Goal: Task Accomplishment & Management: Manage account settings

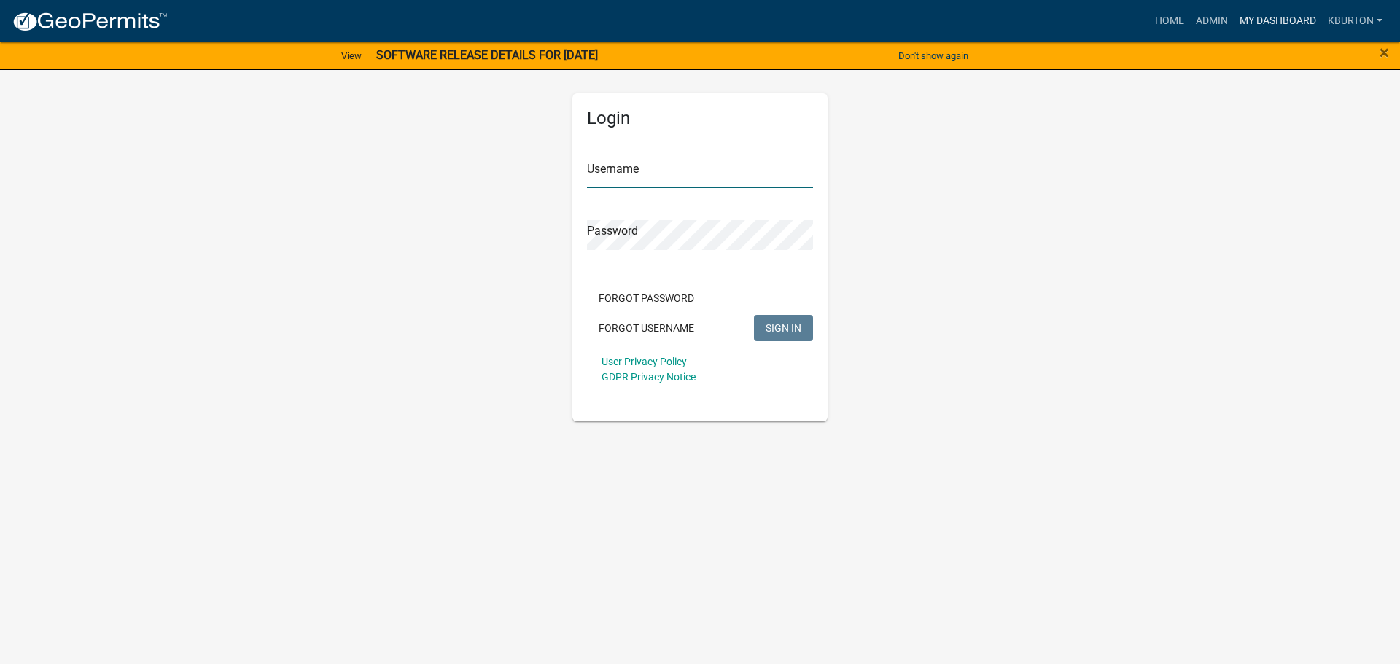
type input "kburton"
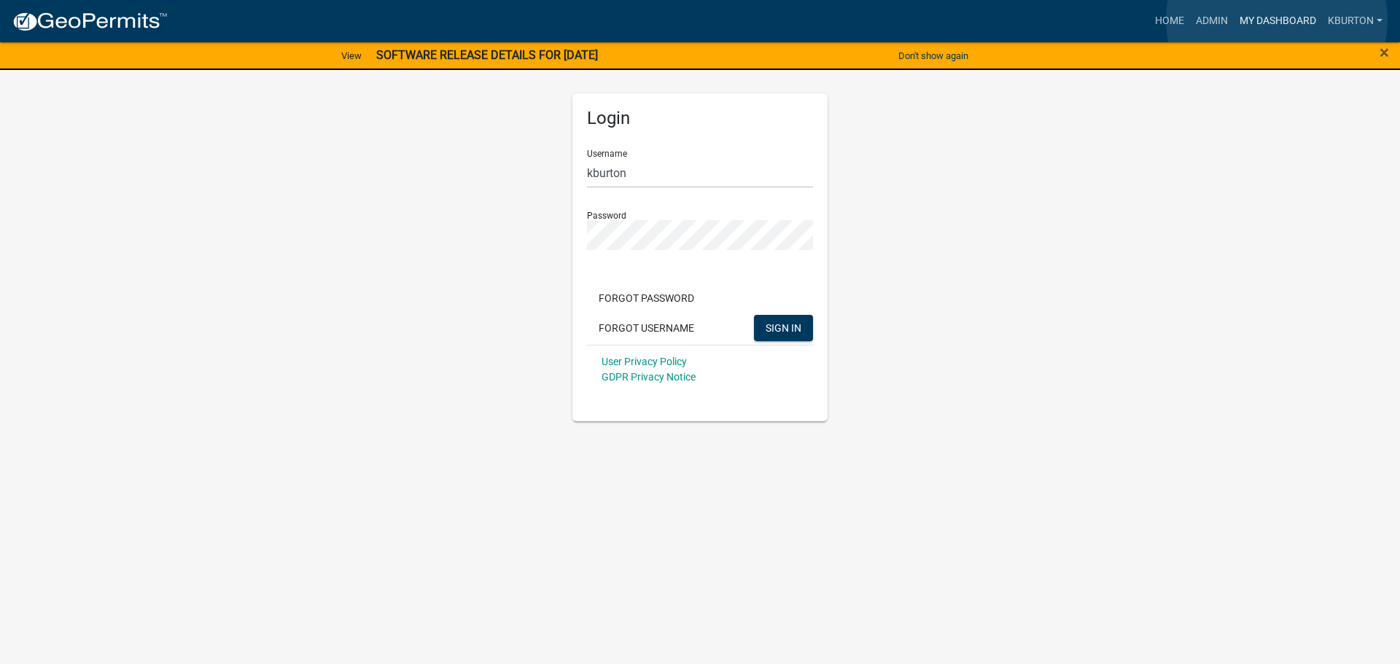
click at [1277, 20] on link "My Dashboard" at bounding box center [1278, 21] width 88 height 28
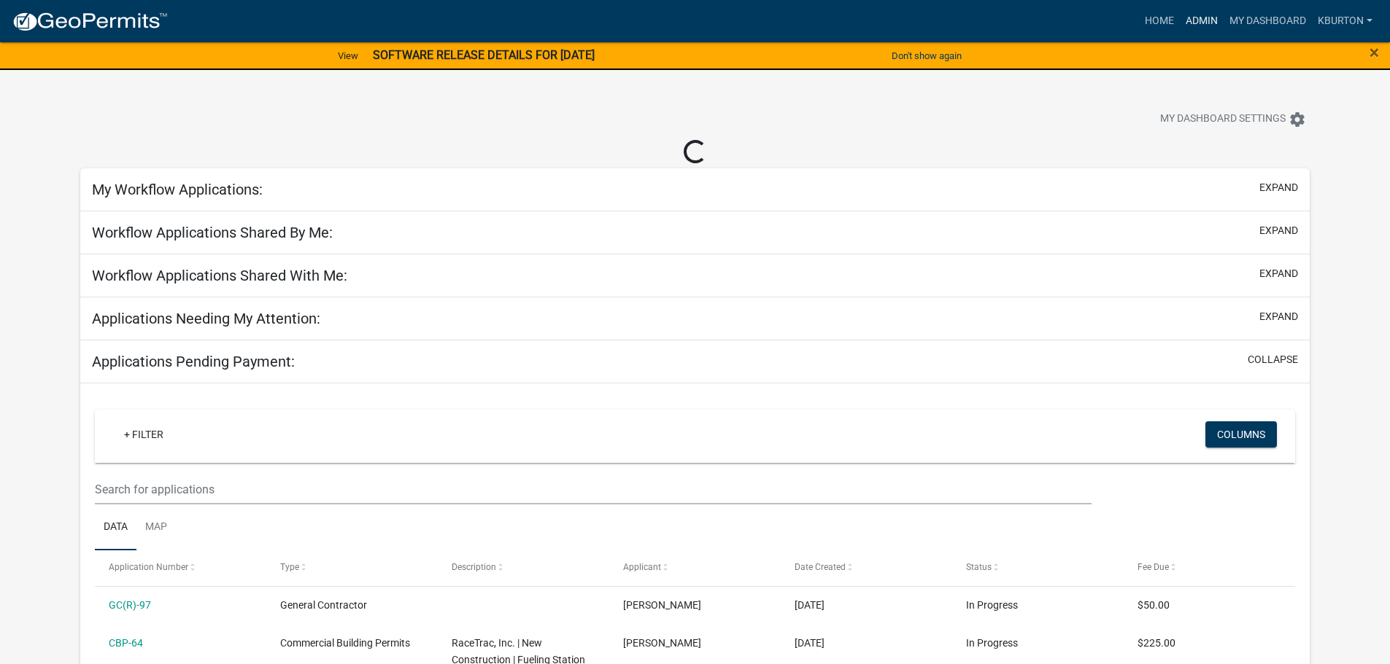
click at [1206, 22] on link "Admin" at bounding box center [1201, 21] width 44 height 28
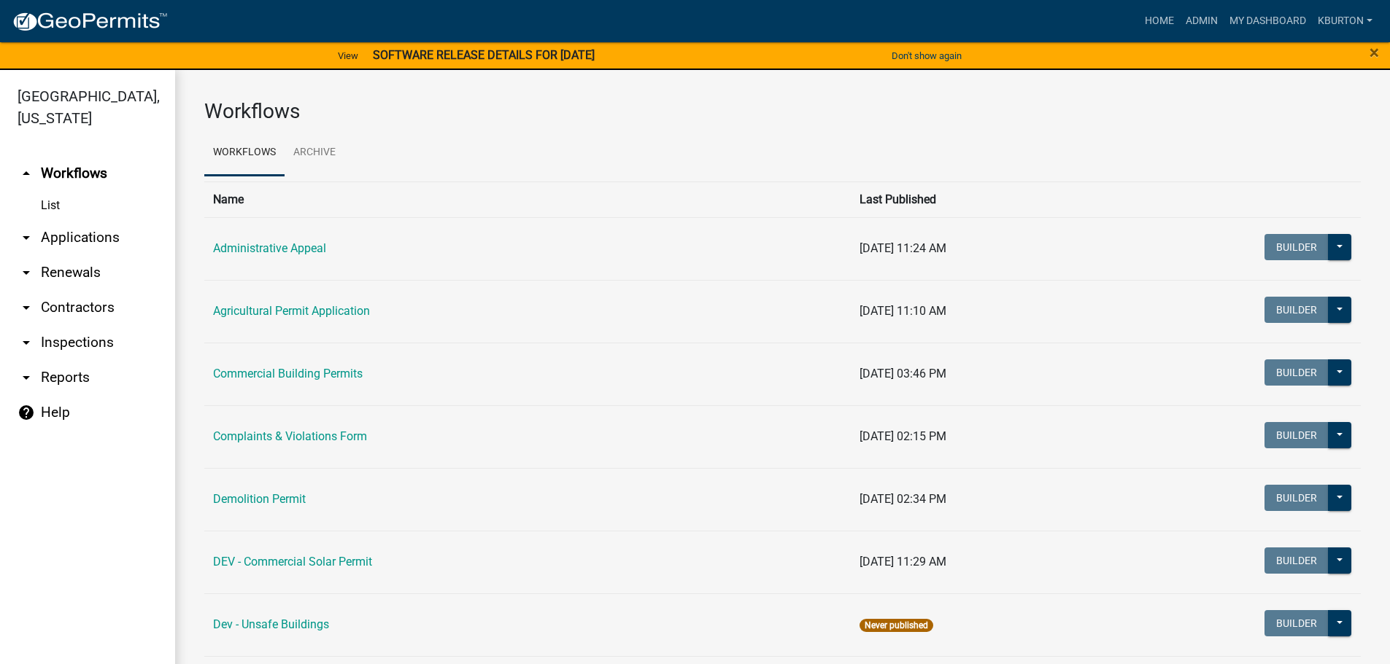
click at [98, 325] on link "arrow_drop_down Inspections" at bounding box center [87, 342] width 175 height 35
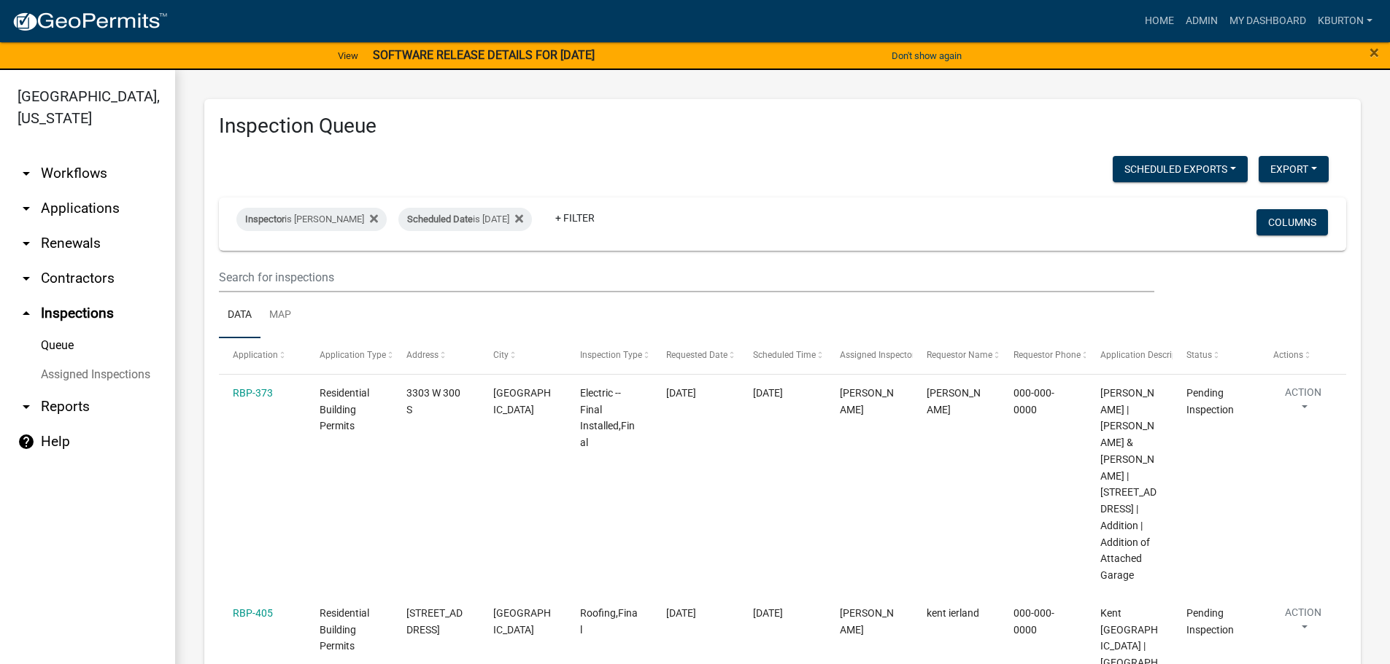
click at [98, 360] on link "Assigned Inspections" at bounding box center [87, 374] width 175 height 29
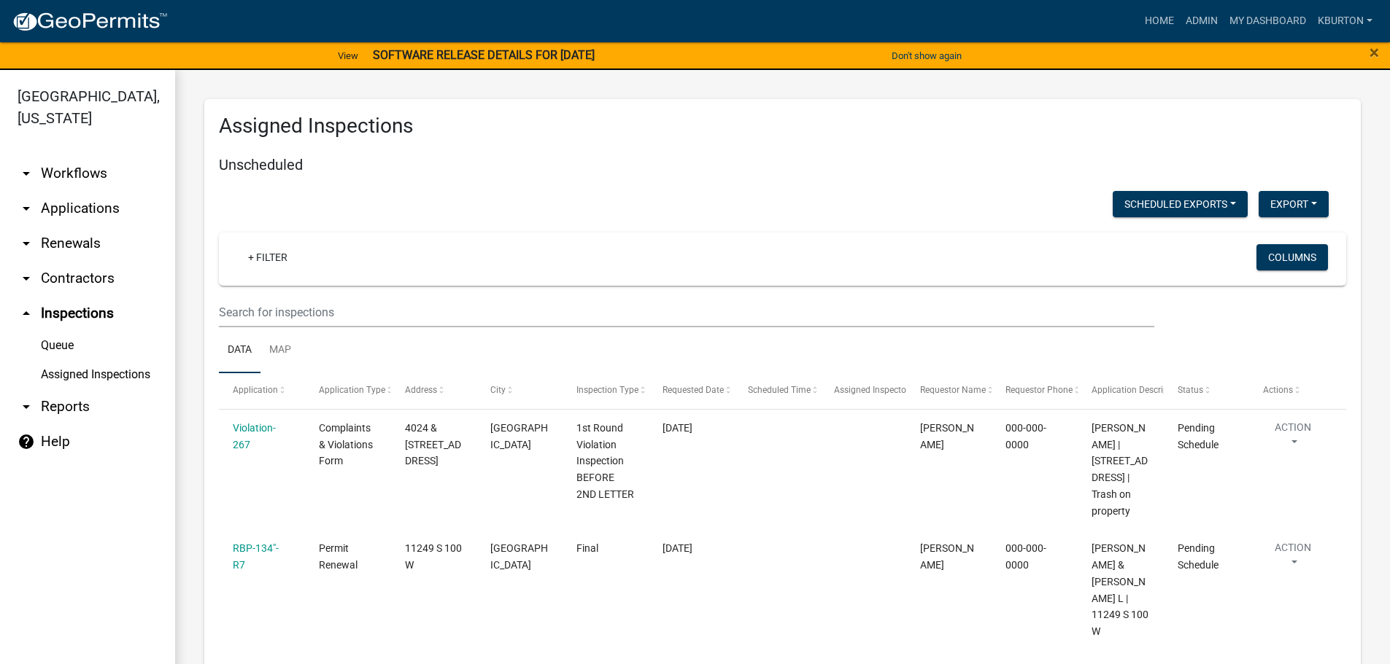
click at [63, 331] on link "Queue" at bounding box center [87, 345] width 175 height 29
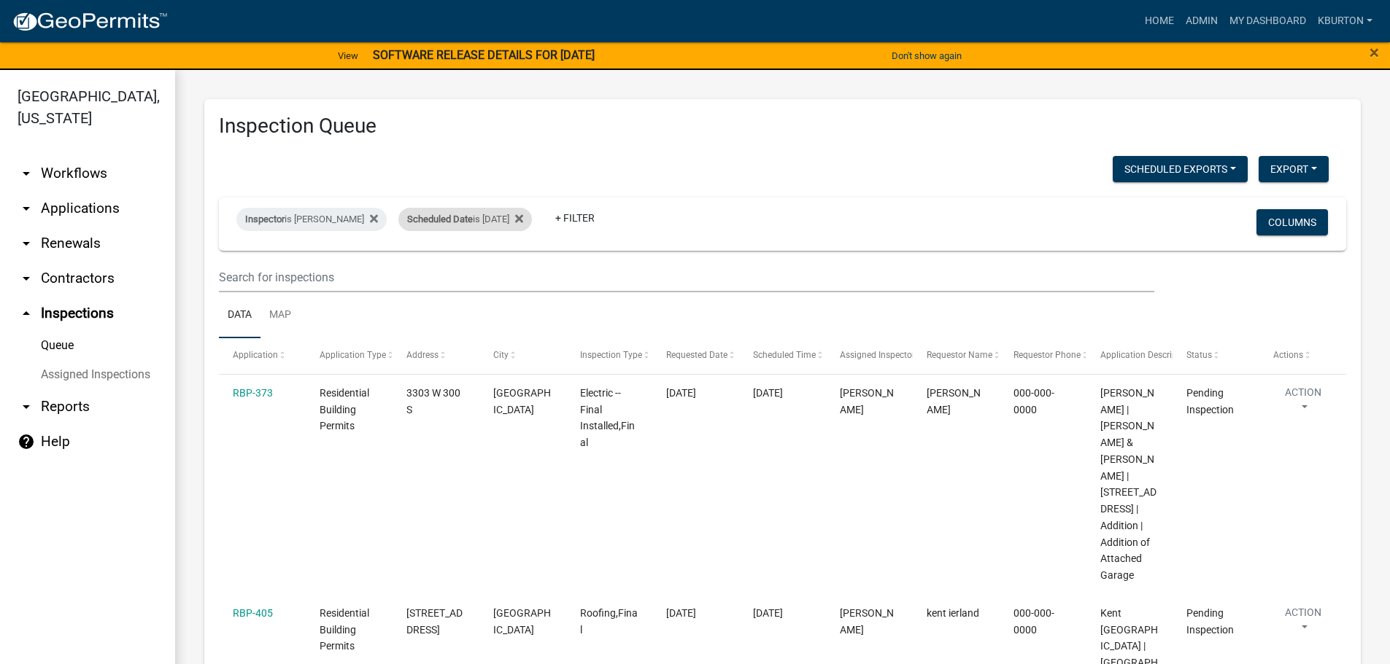
click at [486, 223] on div "Scheduled Date is [DATE]" at bounding box center [464, 219] width 133 height 23
click at [513, 272] on input "[DATE]" at bounding box center [467, 274] width 102 height 30
click at [468, 318] on button "Done" at bounding box center [467, 317] width 102 height 26
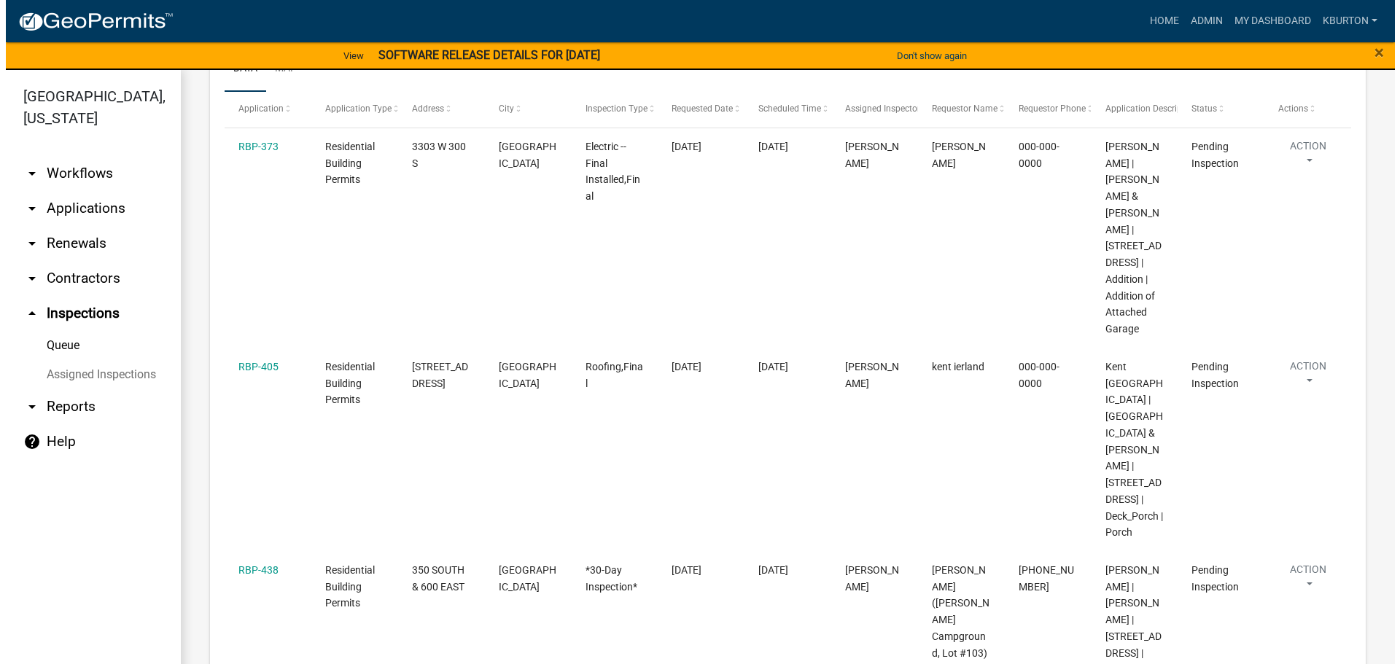
scroll to position [164, 0]
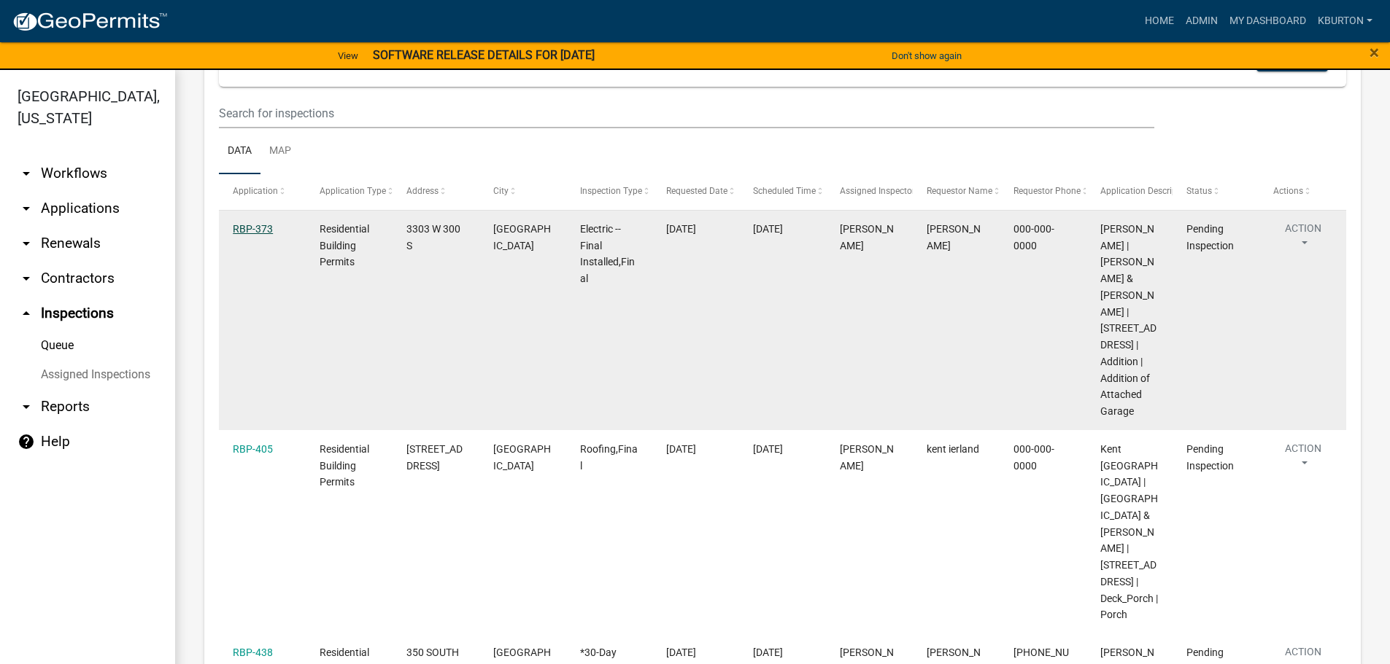
click at [243, 230] on link "RBP-373" at bounding box center [253, 229] width 40 height 12
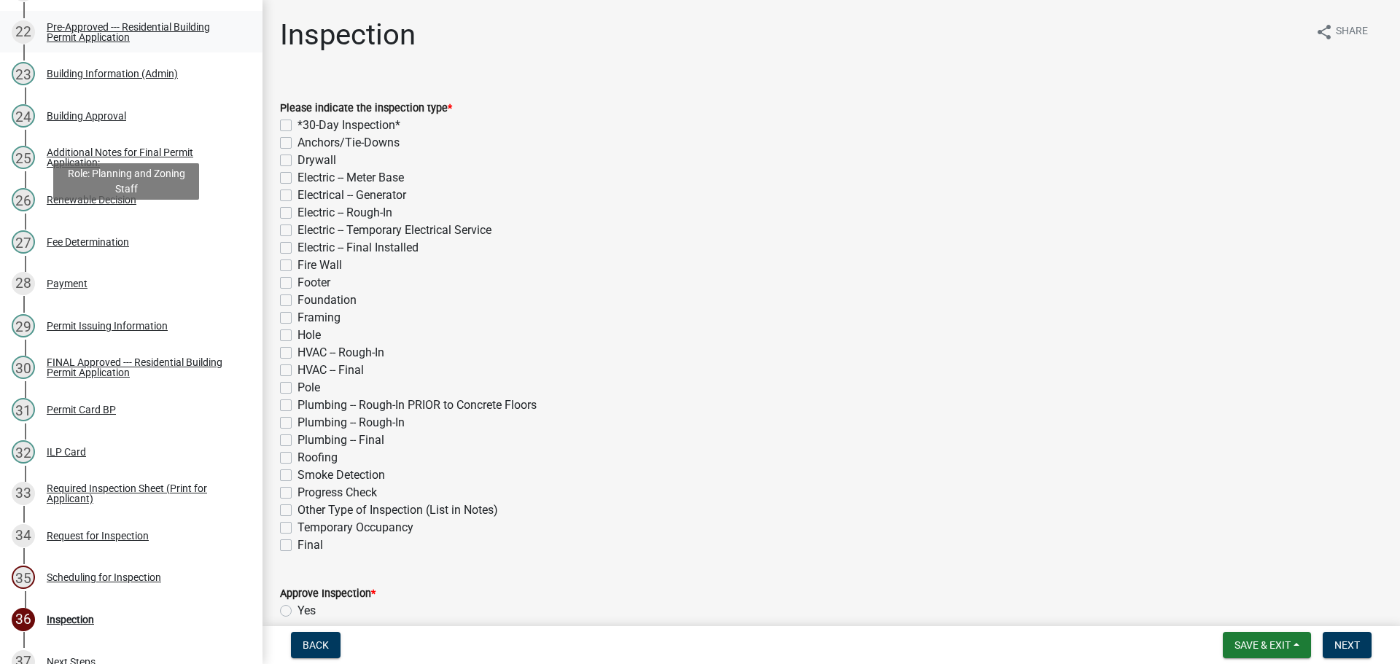
scroll to position [1296, 0]
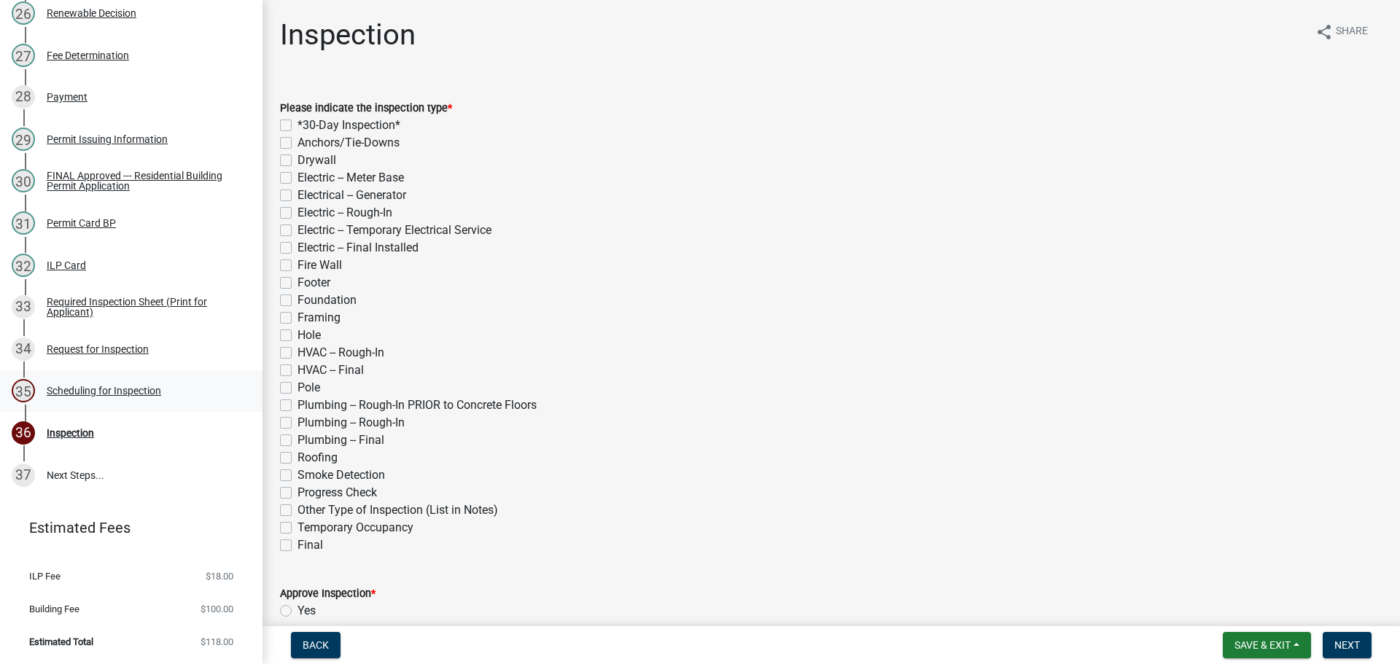
click at [132, 388] on div "Scheduling for Inspection" at bounding box center [104, 391] width 115 height 10
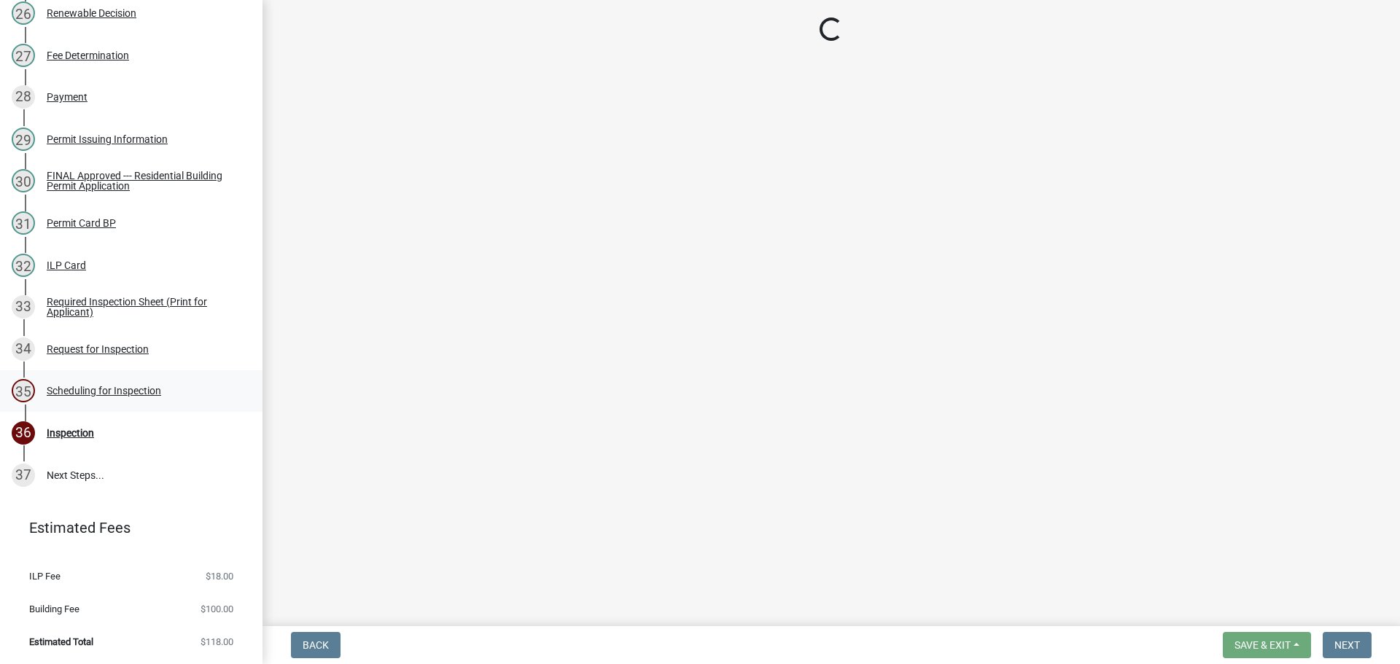
select select "25b75ae6-03c7-4280-9b34-fcf63005d5e5"
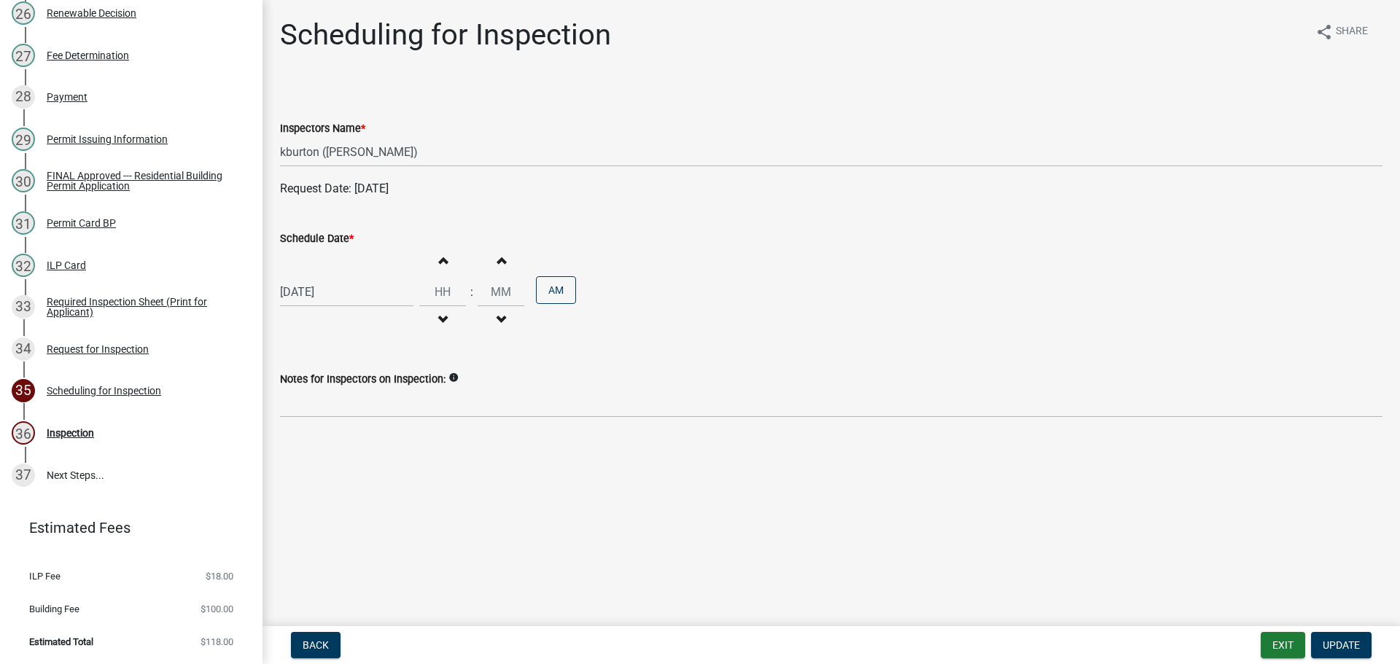
click at [317, 241] on label "Schedule Date *" at bounding box center [317, 239] width 74 height 10
click at [317, 277] on input "[DATE]" at bounding box center [346, 292] width 133 height 30
select select "10"
select select "2025"
click at [364, 415] on div "16" at bounding box center [364, 416] width 23 height 23
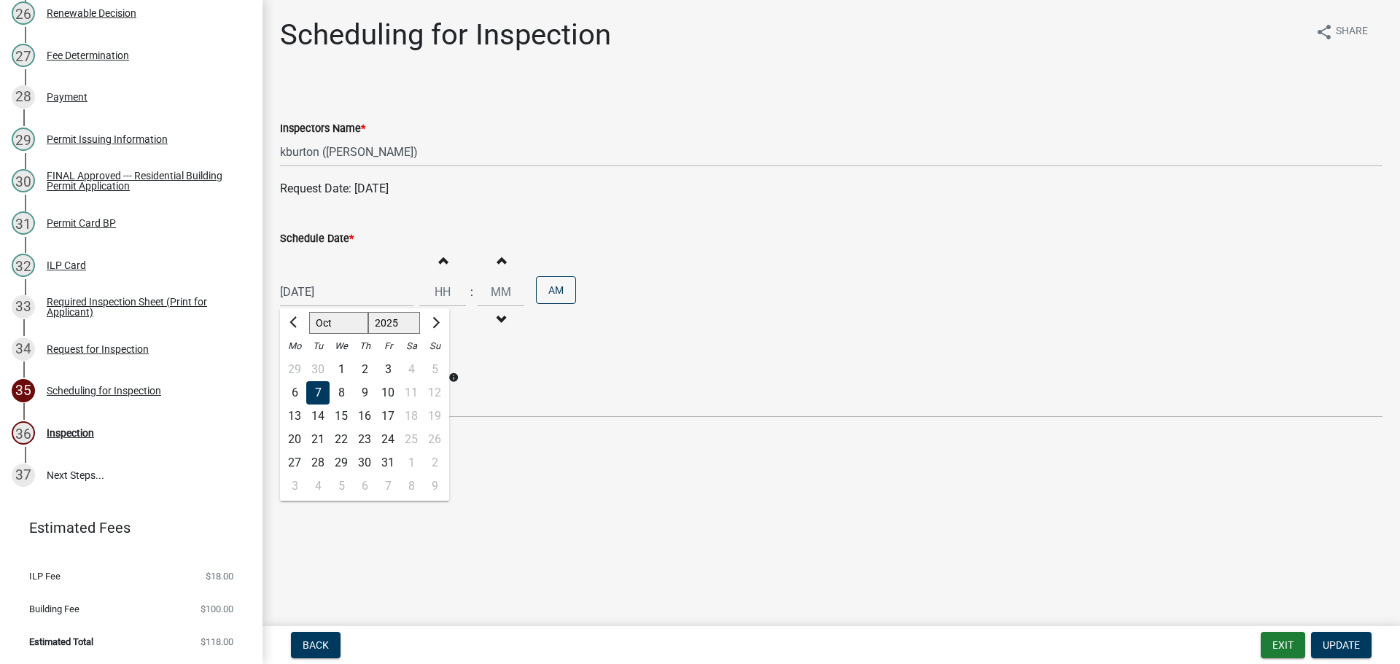
type input "[DATE]"
click at [1334, 646] on span "Update" at bounding box center [1341, 646] width 37 height 12
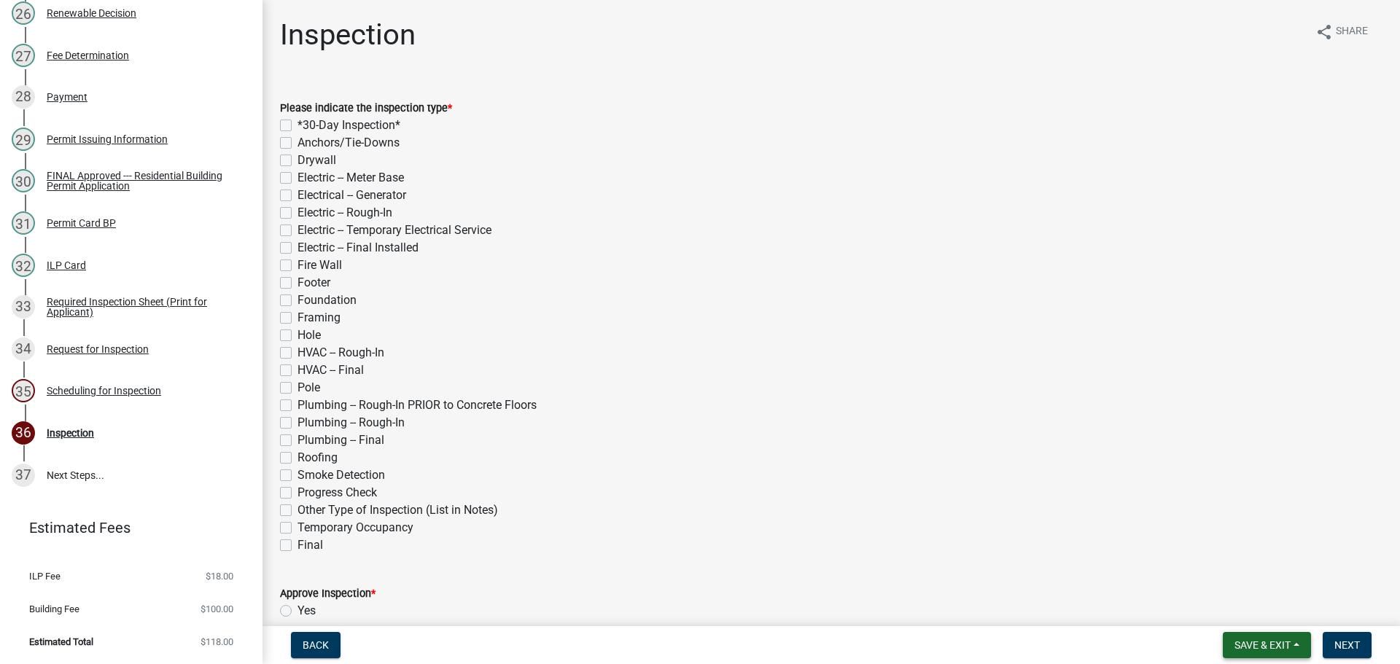
click at [1285, 640] on span "Save & Exit" at bounding box center [1263, 646] width 56 height 12
click at [1260, 616] on button "Save & Exit" at bounding box center [1253, 607] width 117 height 35
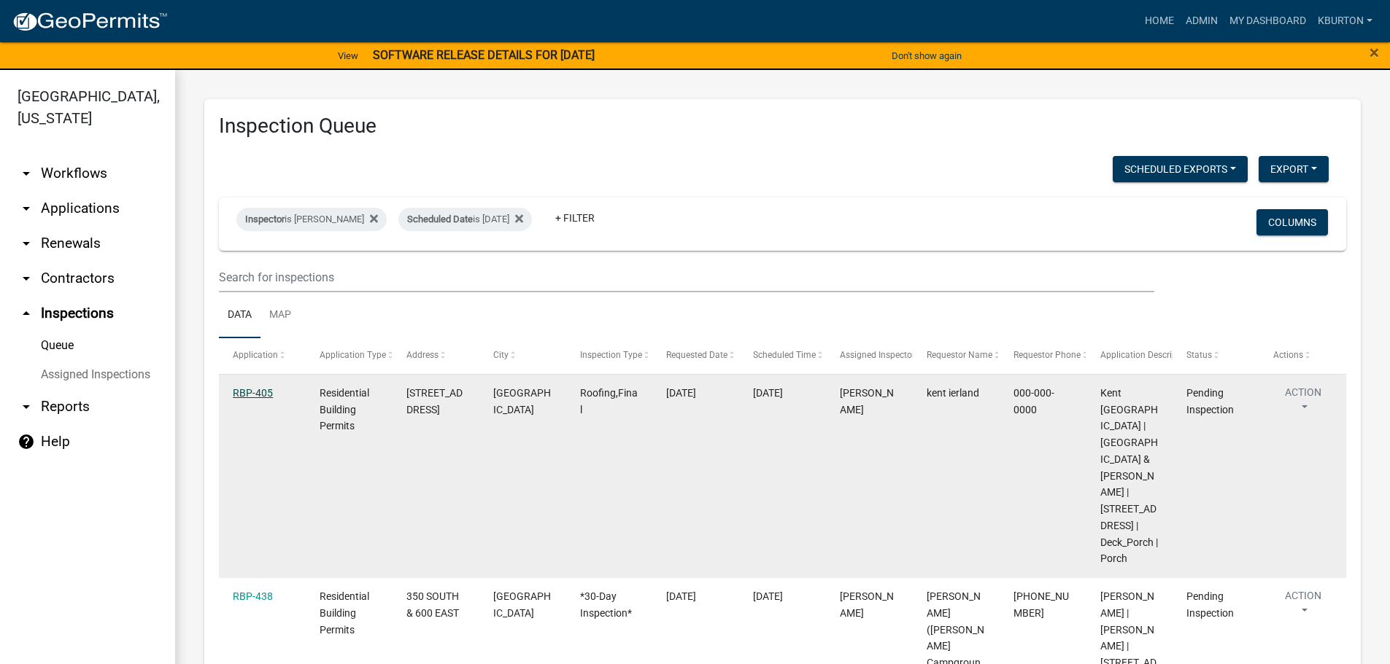
click at [259, 394] on link "RBP-405" at bounding box center [253, 393] width 40 height 12
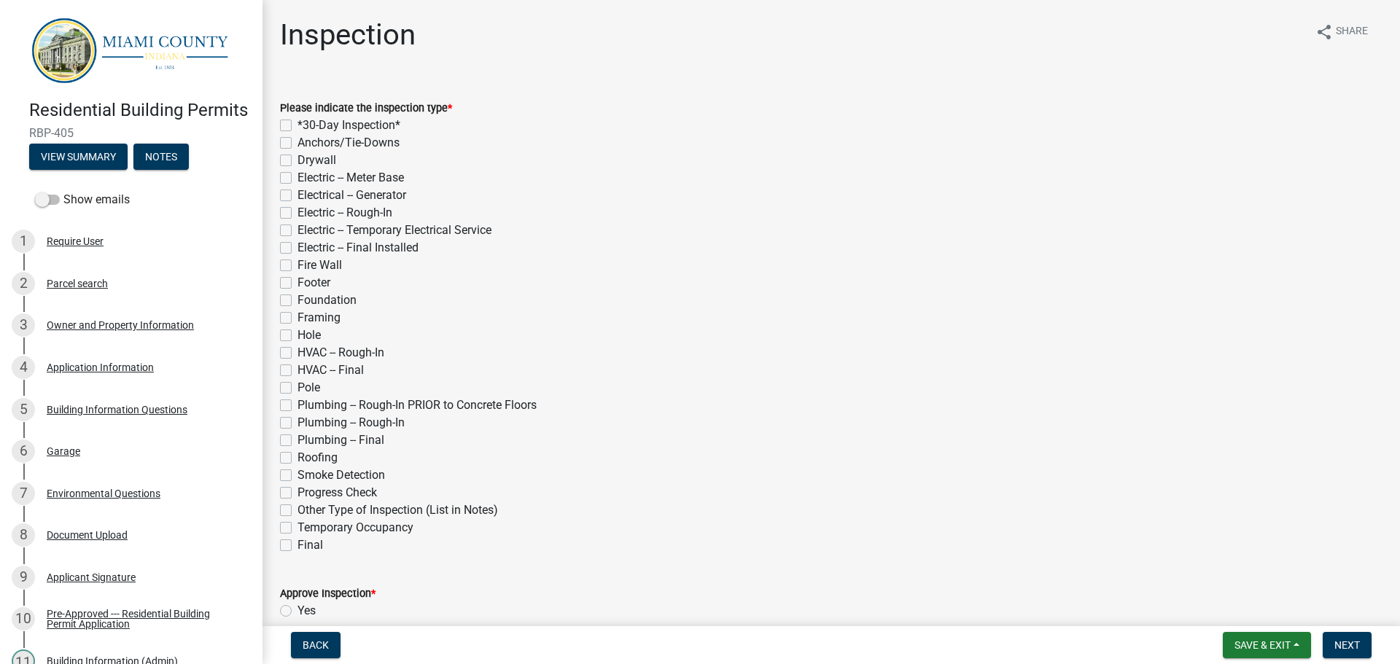
click at [298, 460] on label "Roofing" at bounding box center [318, 458] width 40 height 18
click at [298, 459] on input "Roofing" at bounding box center [302, 453] width 9 height 9
checkbox input "true"
checkbox input "false"
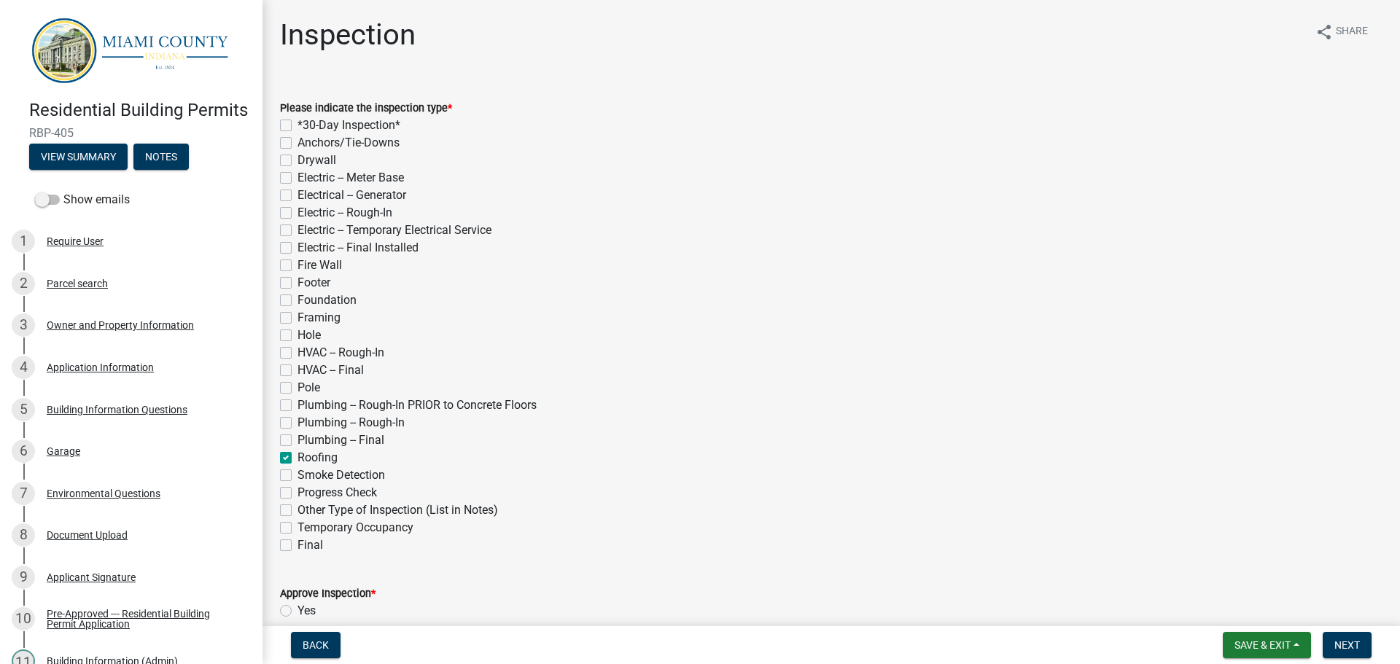
checkbox input "false"
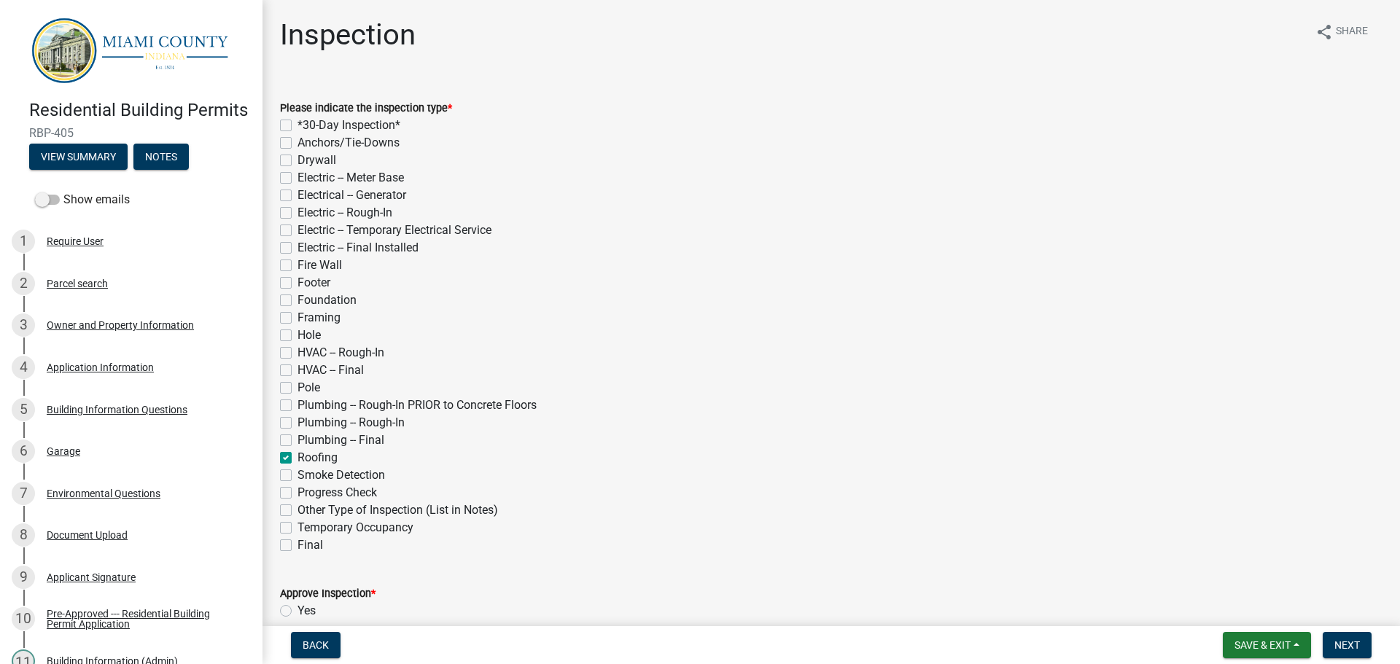
checkbox input "false"
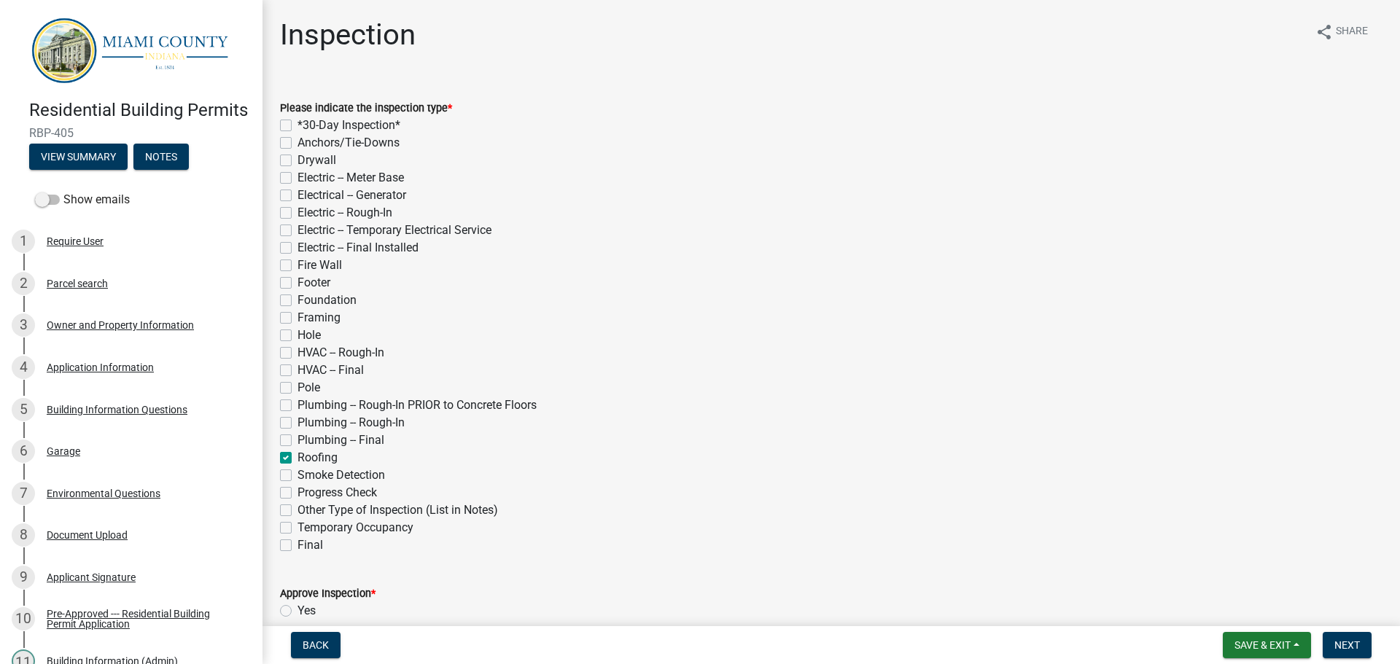
checkbox input "false"
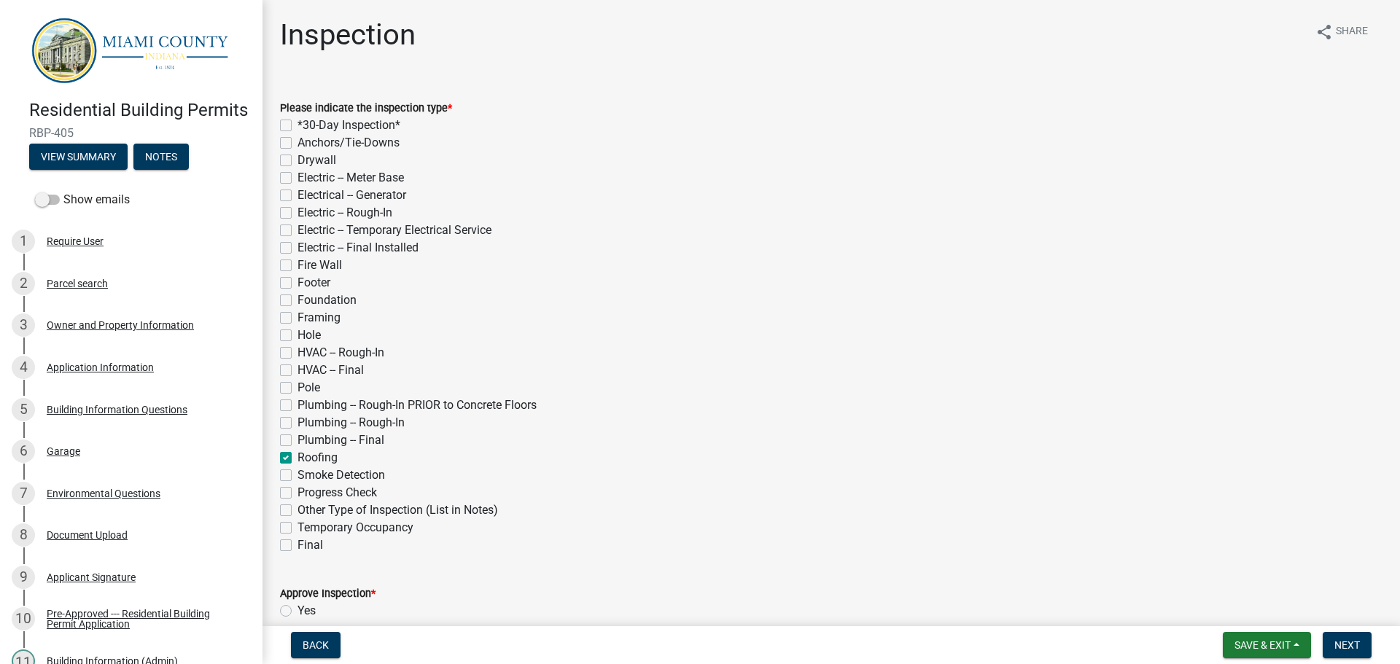
checkbox input "false"
checkbox input "true"
checkbox input "false"
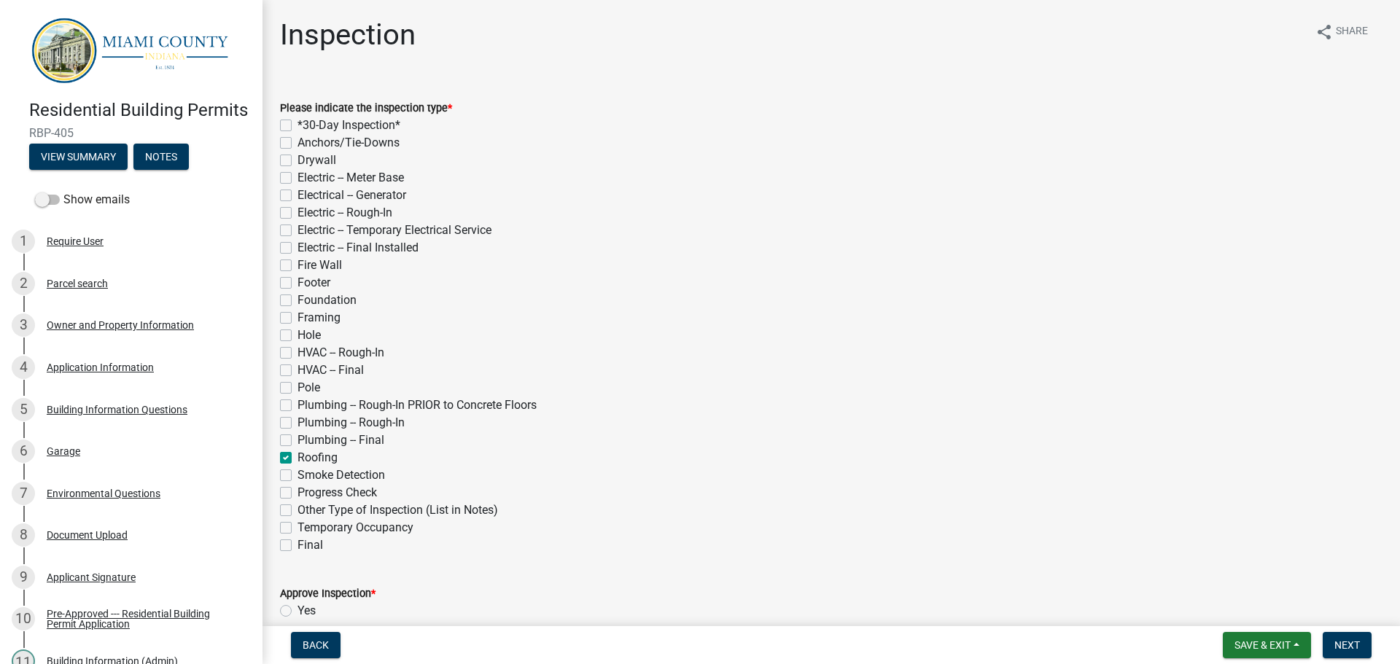
checkbox input "false"
click at [298, 546] on label "Final" at bounding box center [311, 546] width 26 height 18
click at [298, 546] on input "Final" at bounding box center [302, 541] width 9 height 9
checkbox input "true"
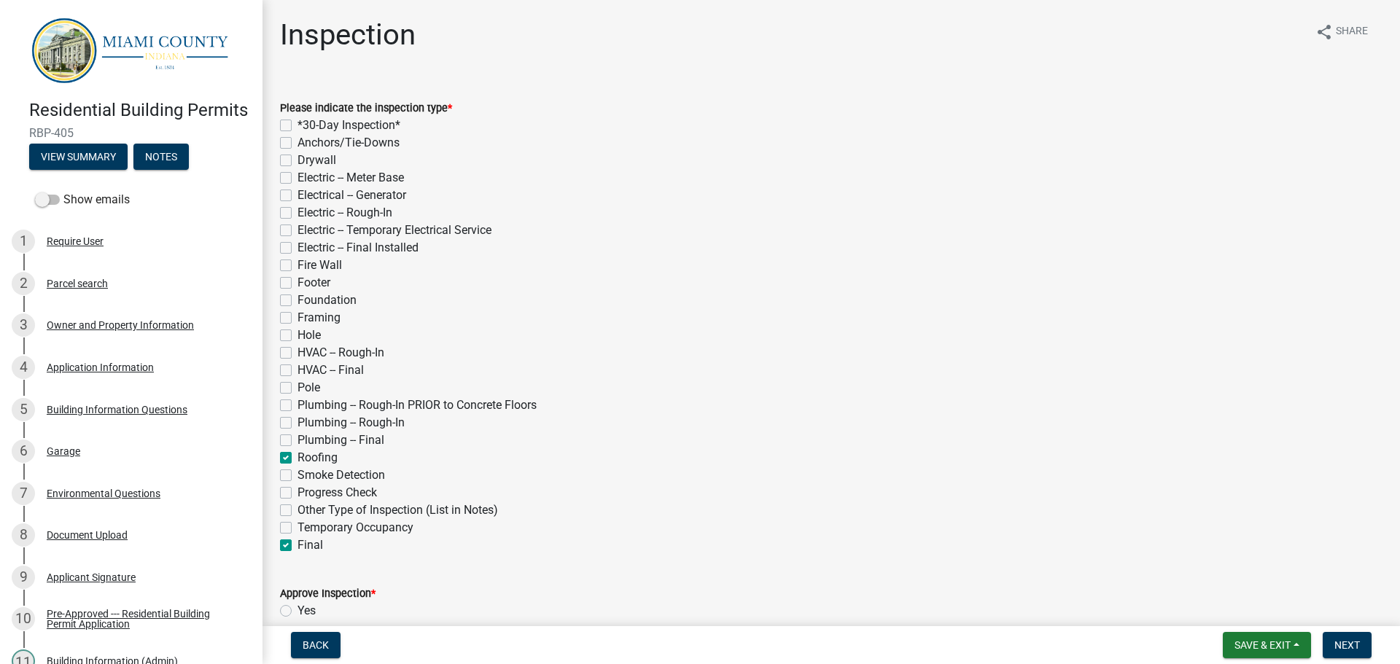
checkbox input "false"
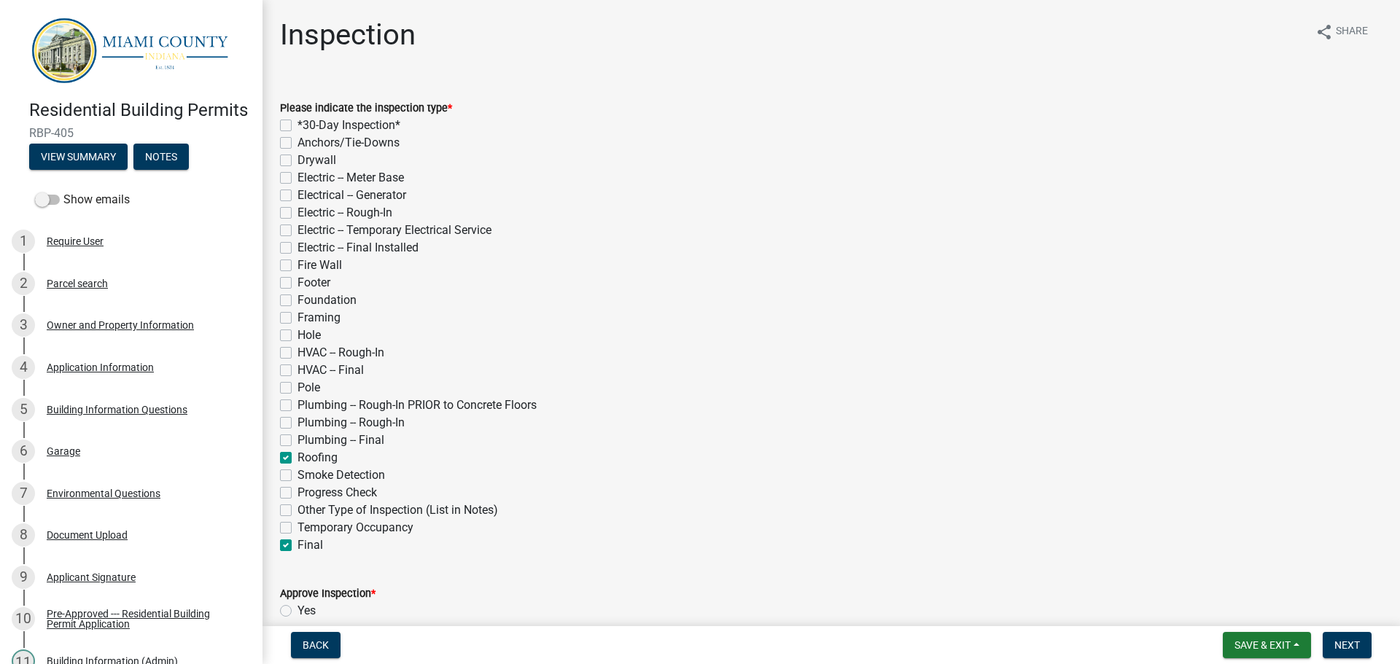
checkbox input "false"
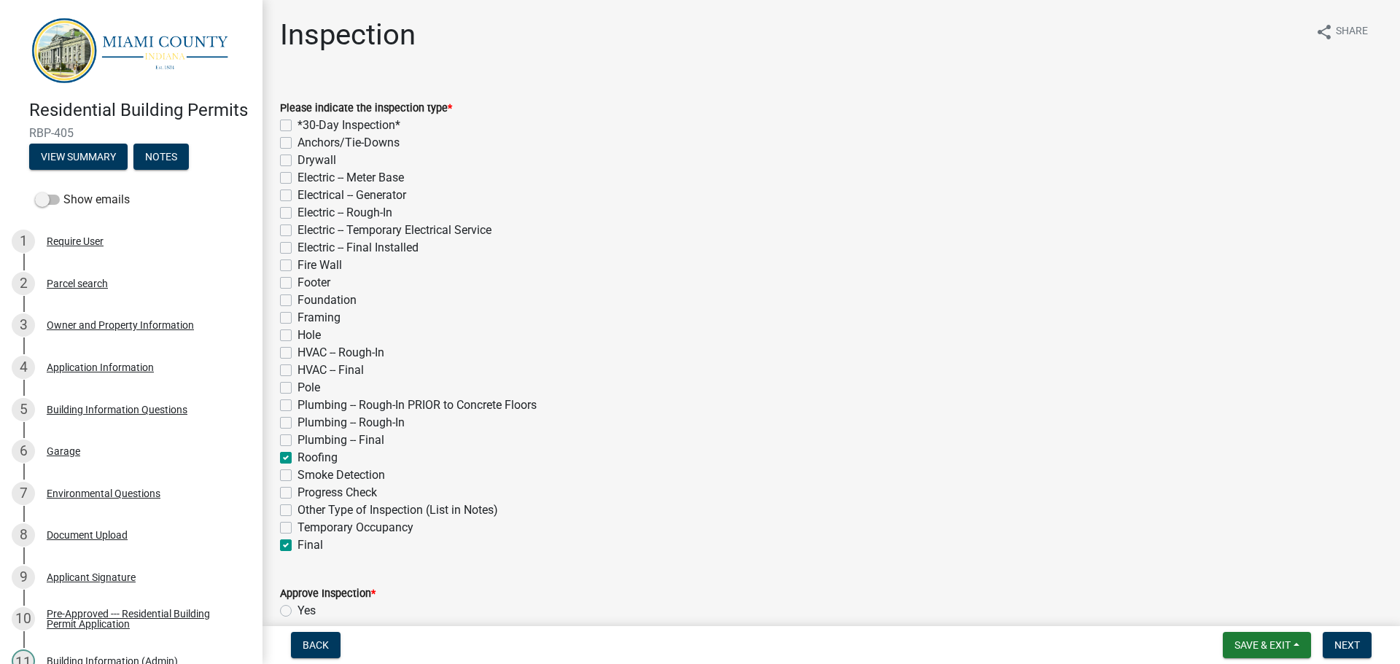
checkbox input "false"
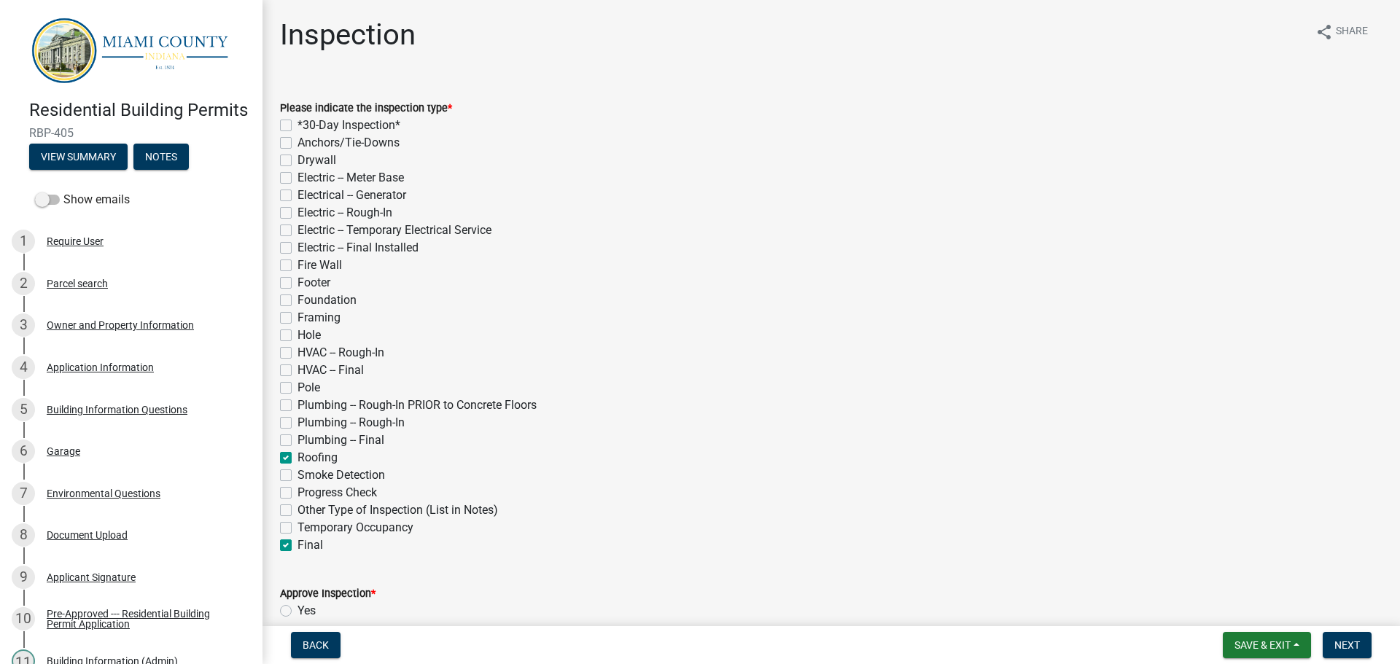
checkbox input "false"
checkbox input "true"
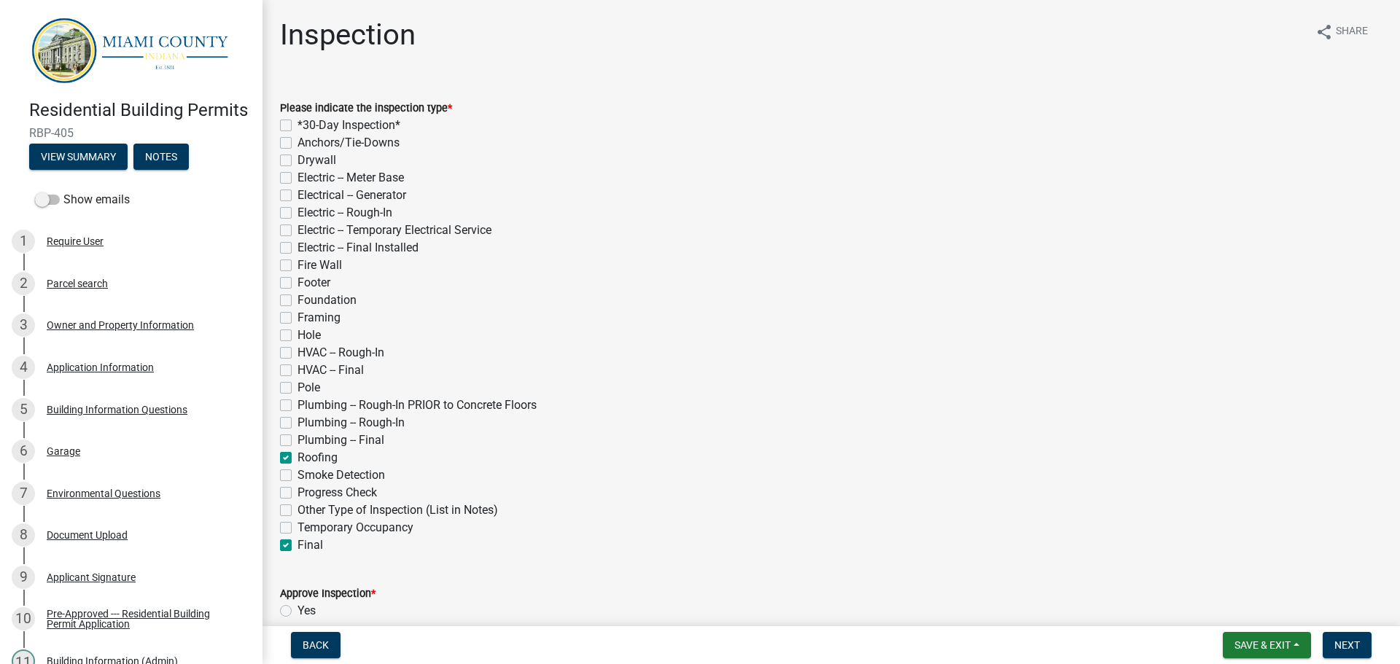
checkbox input "false"
checkbox input "true"
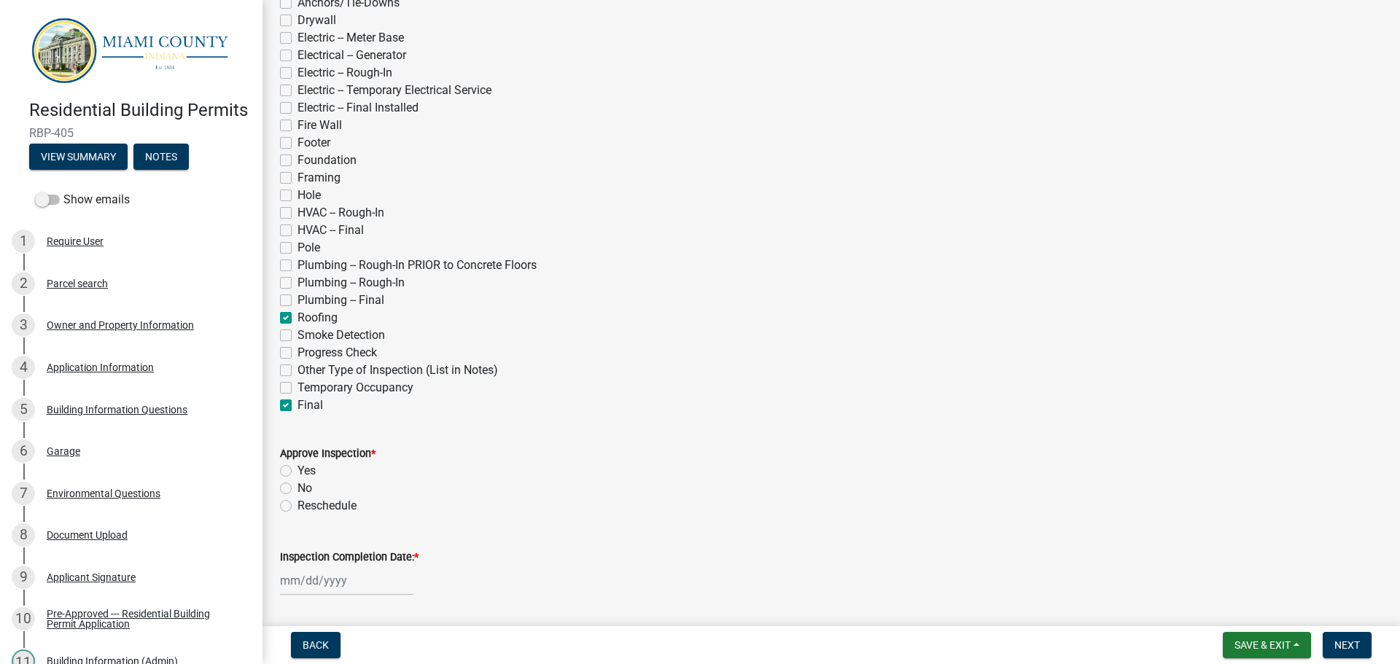
scroll to position [146, 0]
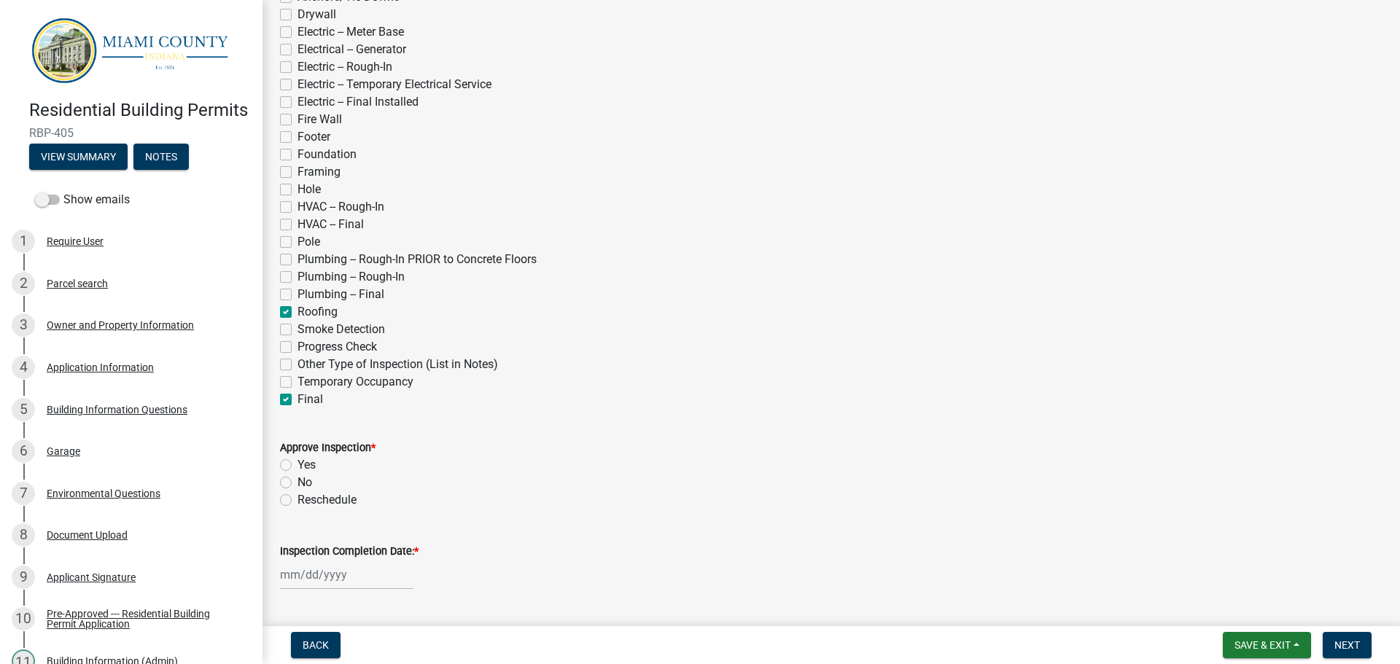
click at [298, 464] on label "Yes" at bounding box center [307, 466] width 18 height 18
click at [298, 464] on input "Yes" at bounding box center [302, 461] width 9 height 9
radio input "true"
click at [327, 547] on label "Inspection Completion Date: *" at bounding box center [349, 552] width 139 height 10
click at [327, 560] on input "Inspection Completion Date: *" at bounding box center [346, 575] width 133 height 30
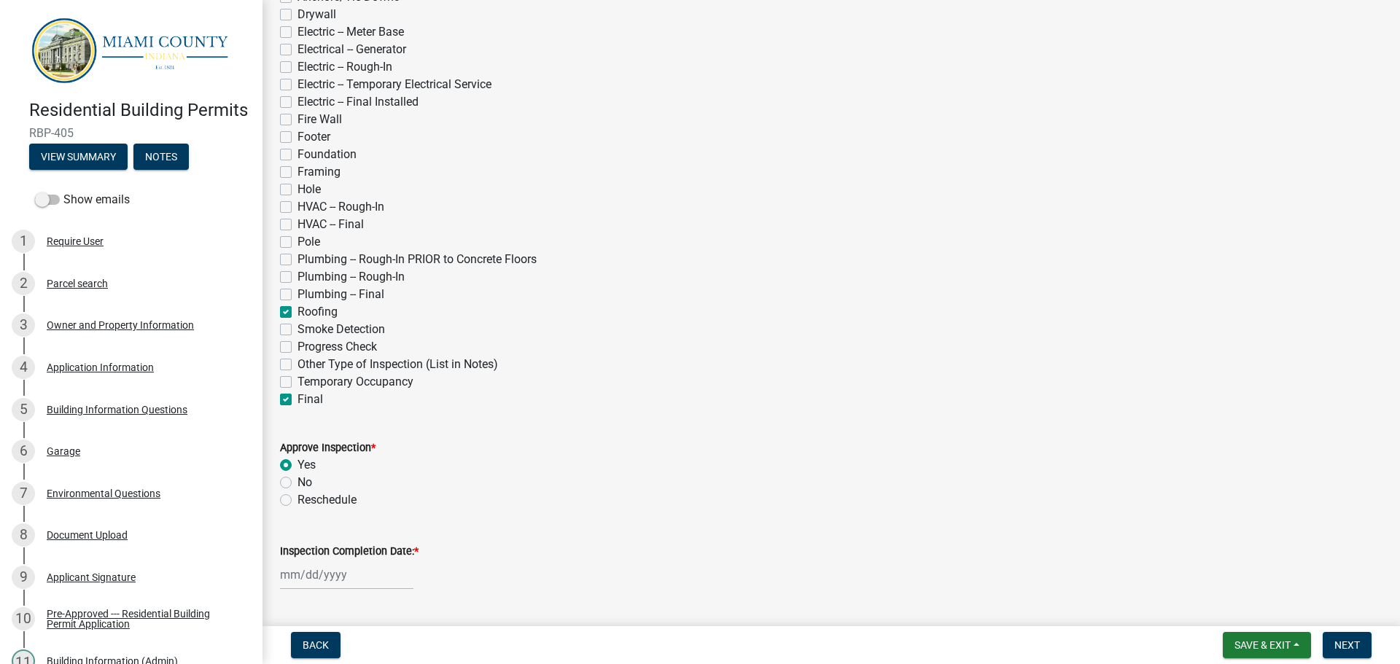
select select "10"
select select "2025"
click at [320, 447] on div "7" at bounding box center [317, 450] width 23 height 23
type input "[DATE]"
click at [1339, 637] on button "Next" at bounding box center [1347, 645] width 49 height 26
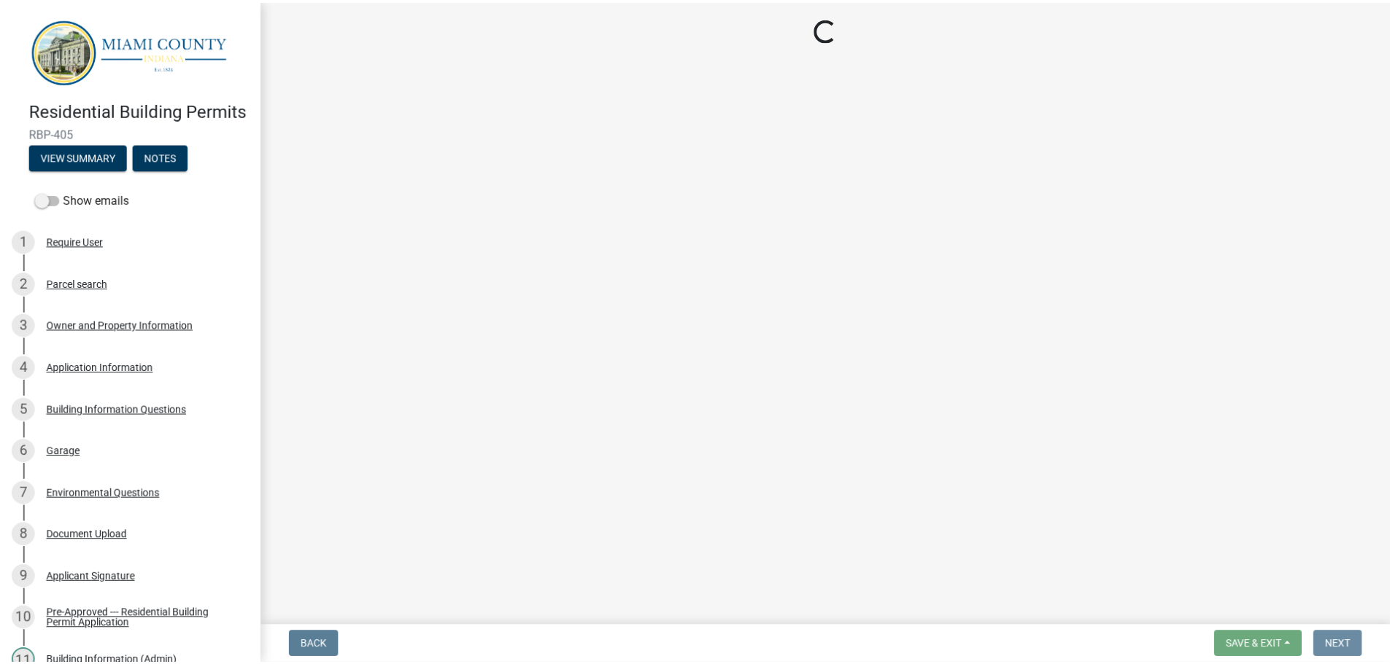
scroll to position [0, 0]
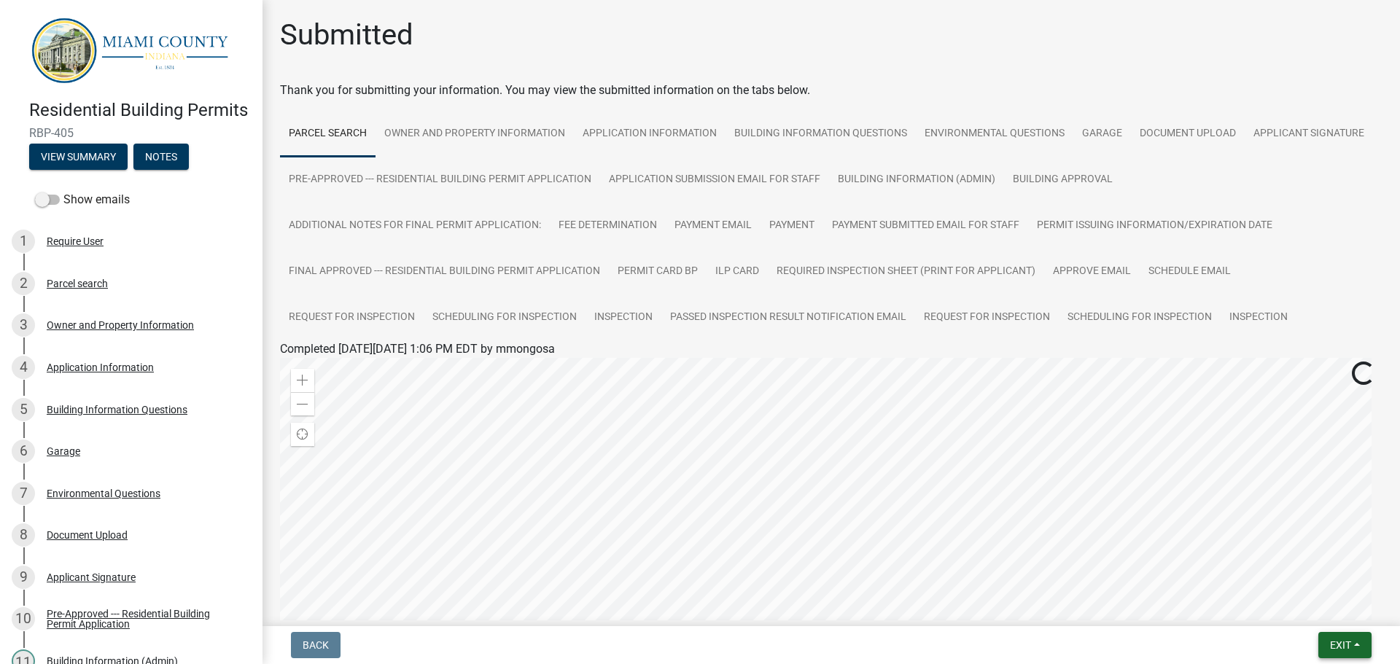
click at [1350, 642] on span "Exit" at bounding box center [1340, 646] width 21 height 12
click at [1341, 614] on button "Save & Exit" at bounding box center [1313, 607] width 117 height 35
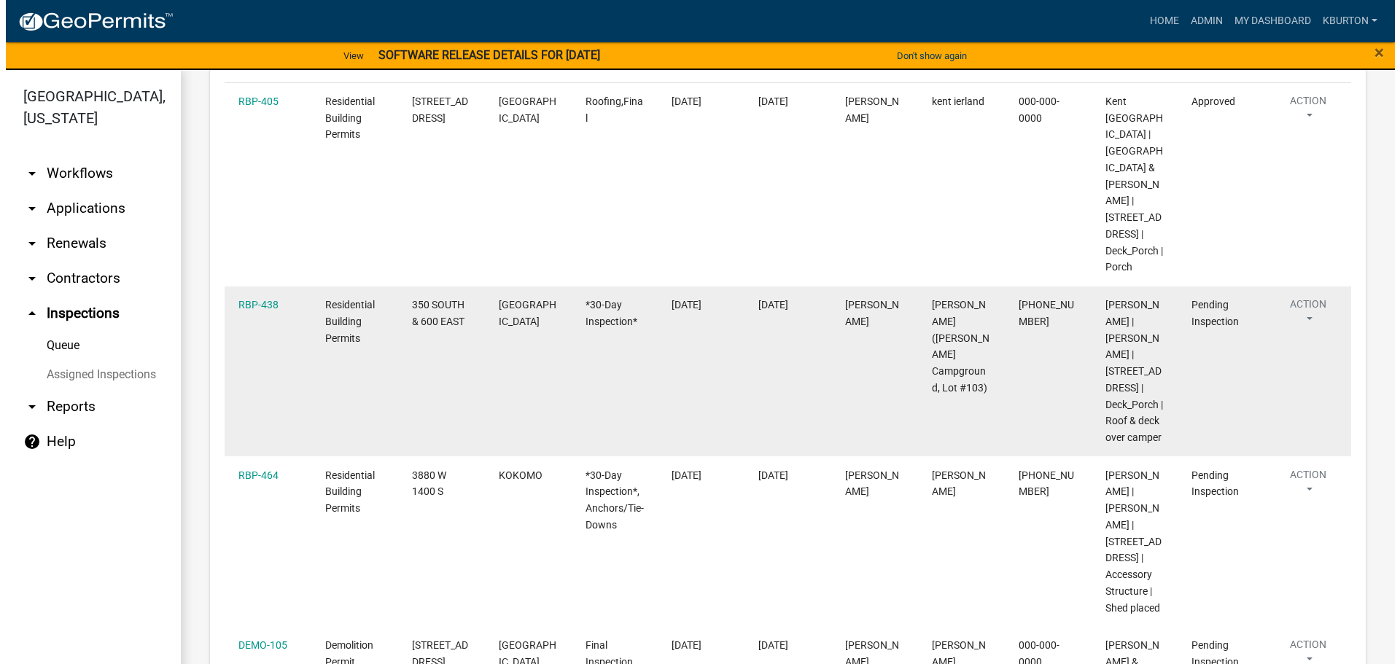
scroll to position [219, 0]
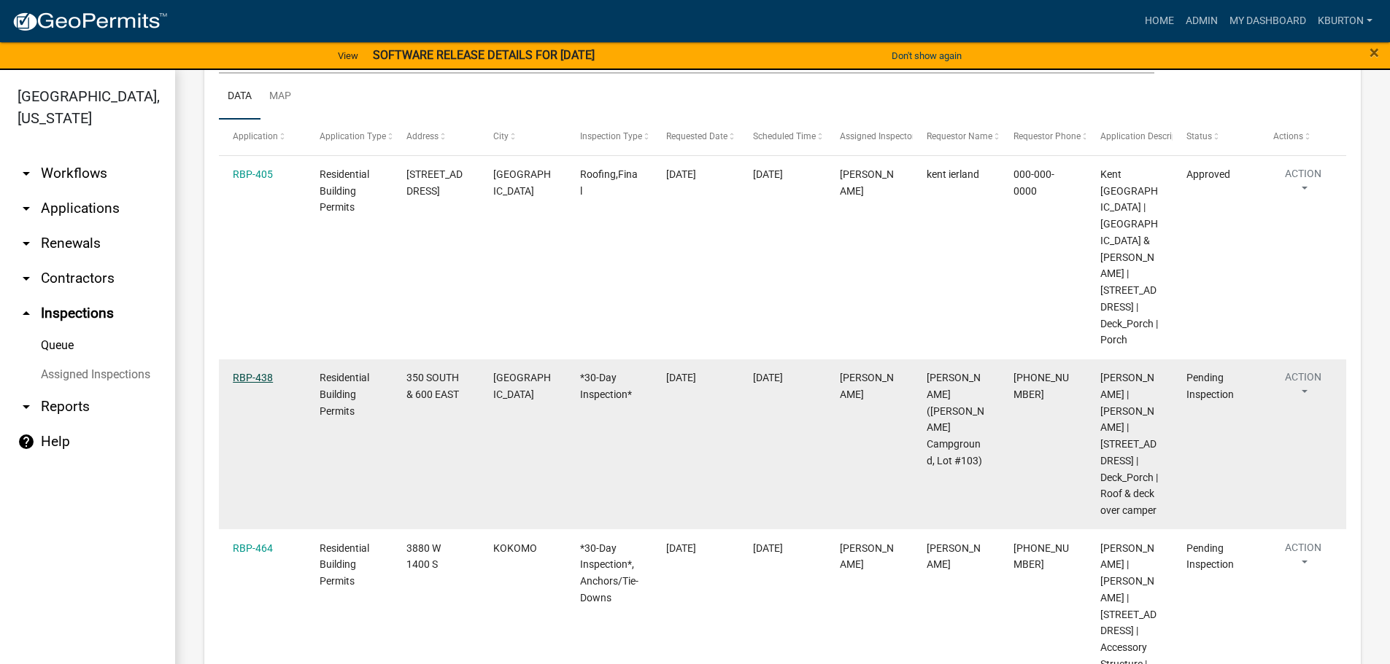
click at [252, 376] on link "RBP-438" at bounding box center [253, 378] width 40 height 12
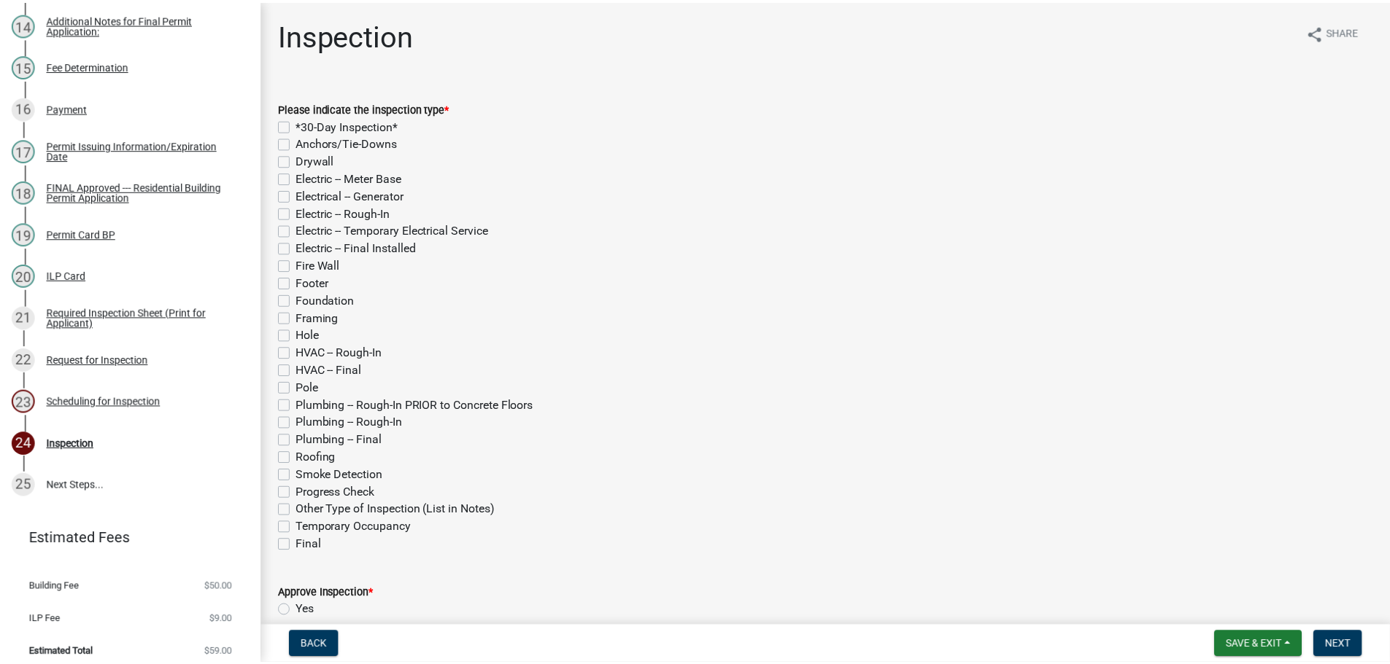
scroll to position [792, 0]
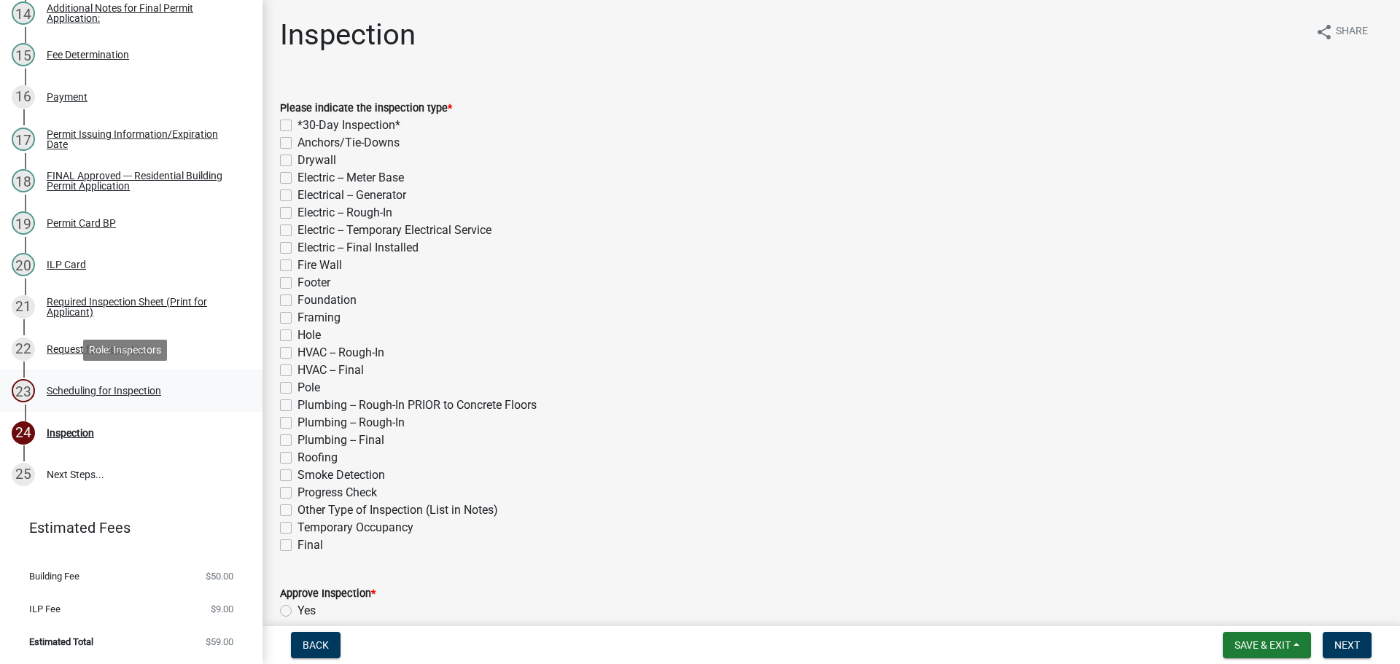
click at [104, 387] on div "Scheduling for Inspection" at bounding box center [104, 391] width 115 height 10
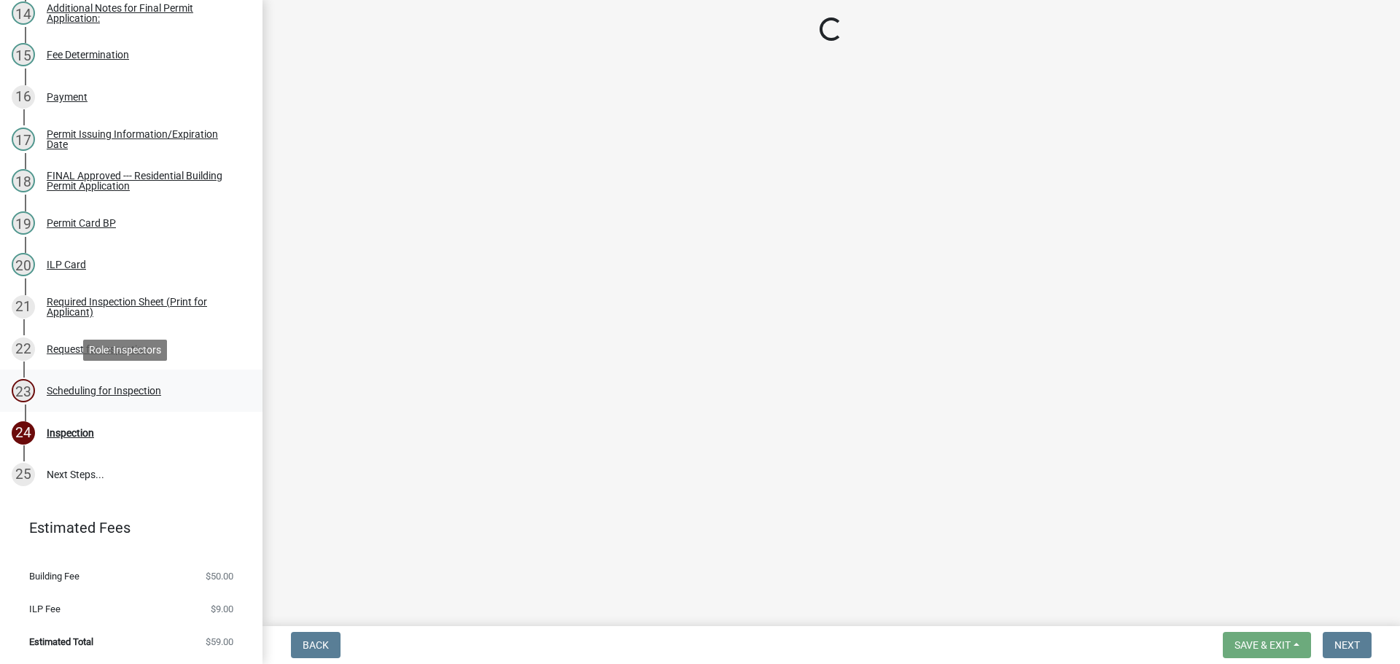
select select "25b75ae6-03c7-4280-9b34-fcf63005d5e5"
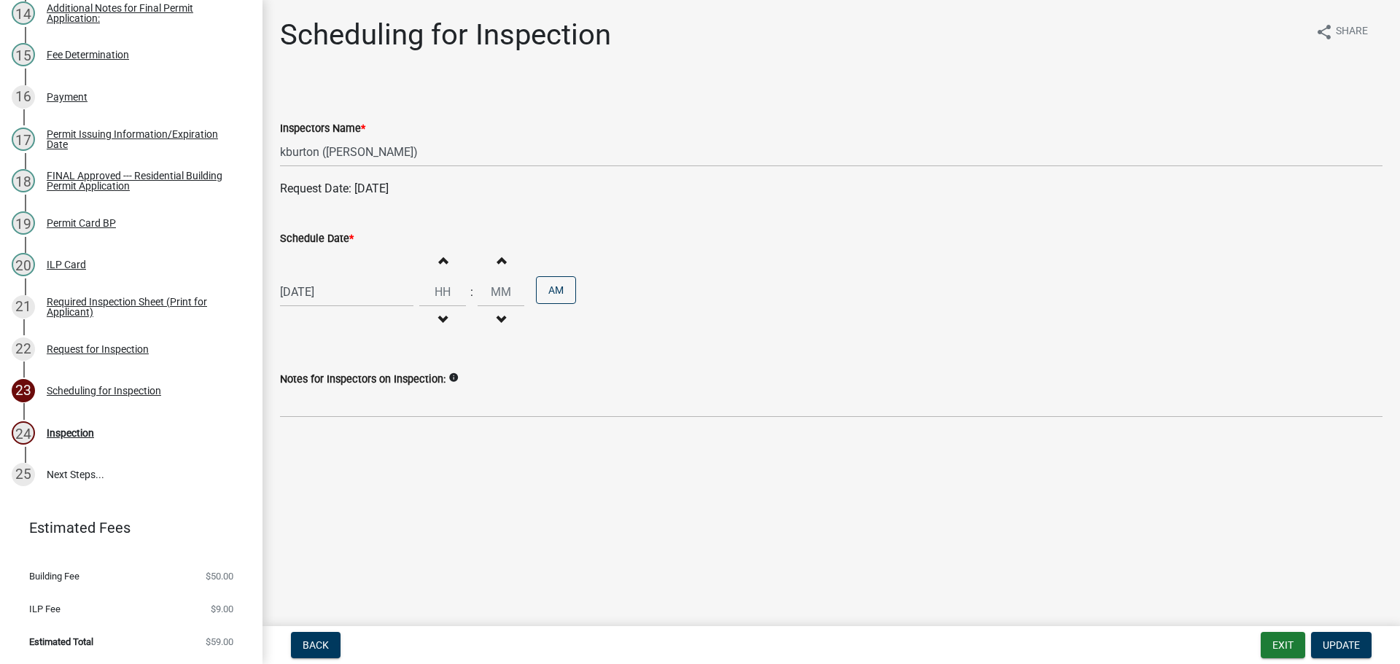
click at [317, 236] on label "Schedule Date *" at bounding box center [317, 239] width 74 height 10
click at [317, 277] on input "[DATE]" at bounding box center [346, 292] width 133 height 30
select select "10"
select select "2025"
click at [335, 433] on div "22" at bounding box center [341, 439] width 23 height 23
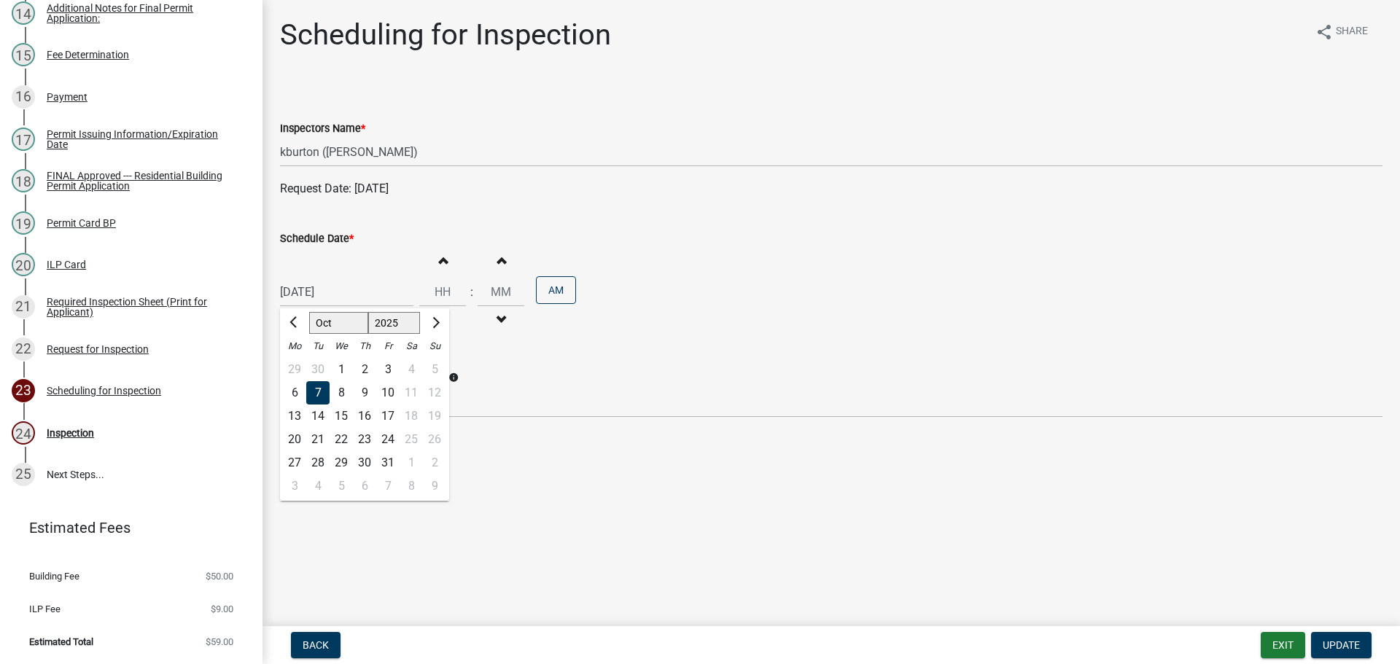
type input "[DATE]"
click at [1347, 638] on button "Update" at bounding box center [1341, 645] width 61 height 26
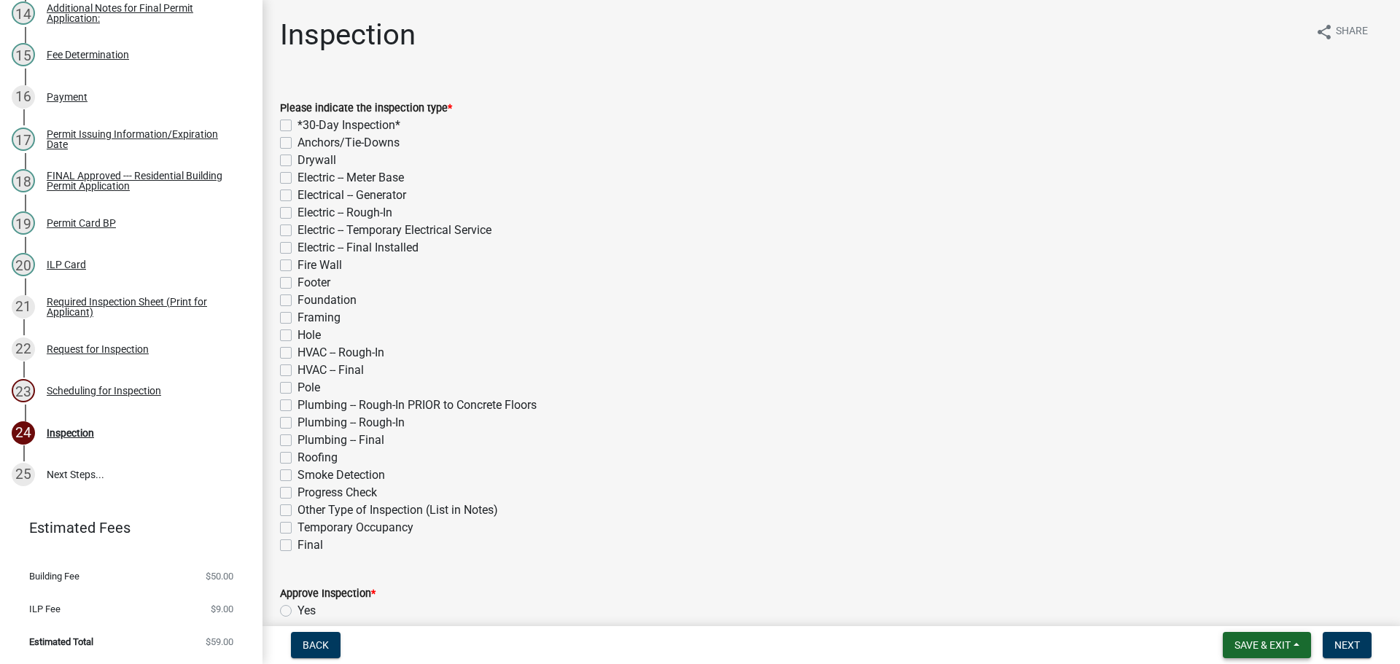
click at [1282, 649] on span "Save & Exit" at bounding box center [1263, 646] width 56 height 12
click at [1252, 615] on button "Save & Exit" at bounding box center [1253, 607] width 117 height 35
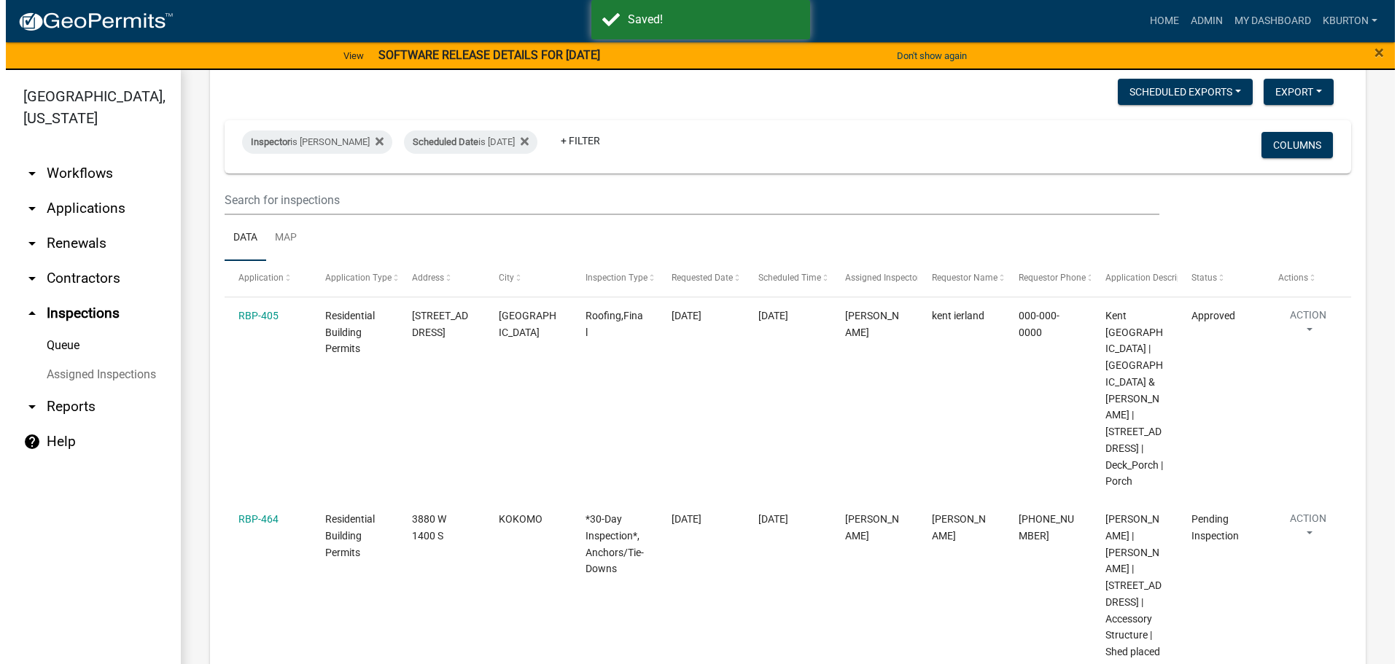
scroll to position [146, 0]
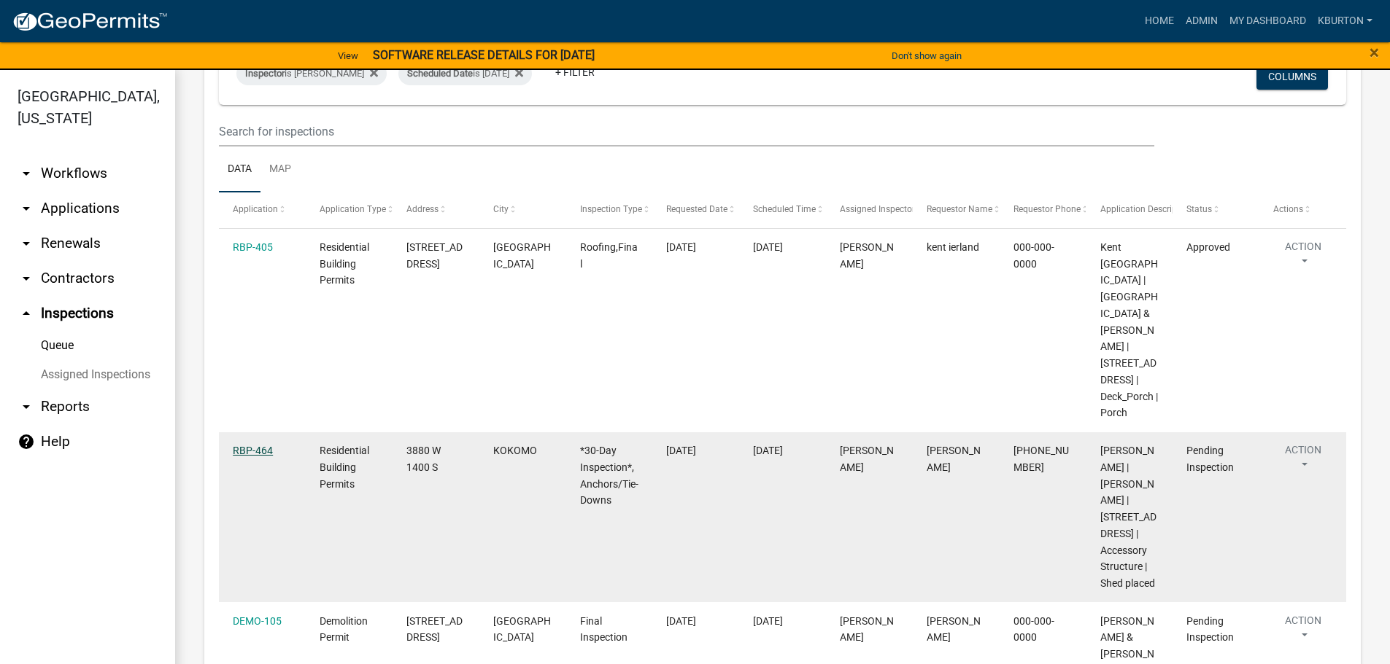
click at [253, 445] on link "RBP-464" at bounding box center [253, 451] width 40 height 12
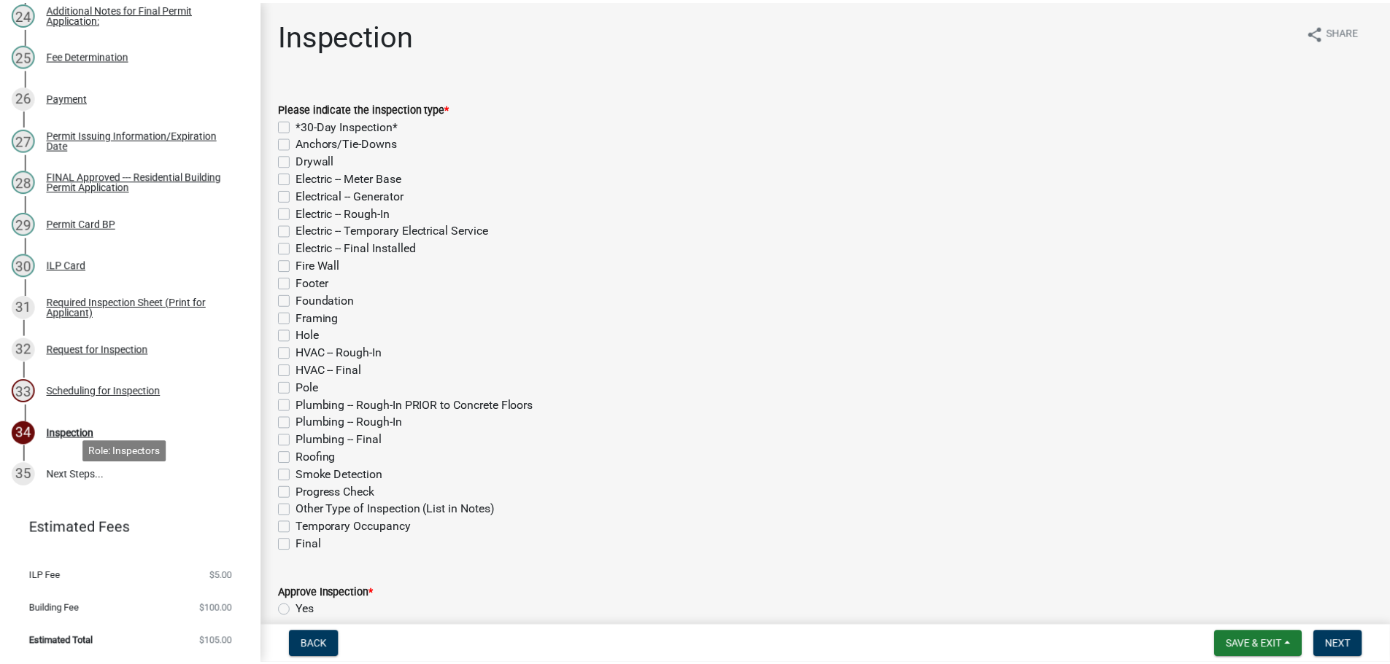
scroll to position [1212, 0]
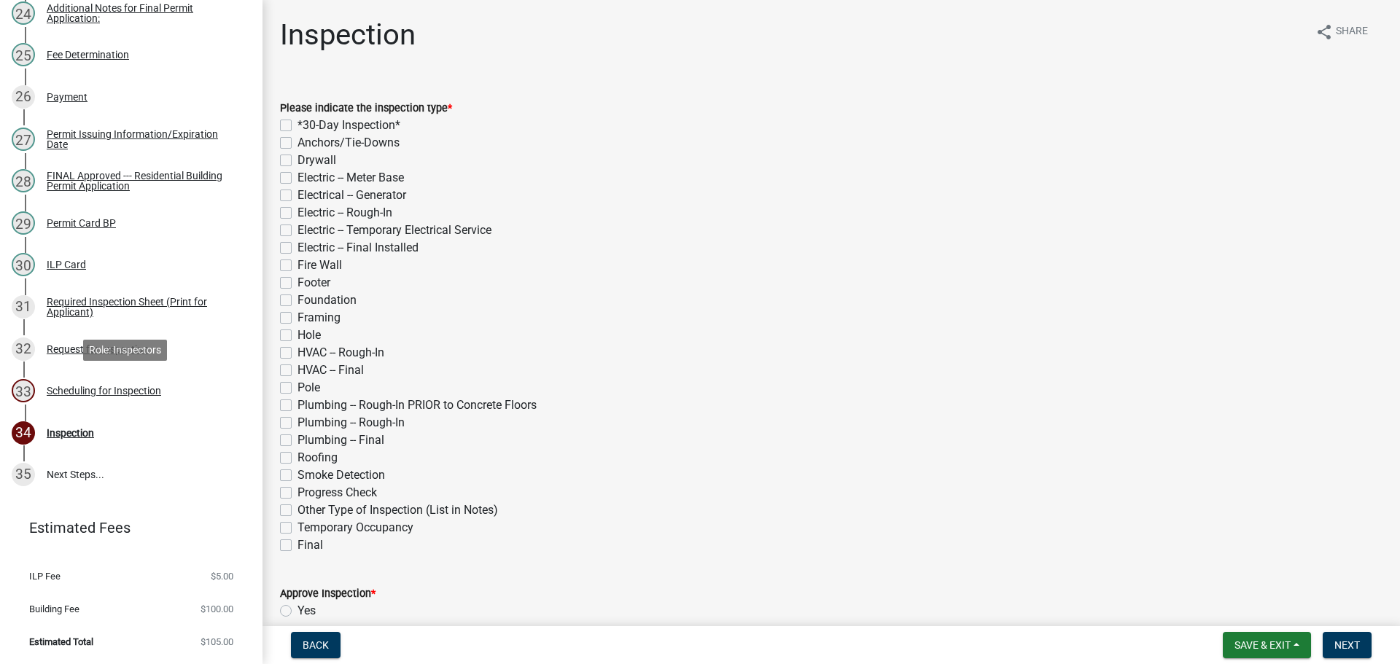
click at [106, 383] on div "33 Scheduling for Inspection" at bounding box center [126, 390] width 228 height 23
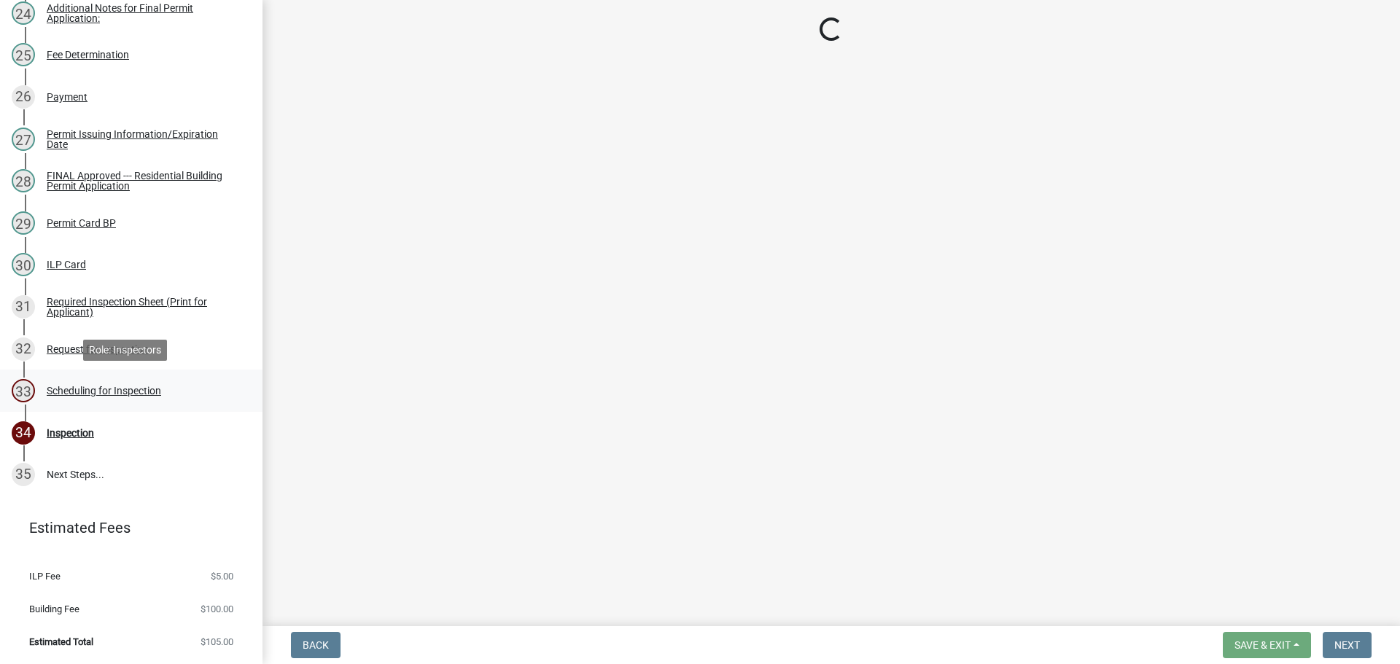
select select "25b75ae6-03c7-4280-9b34-fcf63005d5e5"
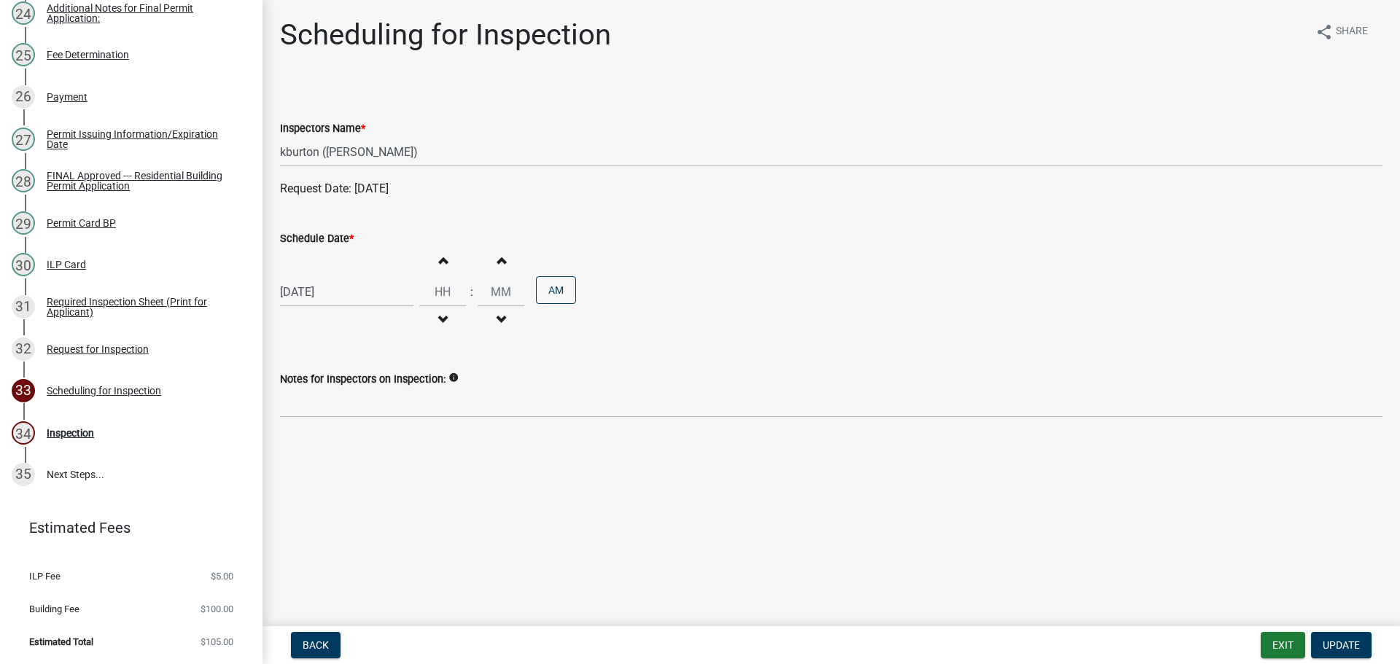
click at [328, 240] on label "Schedule Date *" at bounding box center [317, 239] width 74 height 10
click at [328, 277] on input "[DATE]" at bounding box center [346, 292] width 133 height 30
select select "10"
select select "2025"
click at [360, 438] on div "23" at bounding box center [364, 439] width 23 height 23
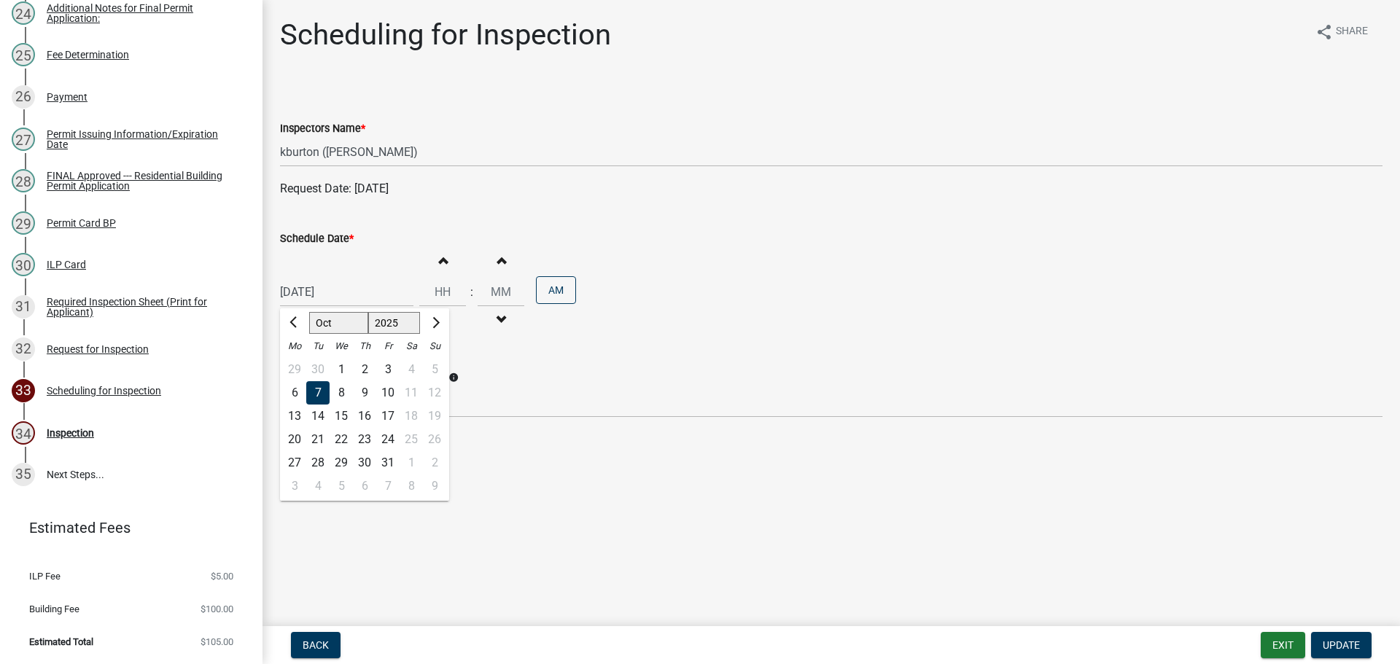
type input "[DATE]"
click at [1336, 643] on span "Update" at bounding box center [1341, 646] width 37 height 12
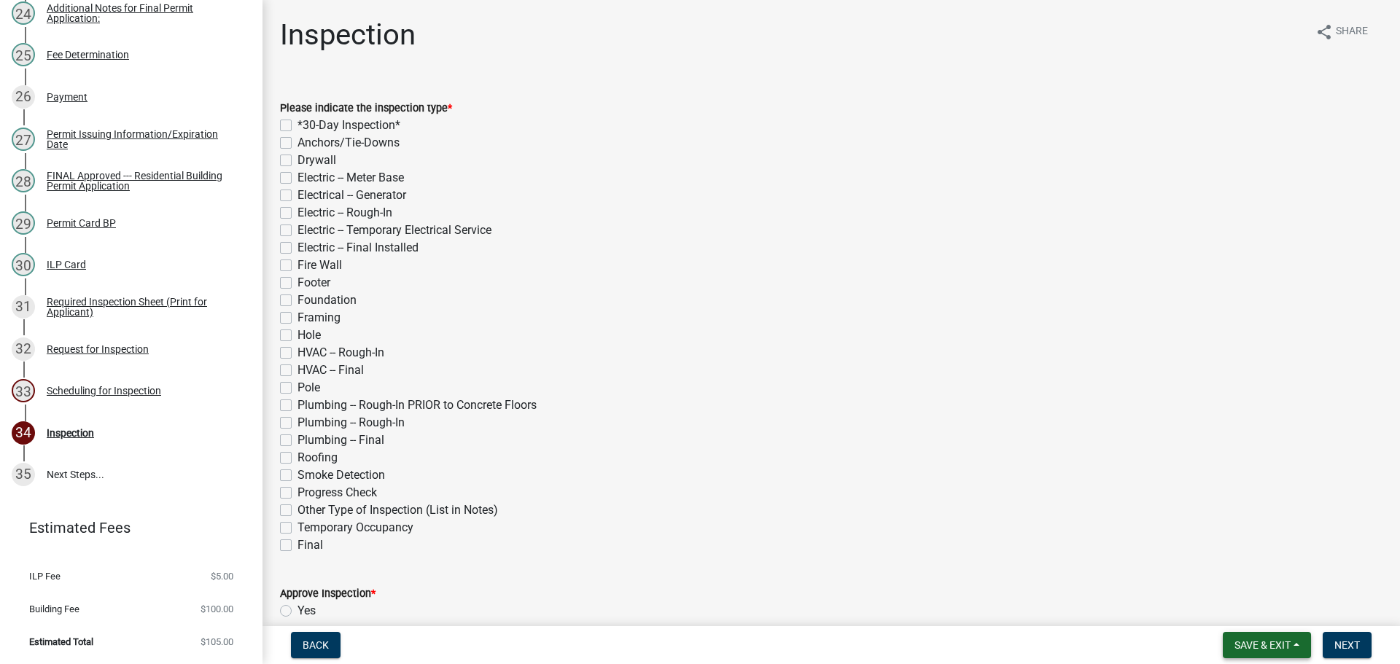
click at [1287, 644] on span "Save & Exit" at bounding box center [1263, 646] width 56 height 12
click at [1277, 615] on button "Save & Exit" at bounding box center [1253, 607] width 117 height 35
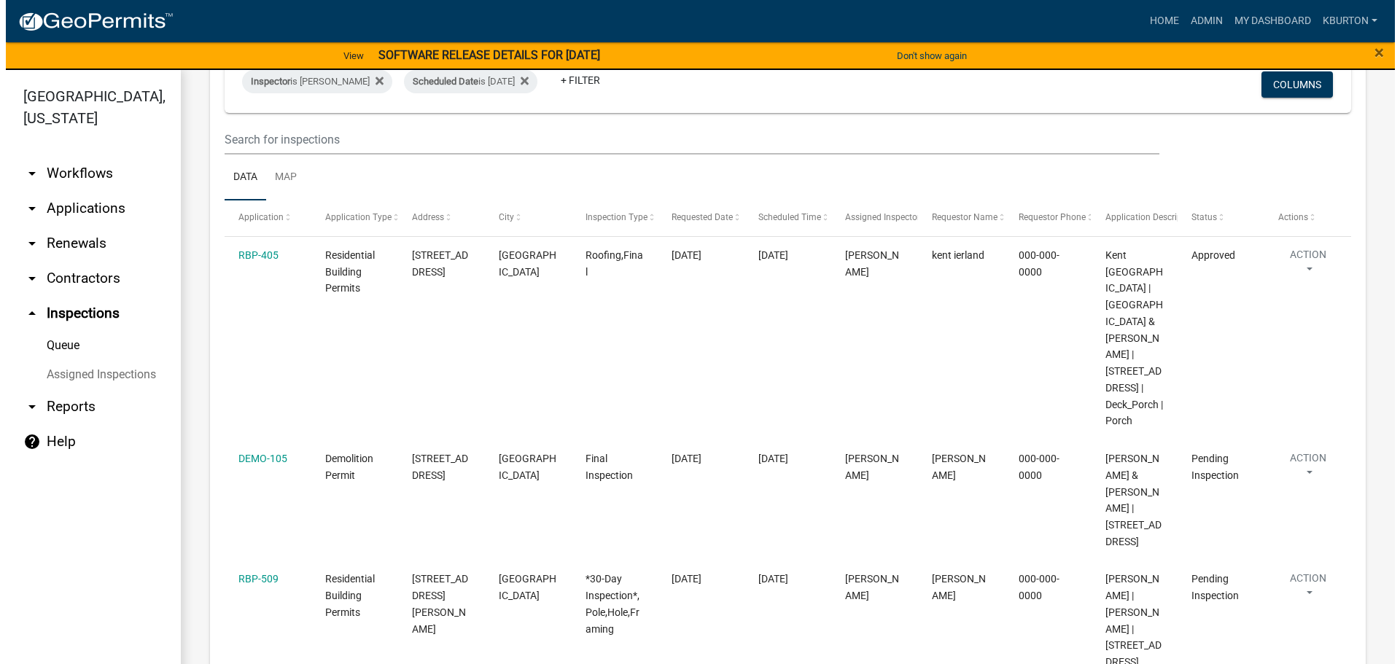
scroll to position [146, 0]
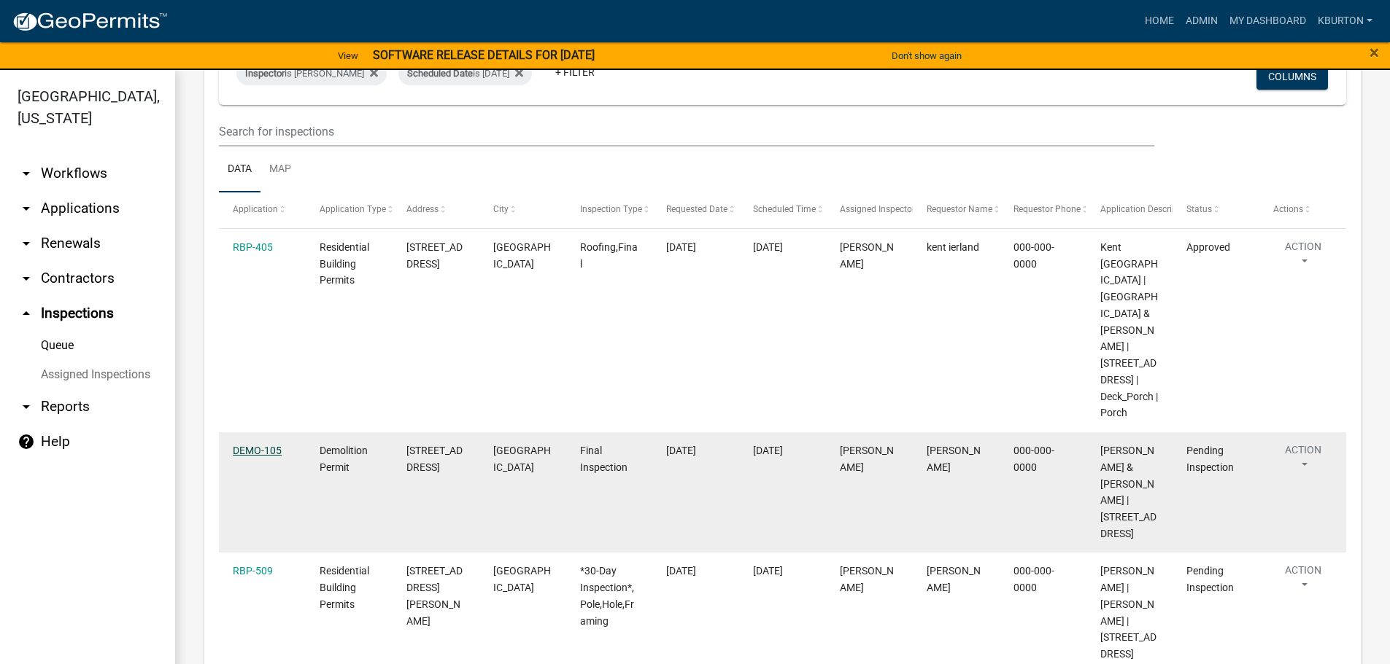
click at [257, 452] on link "DEMO-105" at bounding box center [257, 451] width 49 height 12
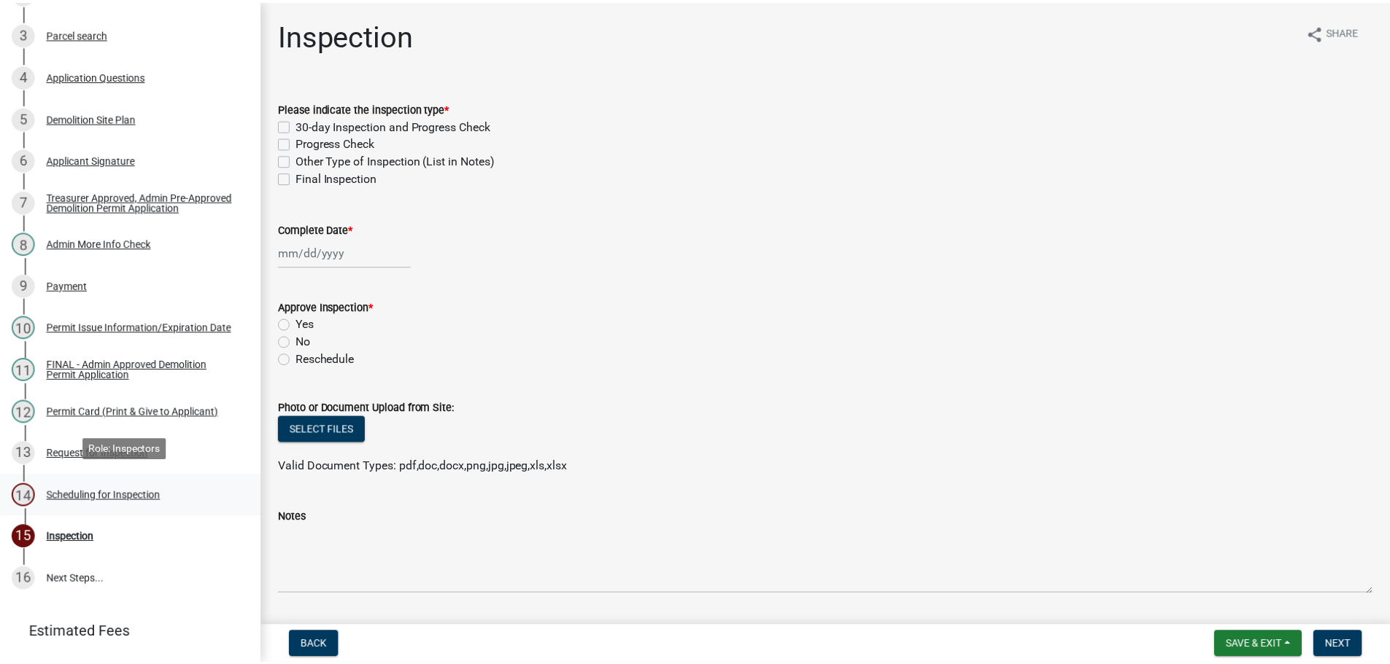
scroll to position [360, 0]
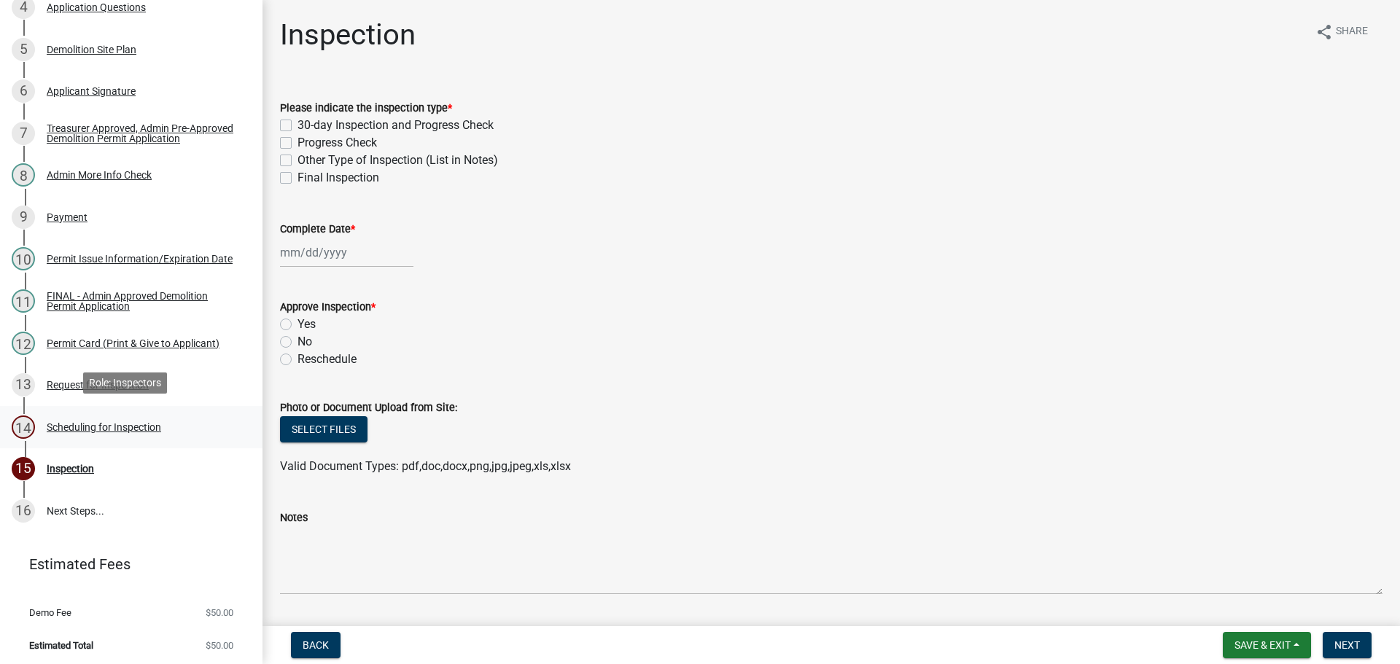
click at [120, 425] on div "Scheduling for Inspection" at bounding box center [104, 427] width 115 height 10
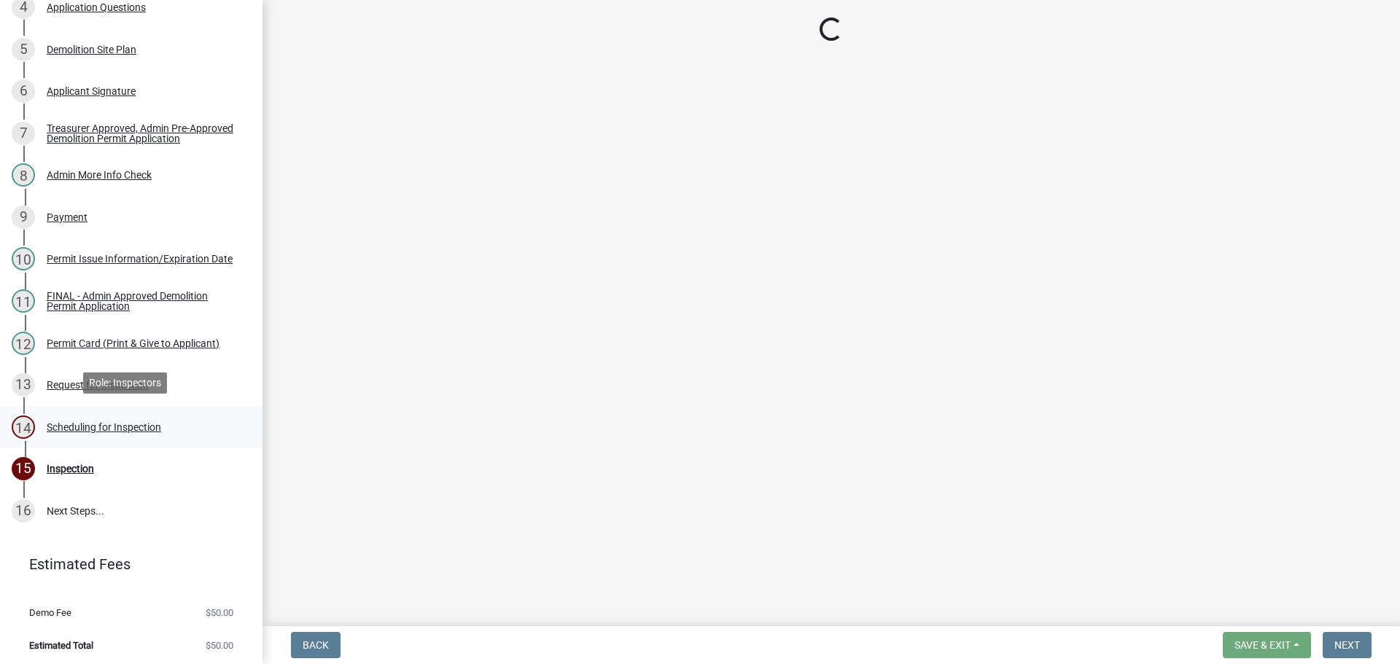
select select "25b75ae6-03c7-4280-9b34-fcf63005d5e5"
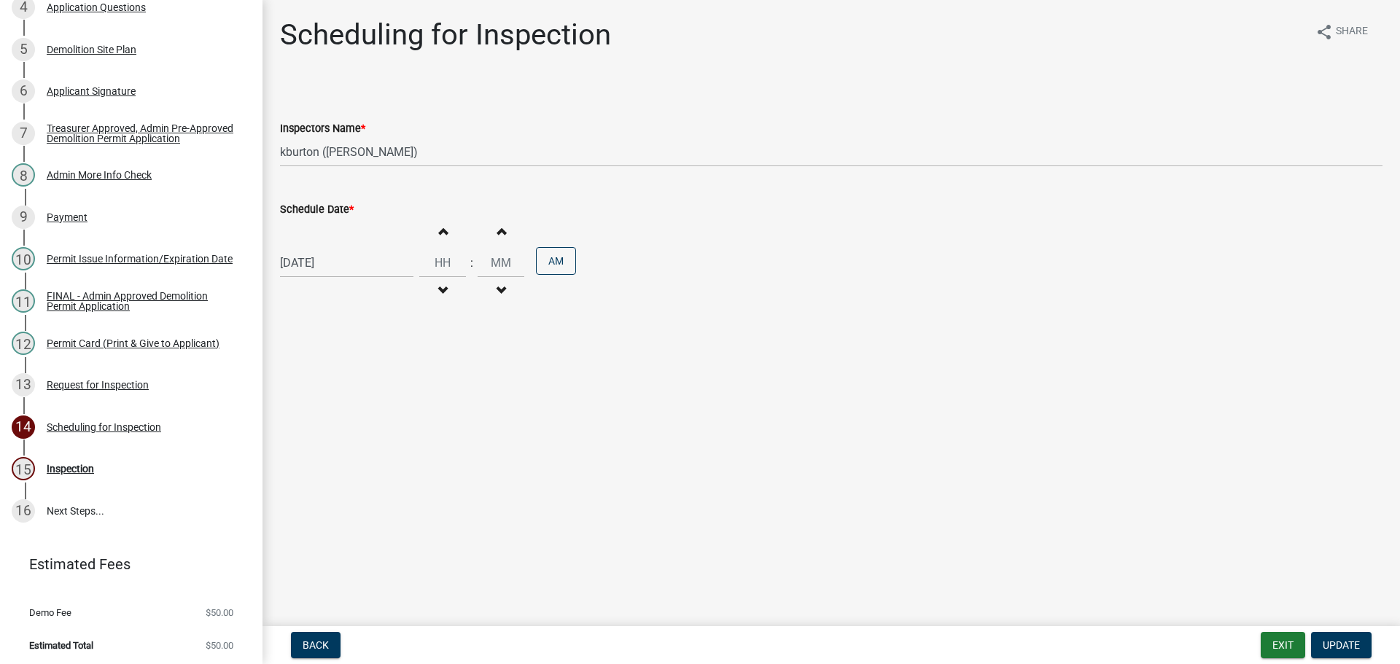
click at [307, 210] on label "Schedule Date *" at bounding box center [317, 210] width 74 height 10
click at [307, 248] on input "[DATE]" at bounding box center [346, 263] width 133 height 30
select select "10"
select select "2025"
click at [313, 409] on div "21" at bounding box center [317, 410] width 23 height 23
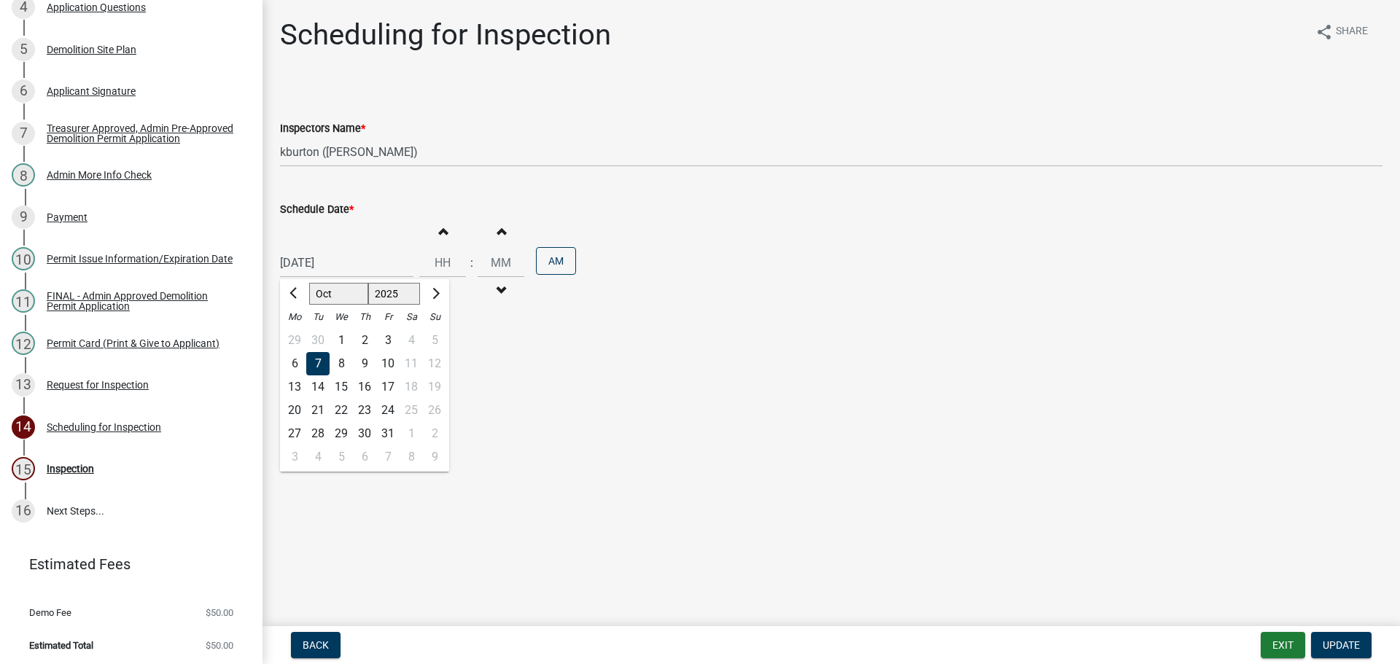
type input "[DATE]"
click at [1330, 643] on span "Update" at bounding box center [1341, 646] width 37 height 12
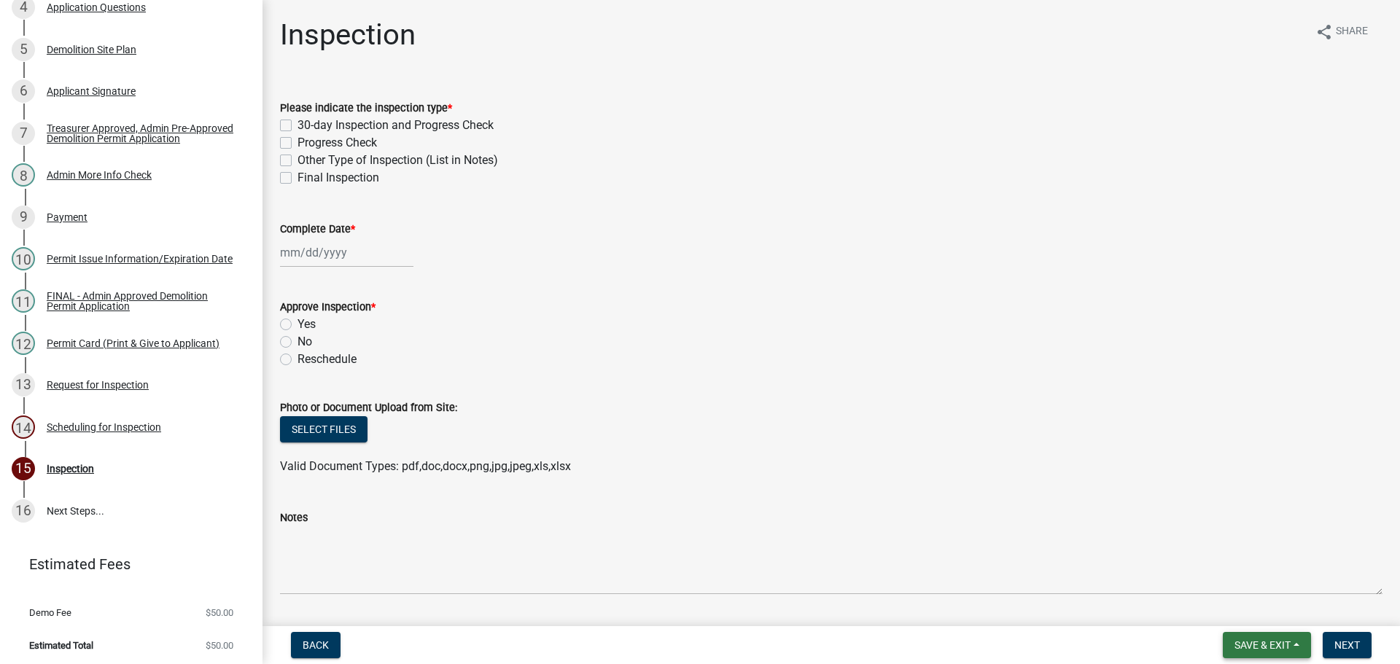
click at [1237, 643] on span "Save & Exit" at bounding box center [1263, 646] width 56 height 12
click at [1231, 608] on button "Save & Exit" at bounding box center [1253, 607] width 117 height 35
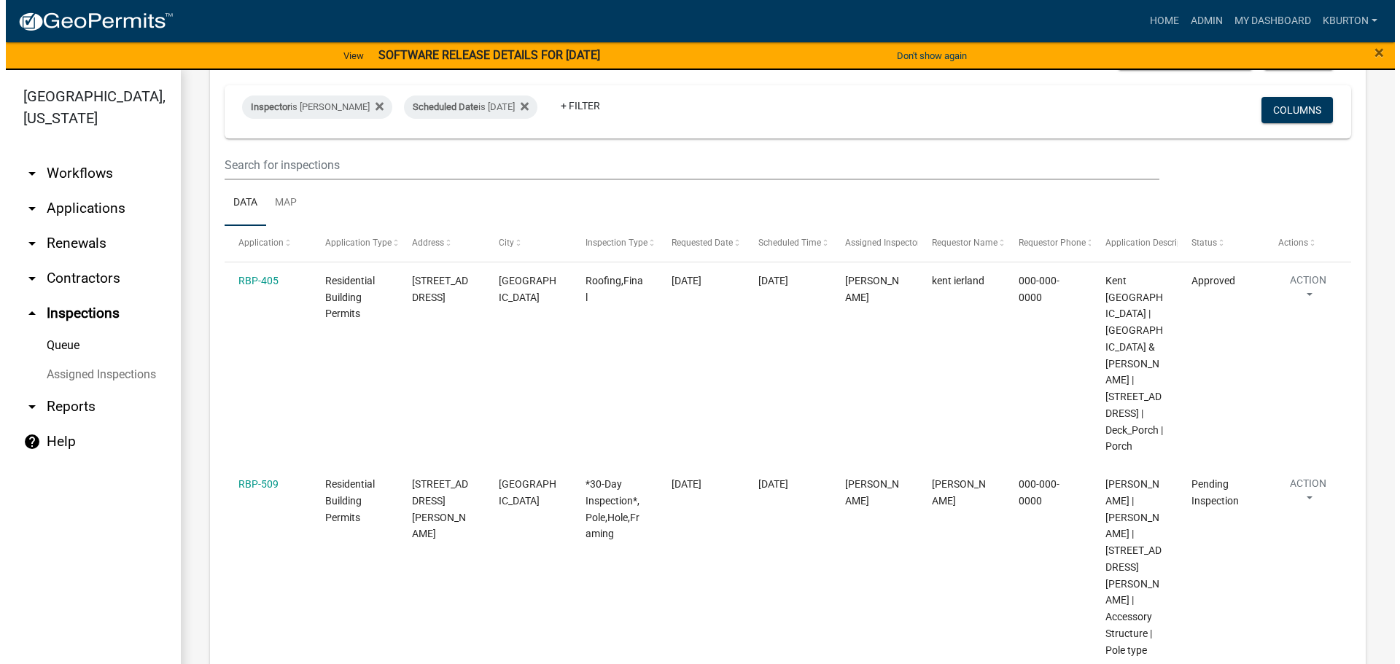
scroll to position [146, 0]
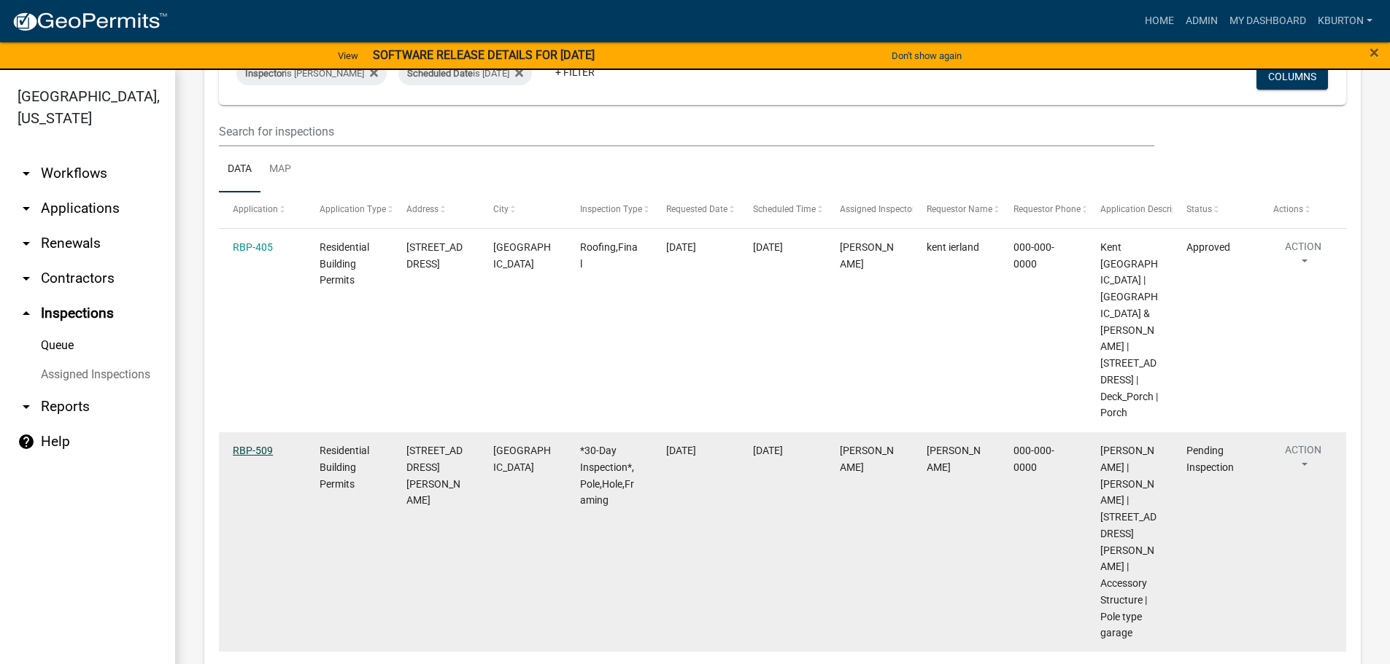
click at [259, 449] on link "RBP-509" at bounding box center [253, 451] width 40 height 12
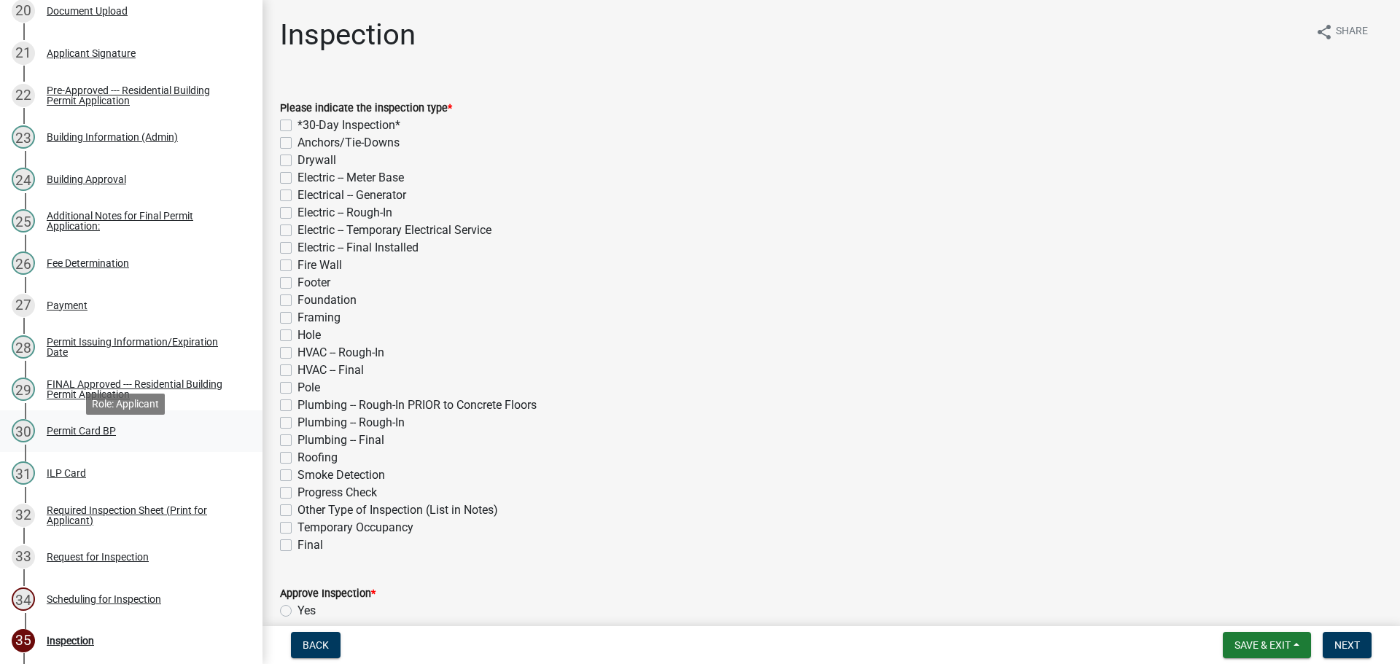
scroll to position [1240, 0]
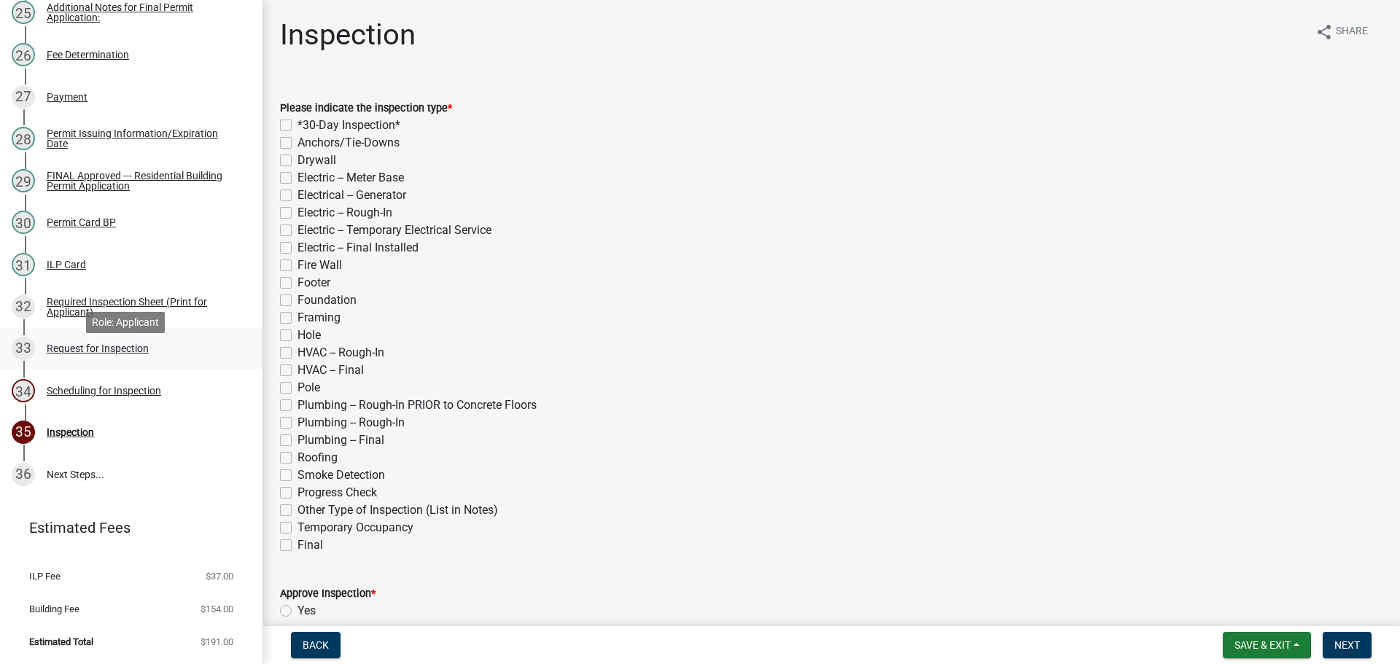
click at [109, 354] on div "Request for Inspection" at bounding box center [98, 349] width 102 height 10
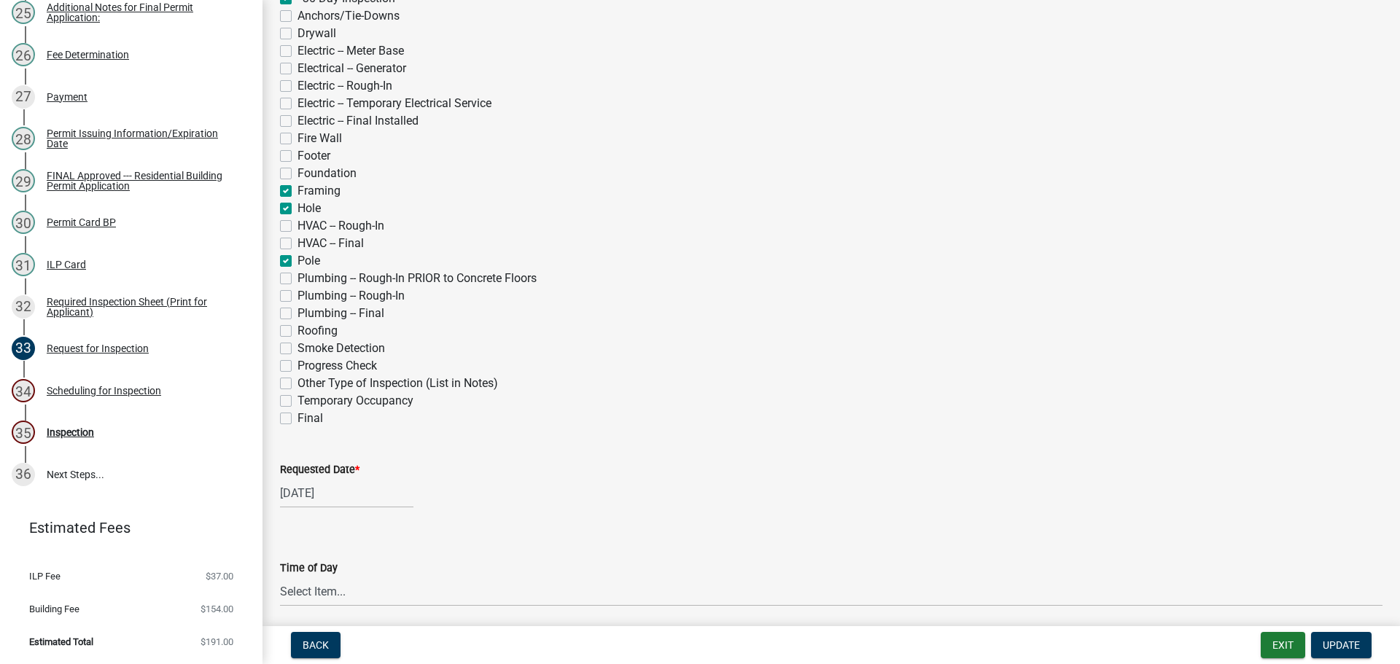
scroll to position [438, 0]
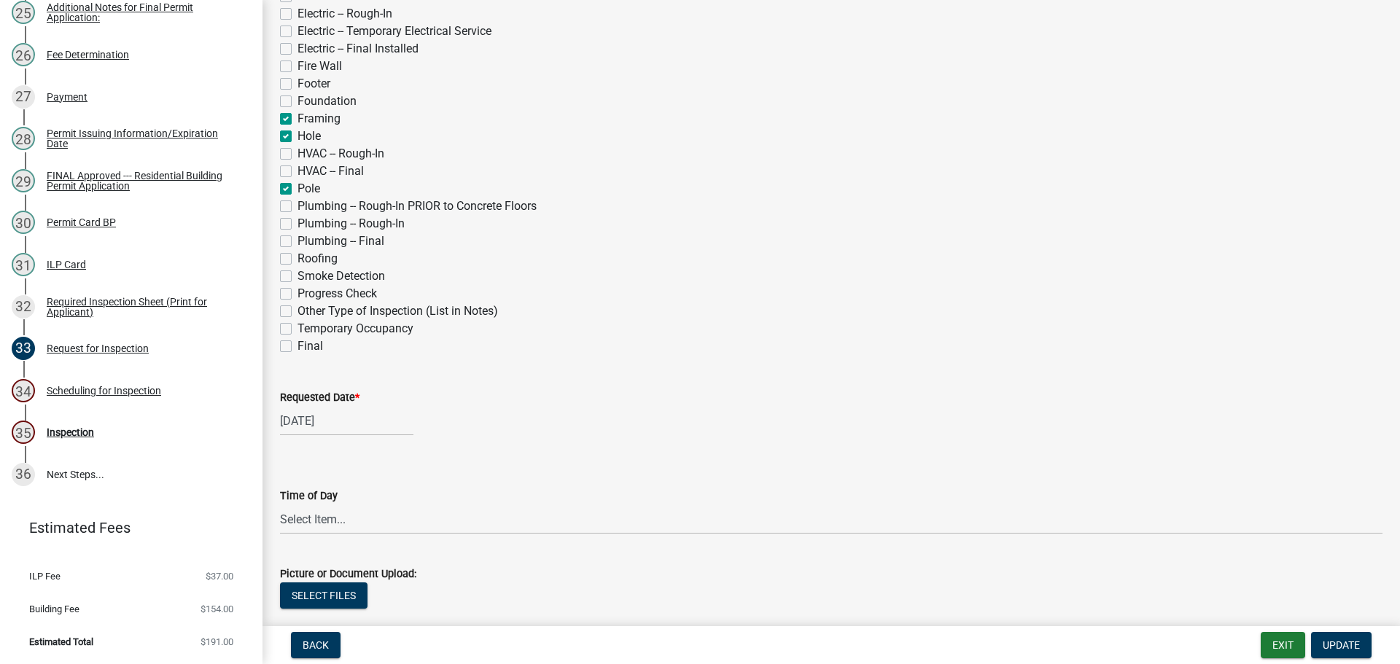
click at [309, 396] on label "Requested Date *" at bounding box center [320, 398] width 80 height 10
click at [309, 406] on input "[DATE]" at bounding box center [346, 421] width 133 height 30
select select "10"
select select "2025"
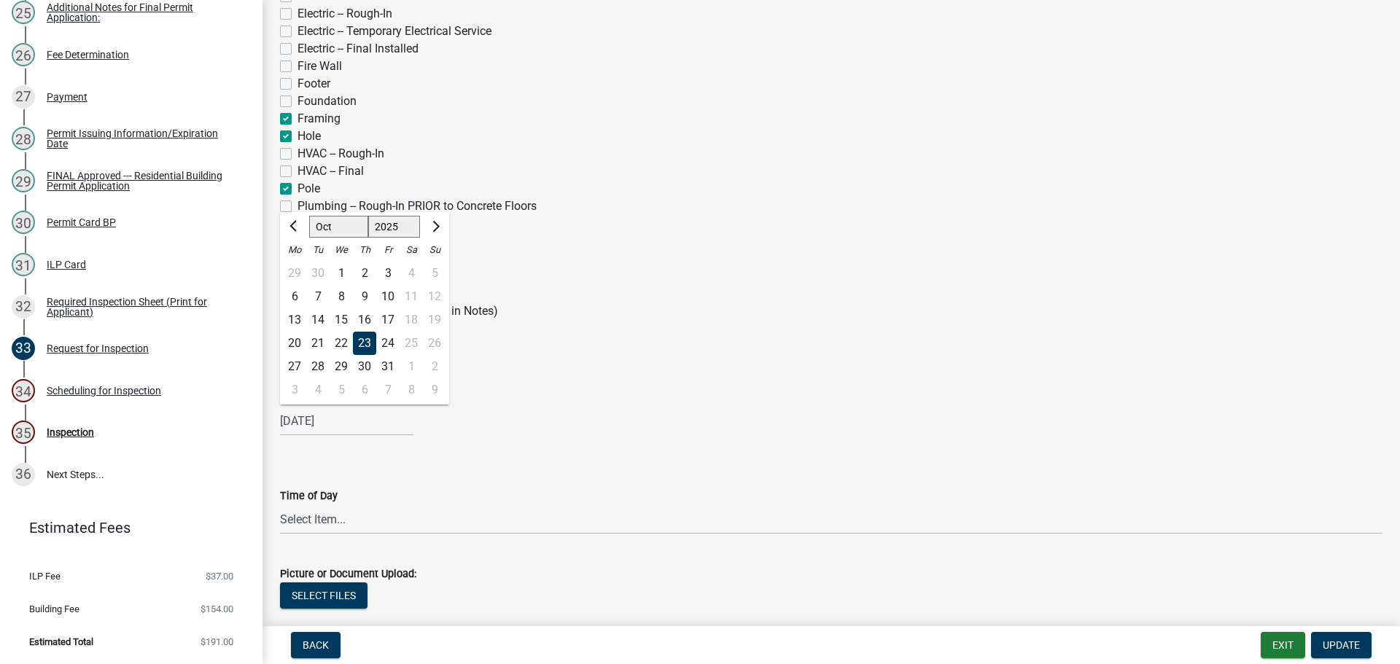
click at [320, 295] on div "7" at bounding box center [317, 296] width 23 height 23
type input "[DATE]"
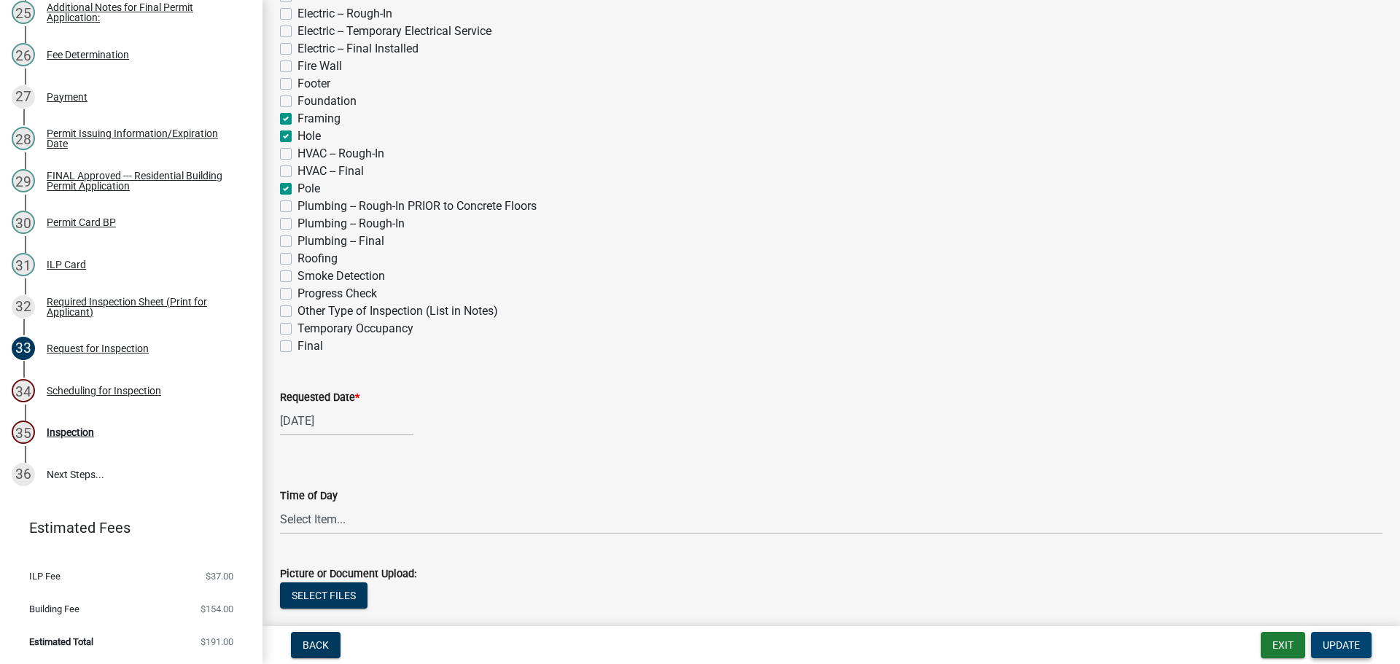
click at [1349, 644] on span "Update" at bounding box center [1341, 646] width 37 height 12
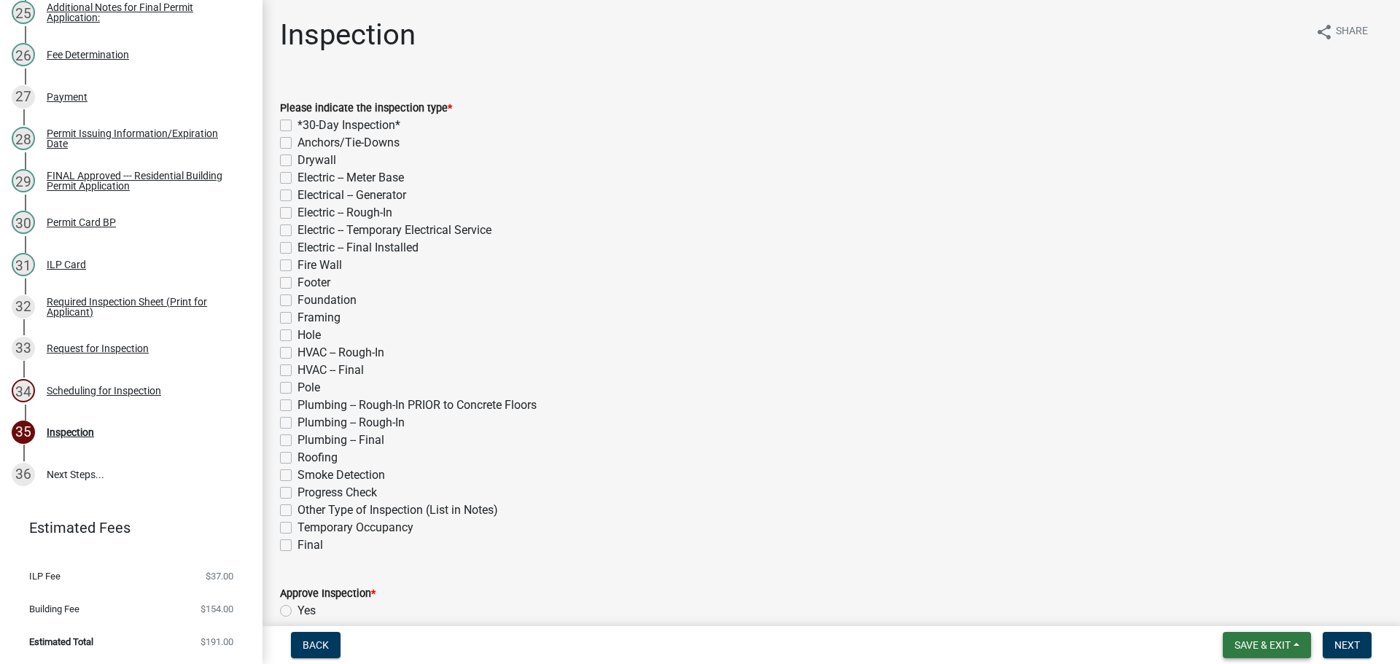
click at [1261, 646] on span "Save & Exit" at bounding box center [1263, 646] width 56 height 12
click at [298, 122] on label "*30-Day Inspection*" at bounding box center [349, 126] width 103 height 18
click at [298, 122] on input "*30-Day Inspection*" at bounding box center [302, 121] width 9 height 9
checkbox input "true"
checkbox input "false"
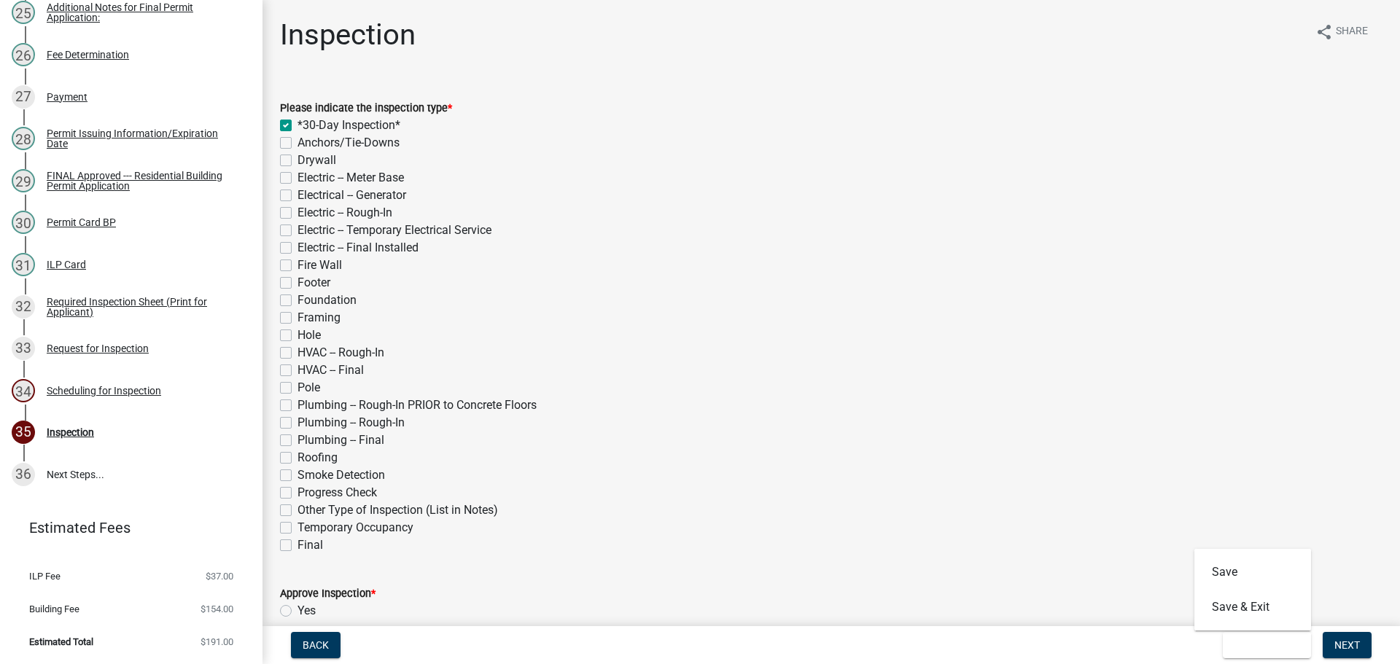
checkbox input "false"
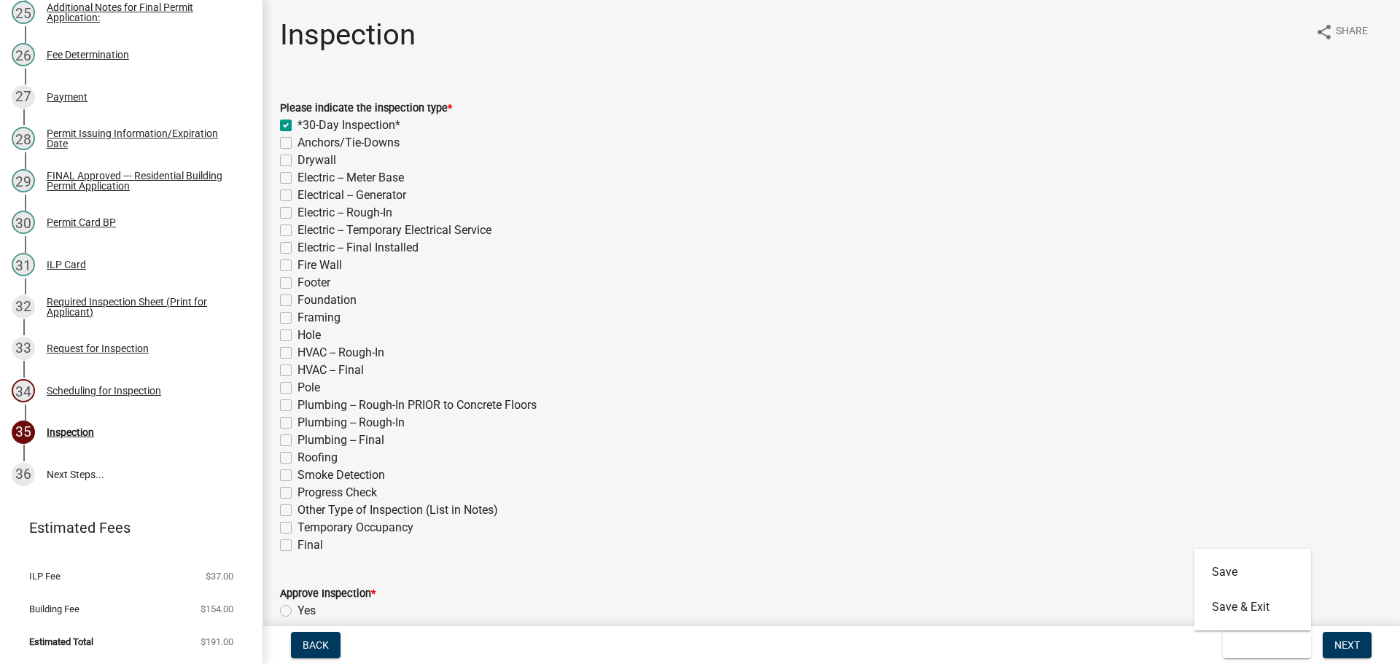
checkbox input "false"
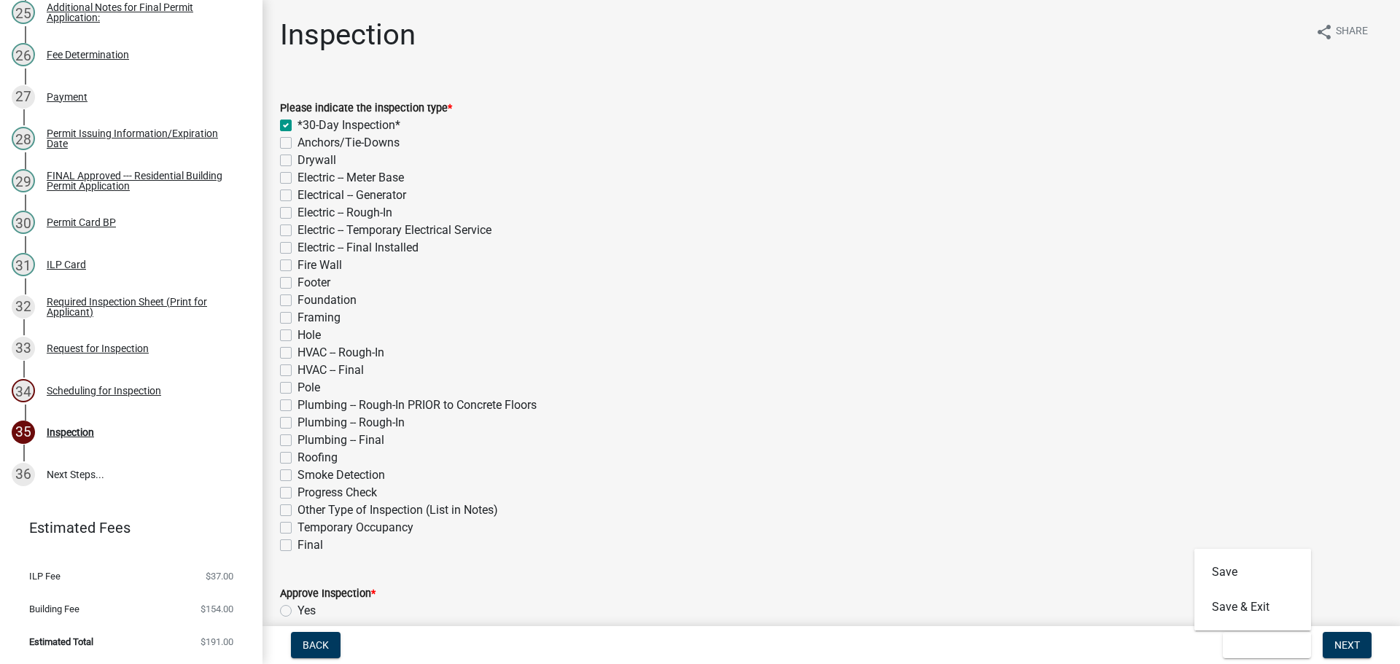
checkbox input "false"
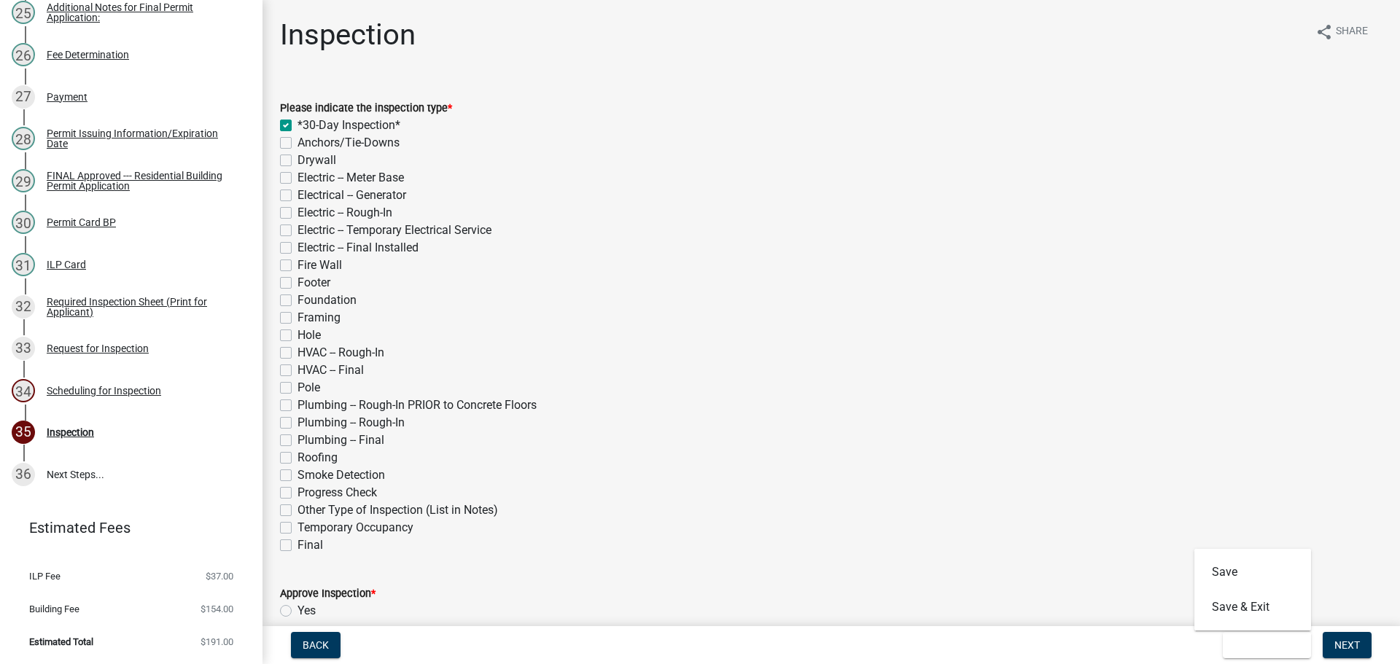
checkbox input "false"
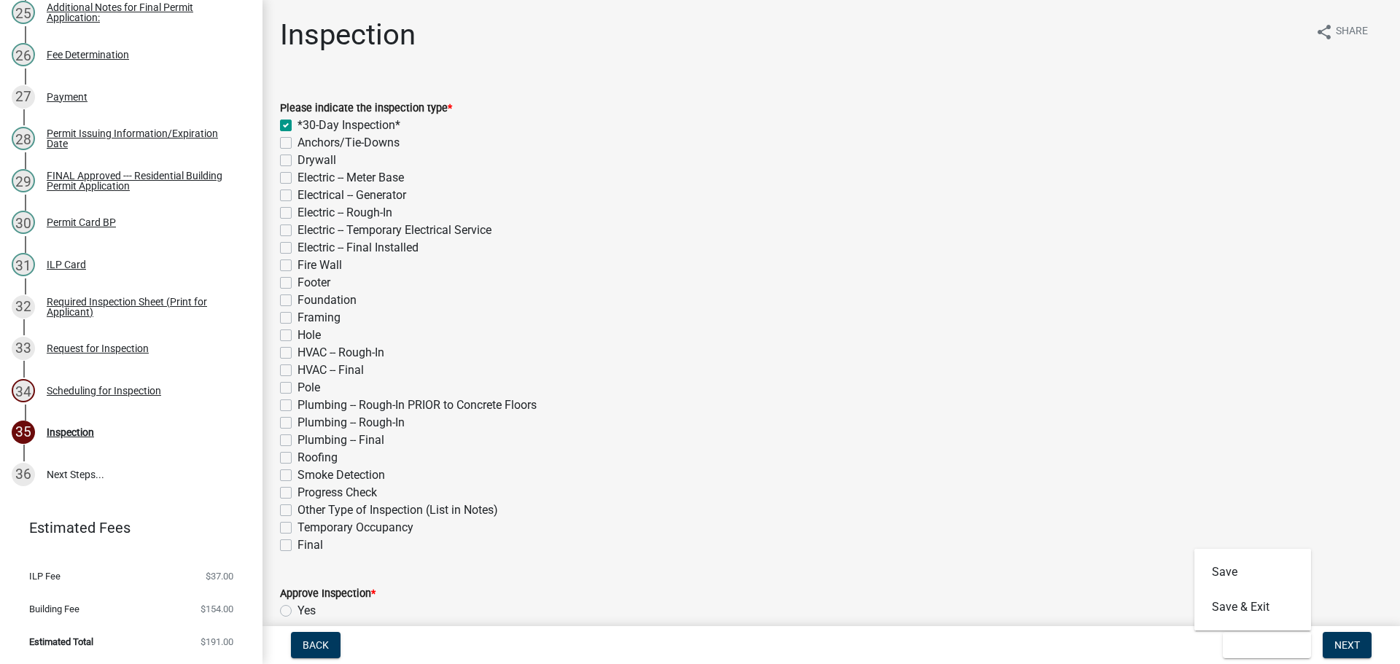
checkbox input "false"
click at [298, 317] on label "Framing" at bounding box center [319, 318] width 43 height 18
click at [298, 317] on input "Framing" at bounding box center [302, 313] width 9 height 9
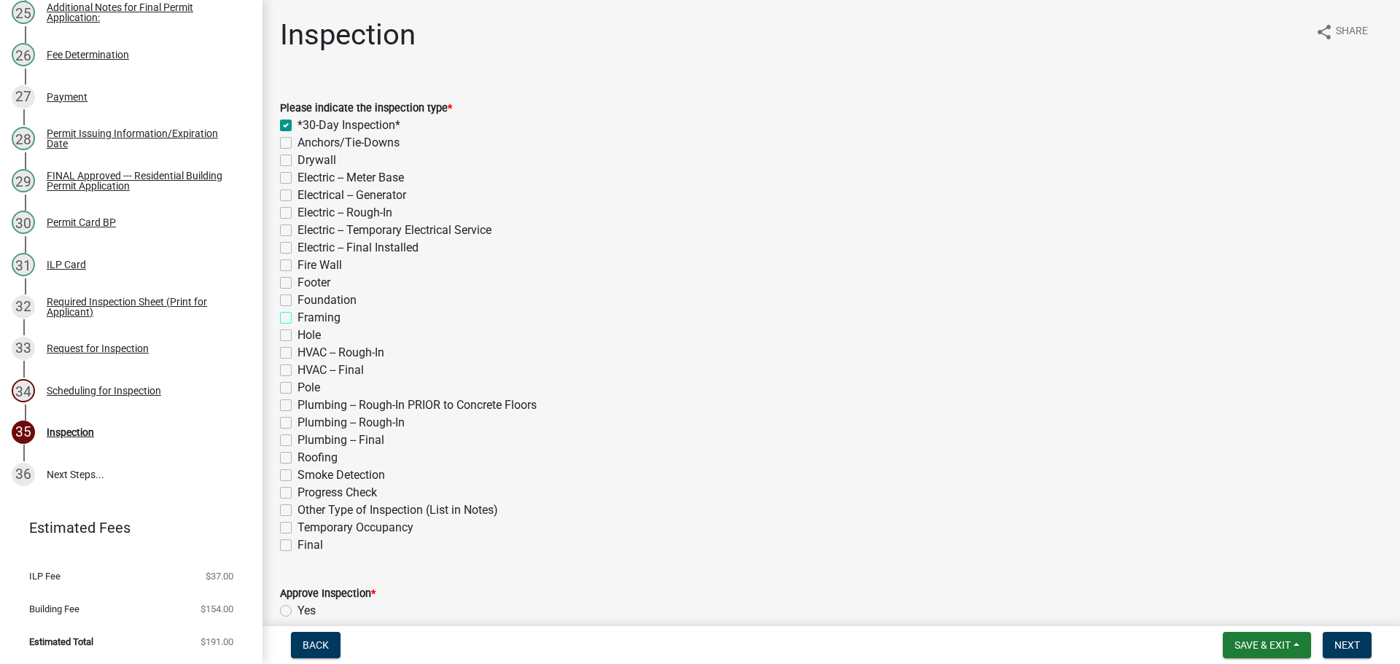
checkbox input "true"
checkbox input "false"
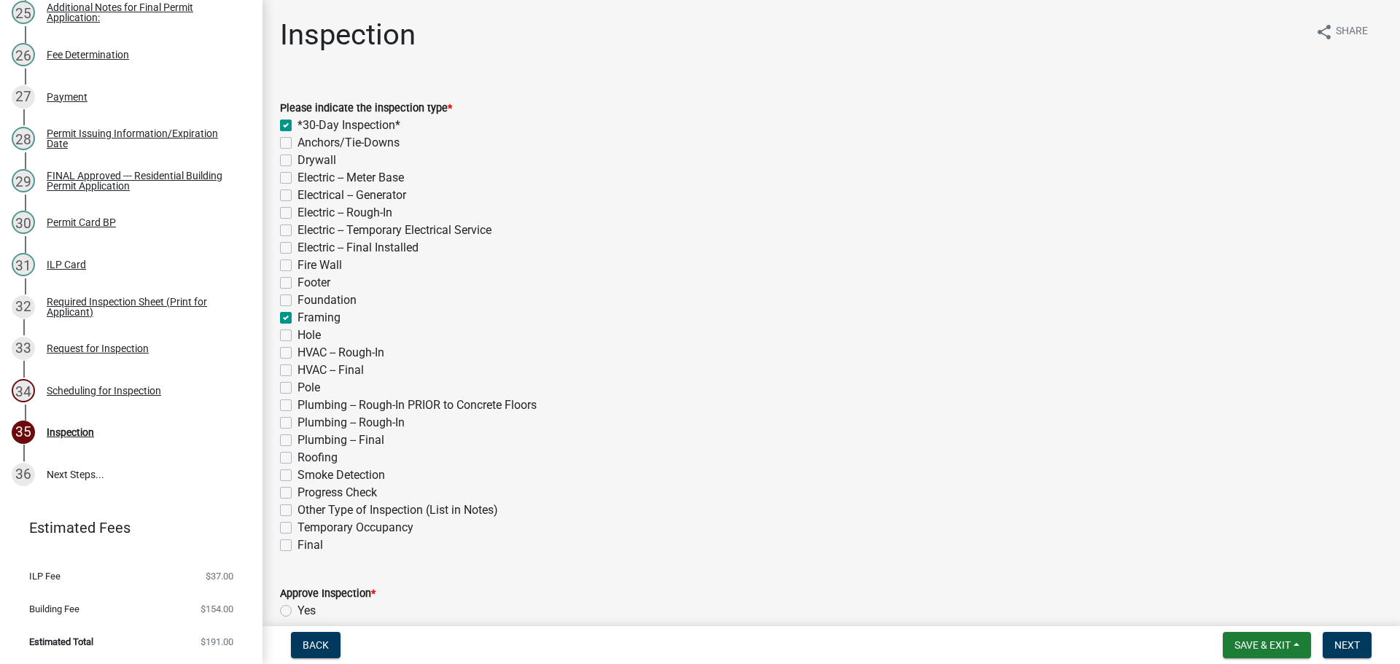
checkbox input "false"
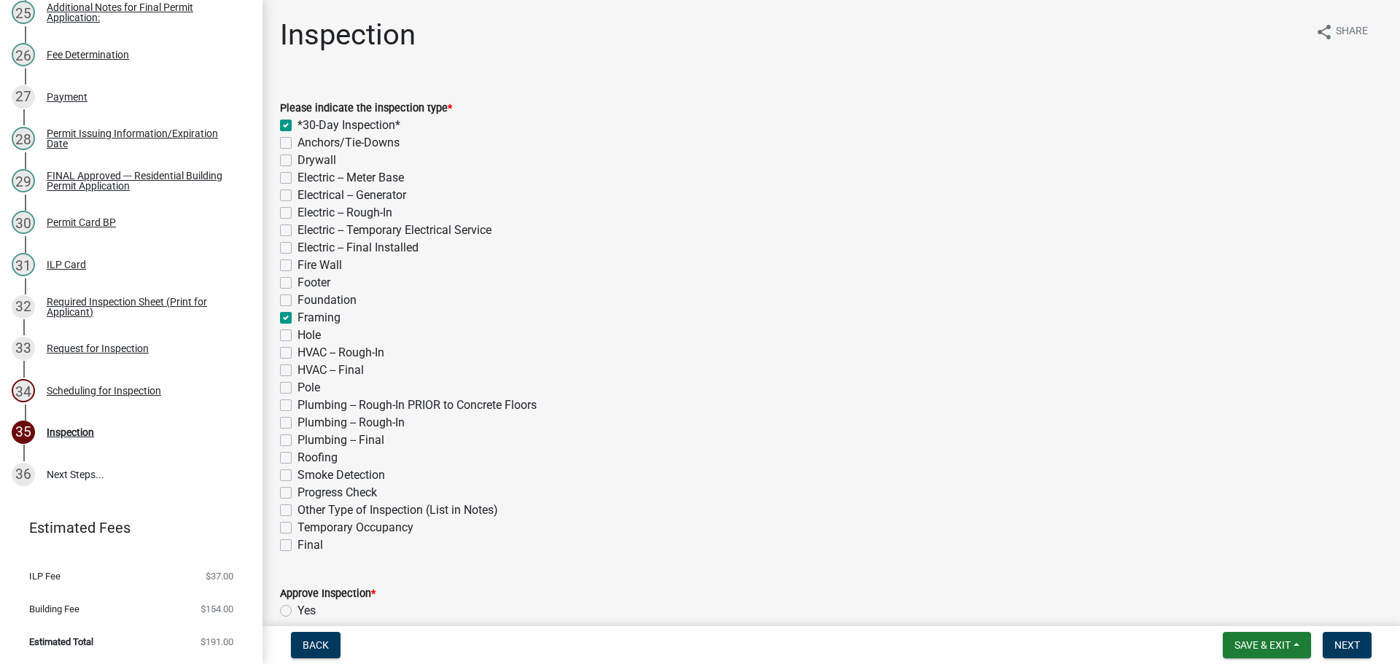
checkbox input "false"
checkbox input "true"
checkbox input "false"
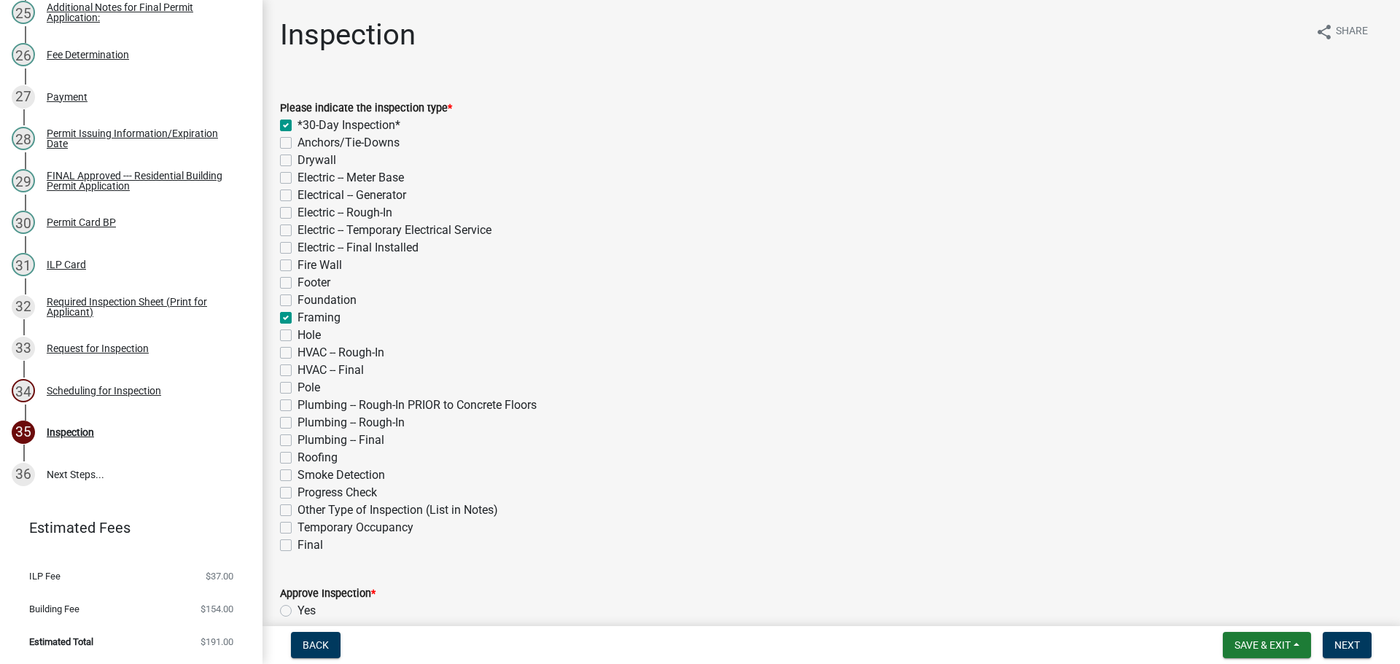
checkbox input "false"
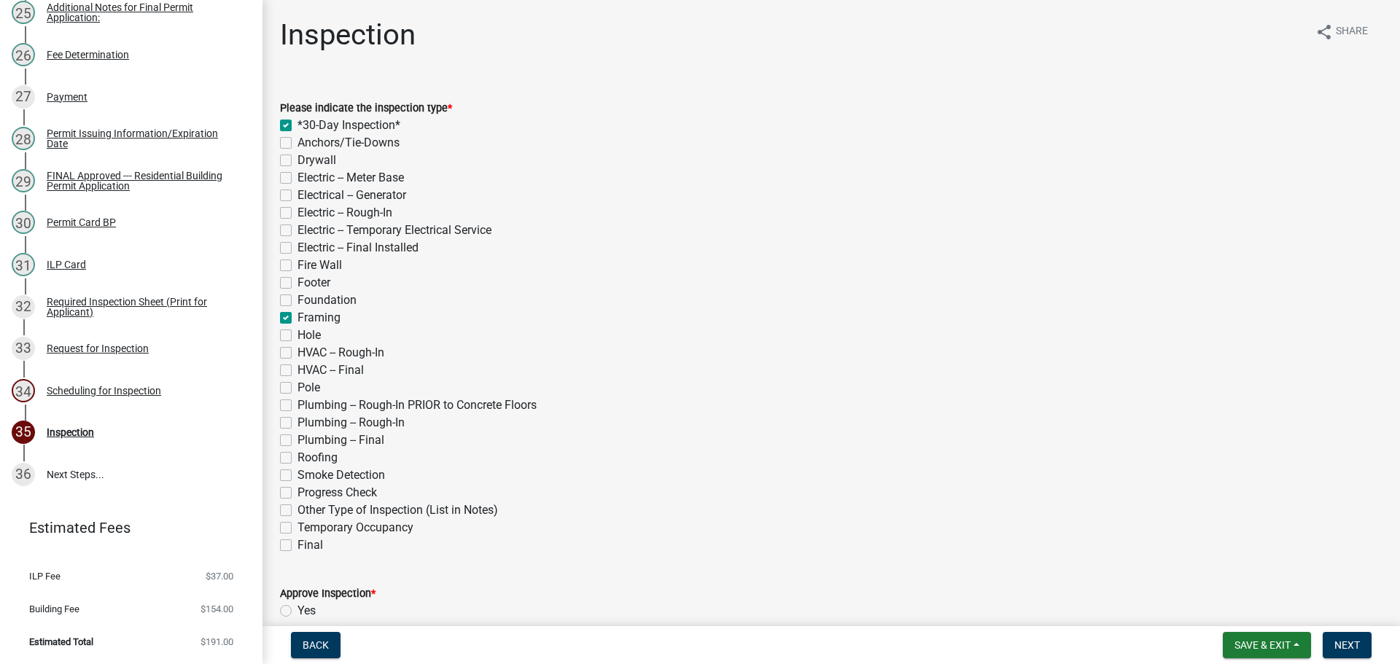
checkbox input "false"
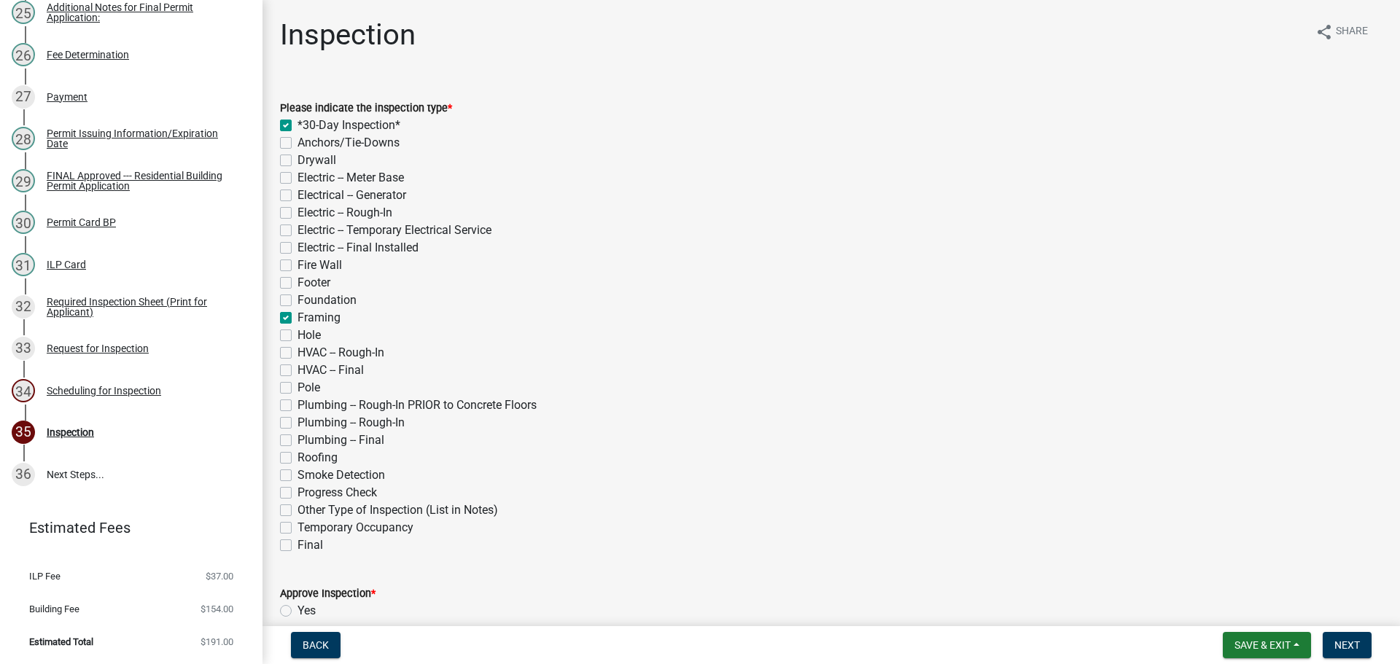
checkbox input "false"
click at [298, 337] on label "Hole" at bounding box center [309, 336] width 23 height 18
click at [298, 336] on input "Hole" at bounding box center [302, 331] width 9 height 9
checkbox input "true"
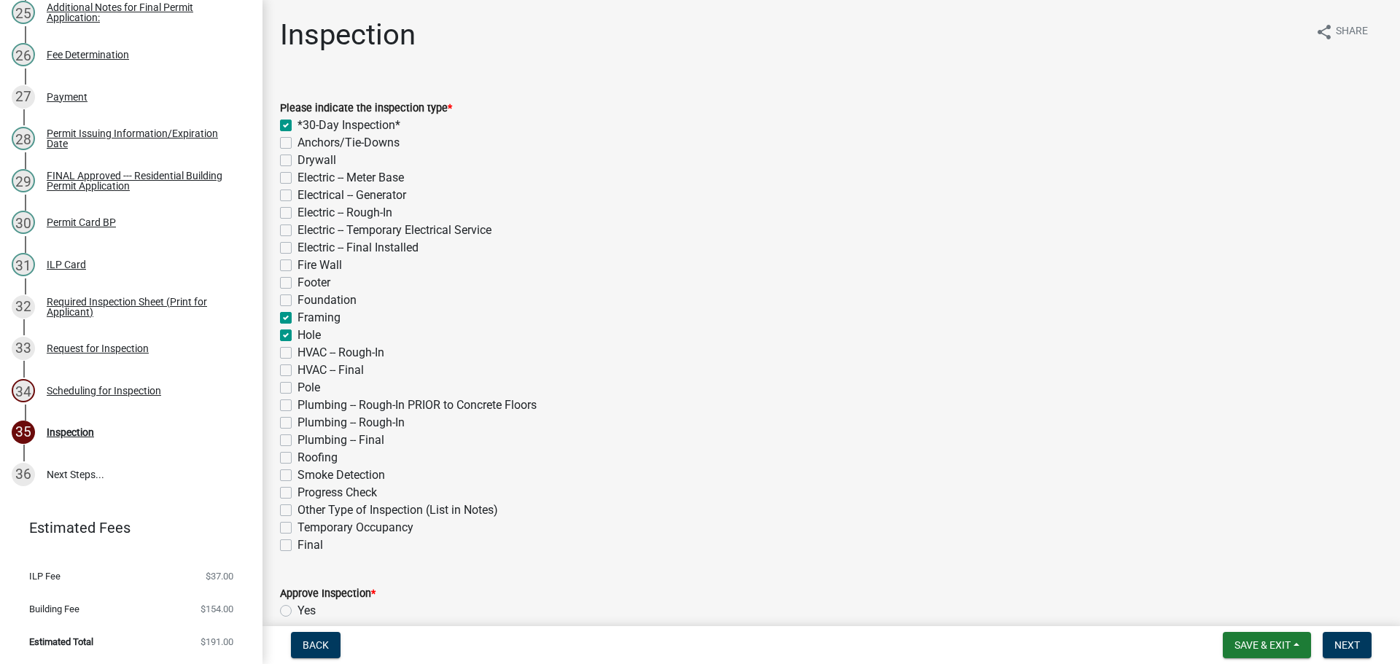
checkbox input "false"
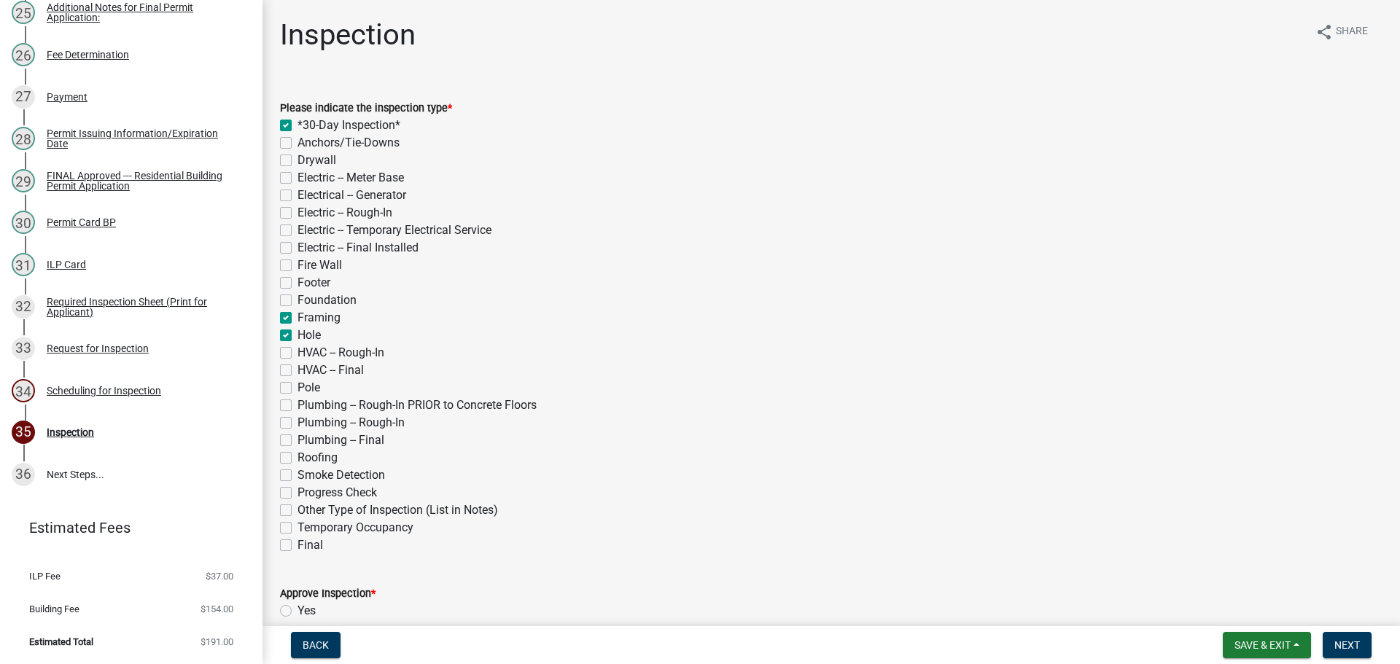
checkbox input "false"
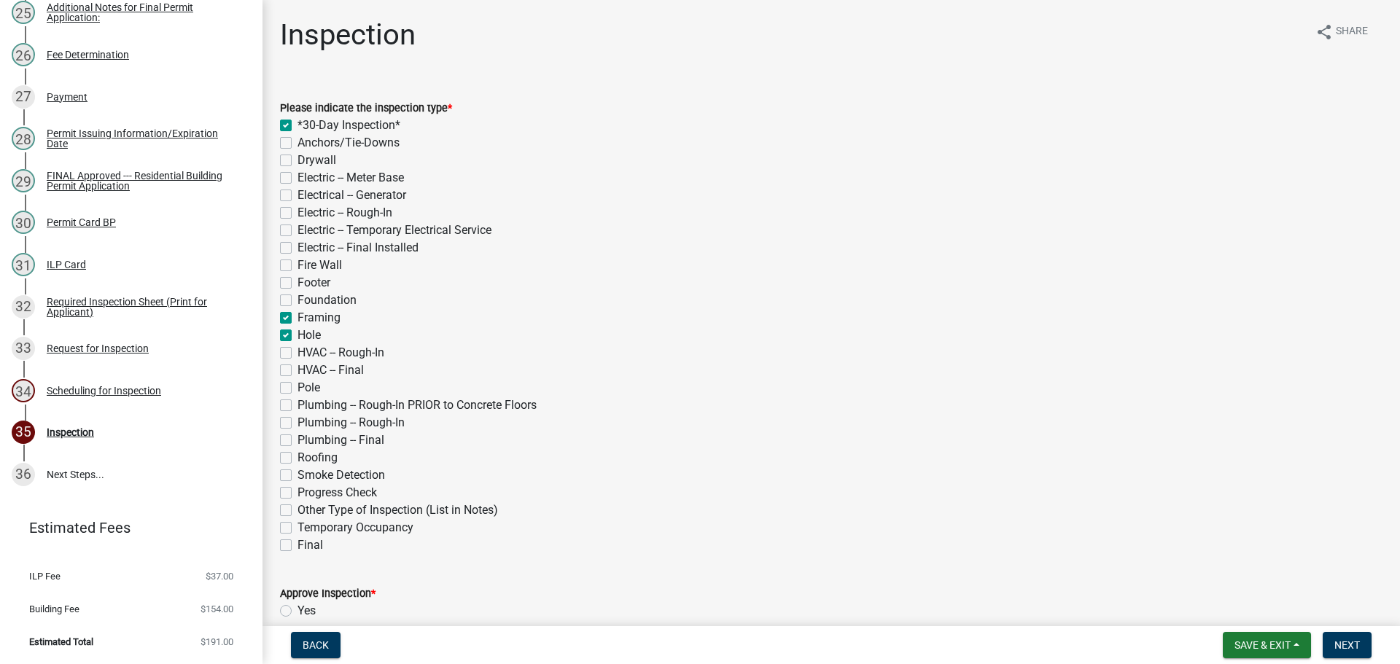
checkbox input "true"
checkbox input "false"
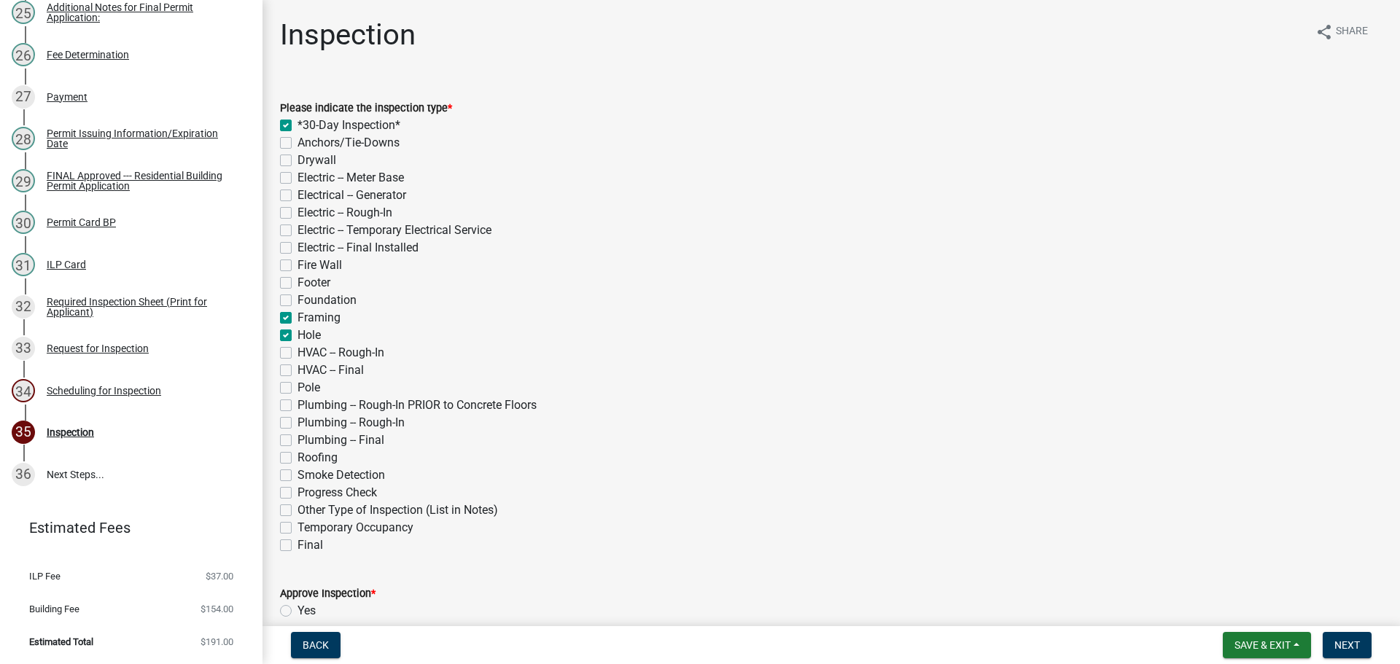
checkbox input "false"
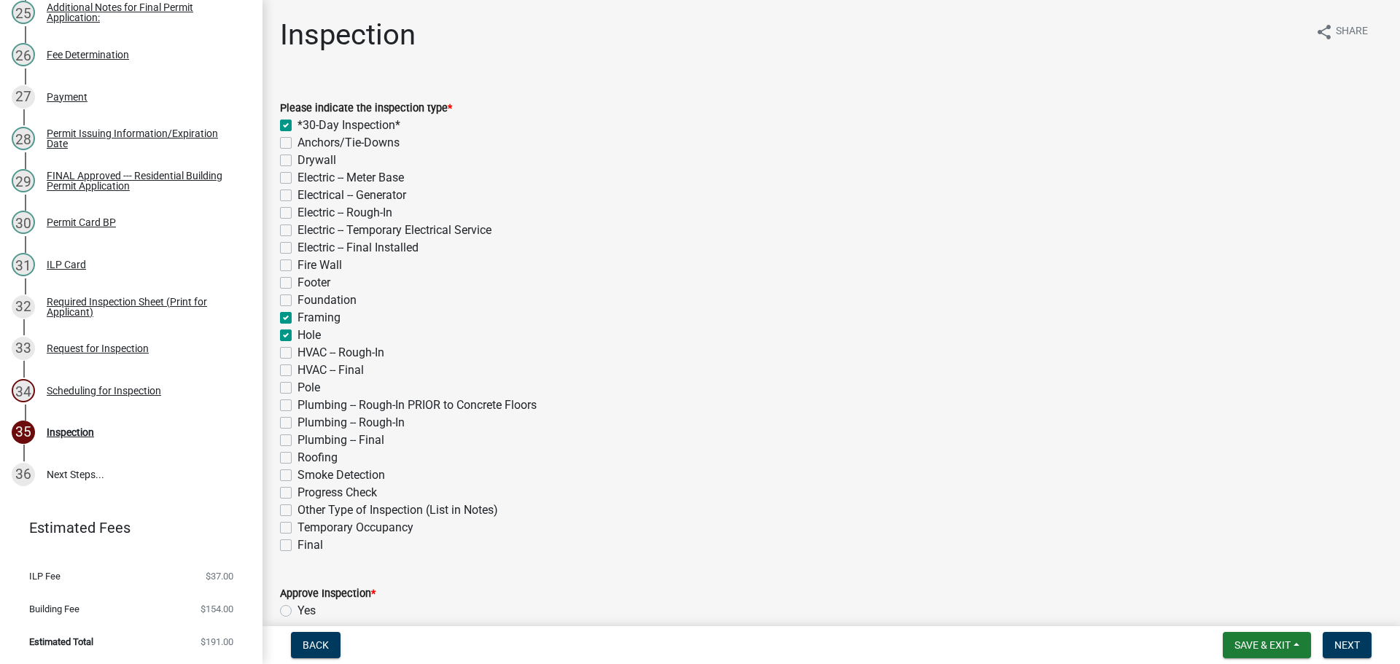
checkbox input "false"
click at [298, 389] on label "Pole" at bounding box center [309, 388] width 23 height 18
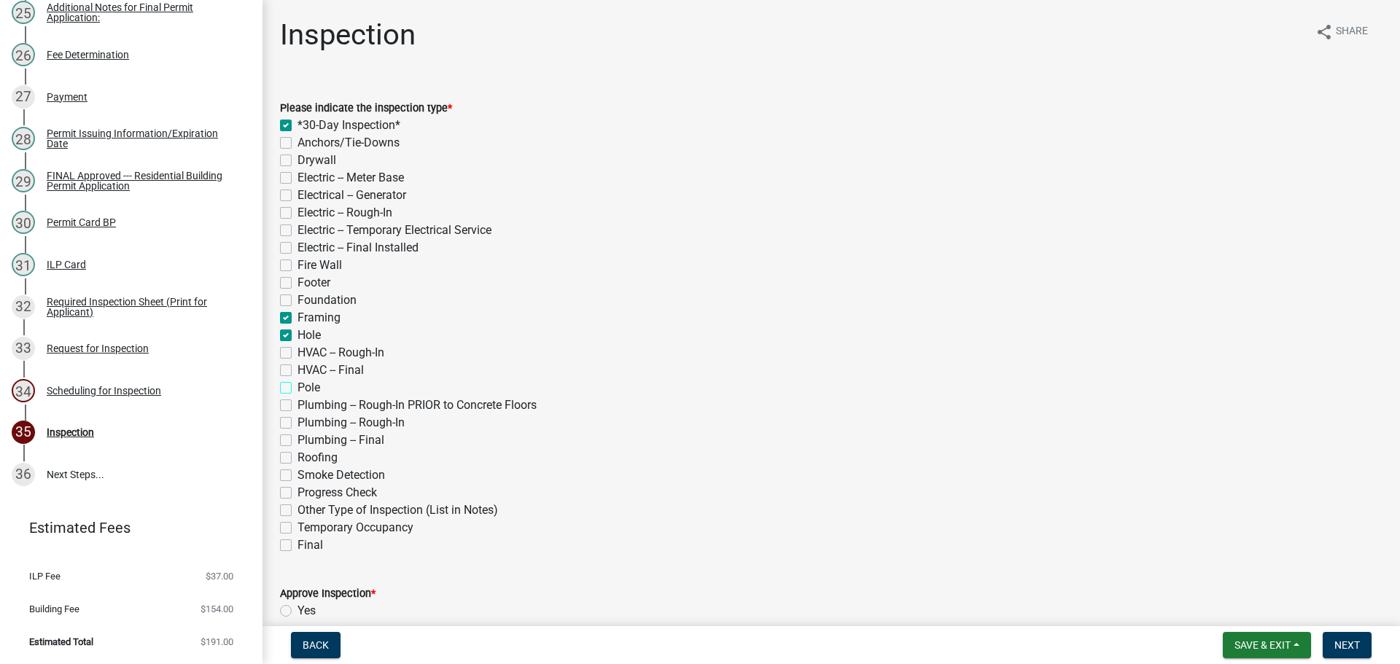
click at [298, 389] on input "Pole" at bounding box center [302, 383] width 9 height 9
checkbox input "true"
checkbox input "false"
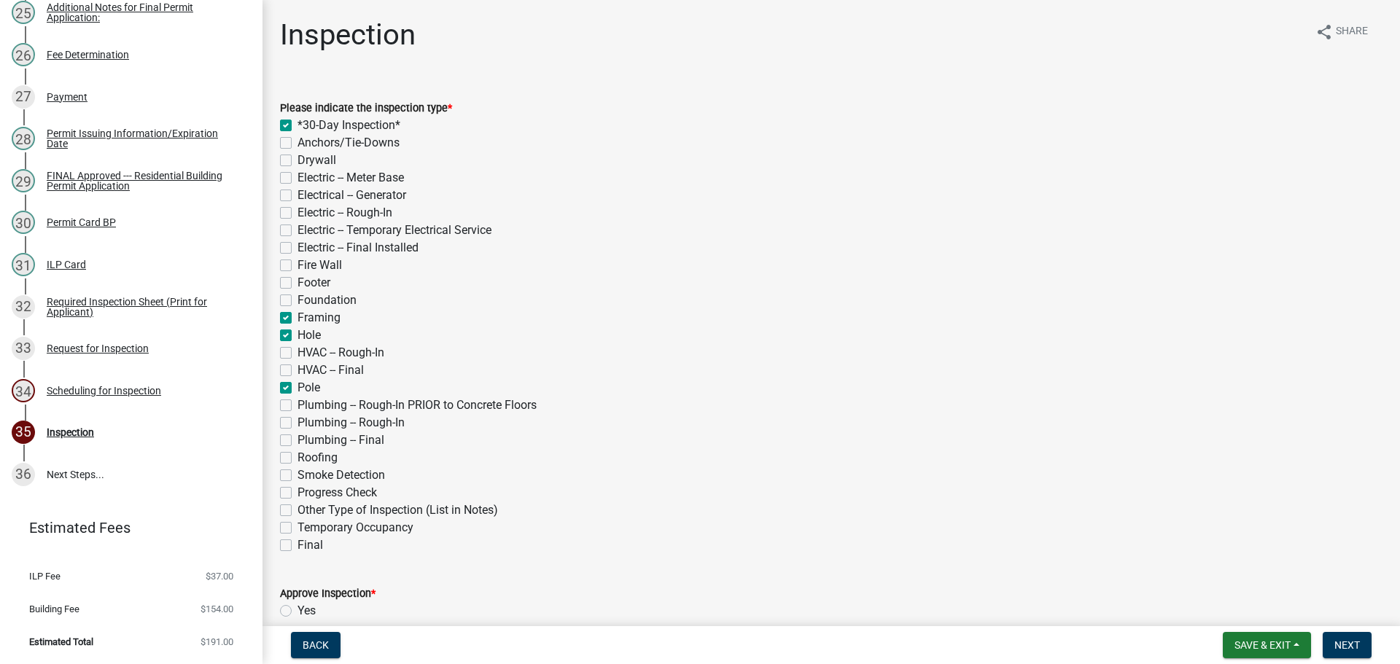
checkbox input "false"
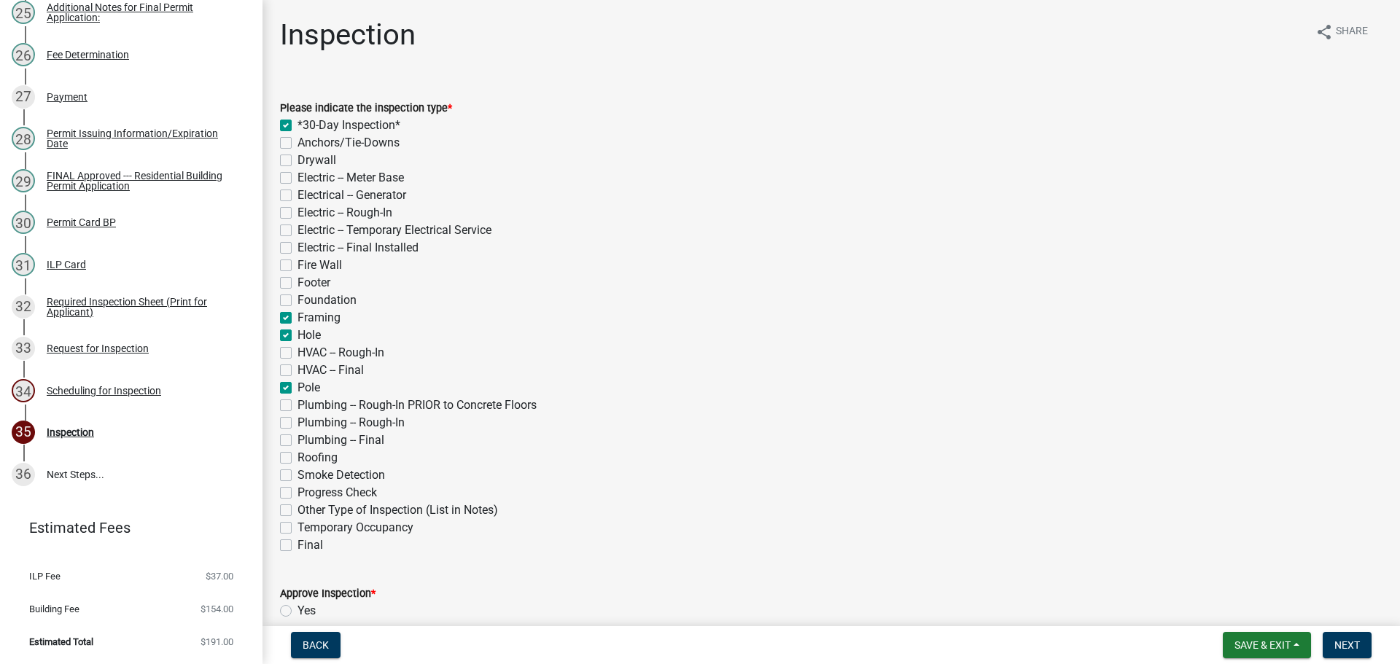
checkbox input "false"
checkbox input "true"
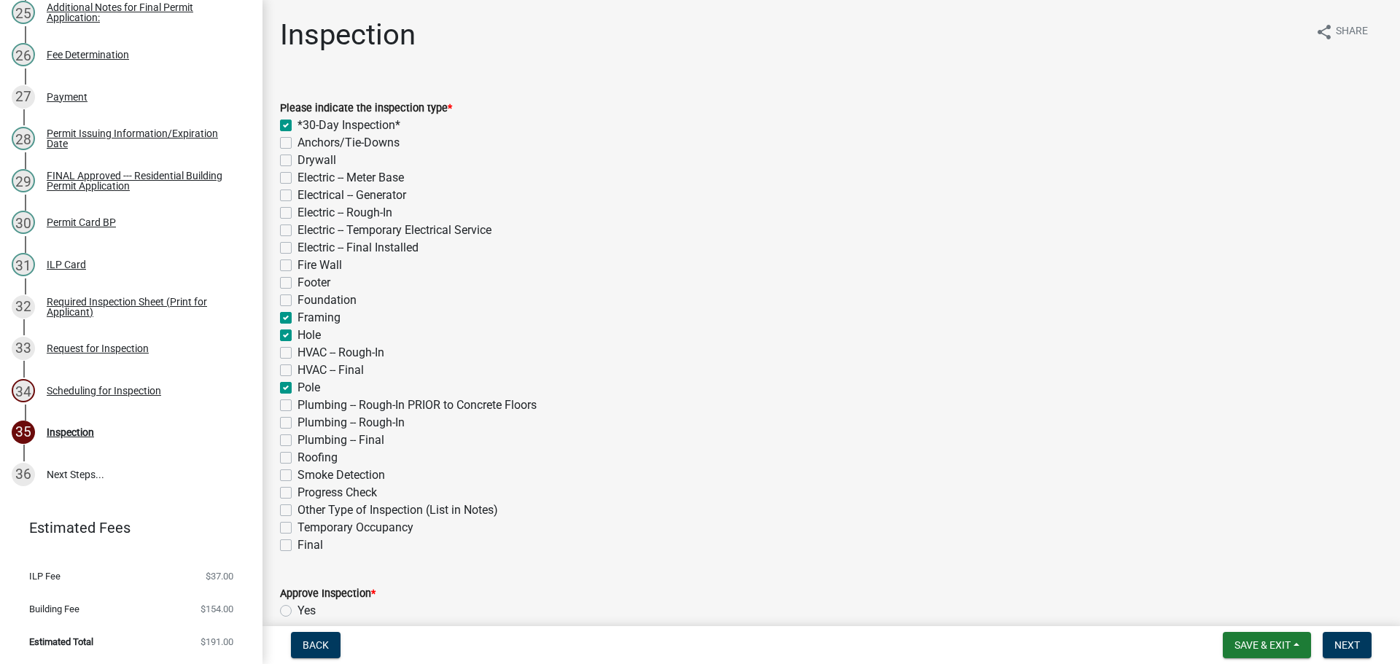
checkbox input "false"
checkbox input "true"
checkbox input "false"
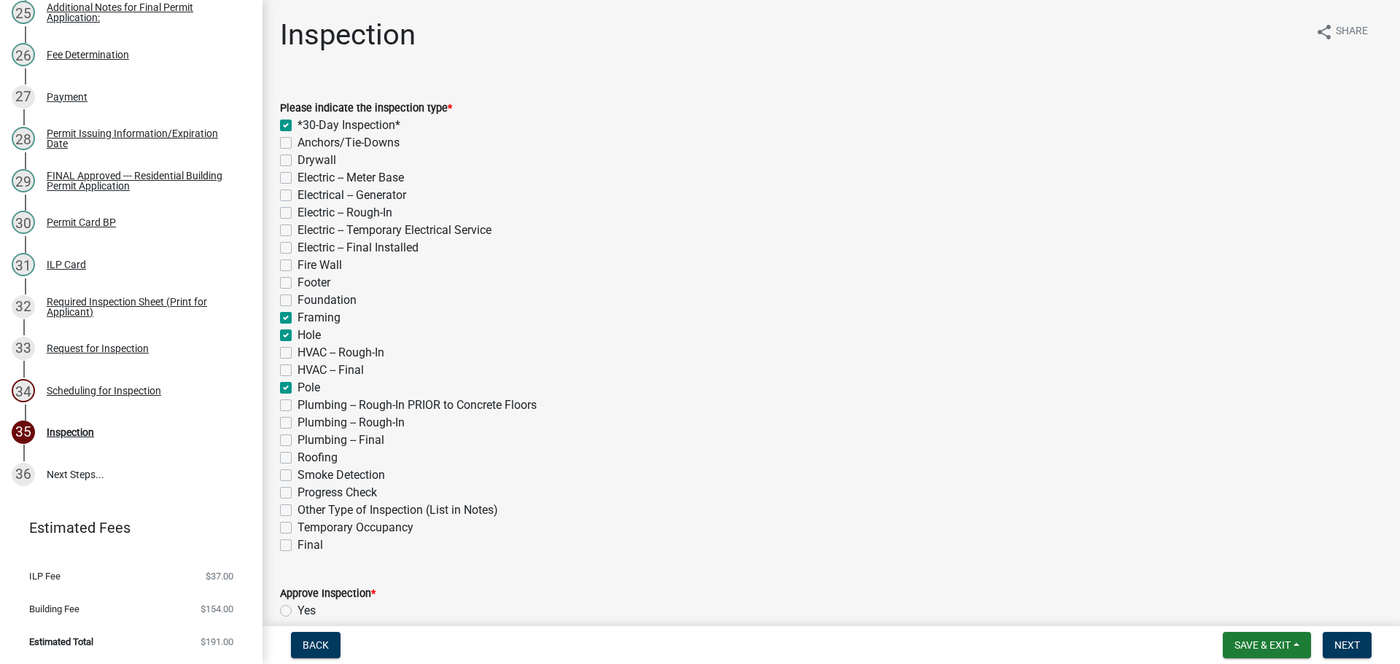
checkbox input "false"
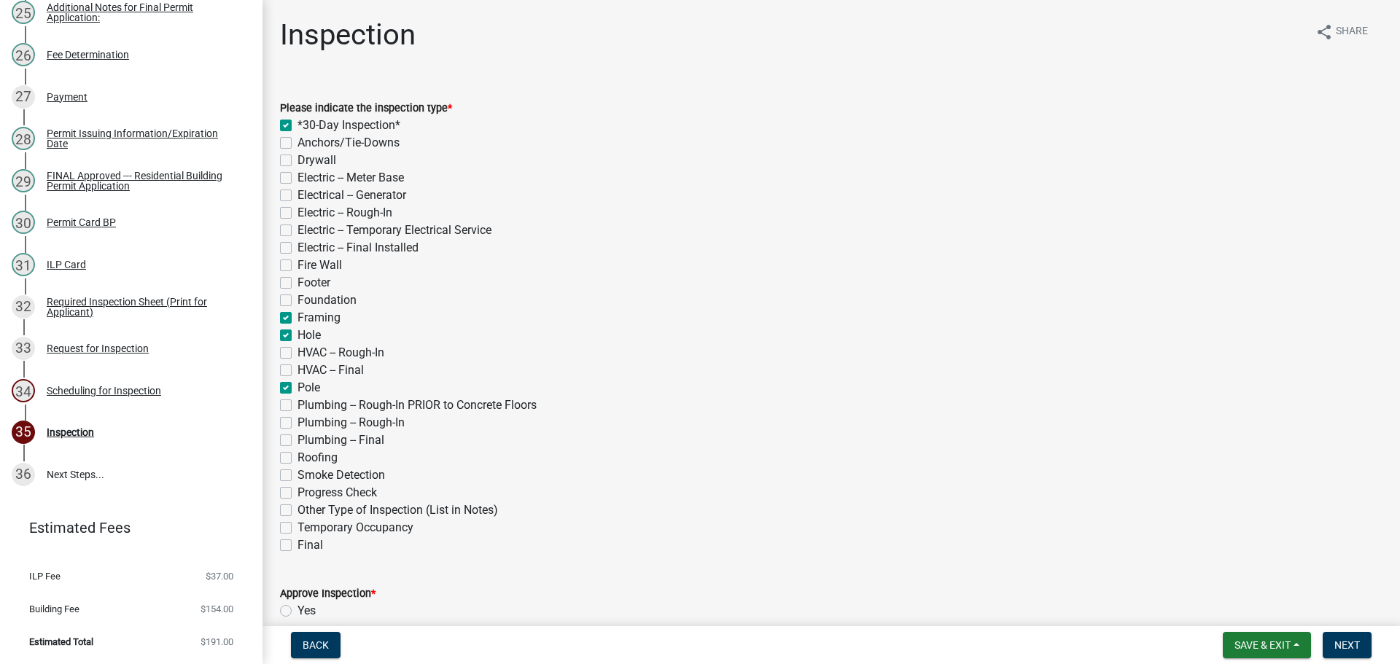
checkbox input "false"
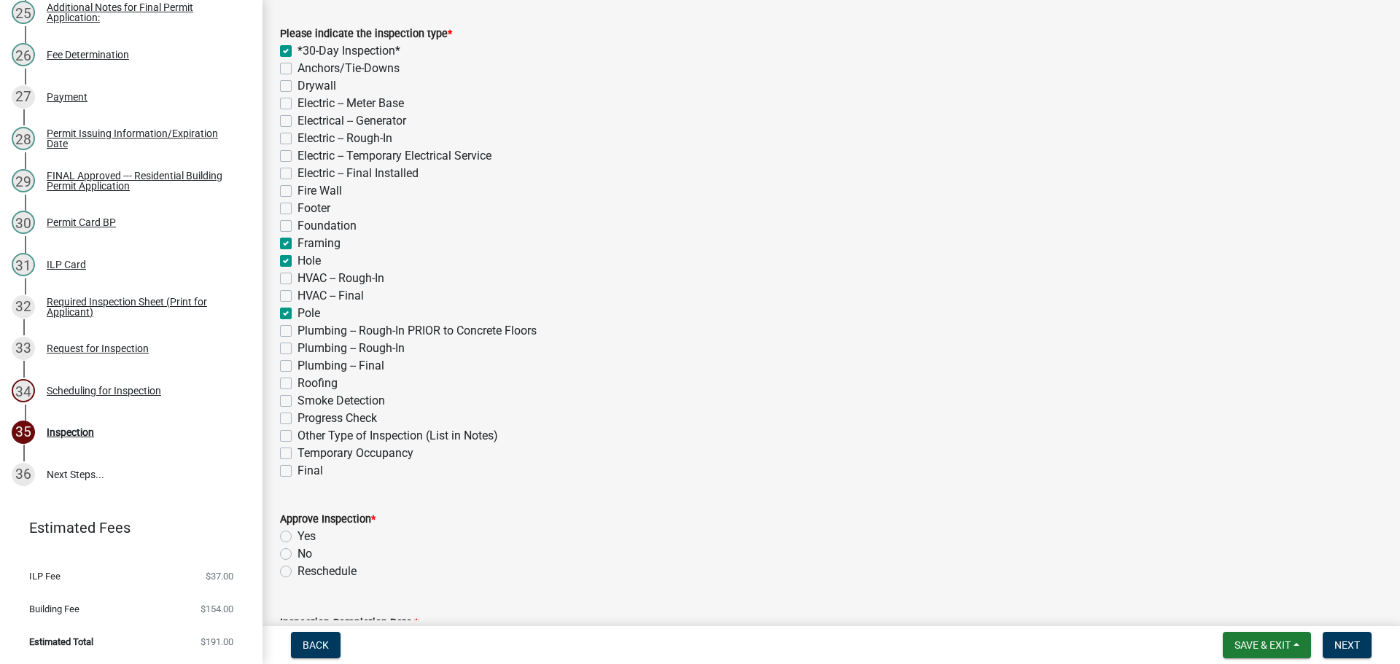
scroll to position [219, 0]
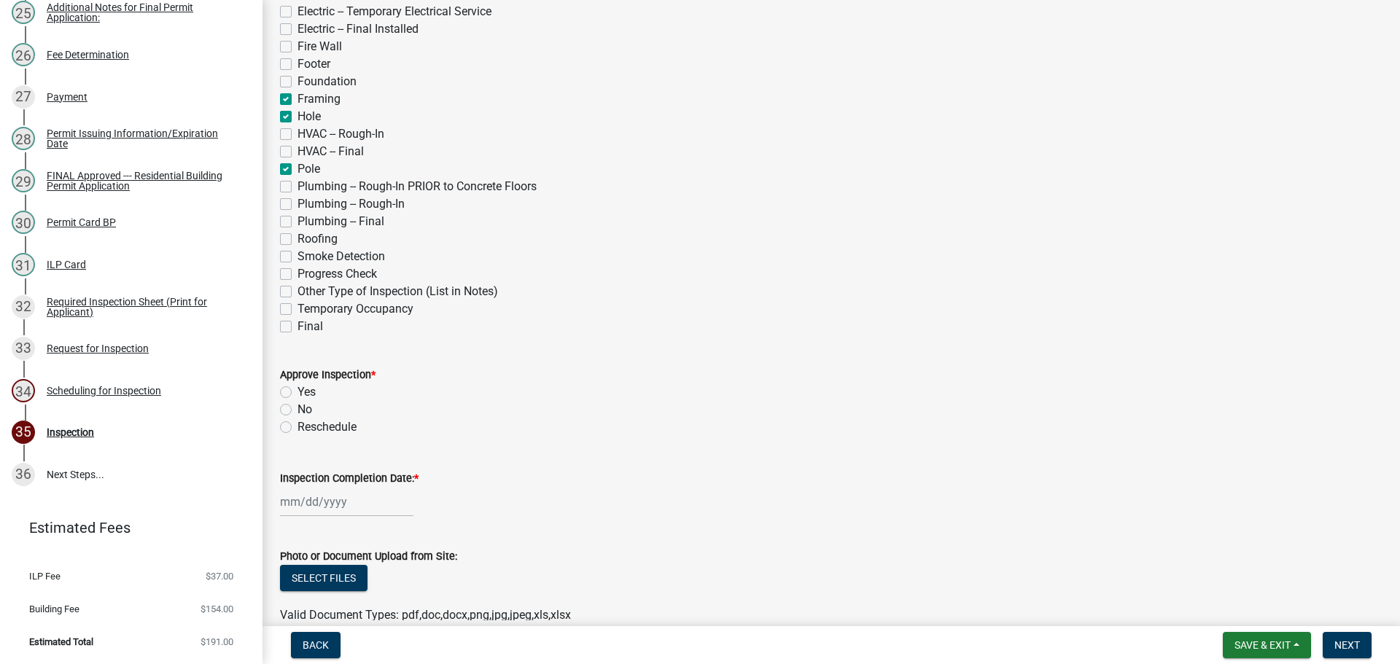
click at [298, 387] on label "Yes" at bounding box center [307, 393] width 18 height 18
click at [298, 387] on input "Yes" at bounding box center [302, 388] width 9 height 9
radio input "true"
click at [324, 477] on label "Inspection Completion Date: *" at bounding box center [349, 479] width 139 height 10
click at [324, 487] on input "Inspection Completion Date: *" at bounding box center [346, 502] width 133 height 30
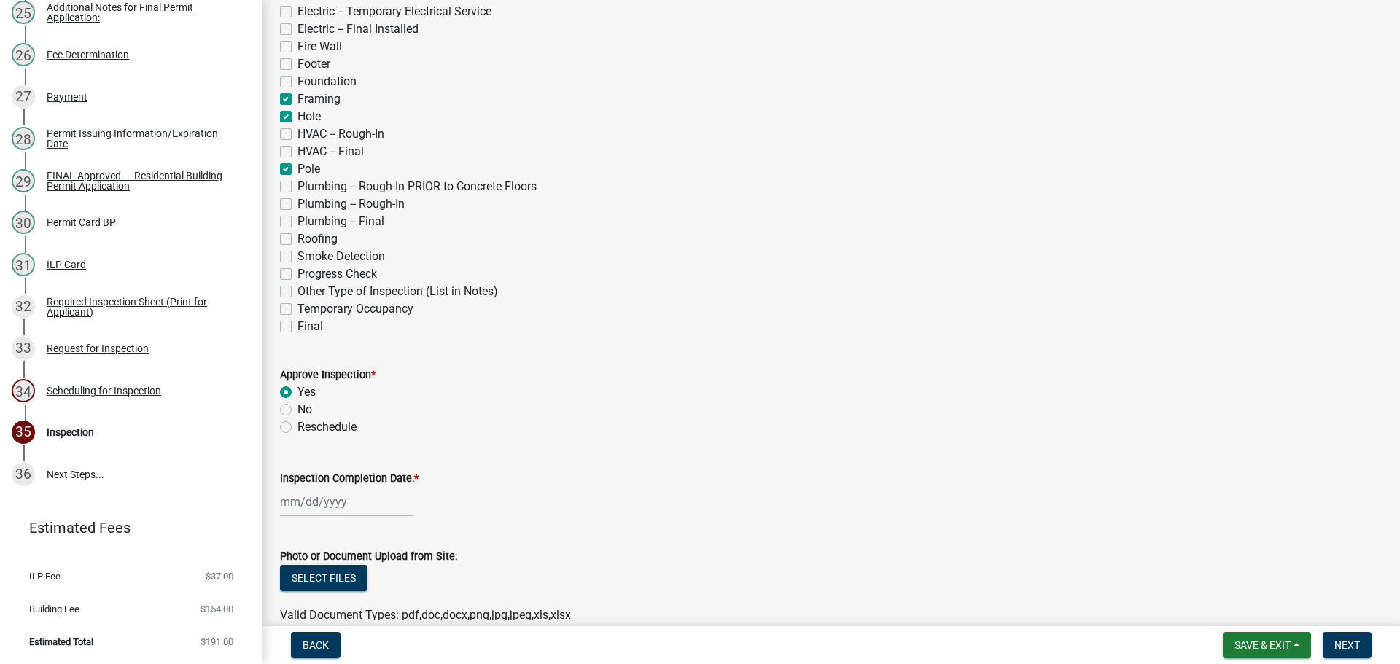
select select "10"
select select "2025"
click at [320, 377] on div "7" at bounding box center [317, 377] width 23 height 23
type input "[DATE]"
click at [1357, 646] on span "Next" at bounding box center [1348, 646] width 26 height 12
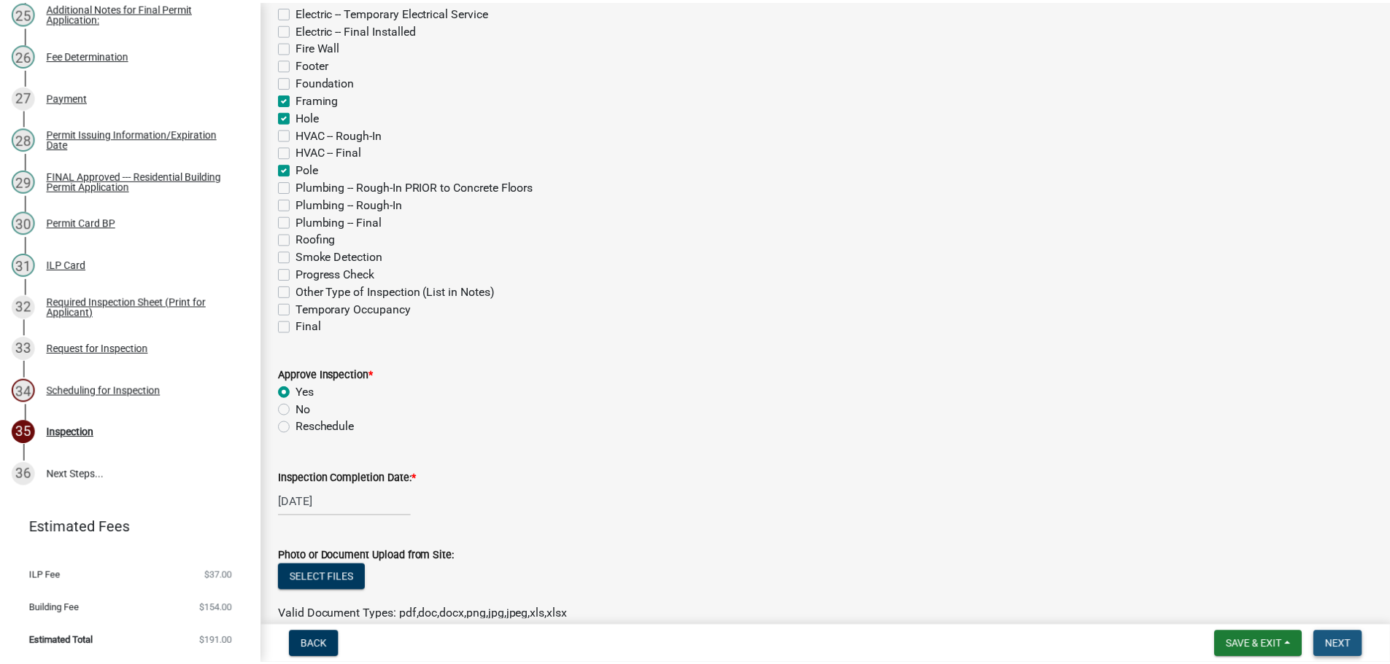
scroll to position [0, 0]
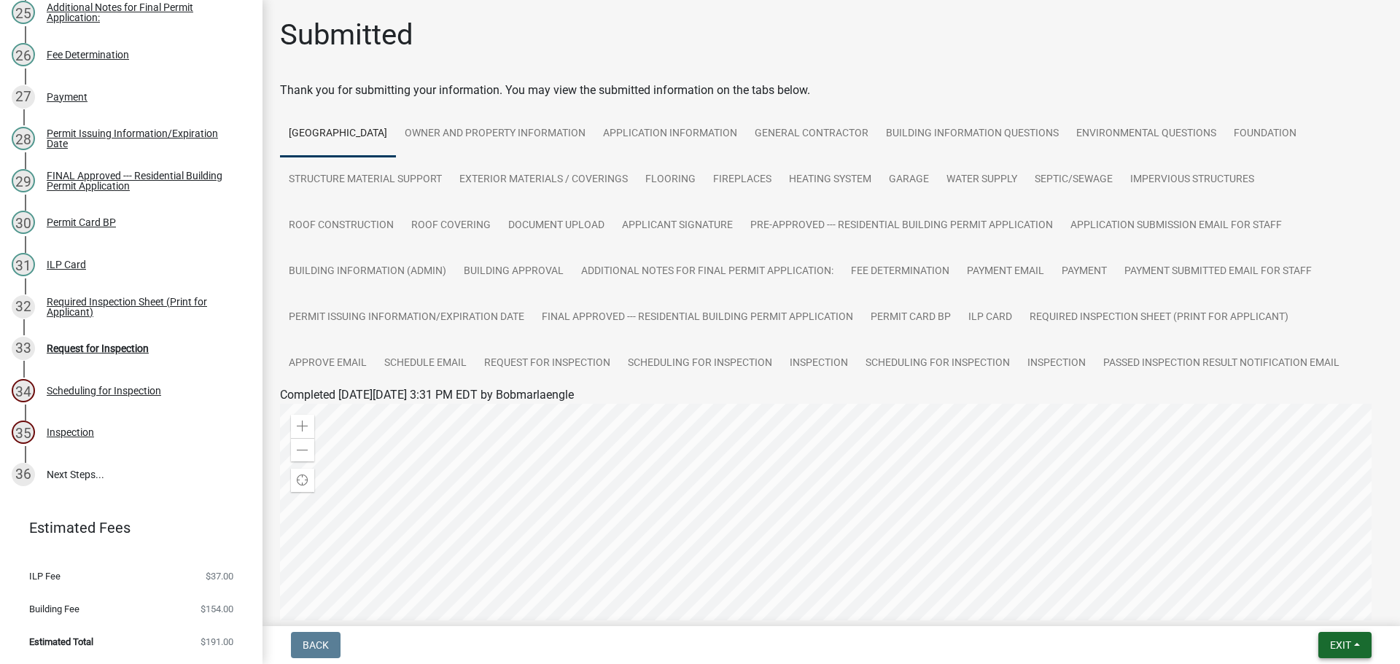
click at [1347, 647] on span "Exit" at bounding box center [1340, 646] width 21 height 12
click at [1336, 617] on button "Save & Exit" at bounding box center [1313, 607] width 117 height 35
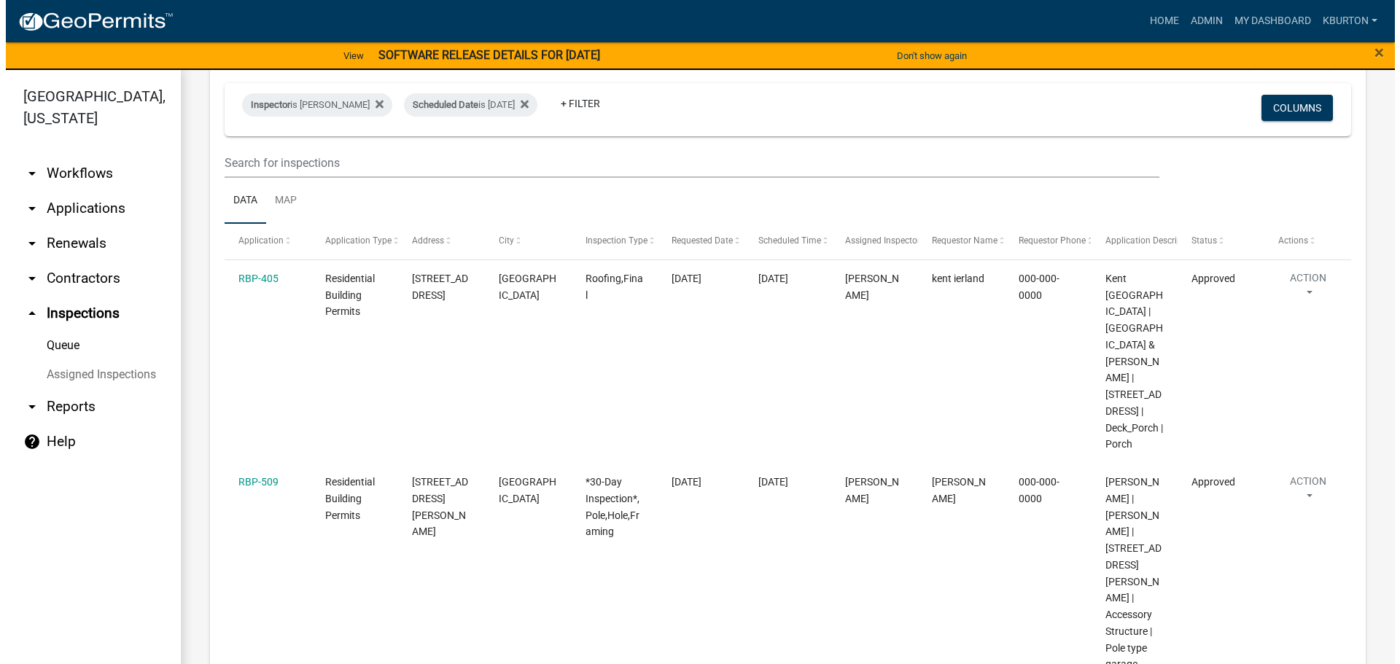
scroll to position [219, 0]
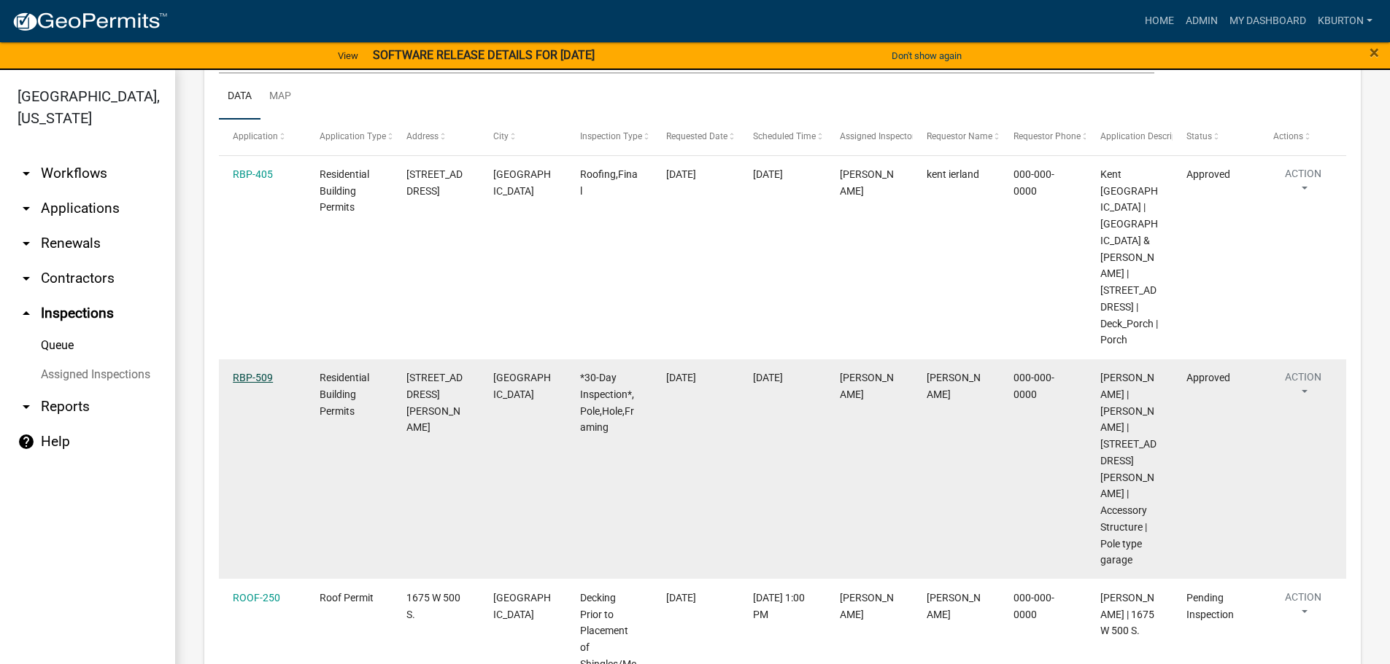
click at [266, 378] on link "RBP-509" at bounding box center [253, 378] width 40 height 12
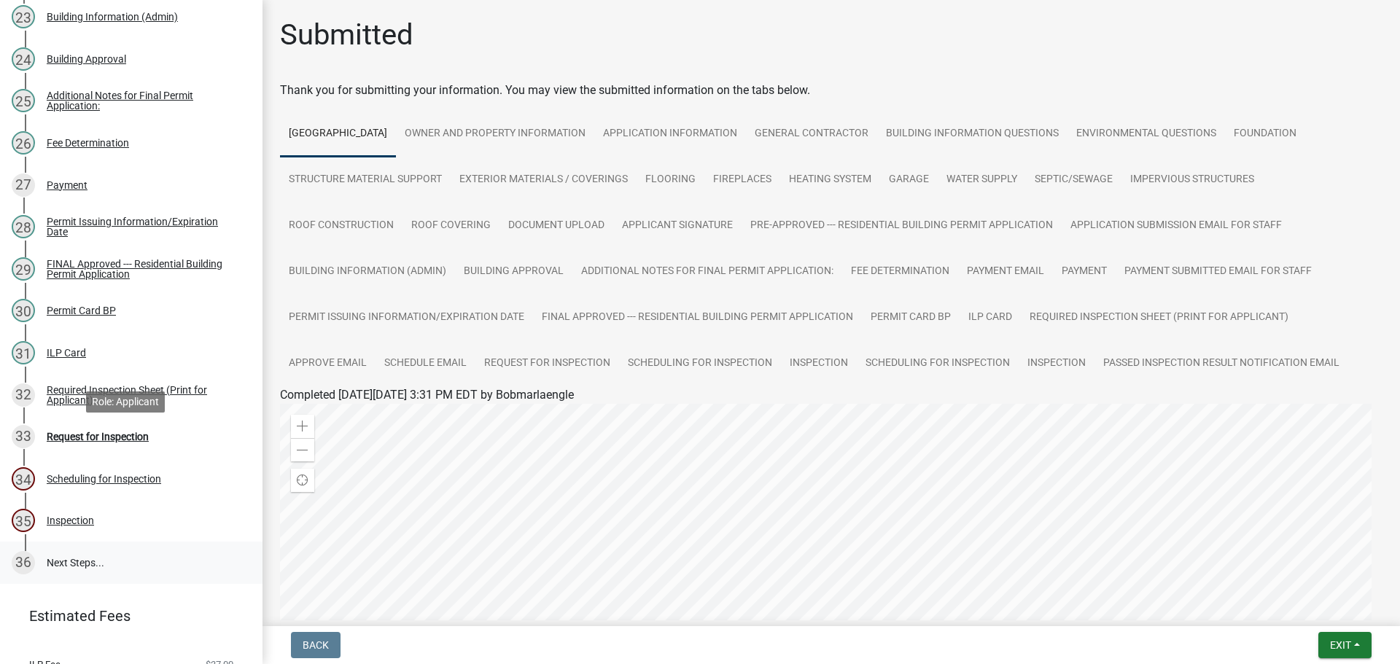
scroll to position [1167, 0]
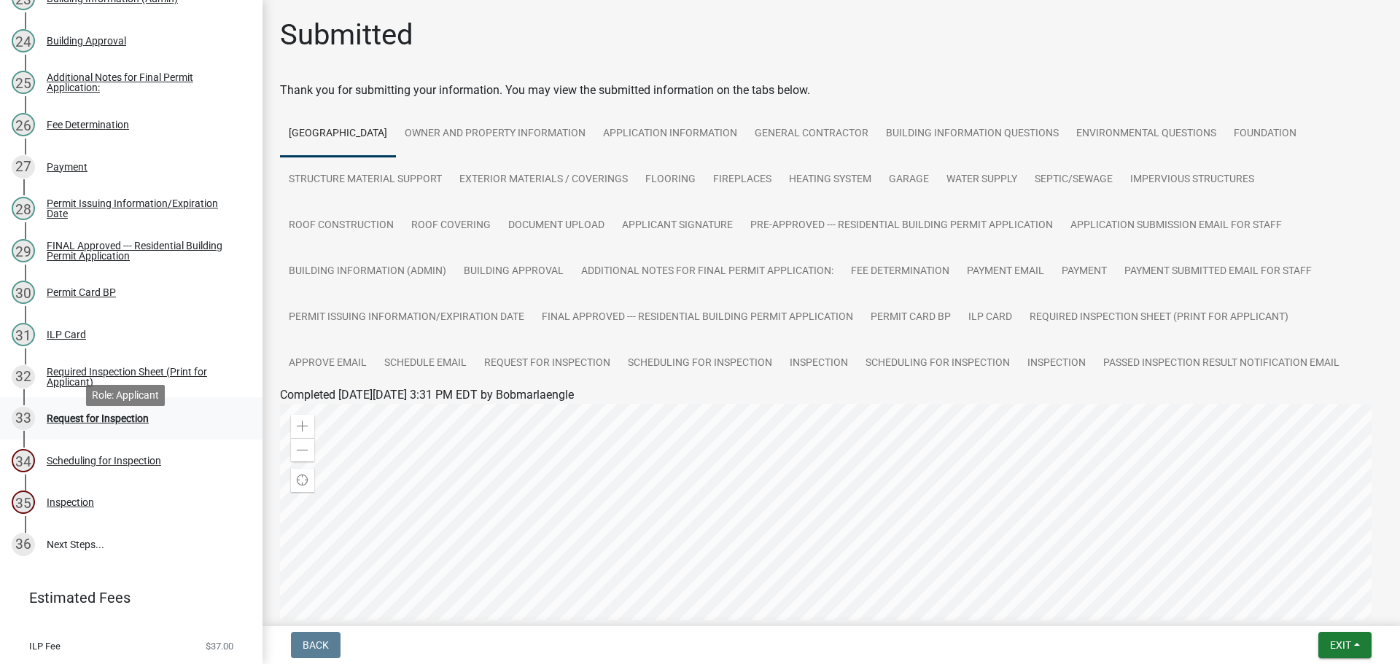
click at [111, 424] on div "Request for Inspection" at bounding box center [98, 419] width 102 height 10
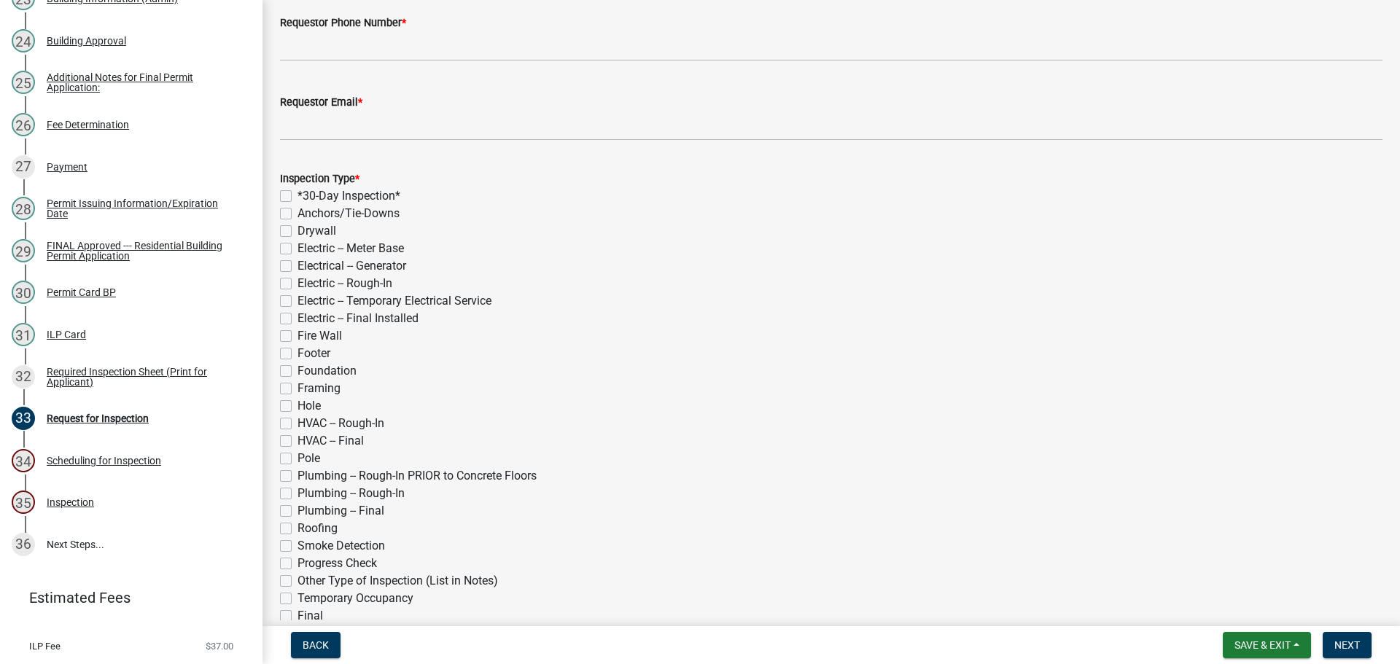
scroll to position [219, 0]
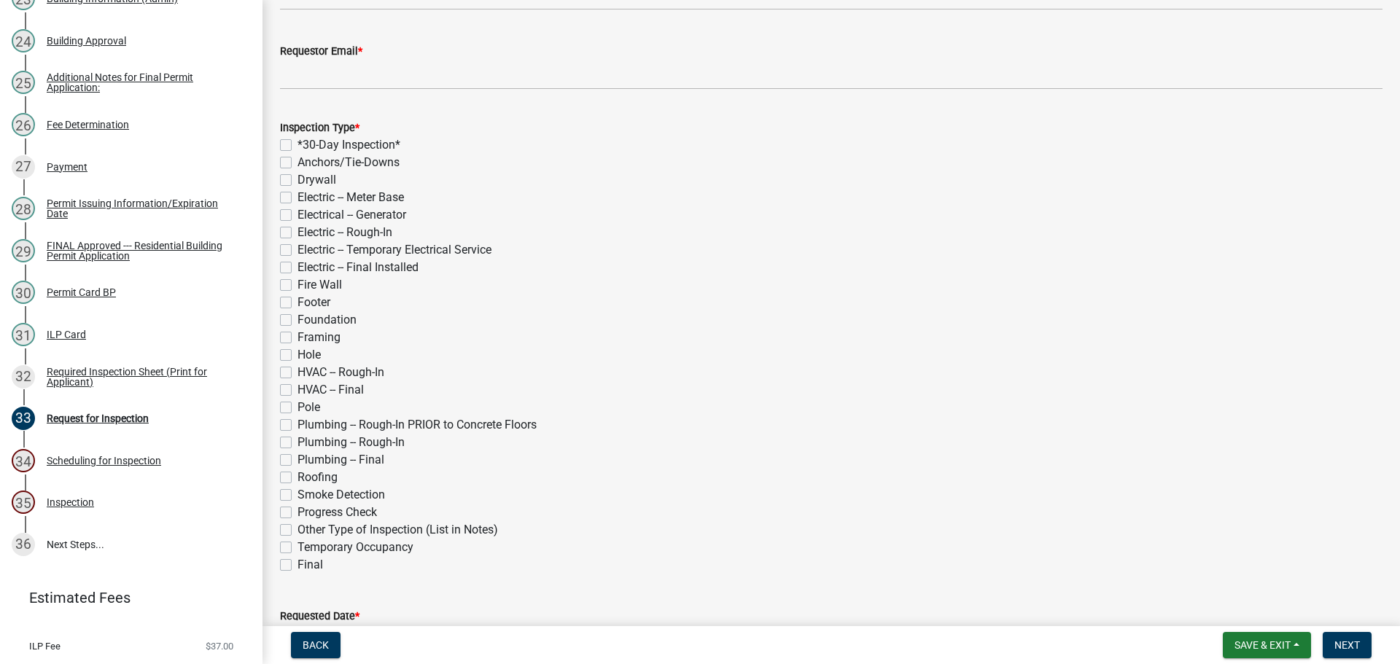
click at [298, 478] on label "Roofing" at bounding box center [318, 478] width 40 height 18
click at [298, 478] on input "Roofing" at bounding box center [302, 473] width 9 height 9
checkbox input "true"
checkbox input "false"
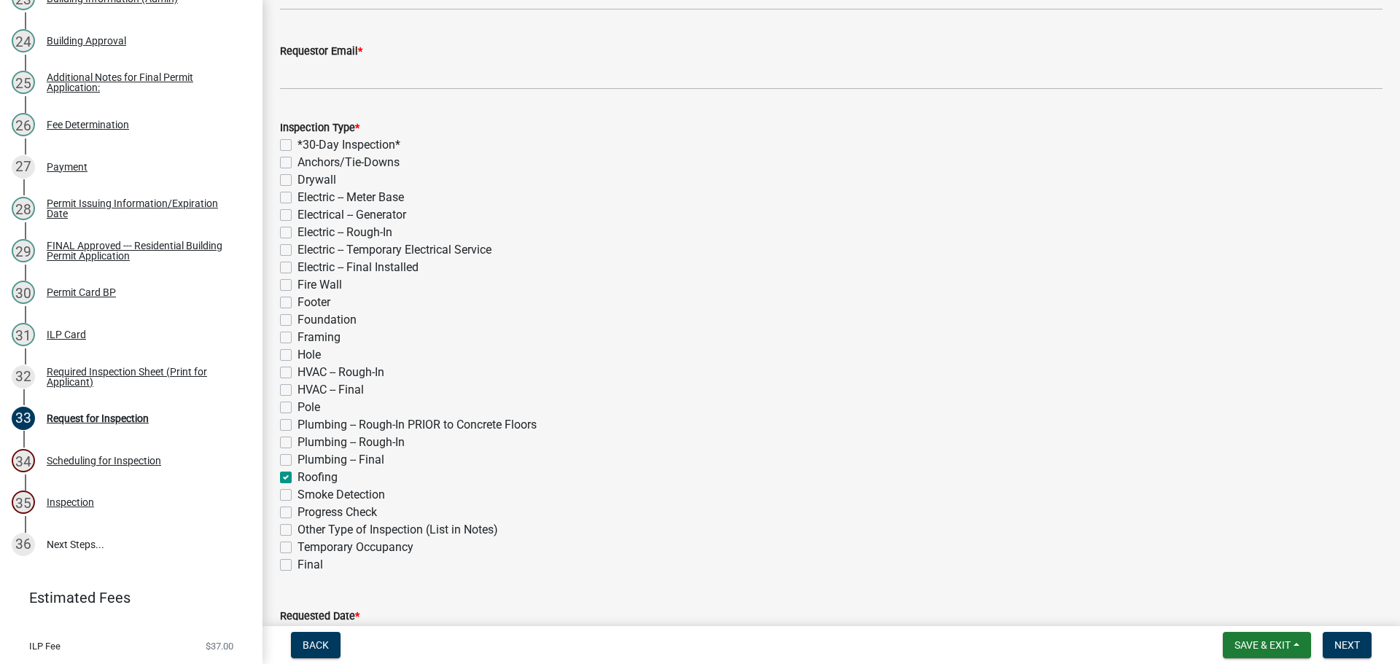
checkbox input "false"
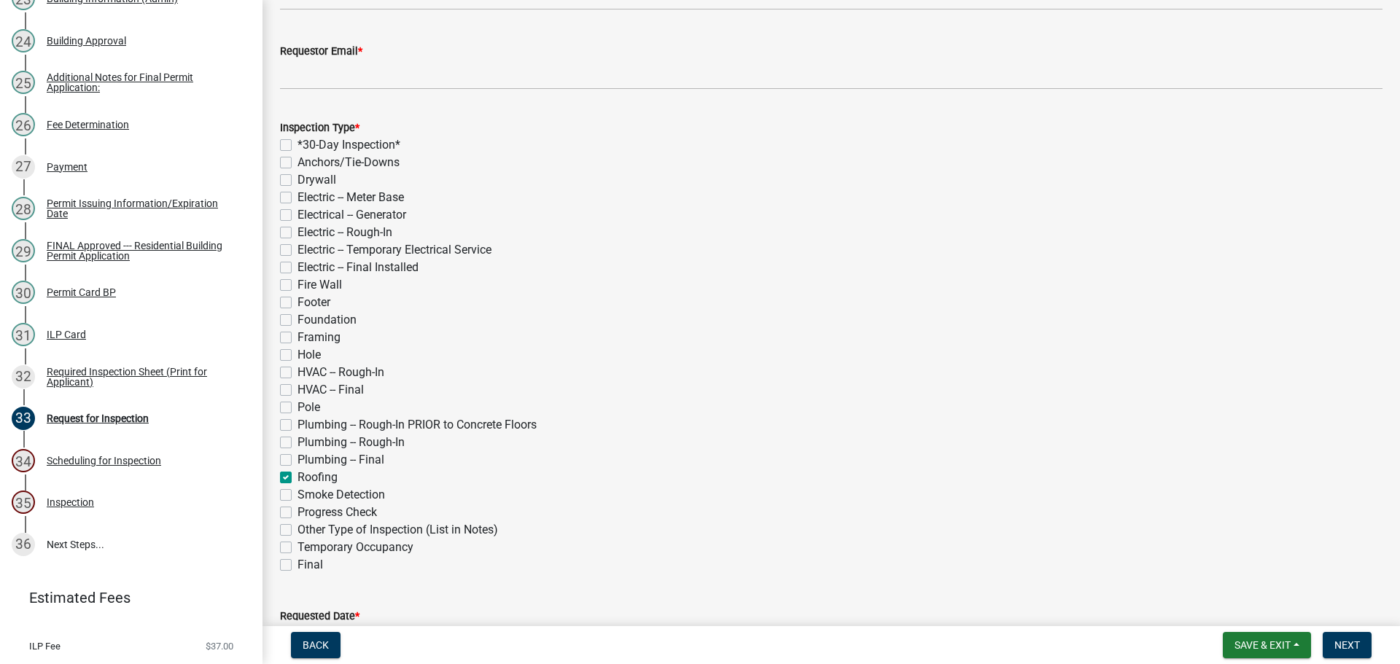
checkbox input "false"
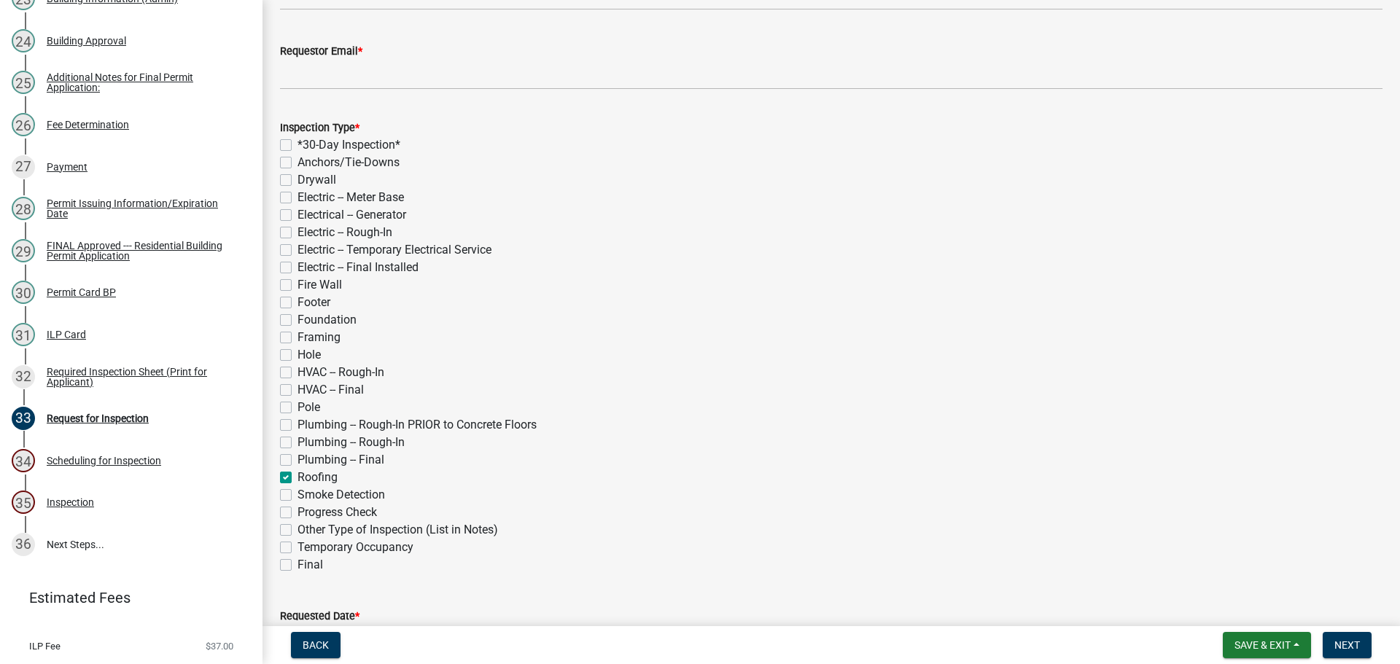
checkbox input "false"
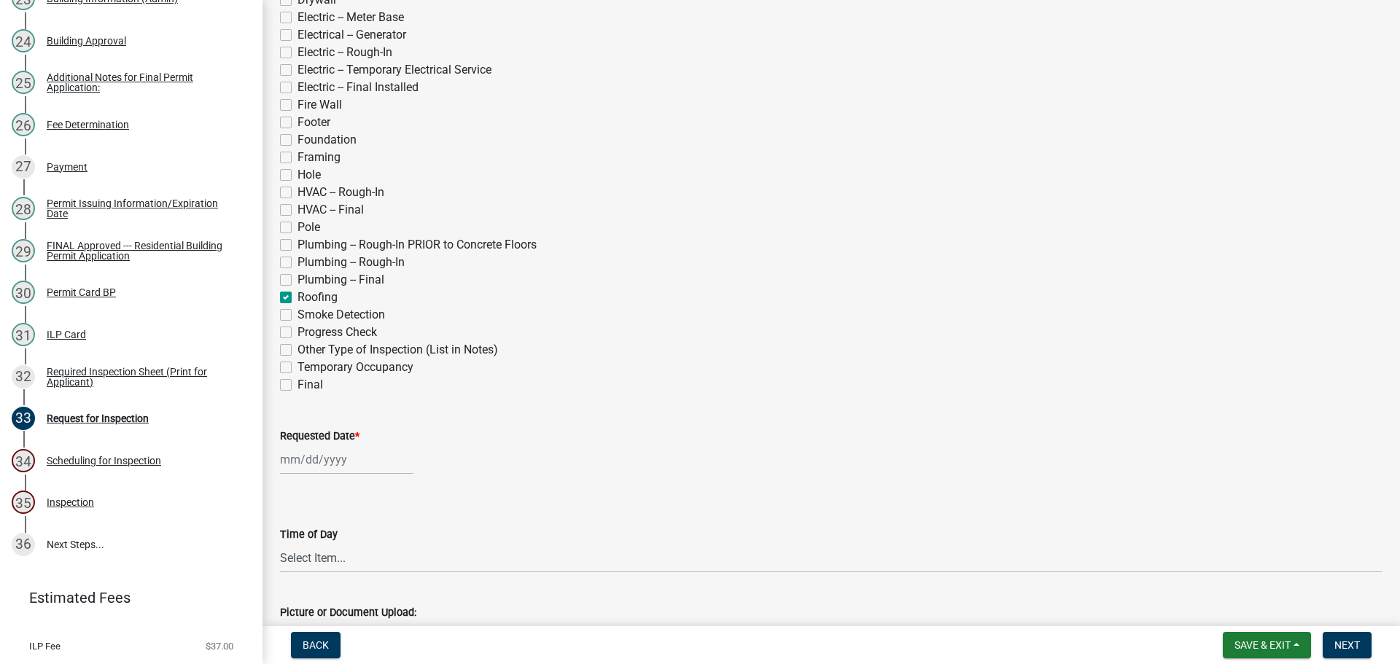
scroll to position [438, 0]
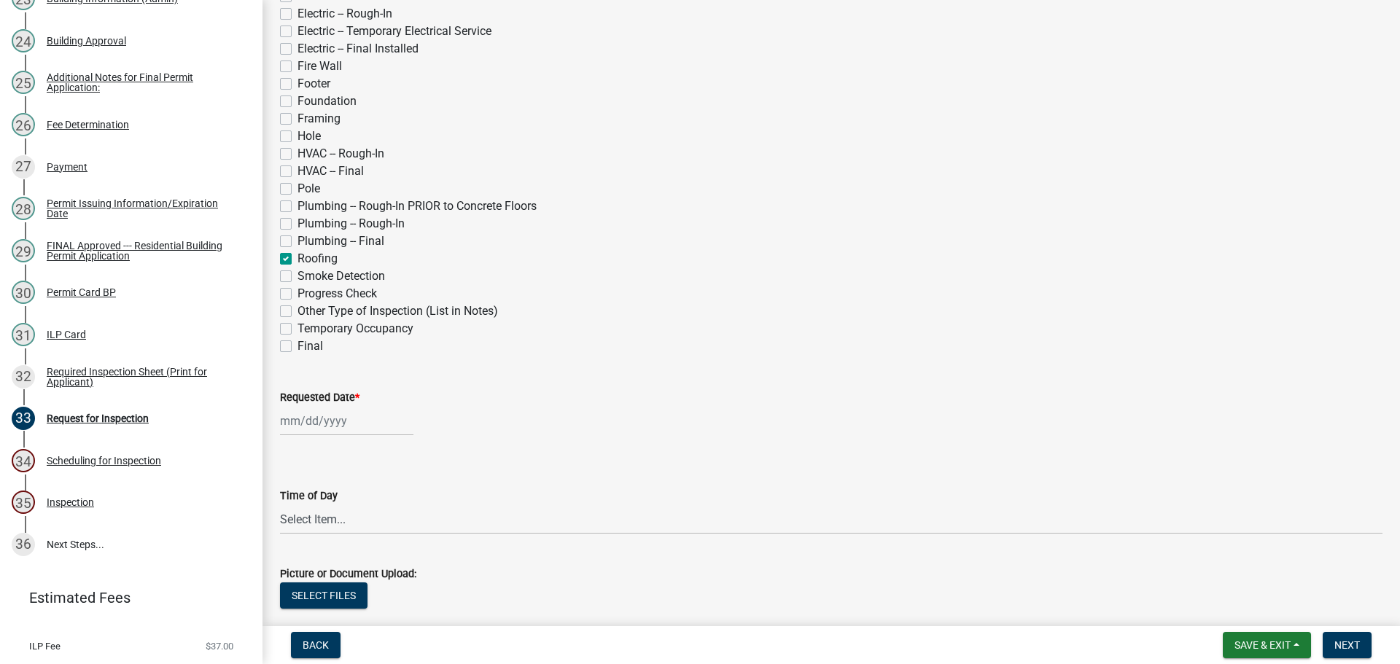
click at [316, 396] on label "Requested Date *" at bounding box center [320, 398] width 80 height 10
click at [316, 406] on input "Requested Date *" at bounding box center [346, 421] width 133 height 30
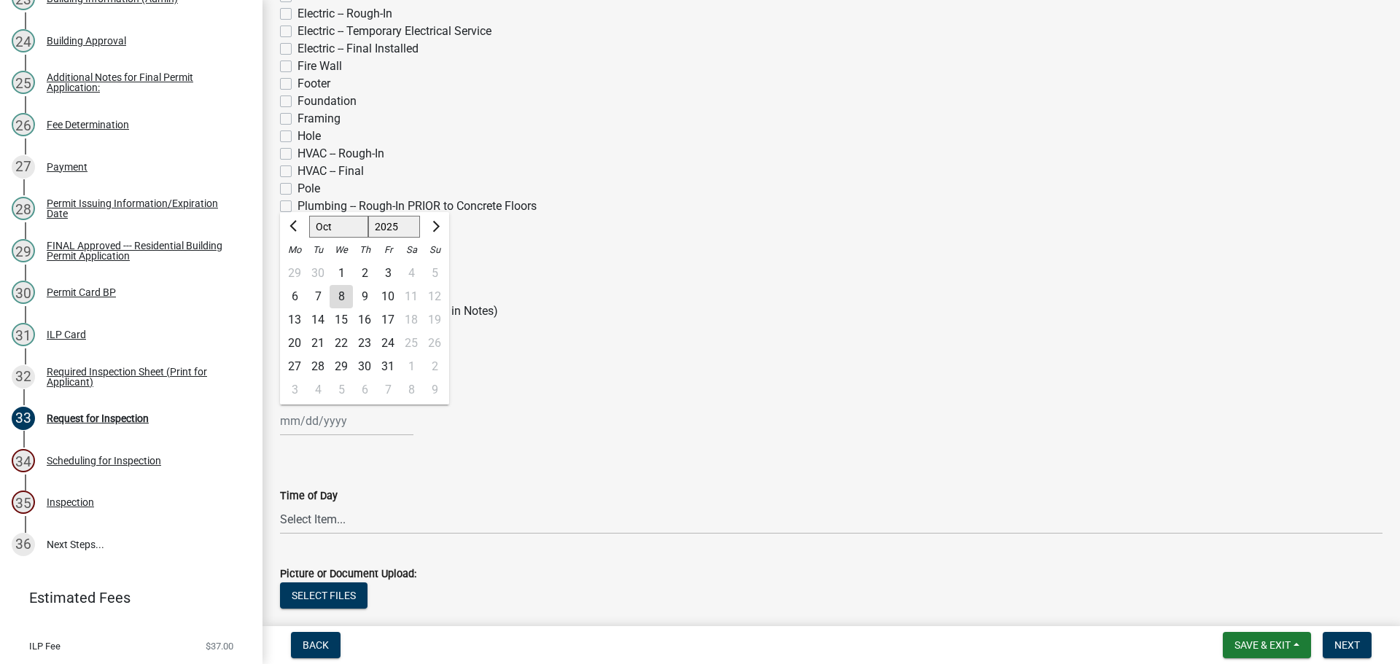
click at [365, 368] on div "30" at bounding box center [364, 366] width 23 height 23
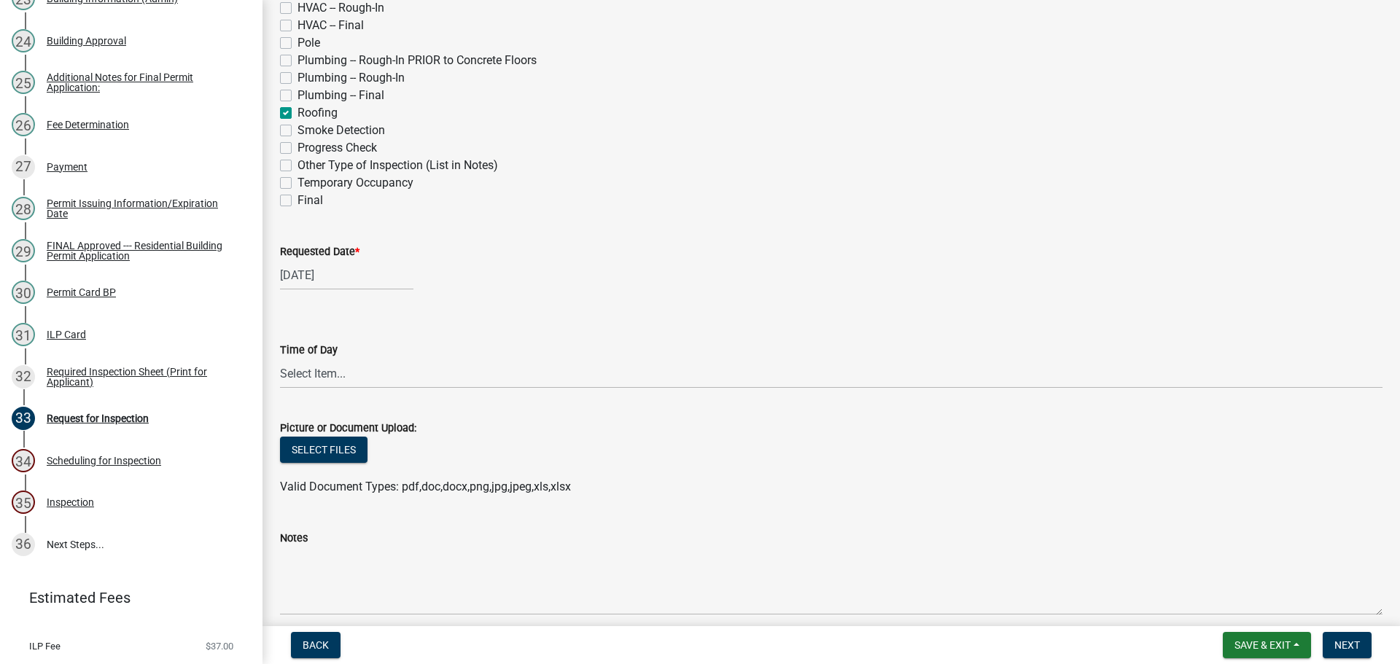
scroll to position [511, 0]
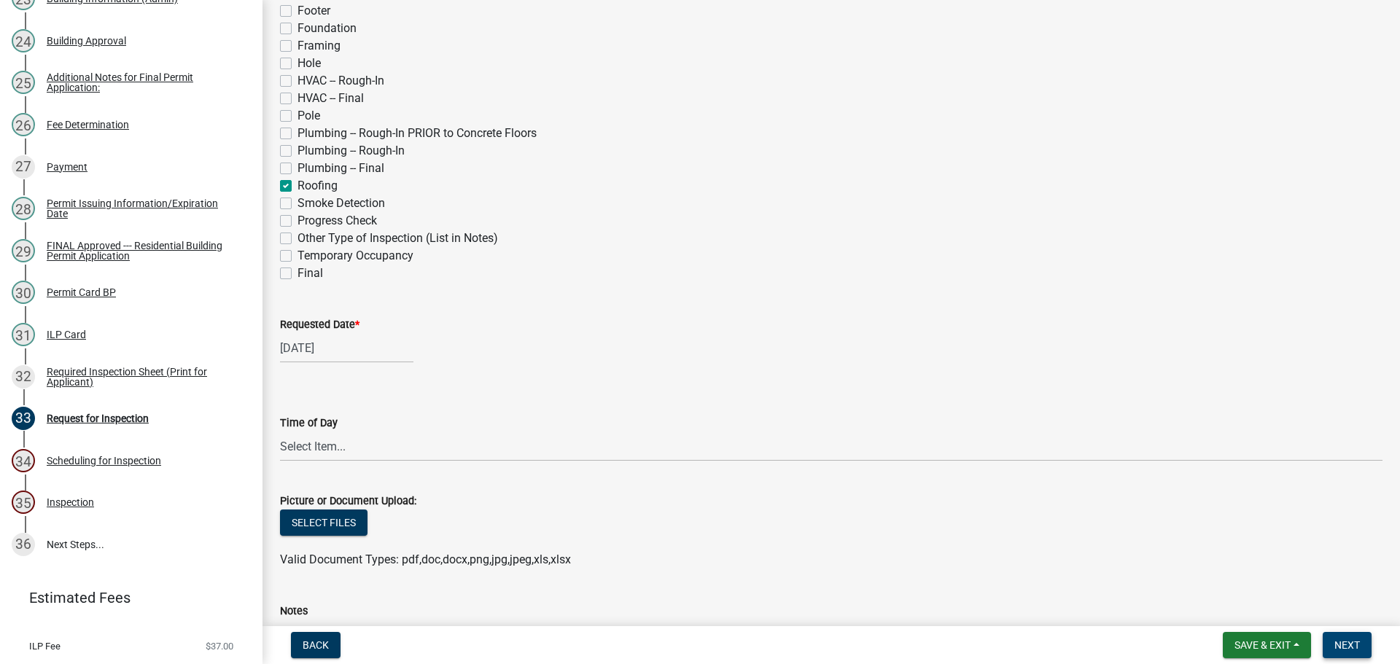
click at [1347, 646] on span "Next" at bounding box center [1348, 646] width 26 height 12
click at [1350, 650] on span "Next" at bounding box center [1348, 646] width 26 height 12
click at [334, 321] on label "Requested Date *" at bounding box center [320, 325] width 80 height 10
click at [334, 333] on input "[DATE]" at bounding box center [346, 348] width 133 height 30
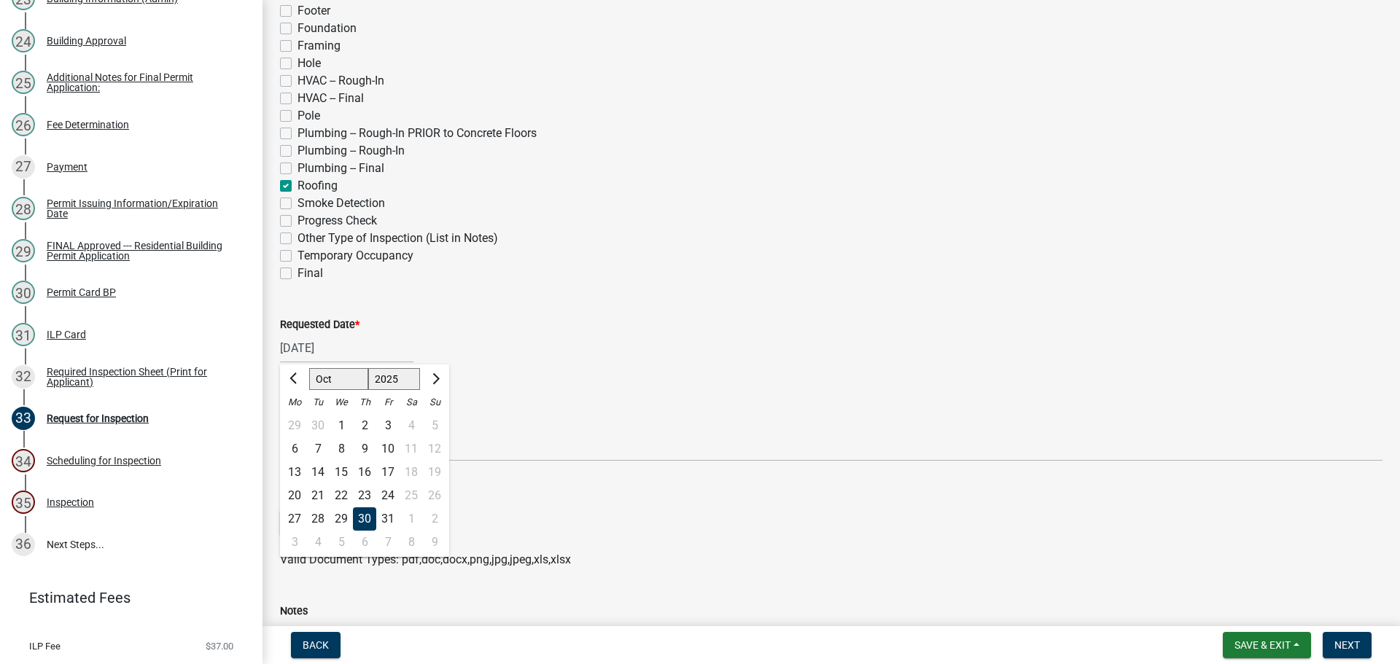
click at [366, 516] on div "30" at bounding box center [364, 519] width 23 height 23
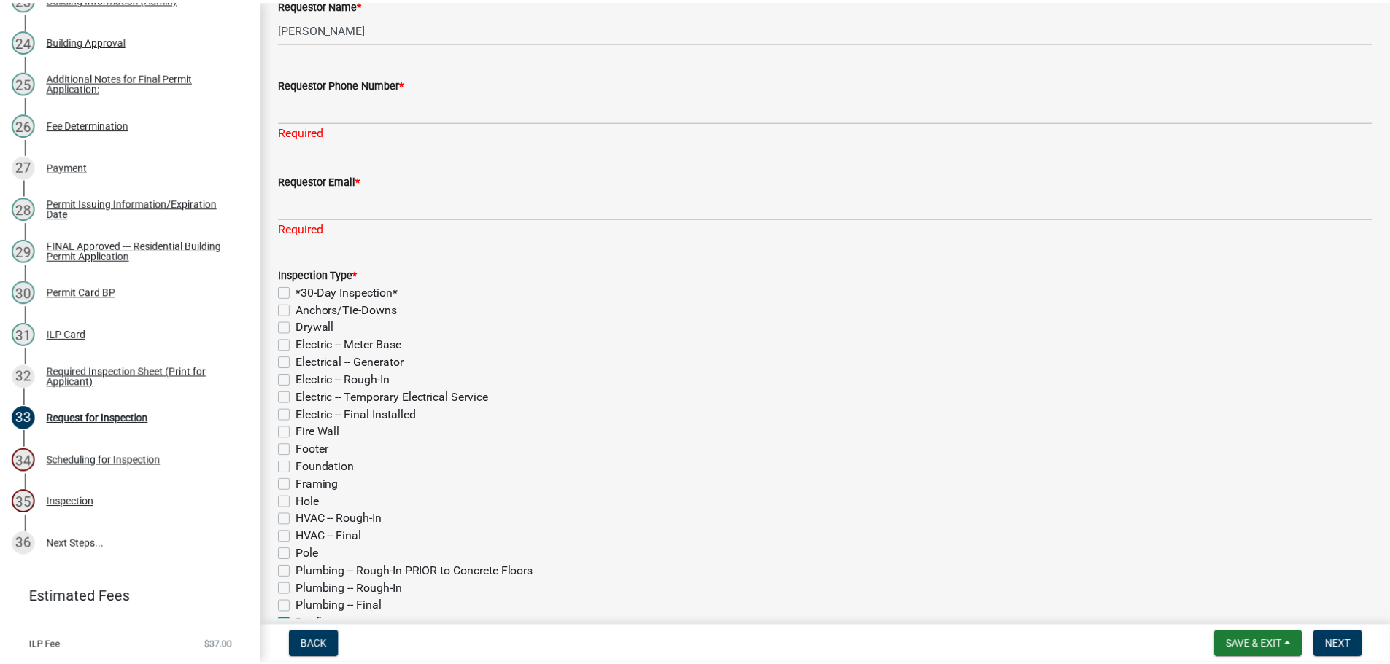
scroll to position [0, 0]
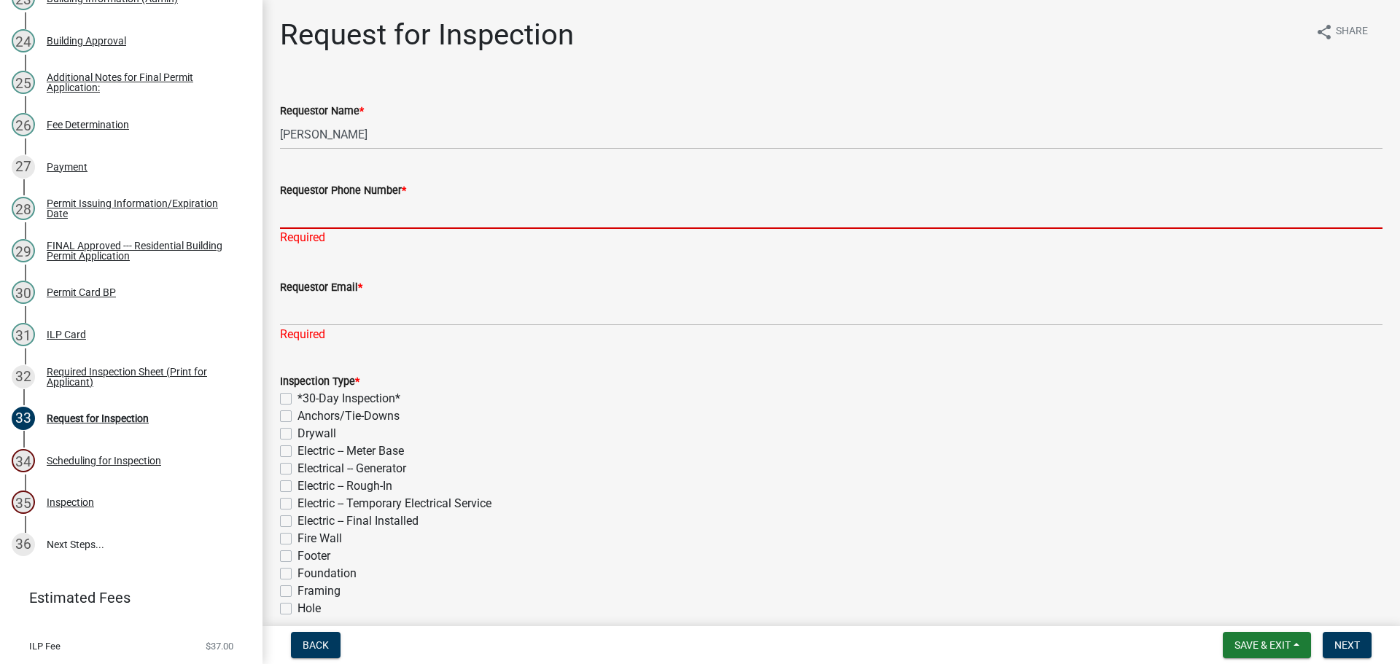
click at [385, 209] on input "Requestor Phone Number *" at bounding box center [831, 214] width 1103 height 30
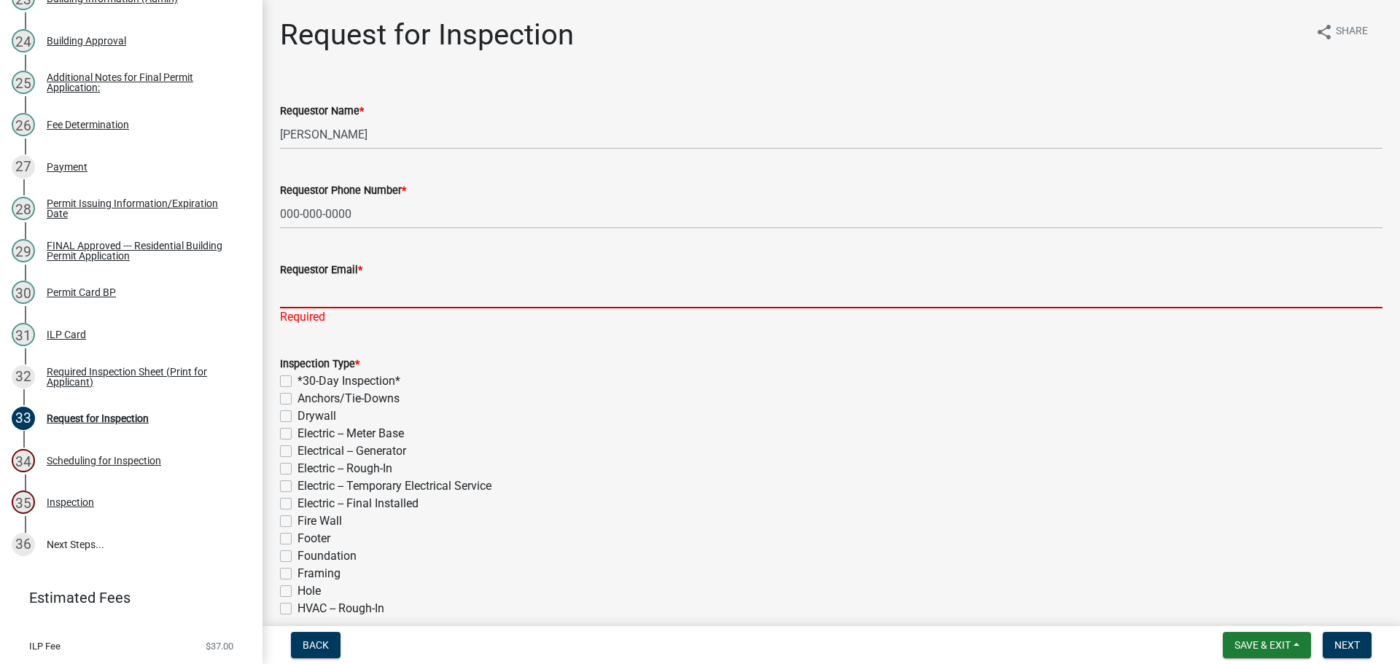
click at [365, 300] on input "Requestor Email *" at bounding box center [831, 294] width 1103 height 30
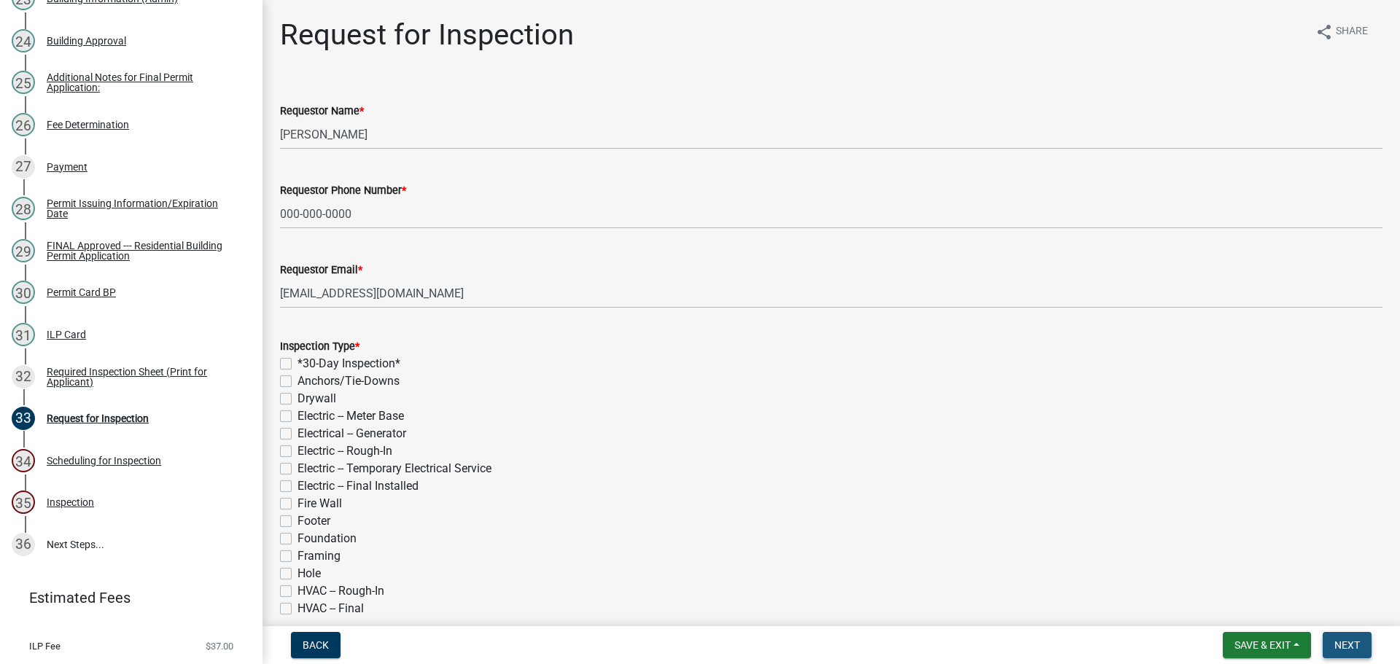
click at [1340, 646] on span "Next" at bounding box center [1348, 646] width 26 height 12
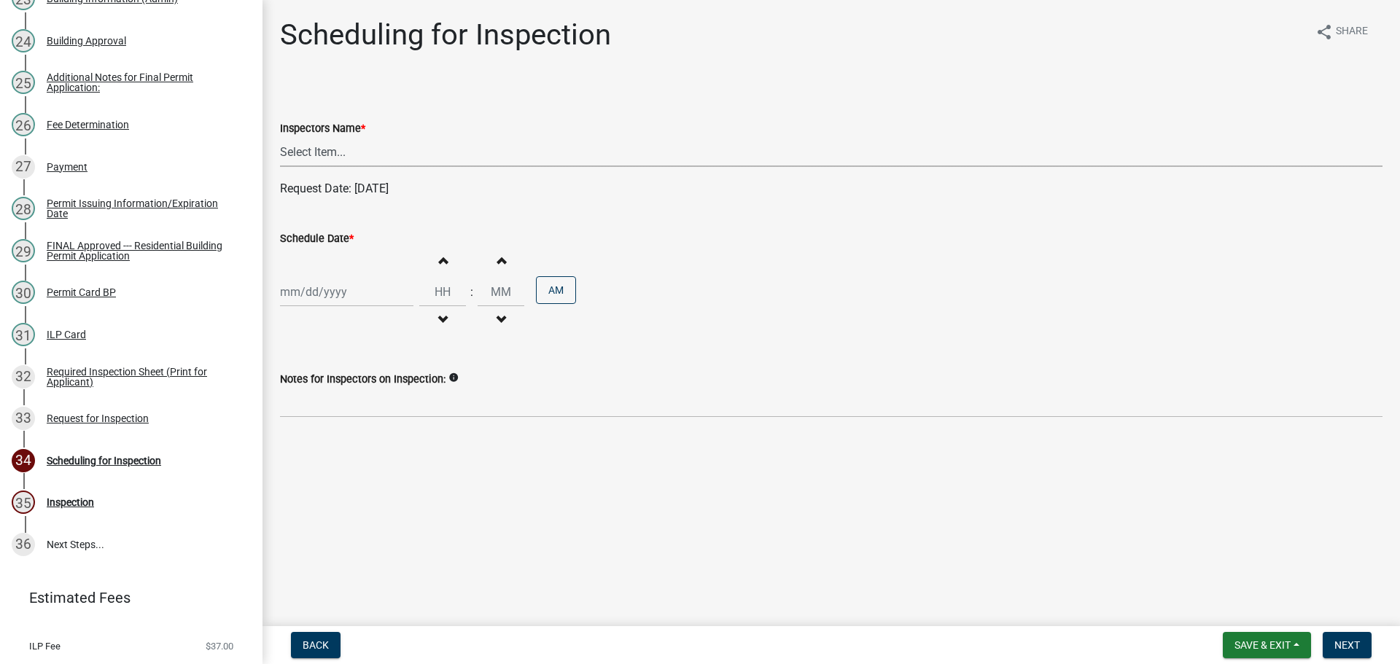
click at [324, 149] on select "Select Item... bmthomas ([PERSON_NAME]) croser ([PERSON_NAME]) [PERSON_NAME] ([…" at bounding box center [831, 152] width 1103 height 30
click at [280, 137] on select "Select Item... bmthomas ([PERSON_NAME]) croser ([PERSON_NAME]) [PERSON_NAME] ([…" at bounding box center [831, 152] width 1103 height 30
click at [311, 238] on label "Schedule Date *" at bounding box center [317, 239] width 74 height 10
click at [311, 277] on input "Schedule Date *" at bounding box center [346, 292] width 133 height 30
click at [360, 463] on div "30" at bounding box center [364, 463] width 23 height 23
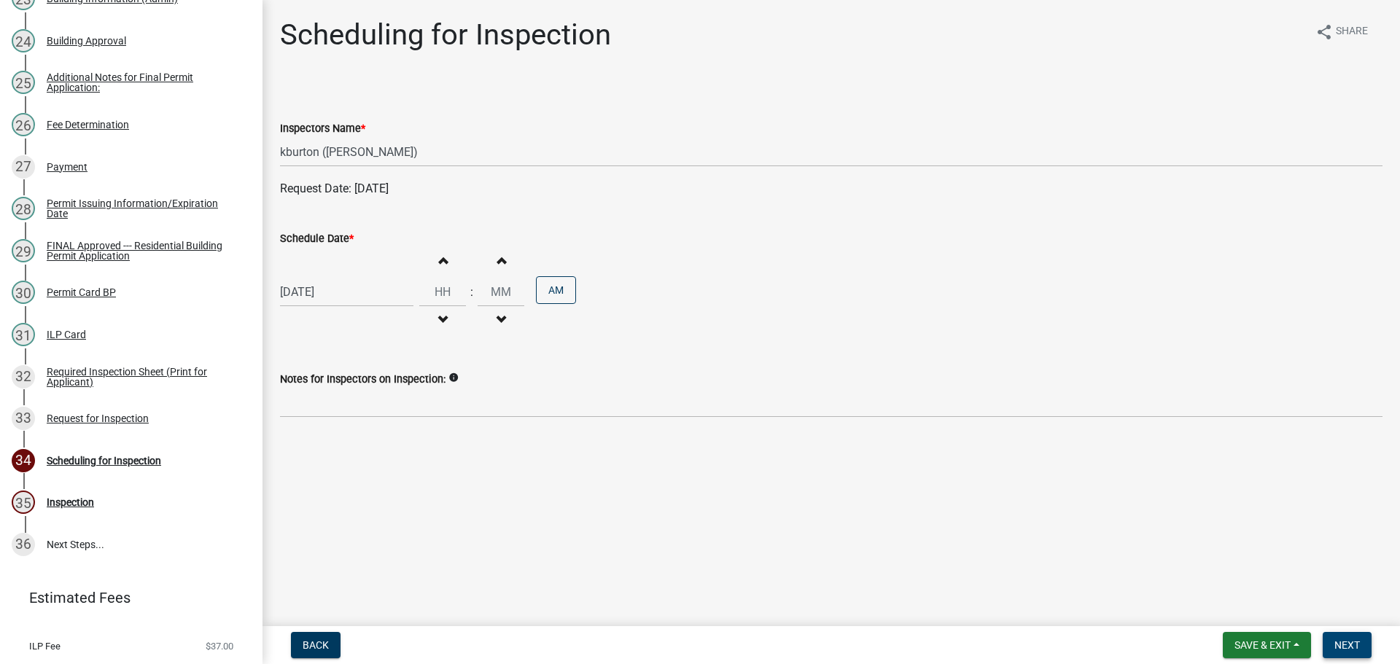
click at [1336, 640] on span "Next" at bounding box center [1348, 646] width 26 height 12
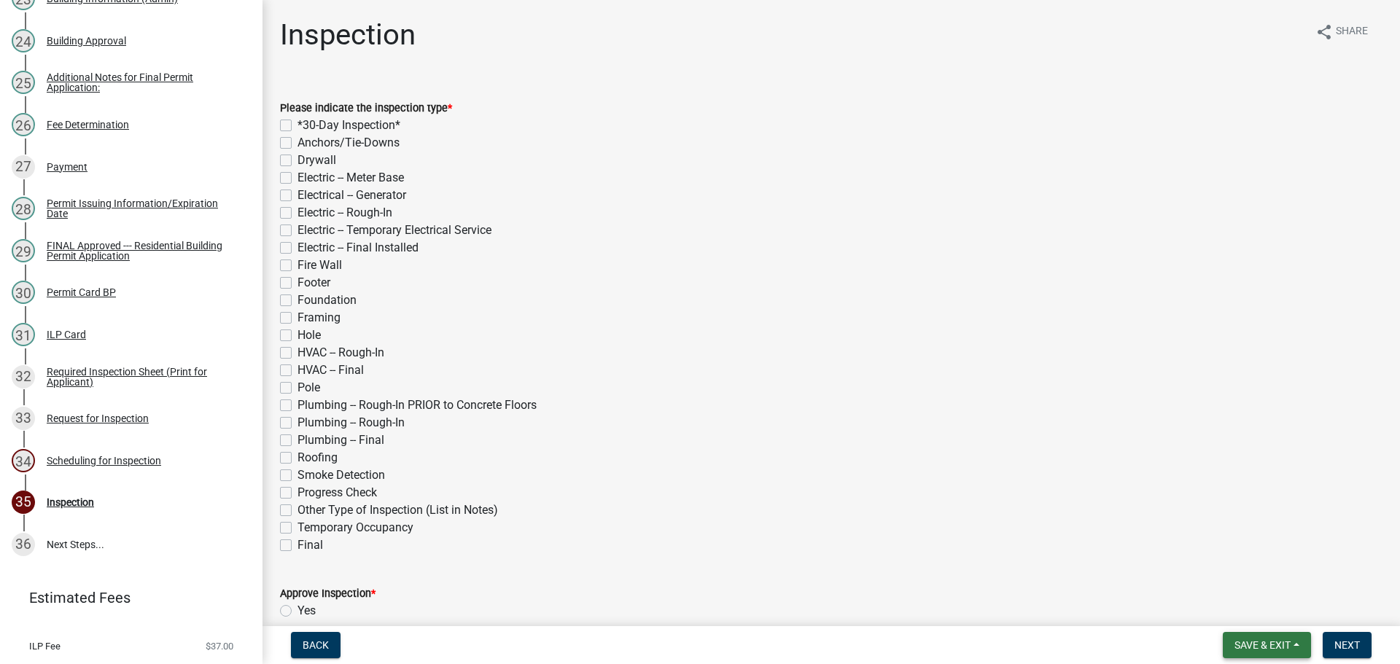
click at [1271, 640] on span "Save & Exit" at bounding box center [1263, 646] width 56 height 12
click at [1263, 616] on button "Save & Exit" at bounding box center [1253, 607] width 117 height 35
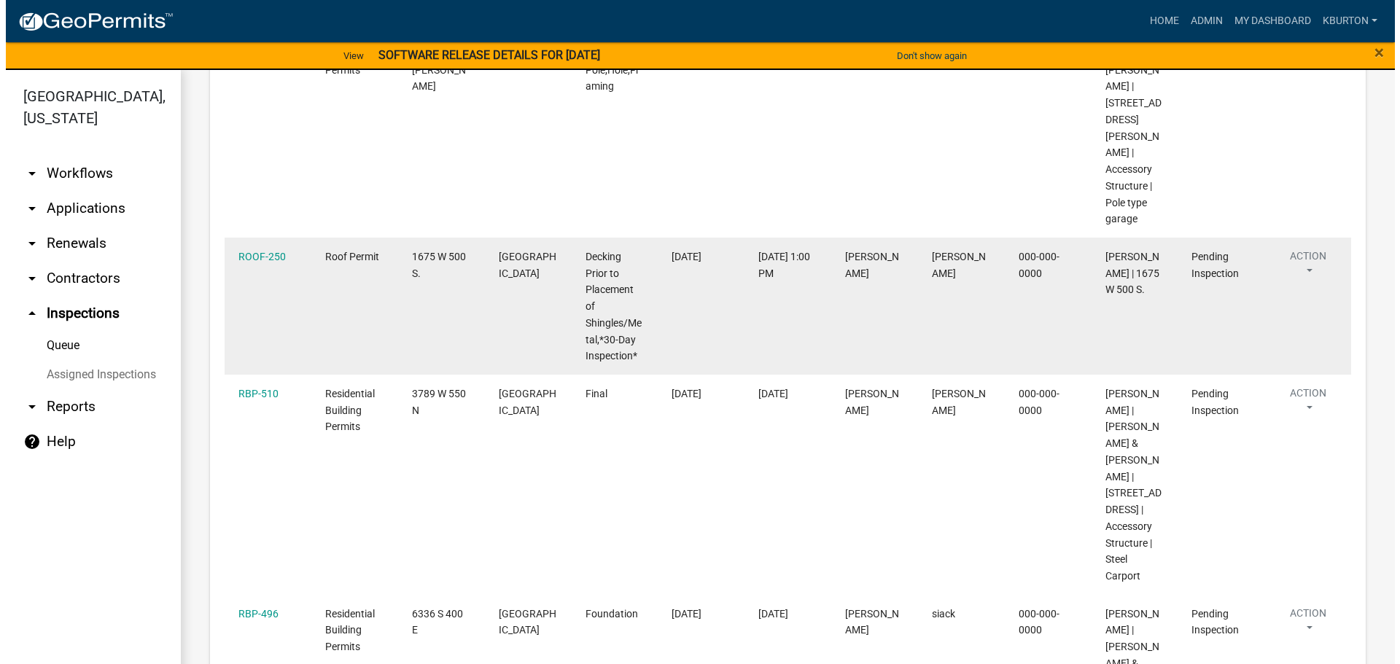
scroll to position [584, 0]
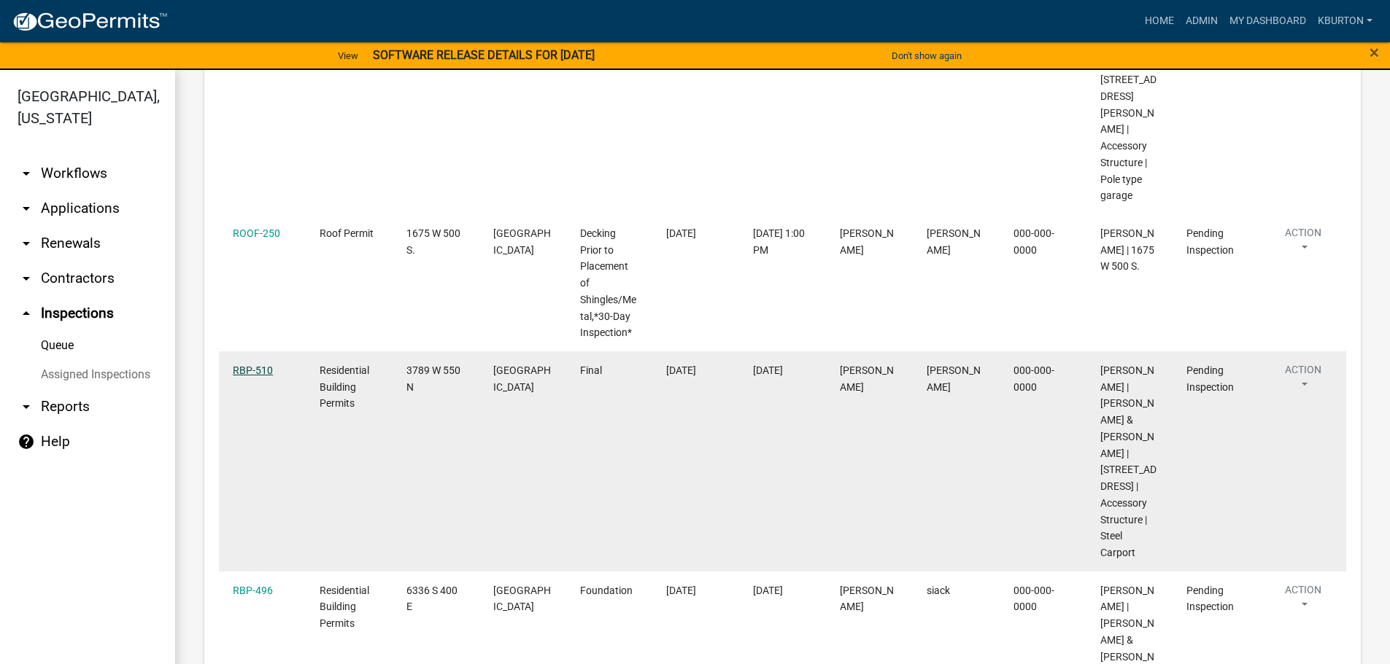
click at [251, 365] on link "RBP-510" at bounding box center [253, 371] width 40 height 12
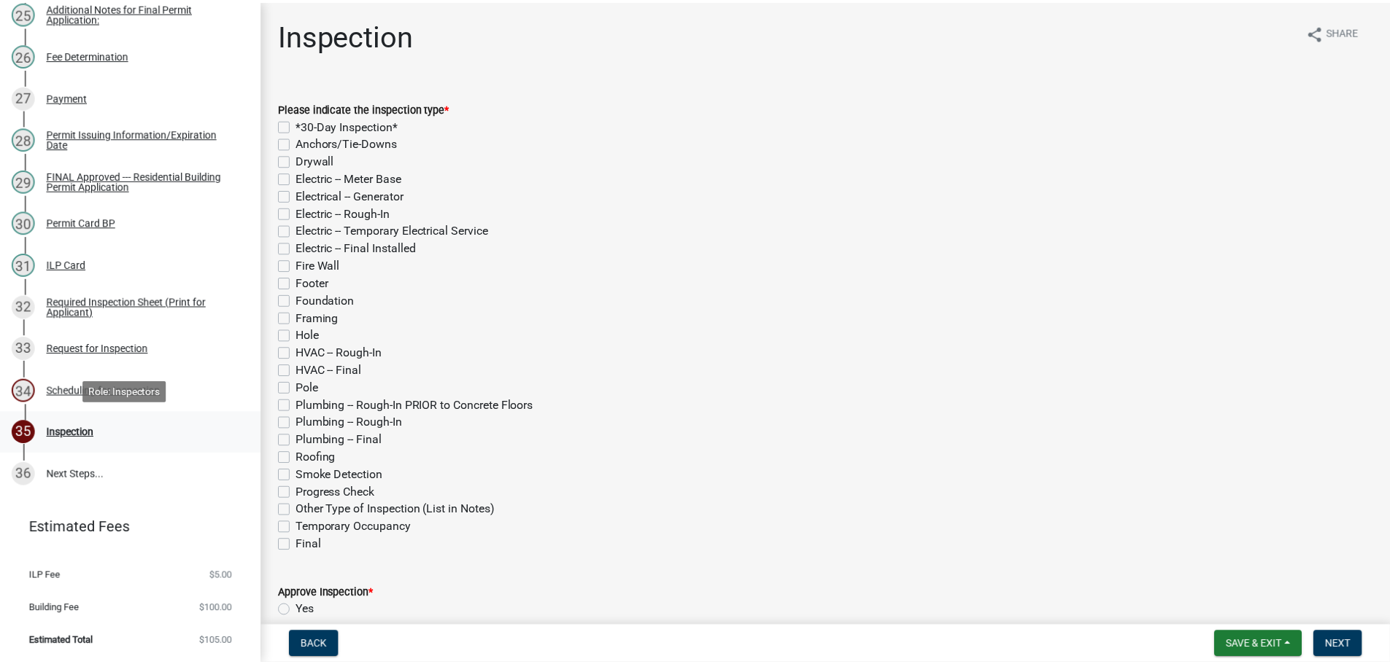
scroll to position [1255, 0]
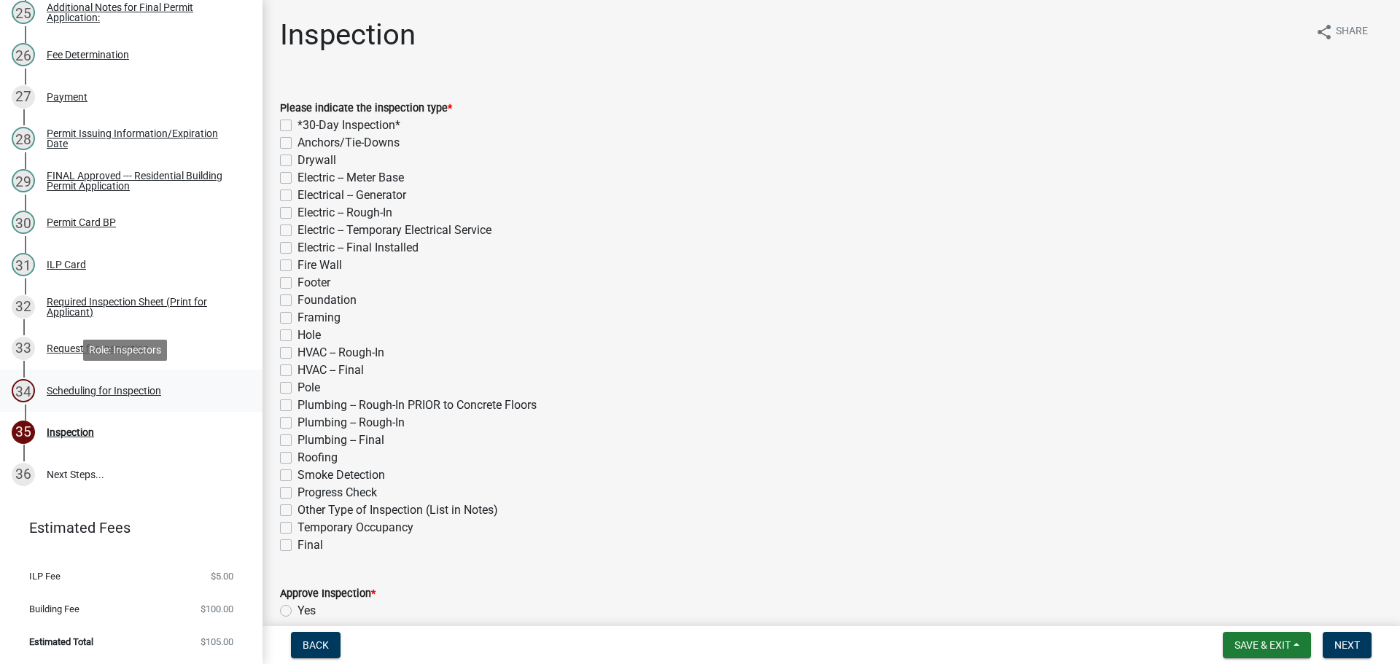
click at [145, 395] on div "Scheduling for Inspection" at bounding box center [104, 391] width 115 height 10
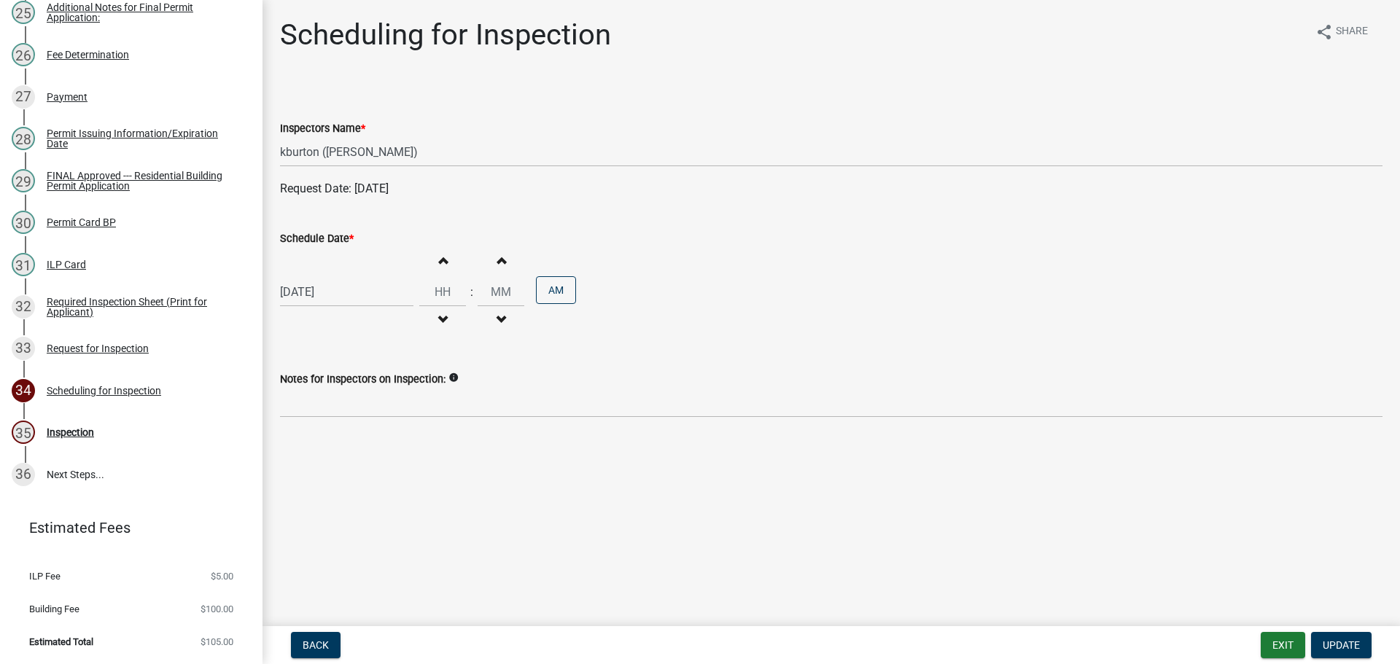
click at [323, 241] on label "Schedule Date *" at bounding box center [317, 239] width 74 height 10
click at [323, 277] on input "[DATE]" at bounding box center [346, 292] width 133 height 30
click at [338, 463] on div "29" at bounding box center [341, 463] width 23 height 23
click at [1344, 641] on span "Update" at bounding box center [1341, 646] width 37 height 12
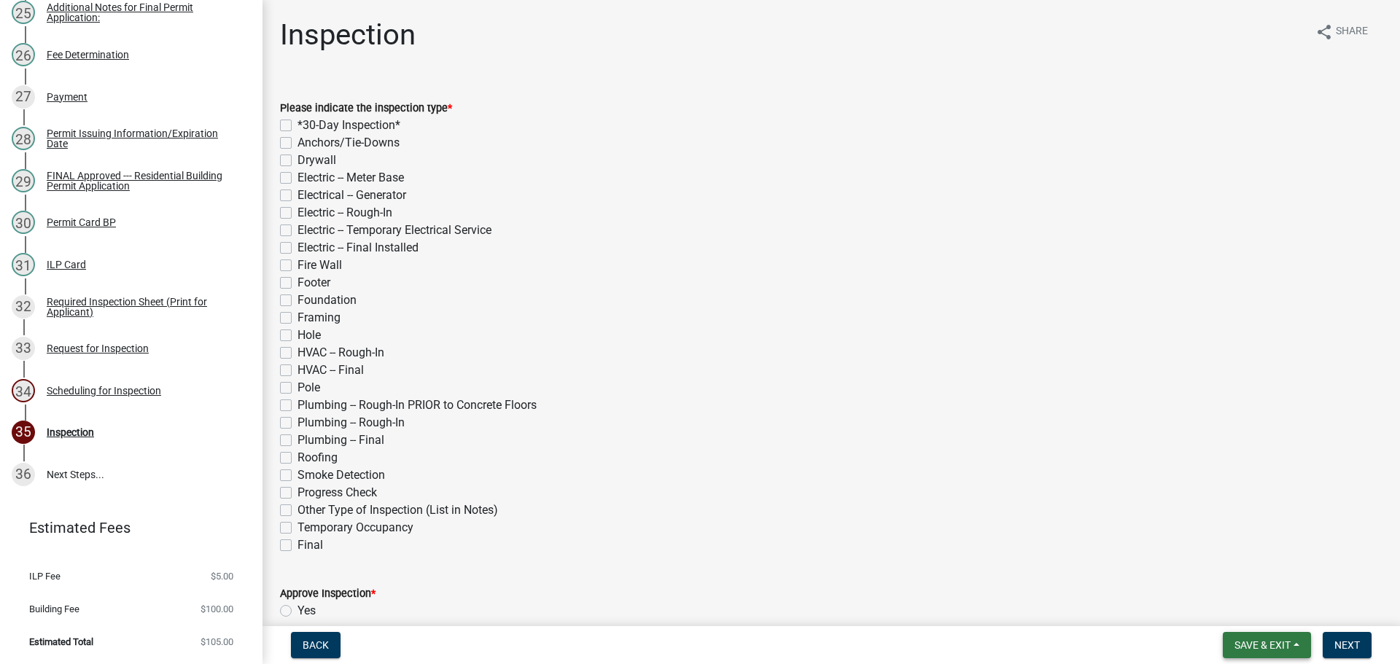
click at [1260, 640] on span "Save & Exit" at bounding box center [1263, 646] width 56 height 12
click at [1252, 621] on button "Save & Exit" at bounding box center [1253, 607] width 117 height 35
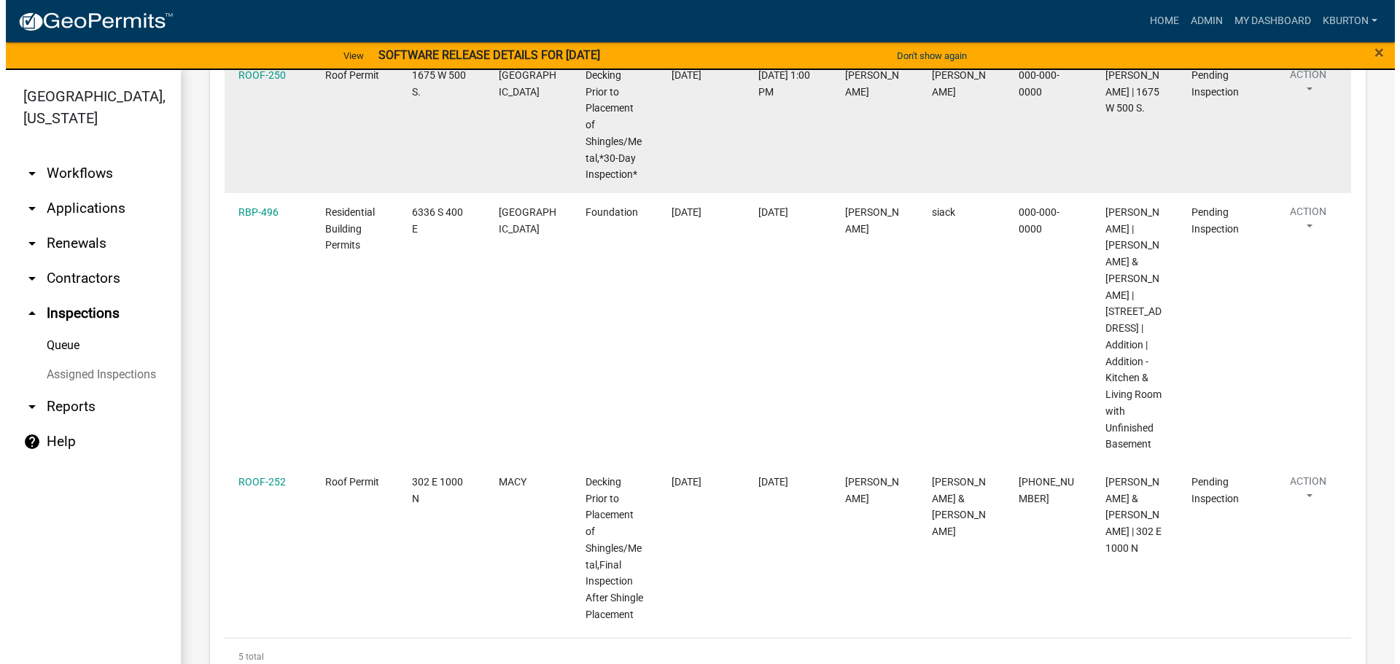
scroll to position [745, 0]
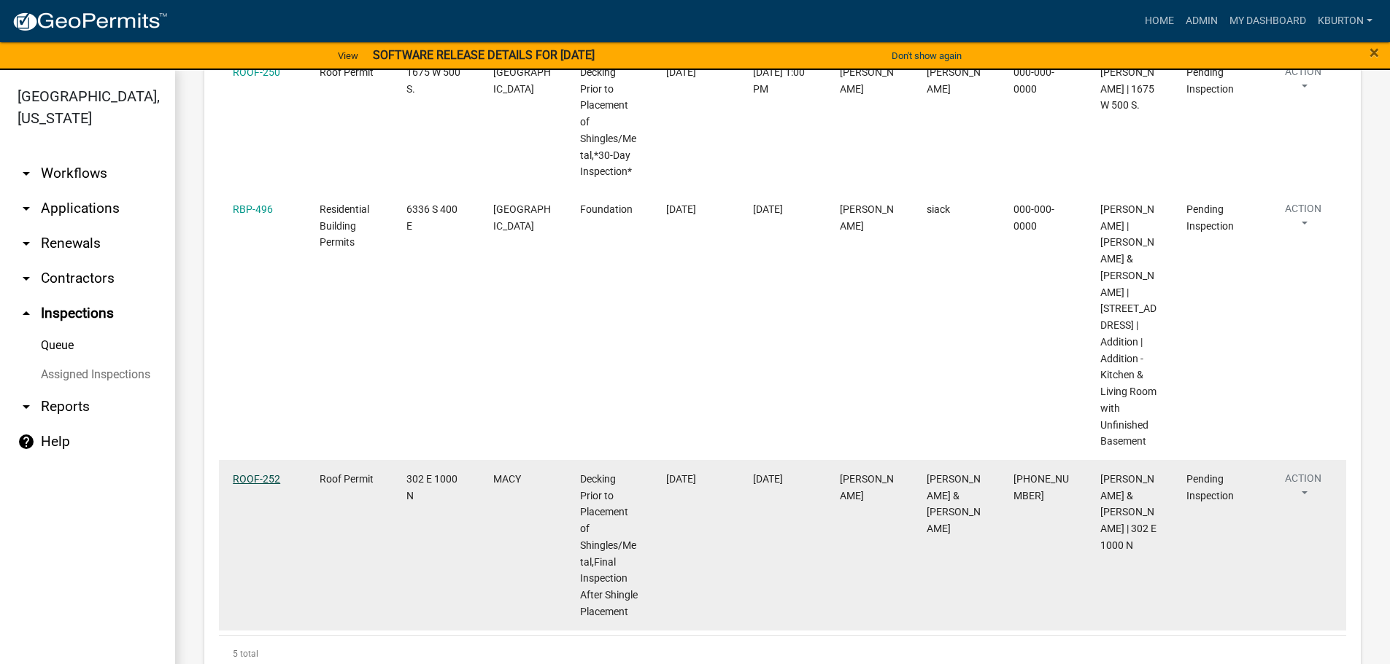
click at [255, 473] on link "ROOF-252" at bounding box center [256, 479] width 47 height 12
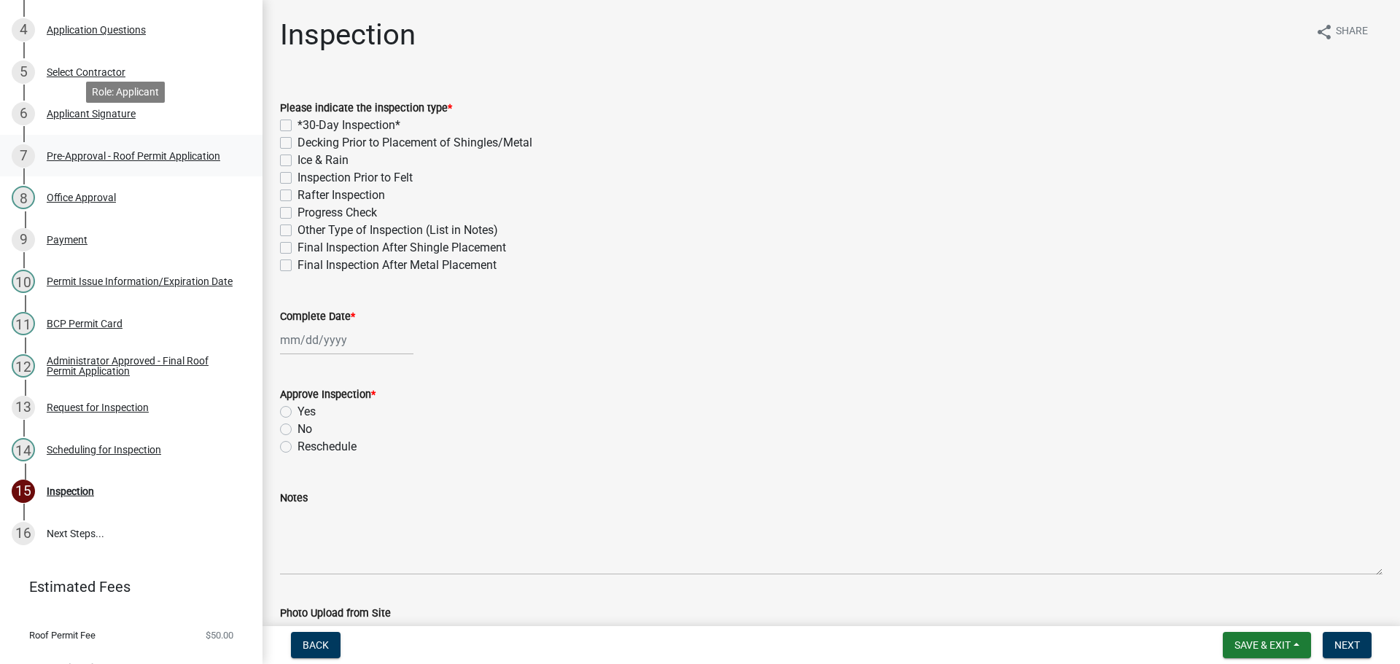
scroll to position [360, 0]
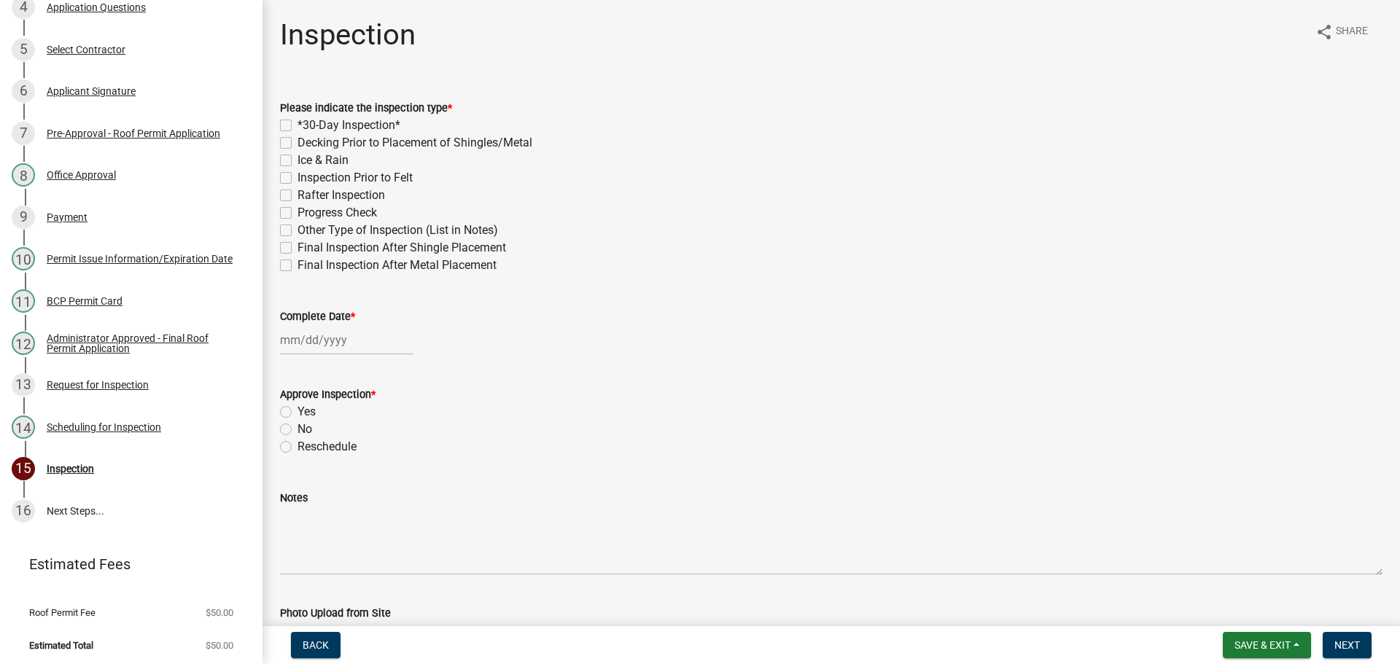
click at [298, 143] on label "Decking Prior to Placement of Shingles/Metal" at bounding box center [415, 143] width 235 height 18
click at [298, 143] on input "Decking Prior to Placement of Shingles/Metal" at bounding box center [302, 138] width 9 height 9
click at [298, 248] on label "Final Inspection After Shingle Placement" at bounding box center [402, 248] width 209 height 18
click at [298, 248] on input "Final Inspection After Shingle Placement" at bounding box center [302, 243] width 9 height 9
click at [313, 316] on label "Complete Date *" at bounding box center [317, 317] width 75 height 10
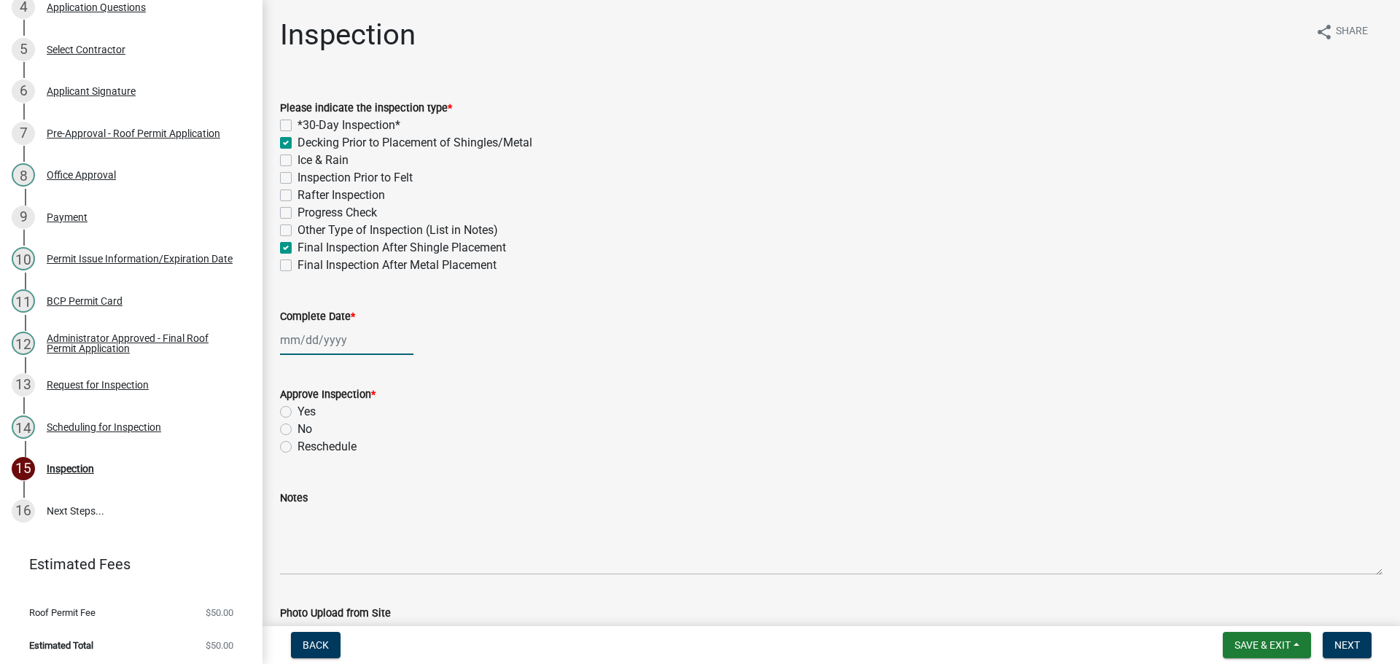
click at [313, 325] on input "Complete Date *" at bounding box center [346, 340] width 133 height 30
click at [314, 436] on div "7" at bounding box center [317, 441] width 23 height 23
click at [298, 414] on label "Yes" at bounding box center [307, 412] width 18 height 18
click at [298, 413] on input "Yes" at bounding box center [302, 407] width 9 height 9
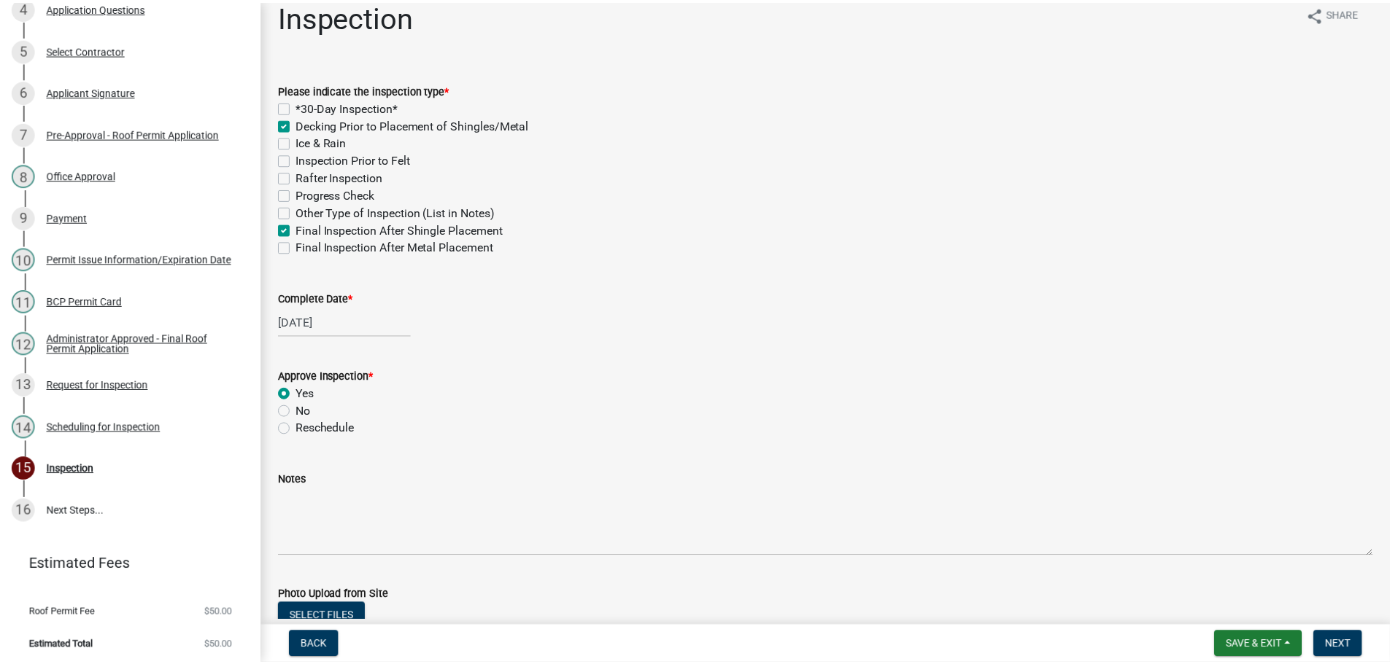
scroll to position [0, 0]
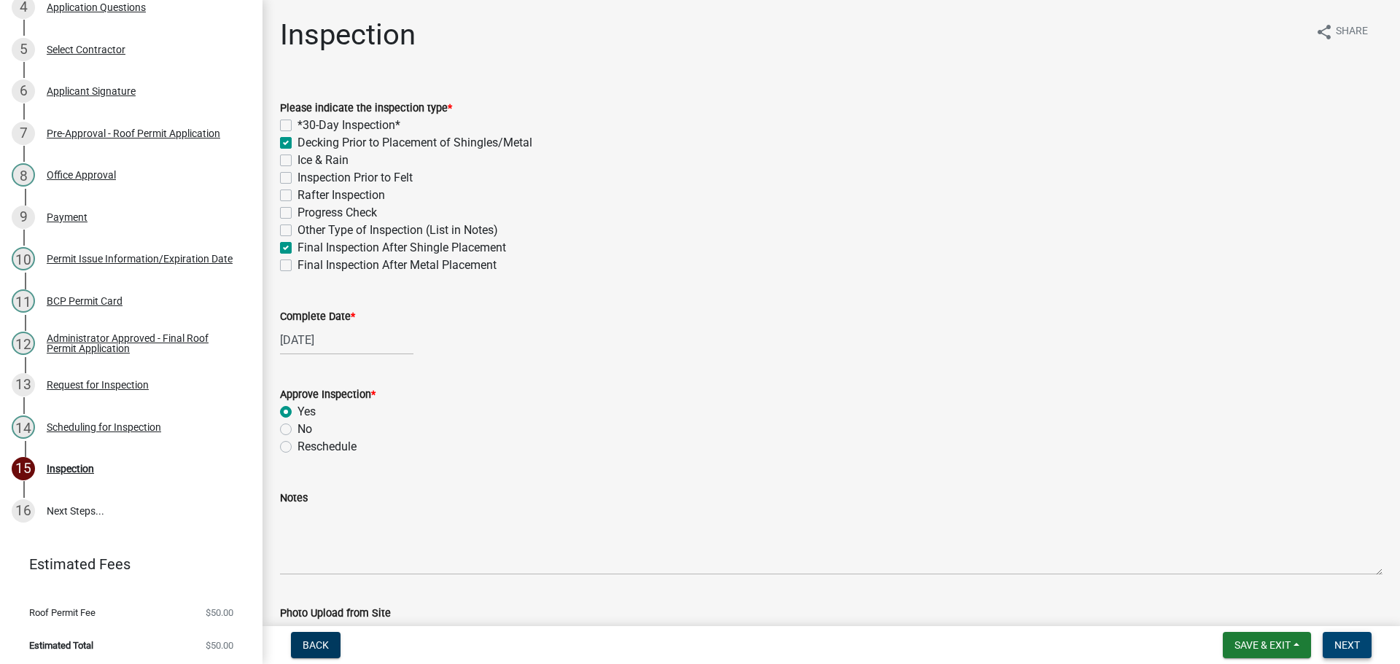
click at [1357, 642] on span "Next" at bounding box center [1348, 646] width 26 height 12
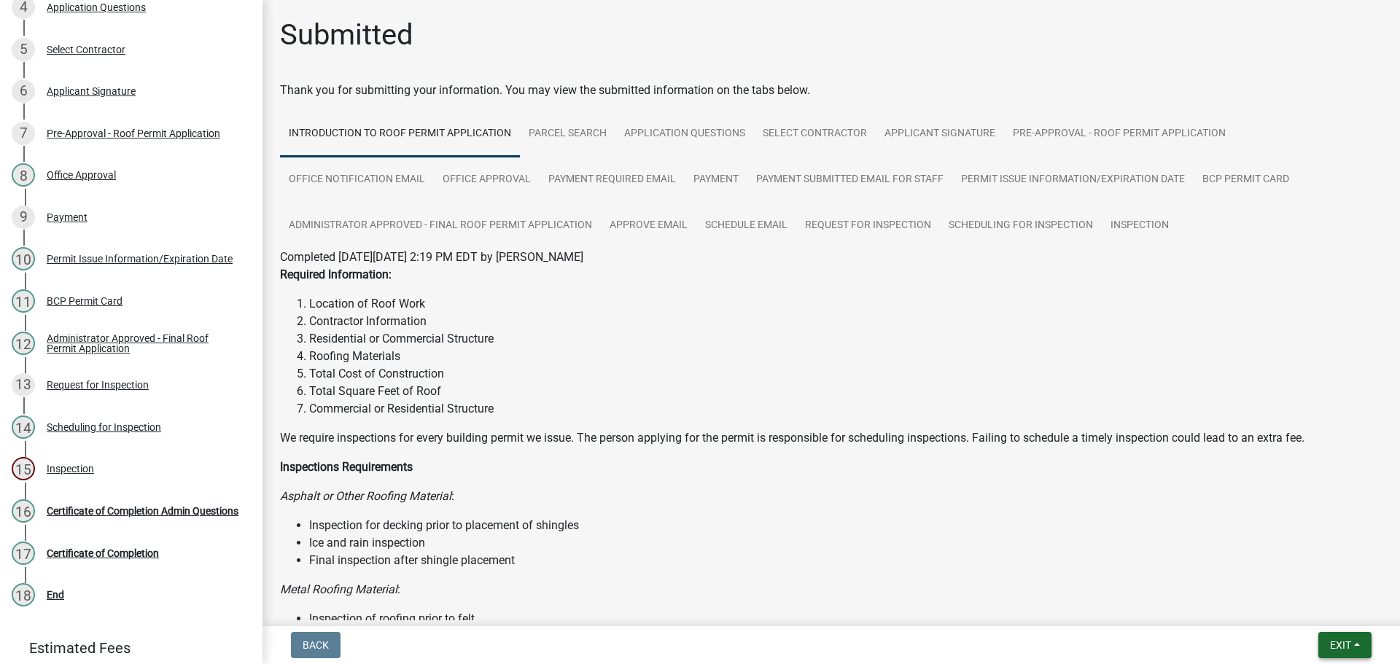
click at [1337, 641] on span "Exit" at bounding box center [1340, 646] width 21 height 12
click at [1312, 602] on button "Save & Exit" at bounding box center [1313, 607] width 117 height 35
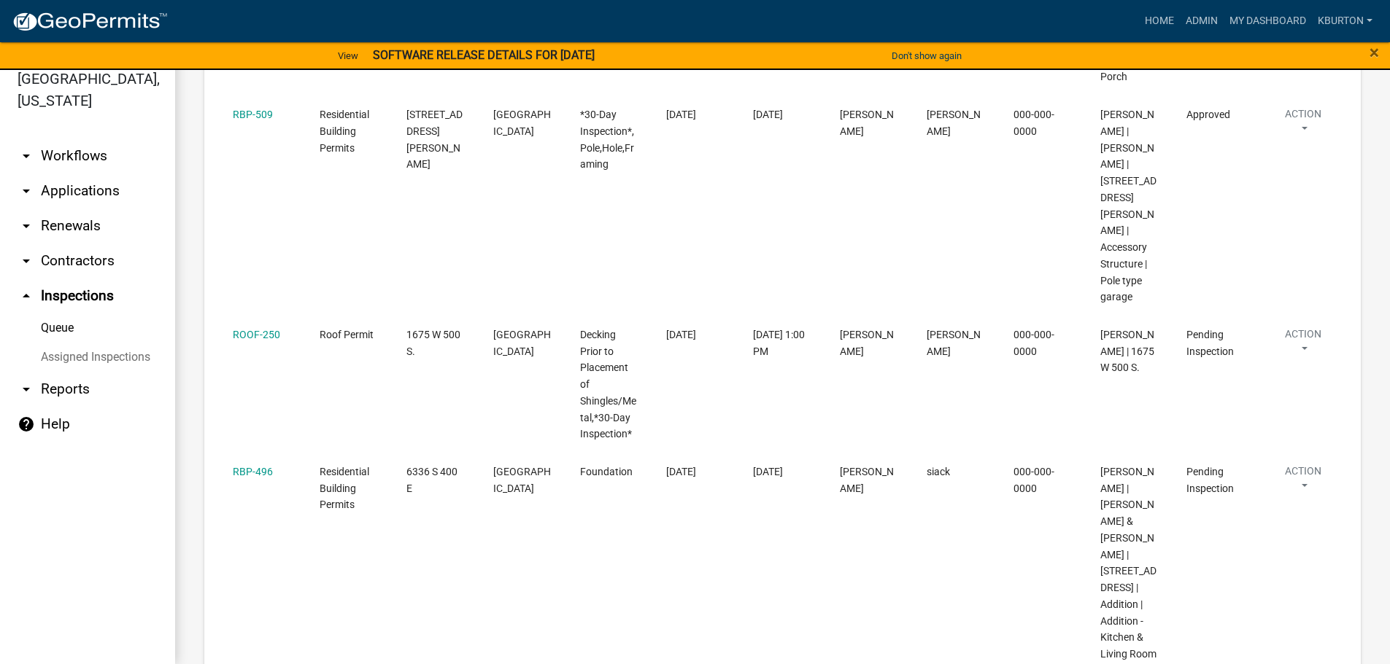
scroll to position [453, 0]
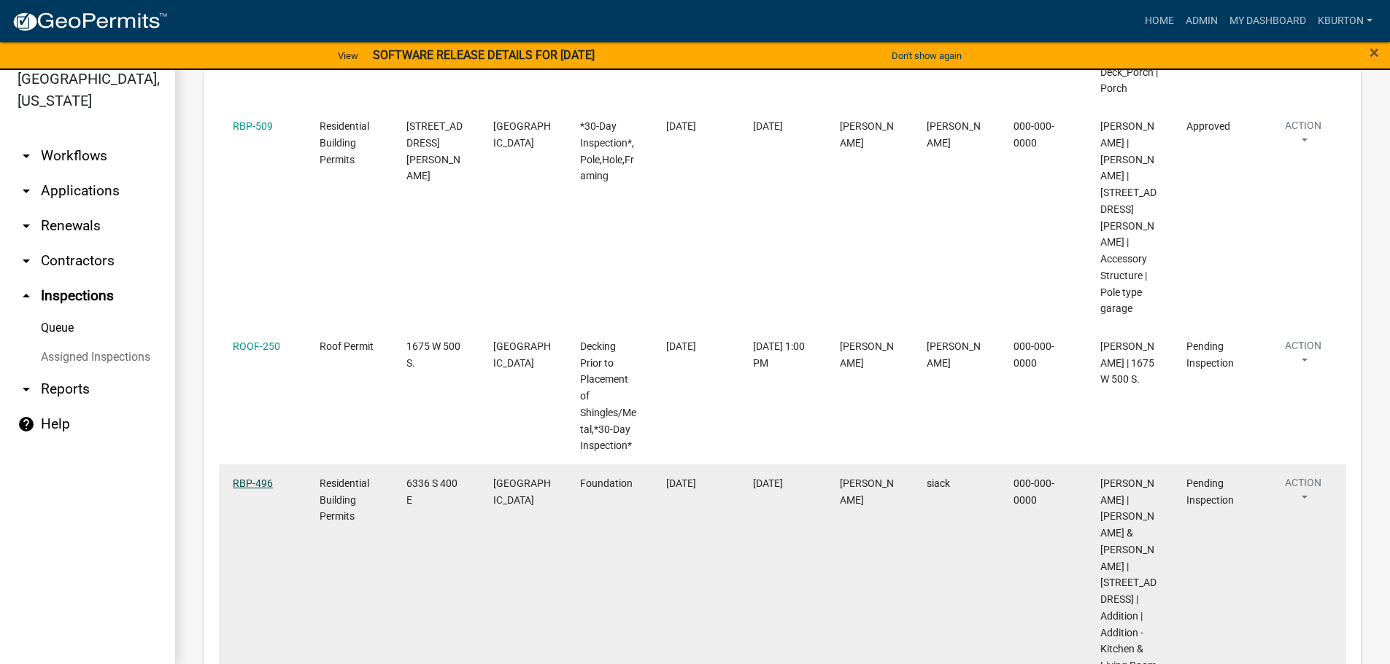
click at [251, 478] on link "RBP-496" at bounding box center [253, 484] width 40 height 12
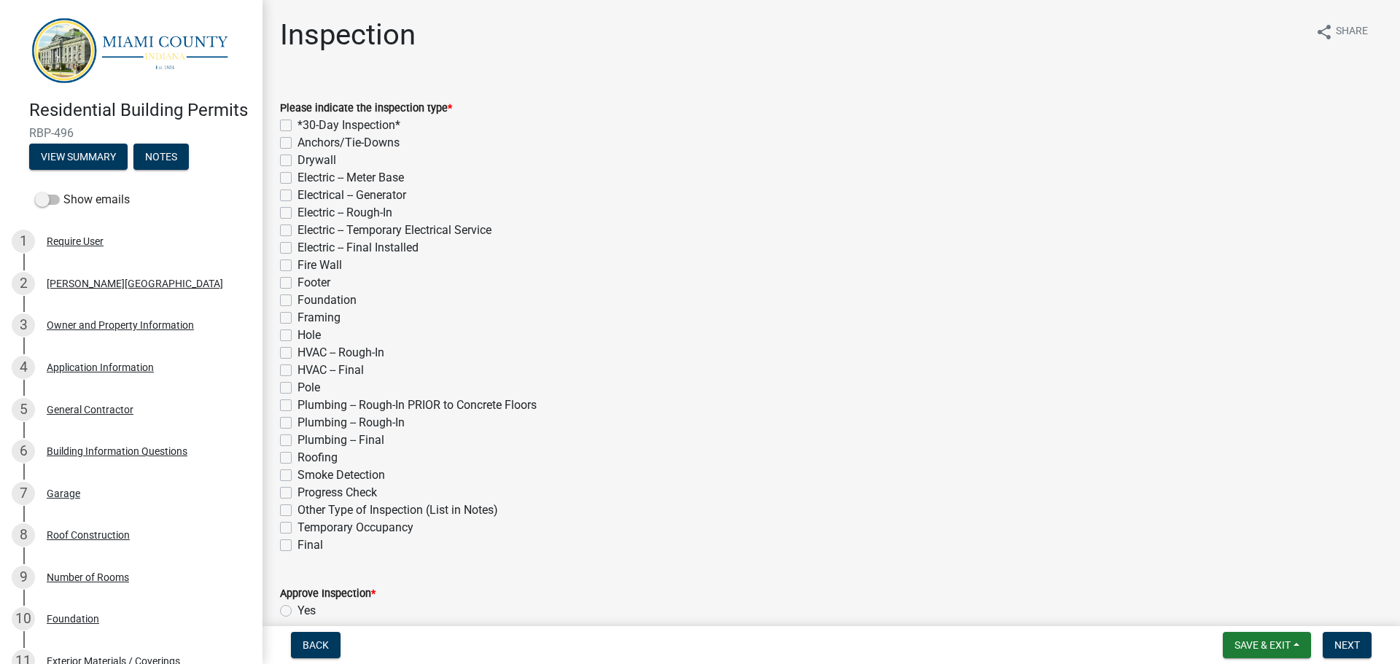
click at [298, 299] on label "Foundation" at bounding box center [327, 301] width 59 height 18
click at [298, 299] on input "Foundation" at bounding box center [302, 296] width 9 height 9
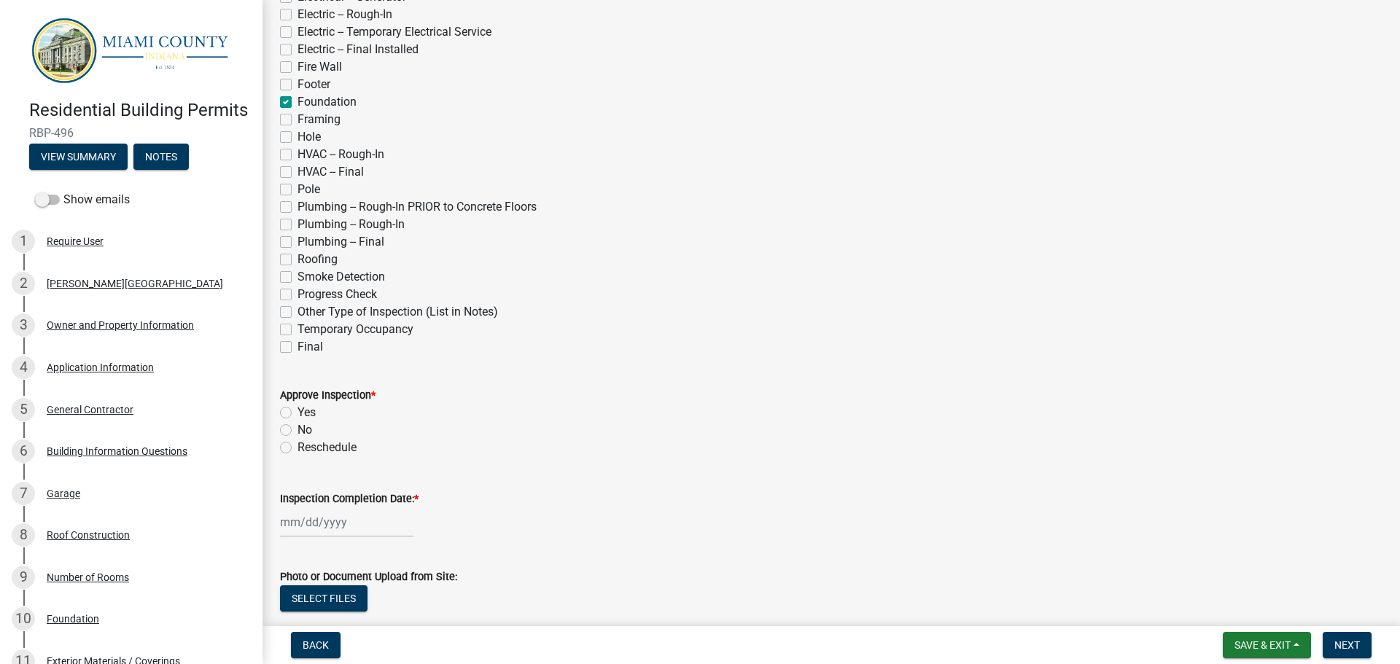
scroll to position [219, 0]
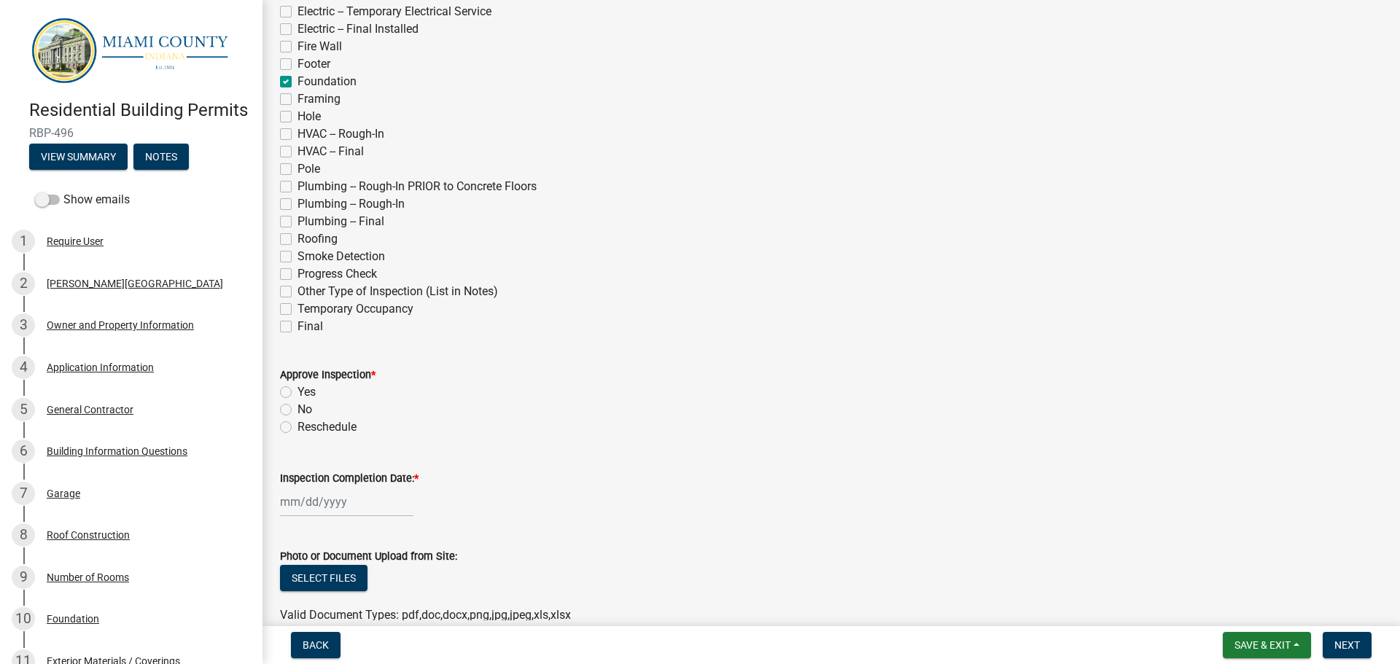
click at [298, 393] on label "Yes" at bounding box center [307, 393] width 18 height 18
click at [298, 393] on input "Yes" at bounding box center [302, 388] width 9 height 9
click at [307, 478] on label "Inspection Completion Date: *" at bounding box center [349, 479] width 139 height 10
click at [307, 487] on input "Inspection Completion Date: *" at bounding box center [346, 502] width 133 height 30
click at [324, 380] on div "7" at bounding box center [317, 377] width 23 height 23
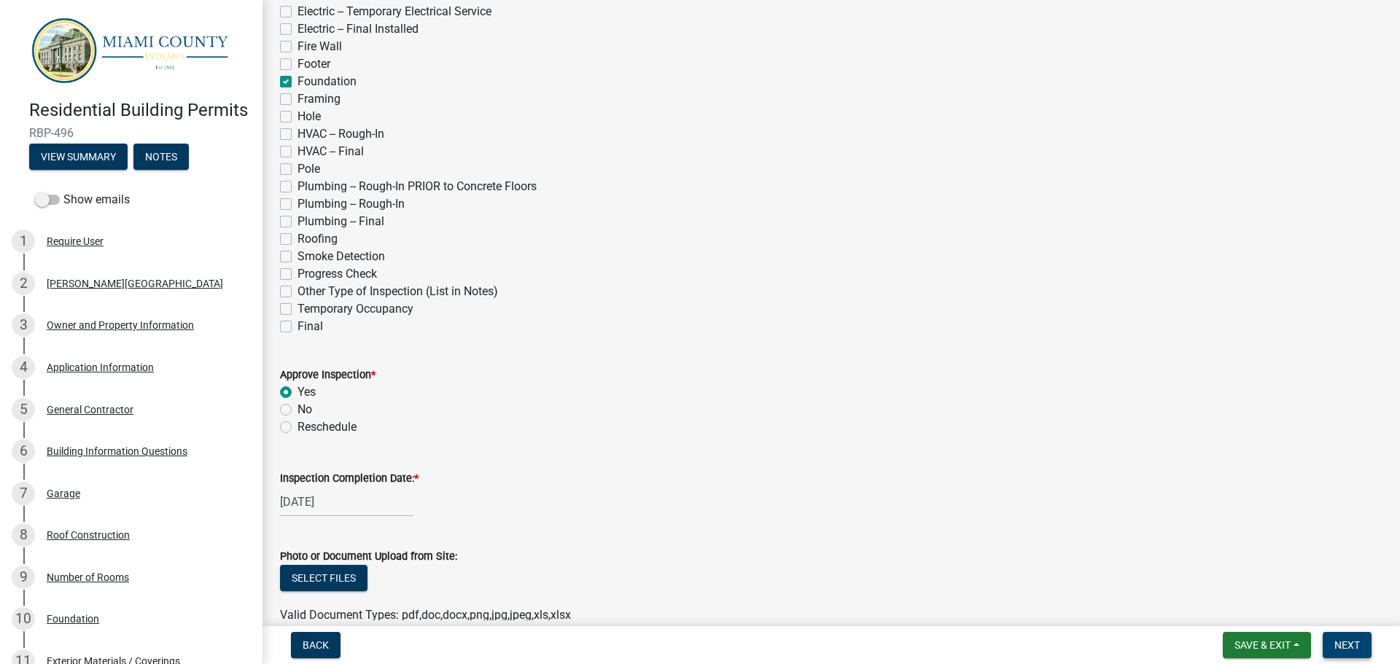
click at [1338, 641] on span "Next" at bounding box center [1348, 646] width 26 height 12
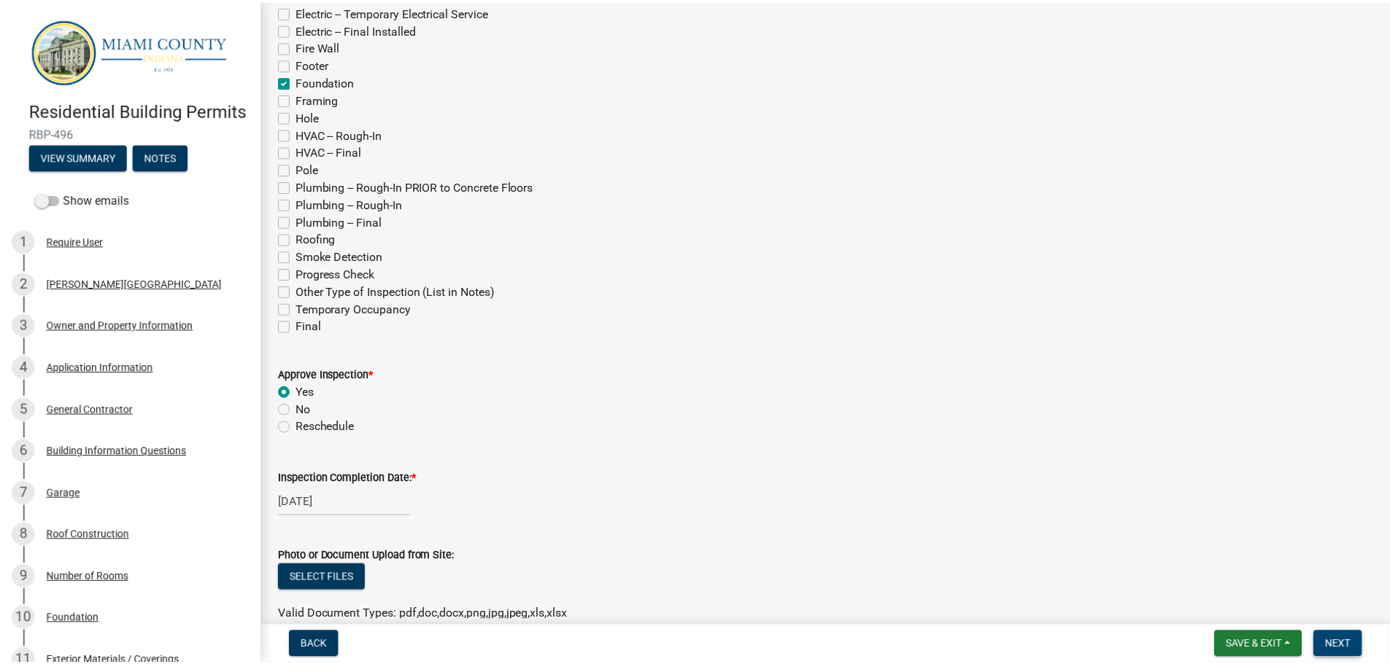
scroll to position [0, 0]
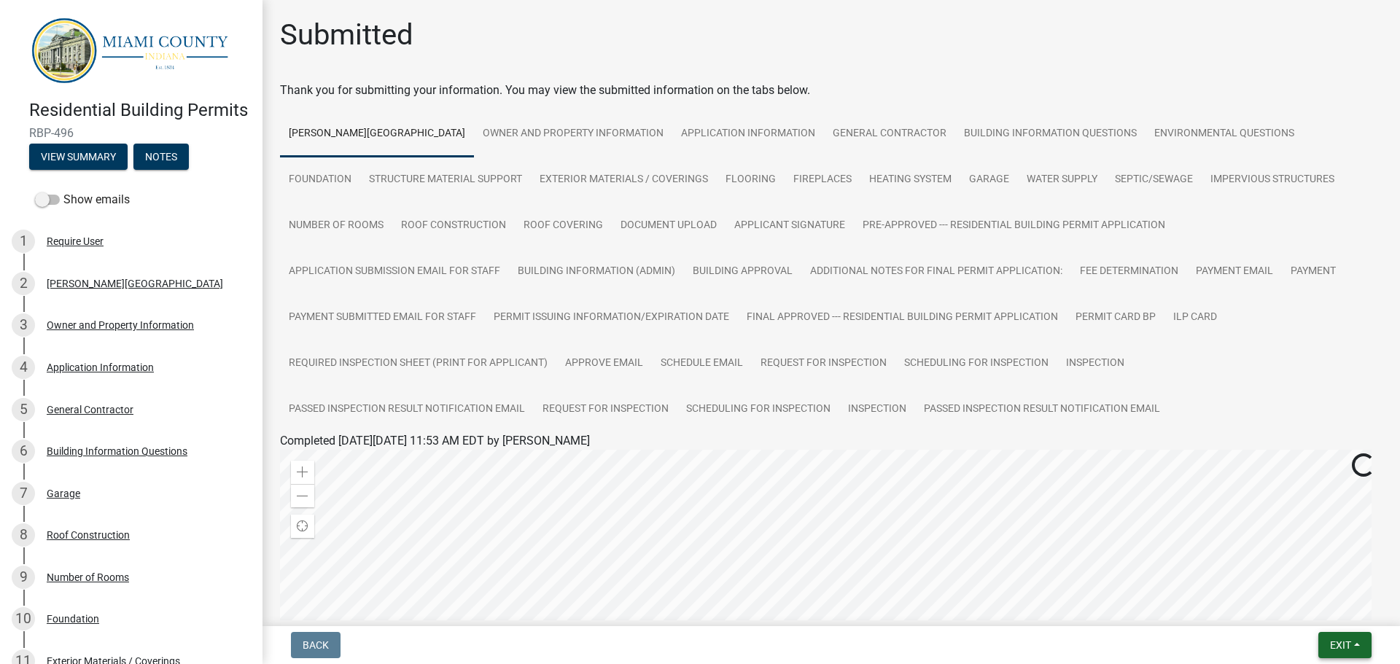
click at [1330, 645] on span "Exit" at bounding box center [1340, 646] width 21 height 12
click at [1321, 613] on button "Save & Exit" at bounding box center [1313, 607] width 117 height 35
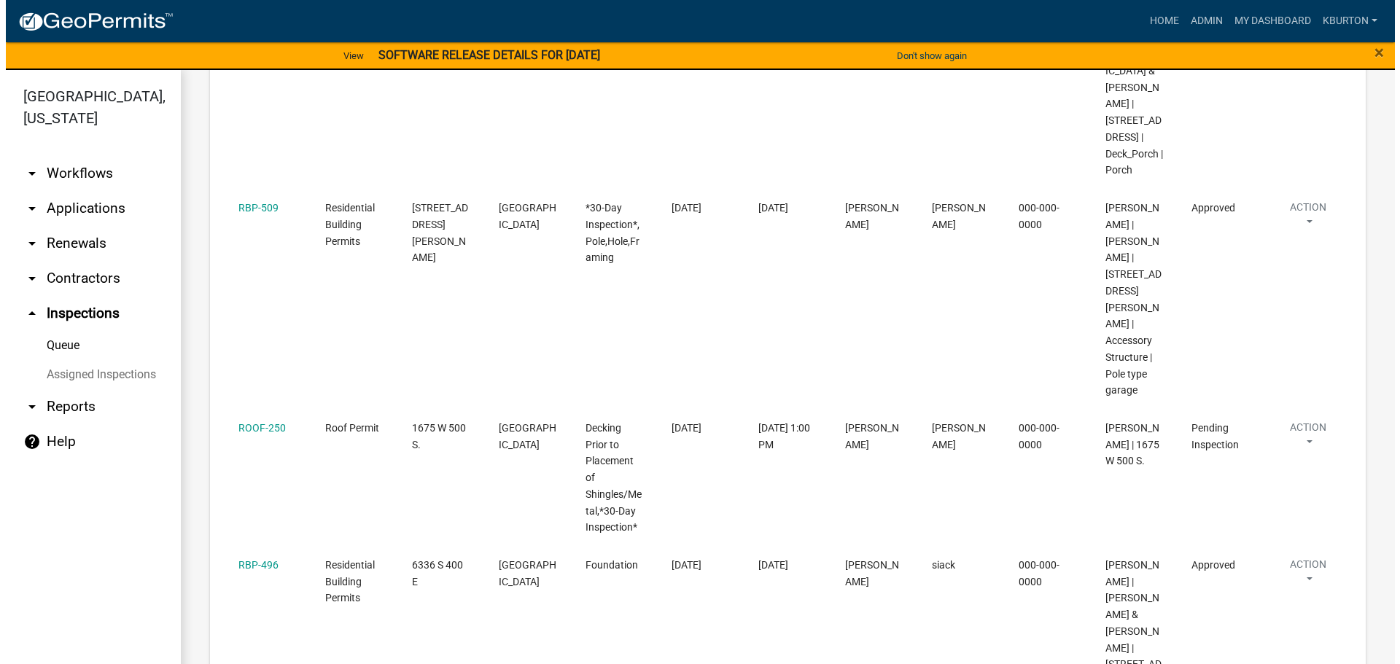
scroll to position [380, 0]
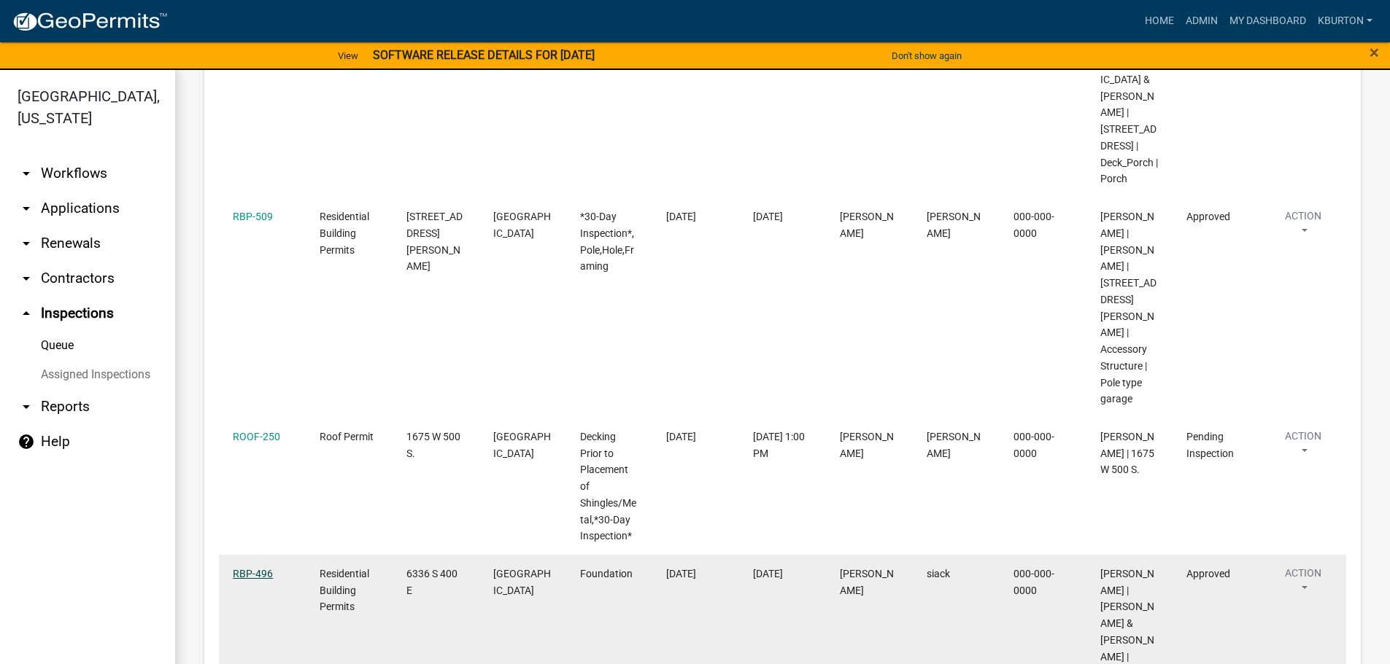
click at [259, 568] on link "RBP-496" at bounding box center [253, 574] width 40 height 12
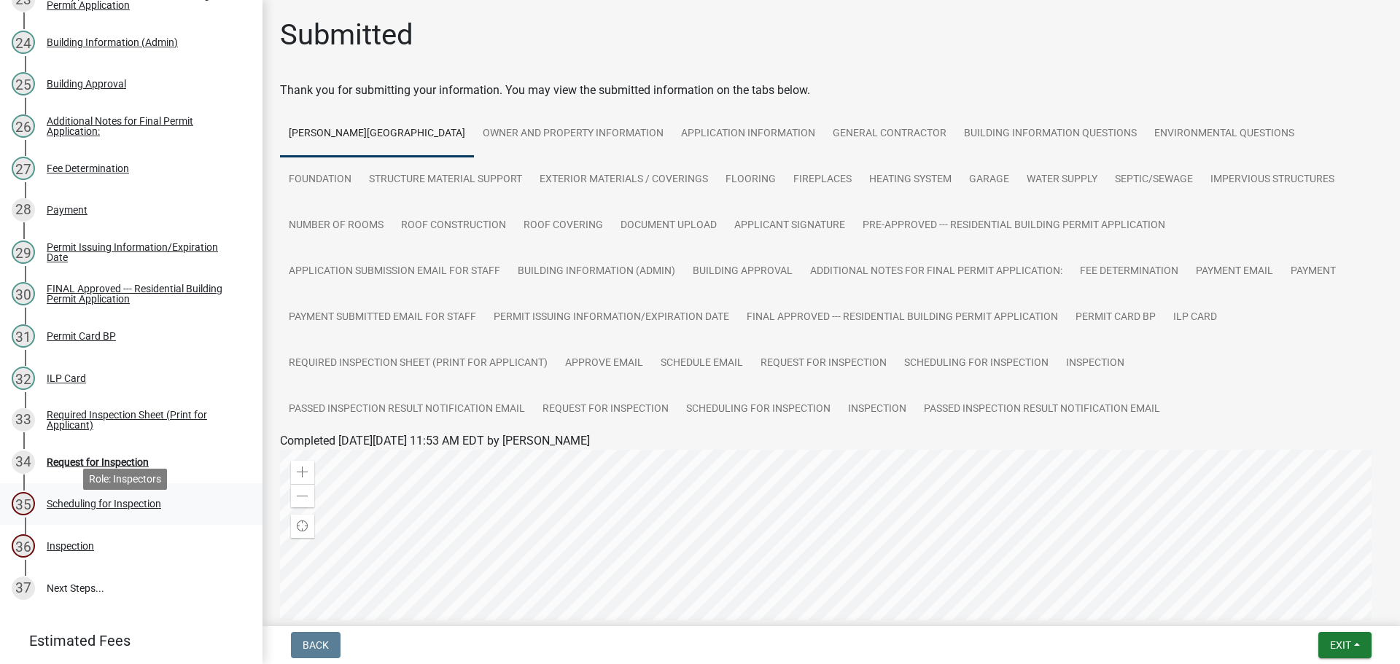
scroll to position [1167, 0]
click at [110, 466] on div "Request for Inspection" at bounding box center [98, 461] width 102 height 10
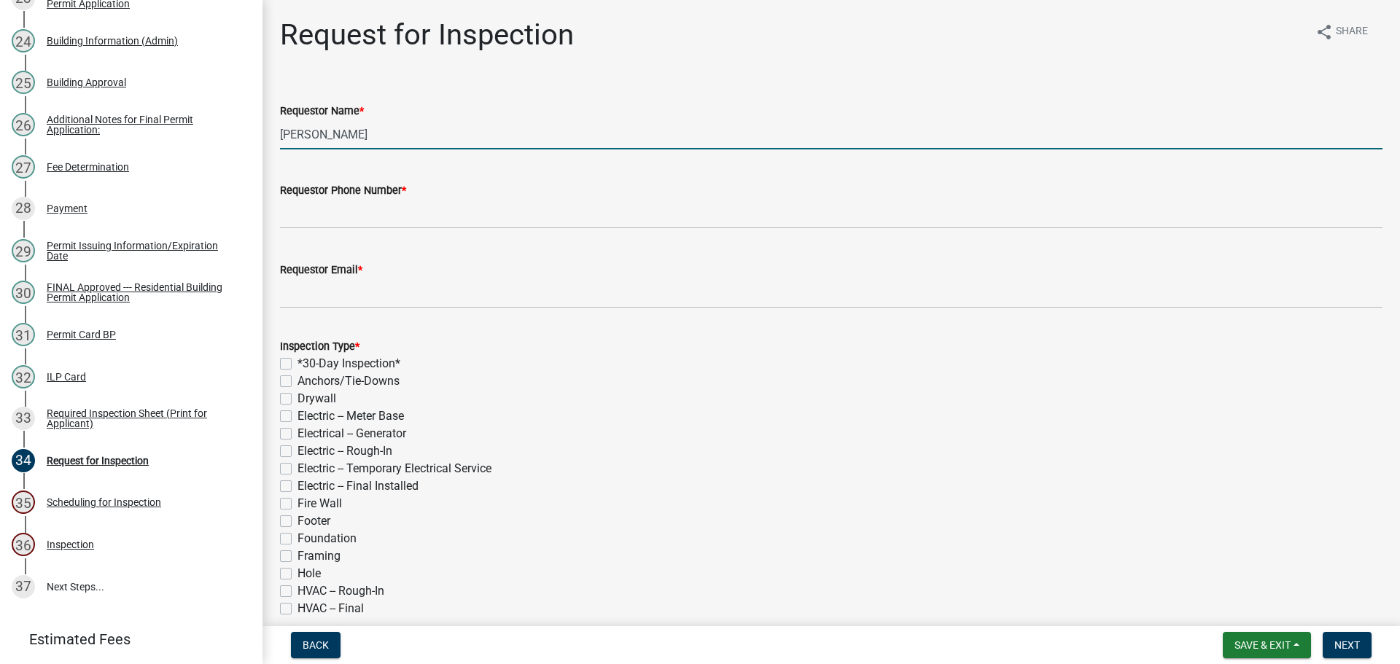
click at [372, 139] on input "[PERSON_NAME]" at bounding box center [831, 135] width 1103 height 30
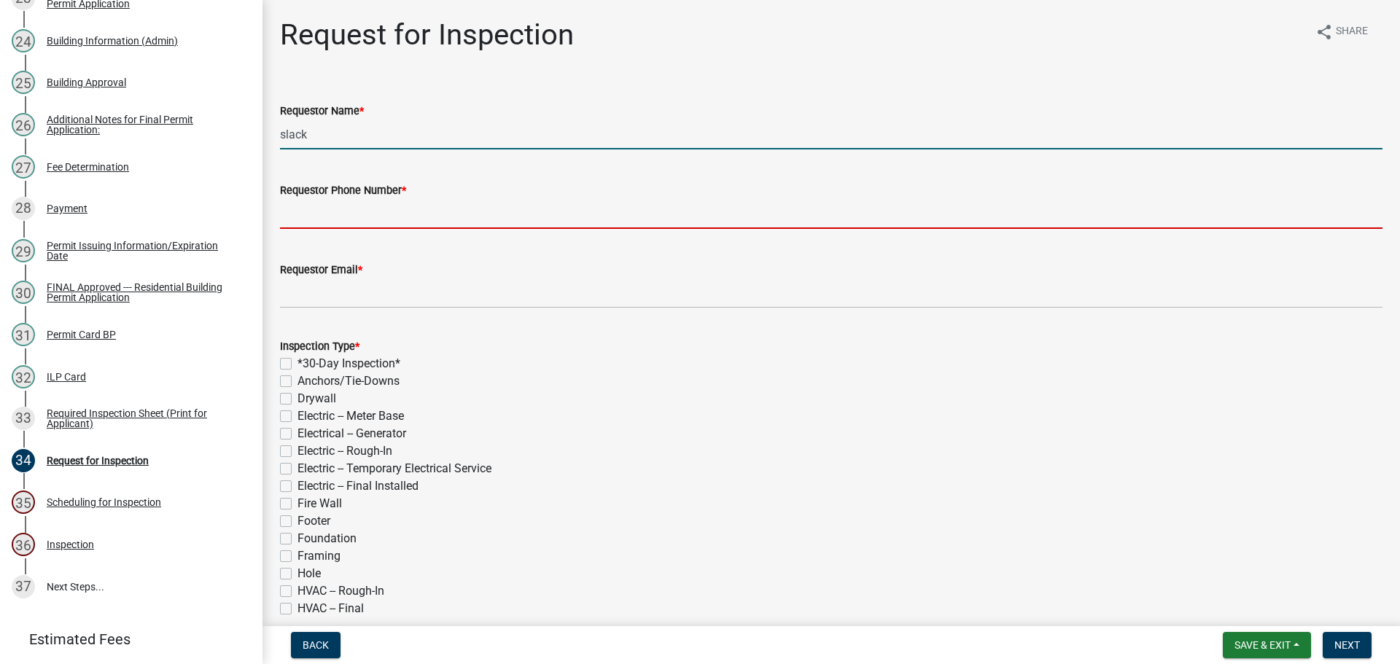
click at [427, 208] on input "Requestor Phone Number *" at bounding box center [831, 214] width 1103 height 30
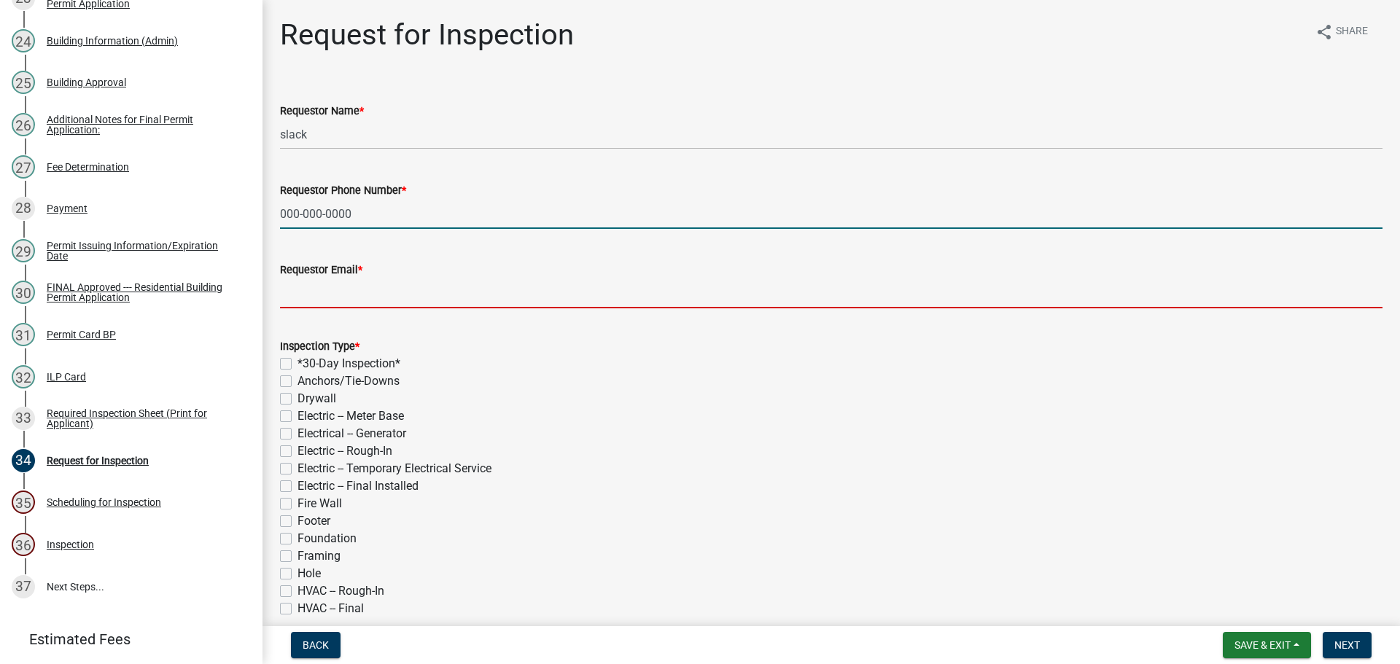
click at [419, 292] on input "Requestor Email *" at bounding box center [831, 294] width 1103 height 30
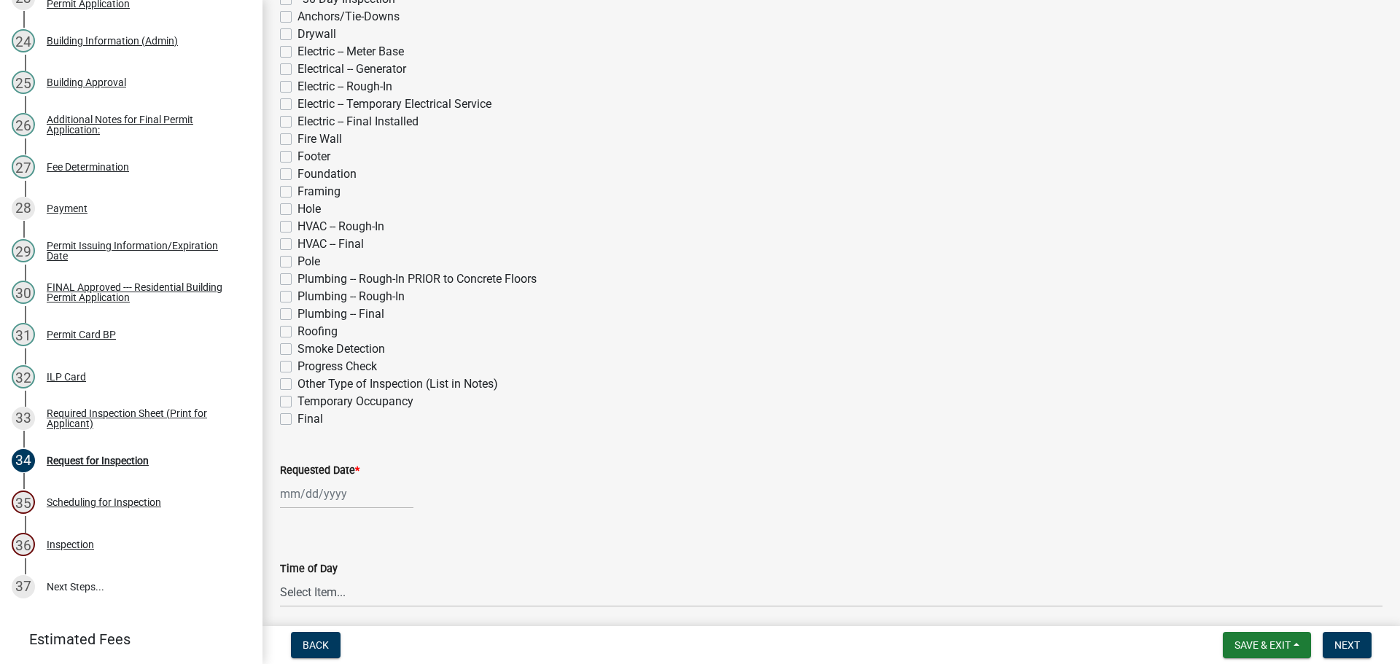
scroll to position [292, 0]
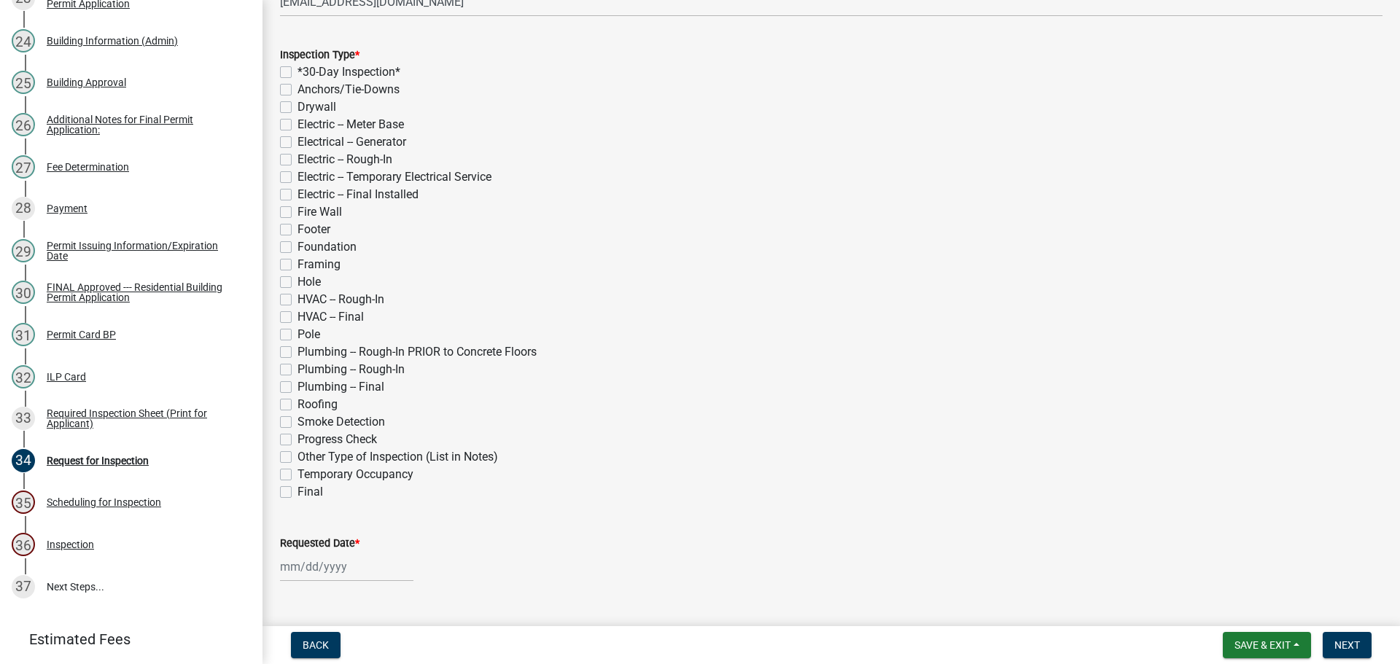
click at [298, 263] on label "Framing" at bounding box center [319, 265] width 43 height 18
click at [298, 263] on input "Framing" at bounding box center [302, 260] width 9 height 9
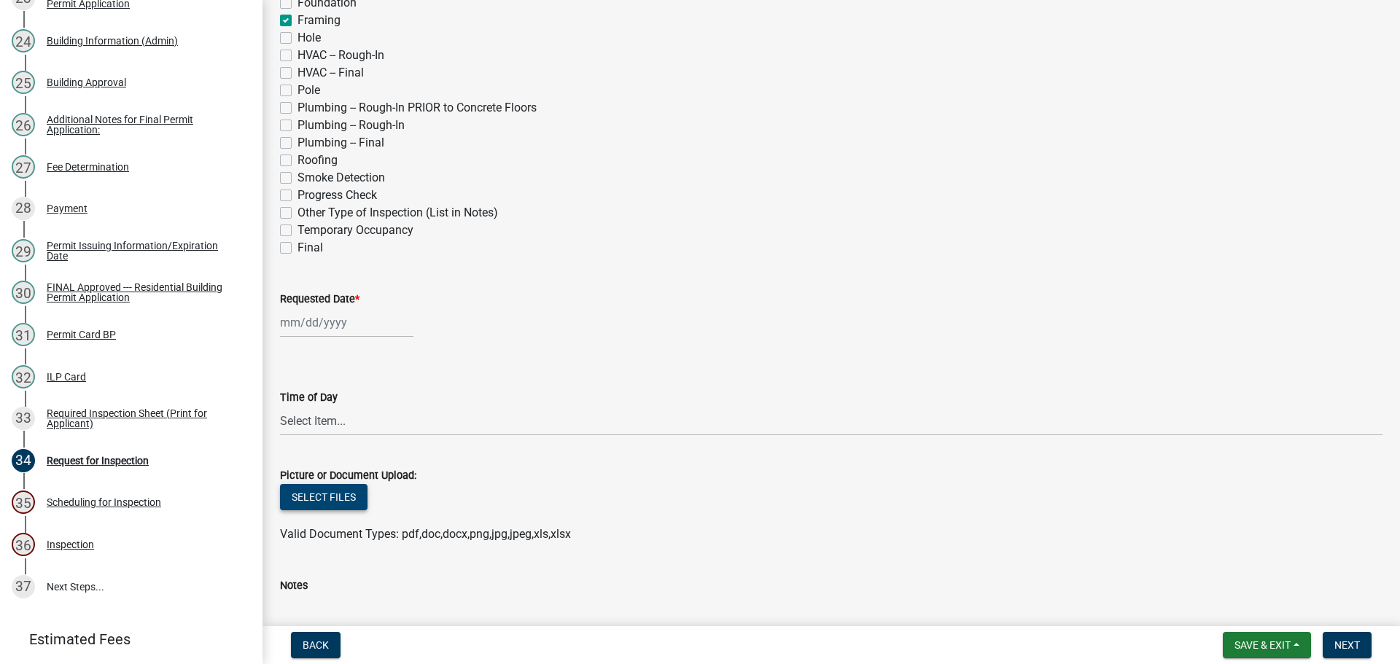
scroll to position [584, 0]
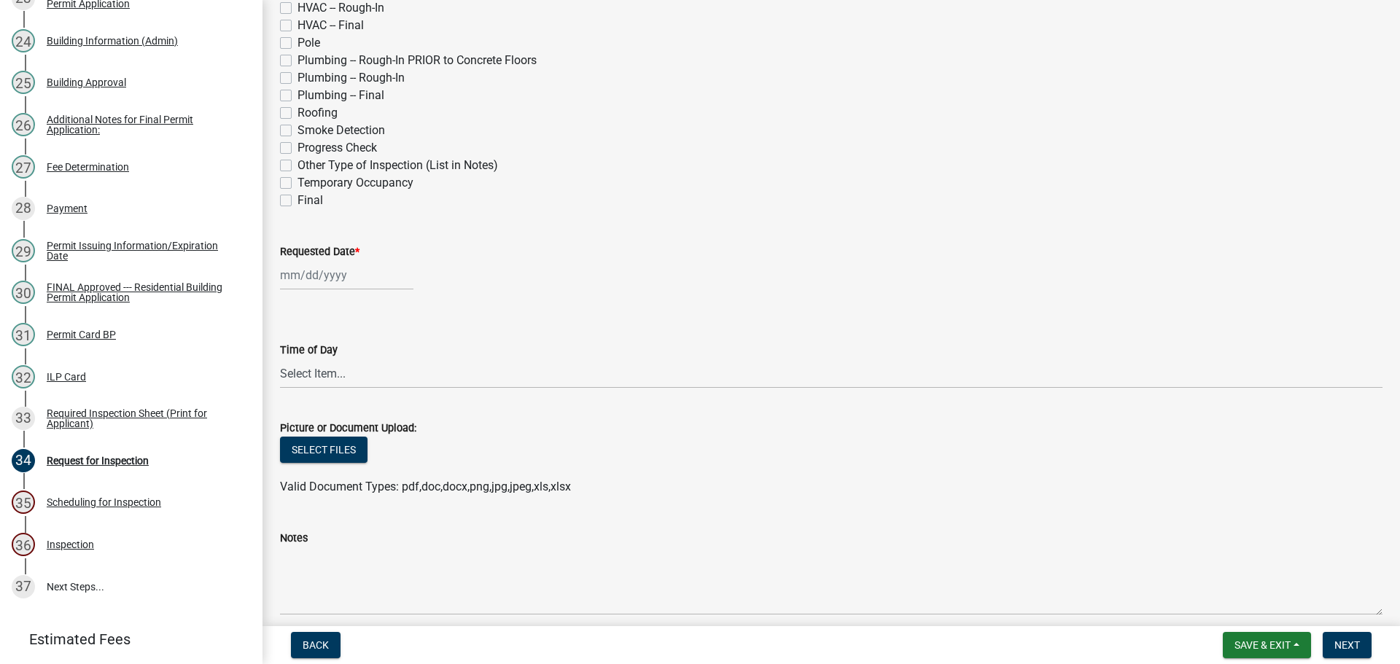
click at [328, 247] on label "Requested Date *" at bounding box center [320, 252] width 80 height 10
click at [328, 260] on input "Requested Date *" at bounding box center [346, 275] width 133 height 30
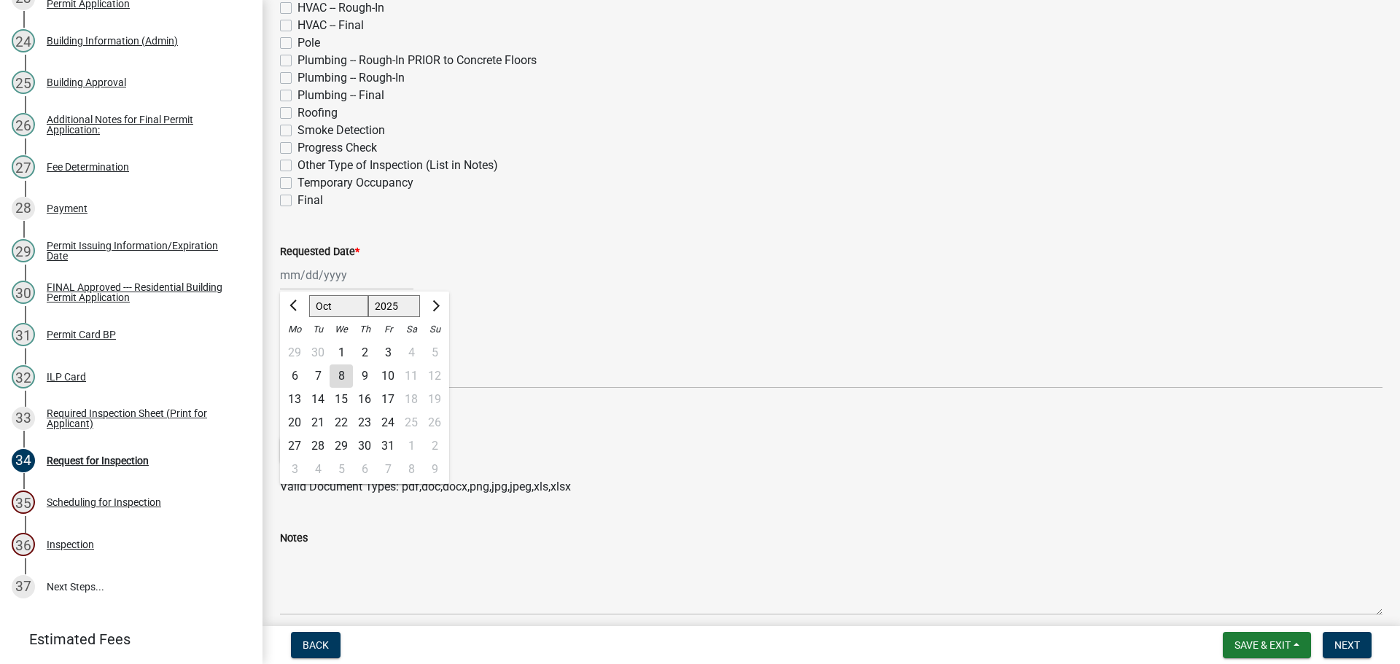
click at [365, 447] on div "30" at bounding box center [364, 446] width 23 height 23
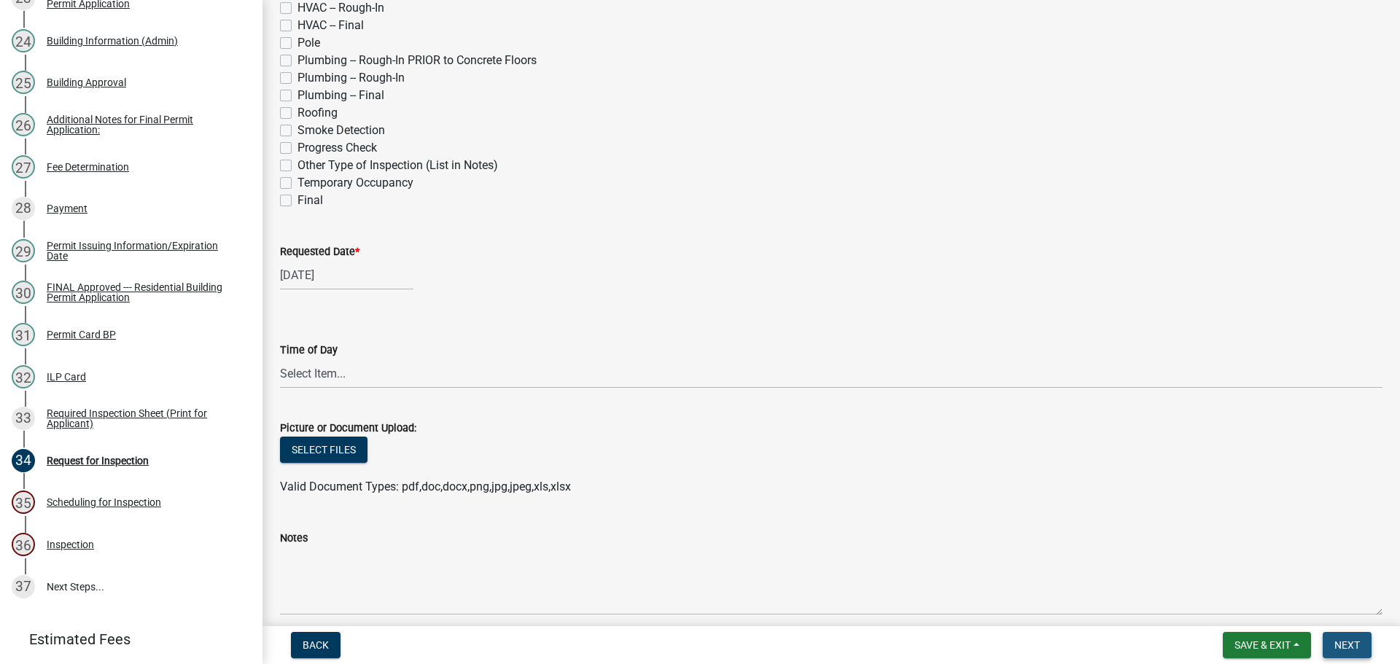
click at [1350, 643] on span "Next" at bounding box center [1348, 646] width 26 height 12
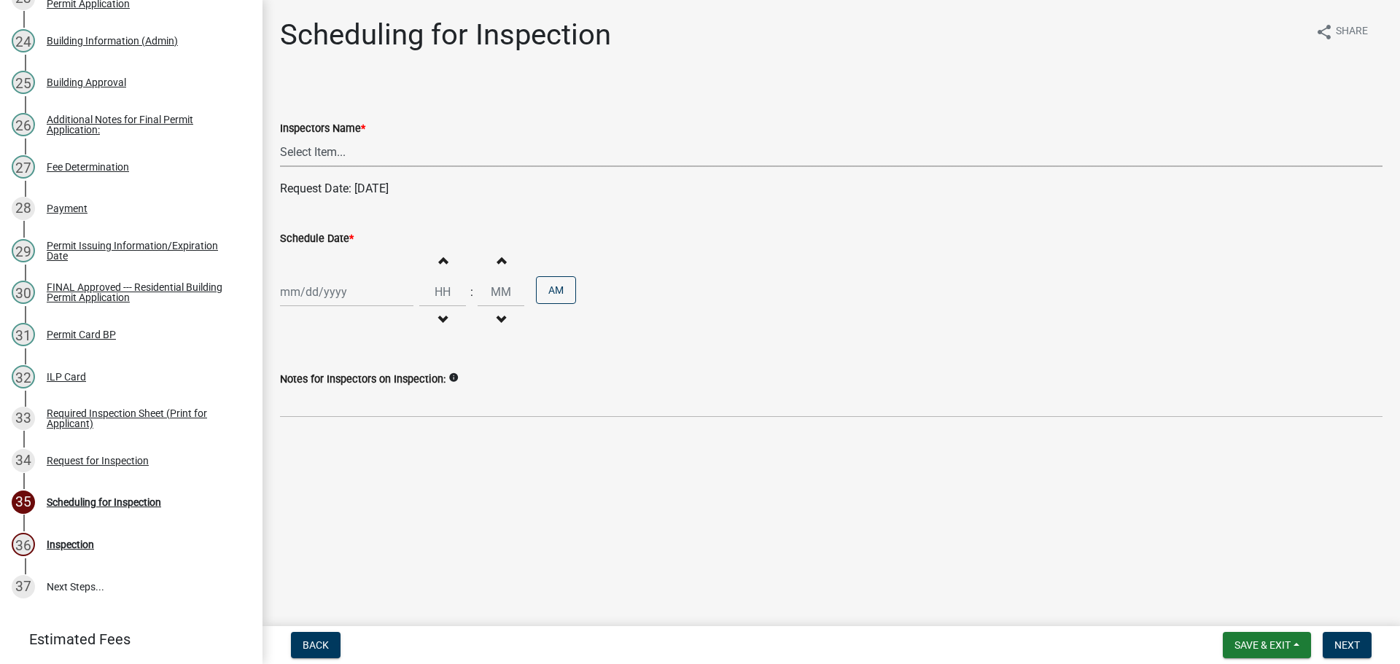
click at [341, 151] on select "Select Item... bmthomas ([PERSON_NAME]) croser ([PERSON_NAME]) [PERSON_NAME] ([…" at bounding box center [831, 152] width 1103 height 30
click at [280, 137] on select "Select Item... bmthomas ([PERSON_NAME]) croser ([PERSON_NAME]) [PERSON_NAME] ([…" at bounding box center [831, 152] width 1103 height 30
click at [319, 237] on label "Schedule Date *" at bounding box center [317, 239] width 74 height 10
click at [319, 277] on input "Schedule Date *" at bounding box center [346, 292] width 133 height 30
click at [370, 462] on div "30" at bounding box center [364, 463] width 23 height 23
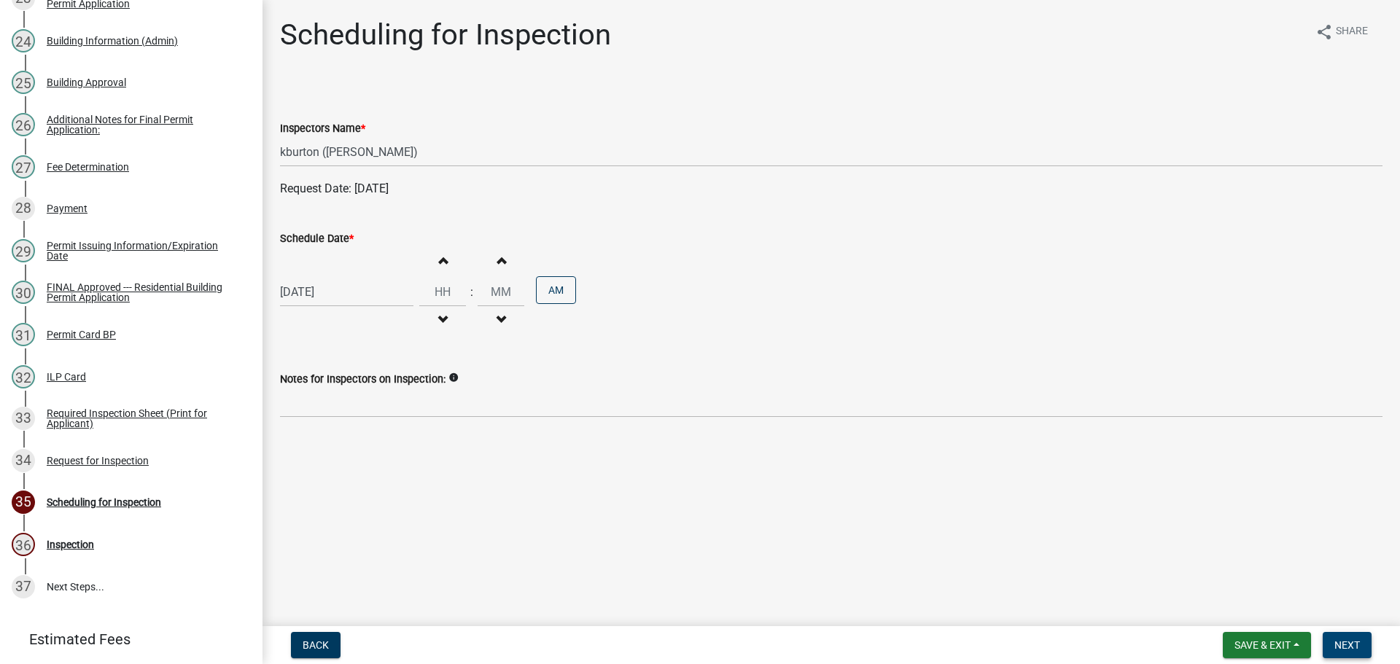
click at [1337, 642] on span "Next" at bounding box center [1348, 646] width 26 height 12
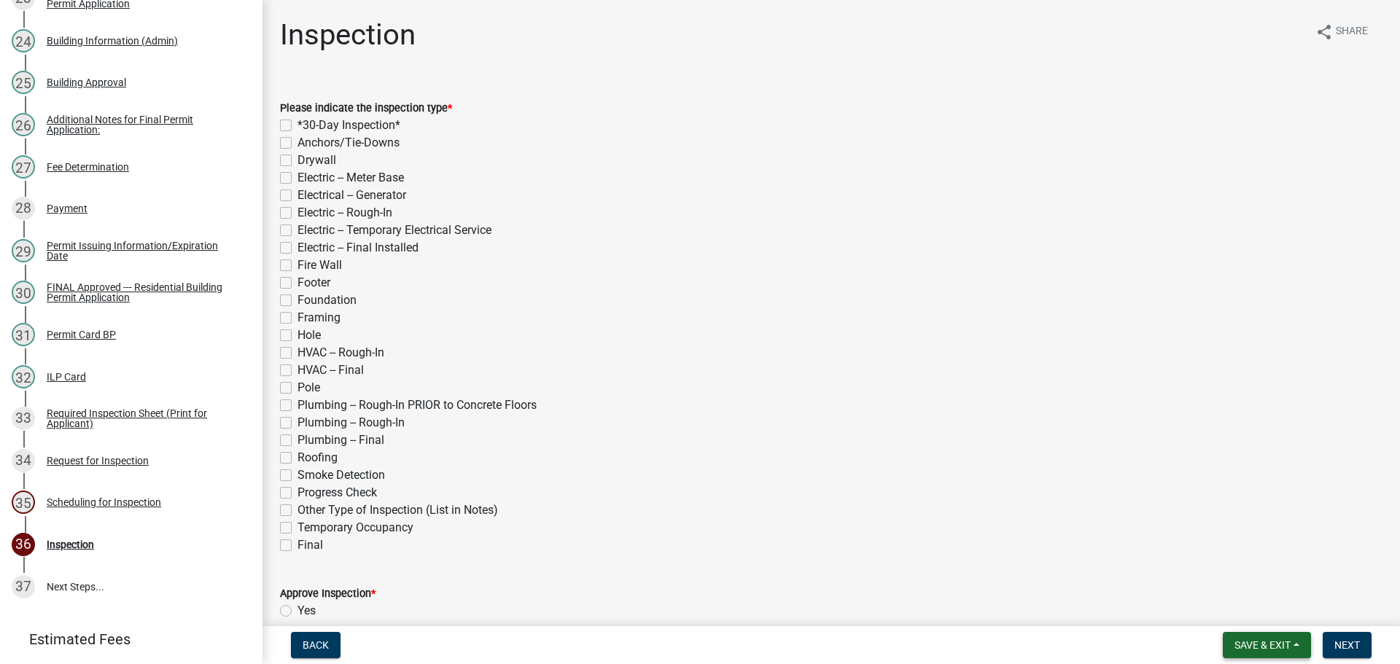
click at [1295, 638] on button "Save & Exit" at bounding box center [1267, 645] width 88 height 26
click at [1264, 592] on button "Save & Exit" at bounding box center [1253, 607] width 117 height 35
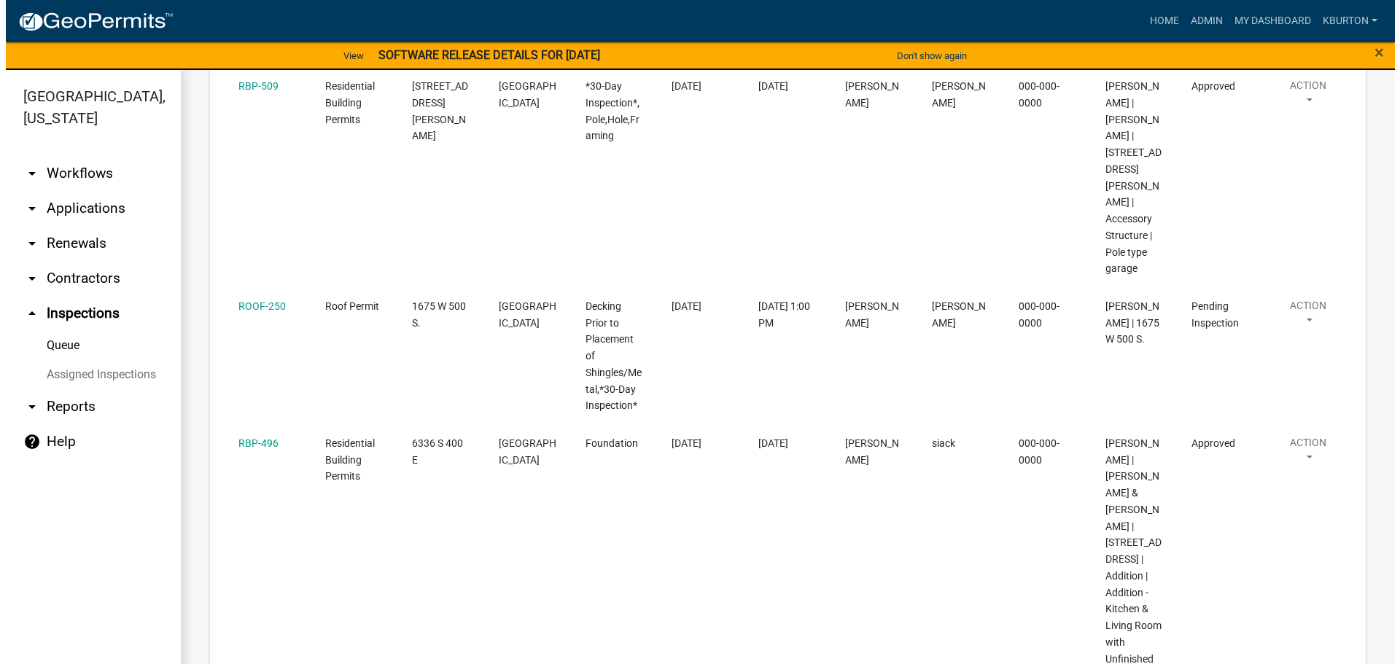
scroll to position [438, 0]
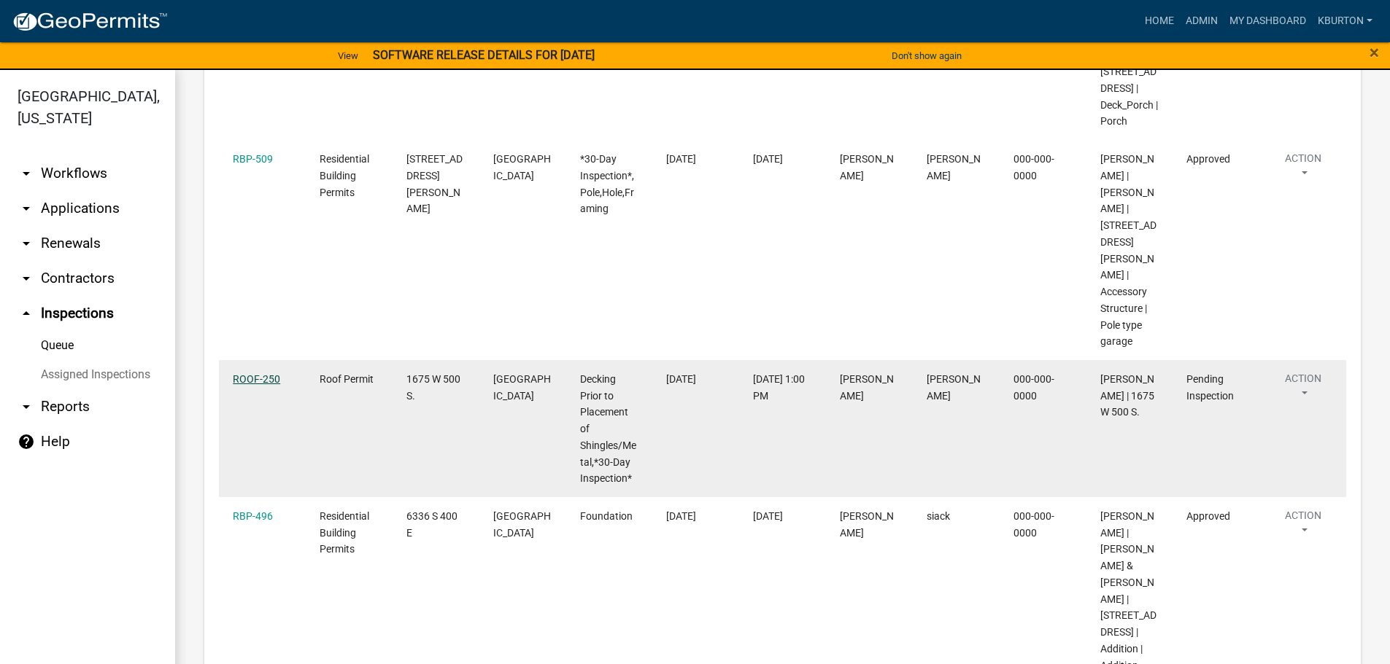
click at [254, 373] on link "ROOF-250" at bounding box center [256, 379] width 47 height 12
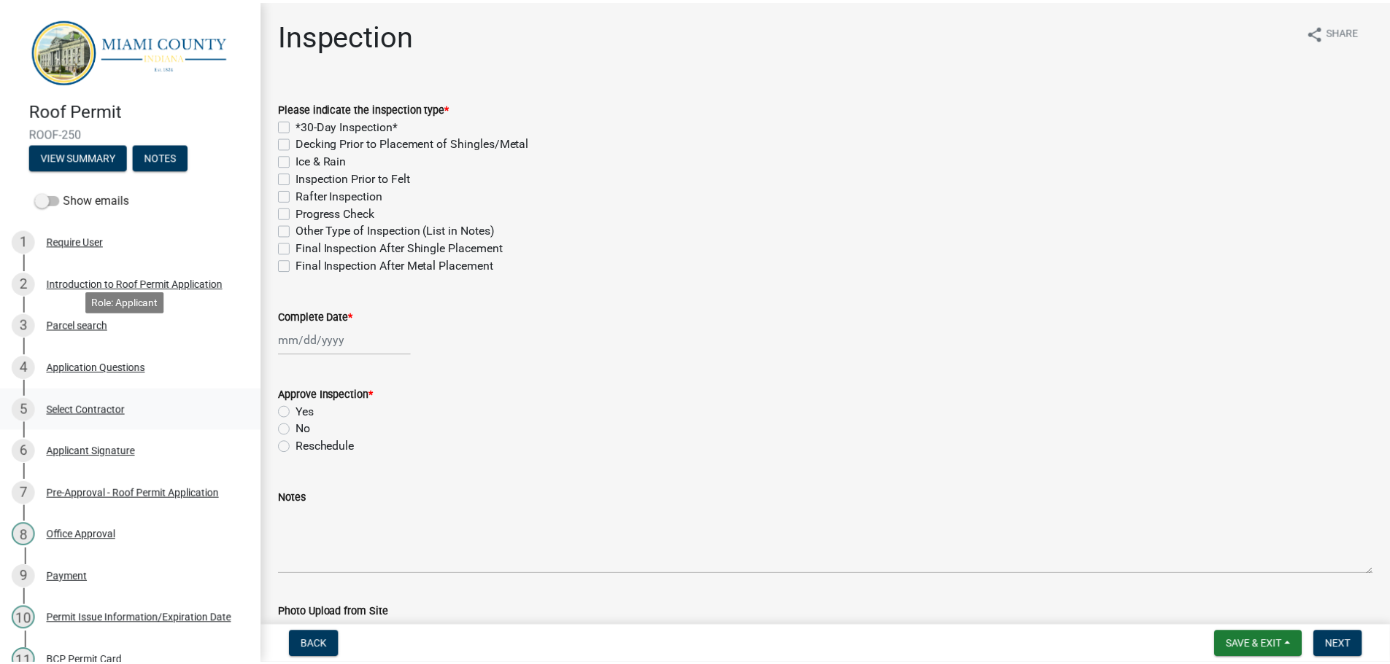
scroll to position [360, 0]
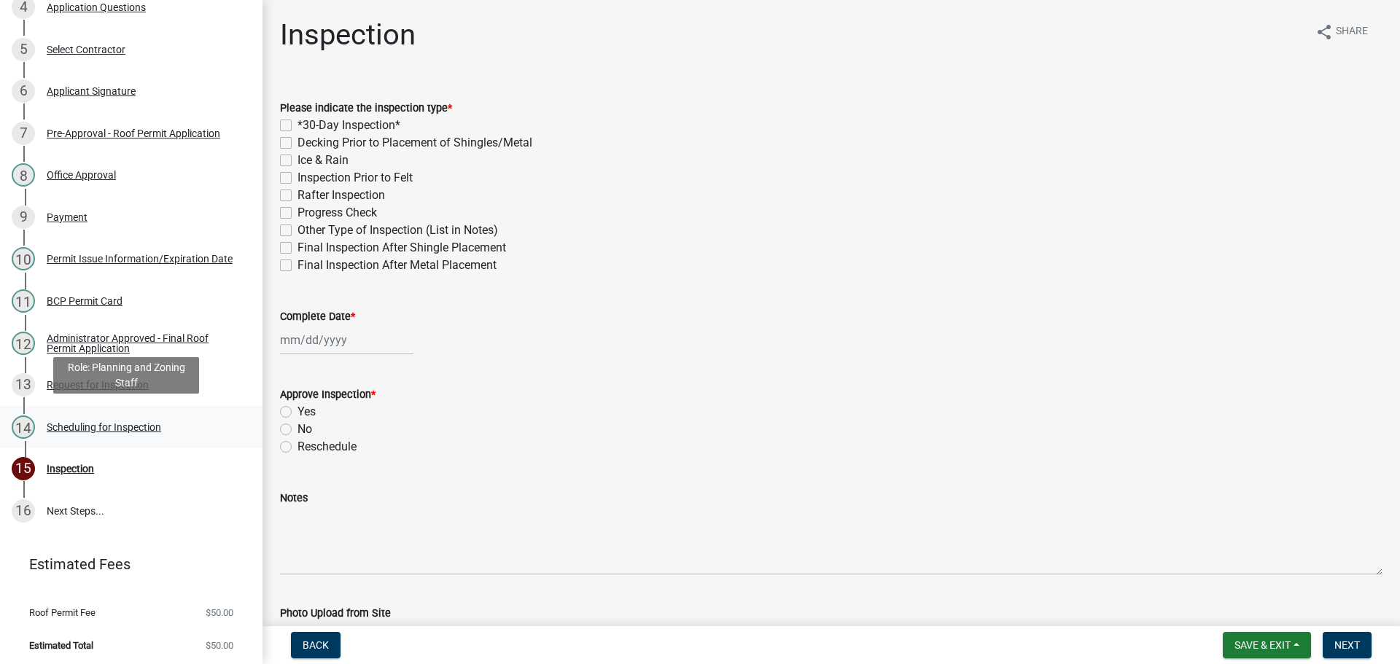
click at [124, 424] on div "Scheduling for Inspection" at bounding box center [104, 427] width 115 height 10
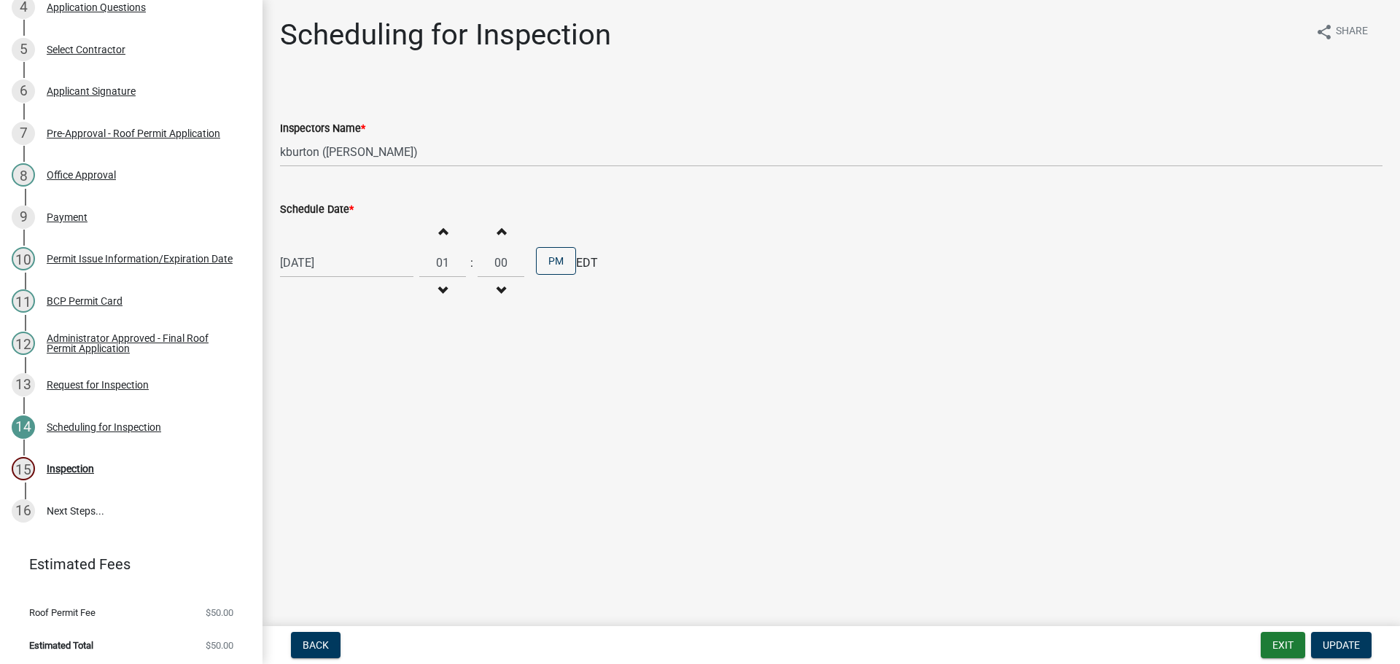
click at [329, 208] on label "Schedule Date *" at bounding box center [317, 210] width 74 height 10
click at [329, 248] on input "[DATE]" at bounding box center [346, 263] width 133 height 30
click at [340, 414] on div "22" at bounding box center [341, 410] width 23 height 23
click at [1348, 646] on span "Update" at bounding box center [1341, 646] width 37 height 12
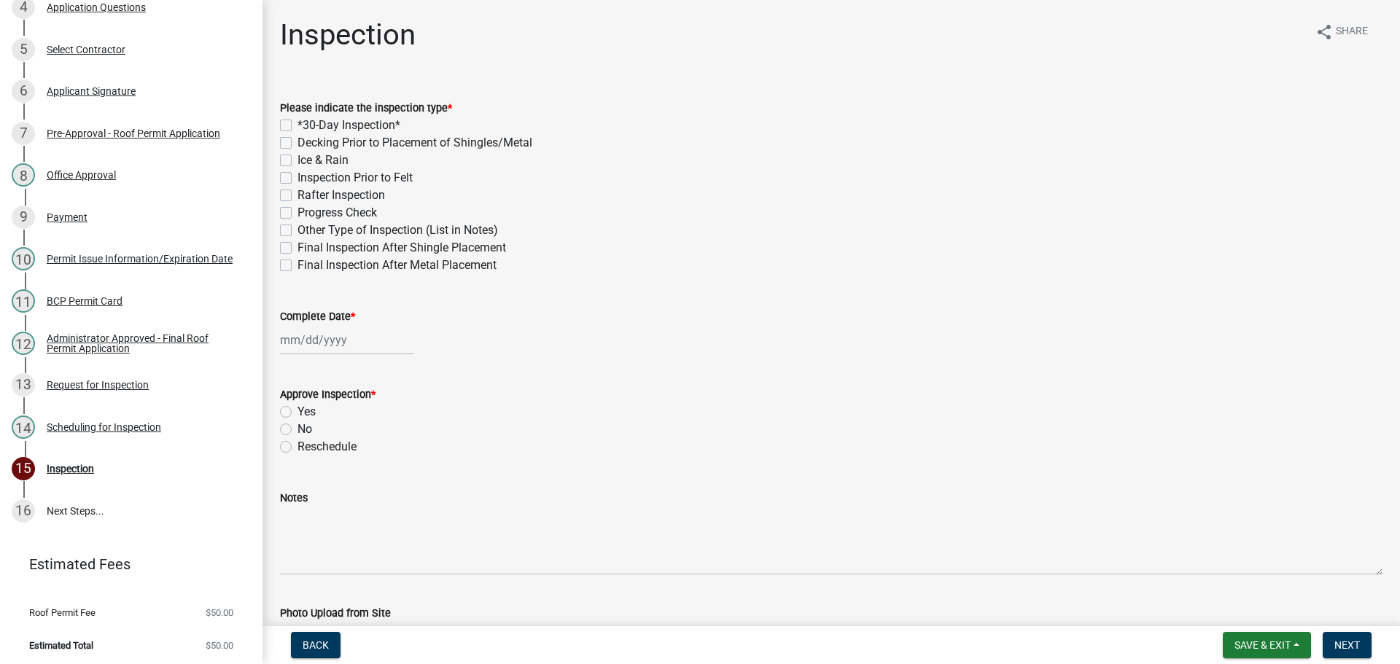
click at [298, 244] on label "Final Inspection After Shingle Placement" at bounding box center [402, 248] width 209 height 18
click at [298, 244] on input "Final Inspection After Shingle Placement" at bounding box center [302, 243] width 9 height 9
click at [299, 314] on label "Complete Date *" at bounding box center [317, 317] width 75 height 10
click at [299, 325] on input "Complete Date *" at bounding box center [346, 340] width 133 height 30
click at [365, 508] on div "30" at bounding box center [364, 511] width 23 height 23
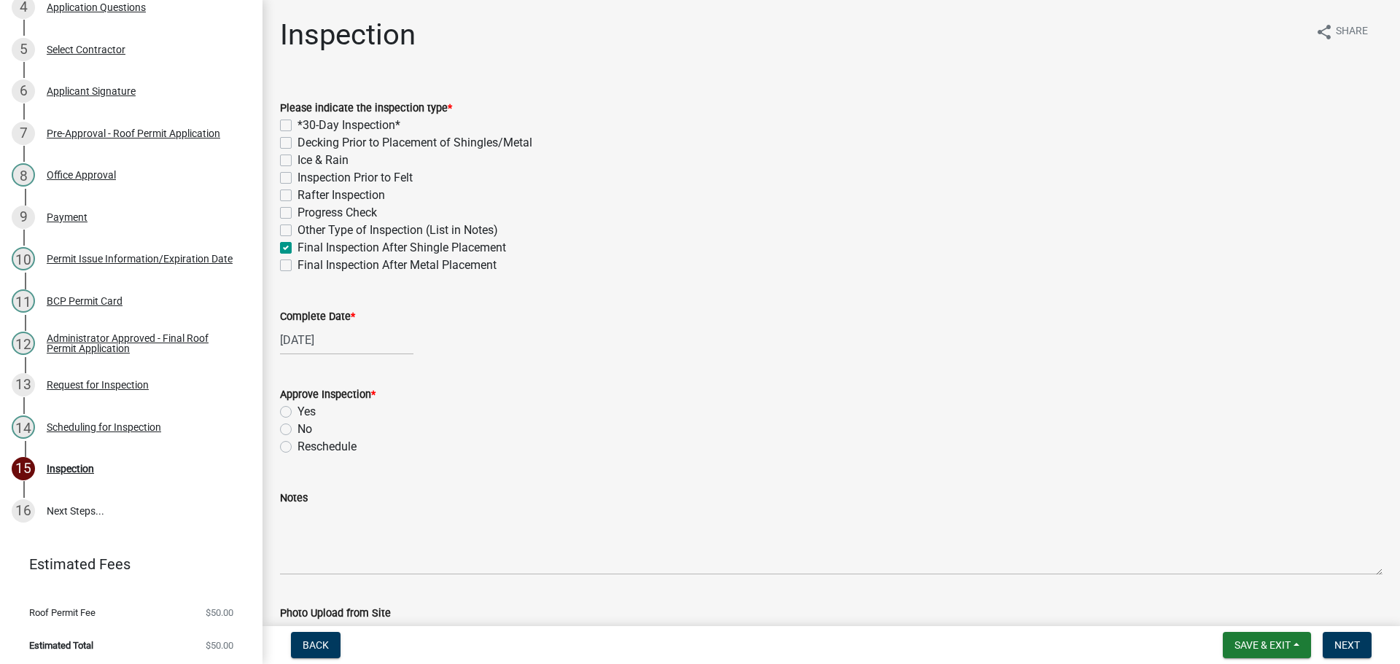
click at [320, 315] on label "Complete Date *" at bounding box center [317, 317] width 75 height 10
click at [320, 325] on input "[DATE]" at bounding box center [346, 340] width 133 height 30
click at [343, 486] on div "22" at bounding box center [341, 487] width 23 height 23
click at [298, 243] on label "Final Inspection After Shingle Placement" at bounding box center [402, 248] width 209 height 18
click at [298, 243] on input "Final Inspection After Shingle Placement" at bounding box center [302, 243] width 9 height 9
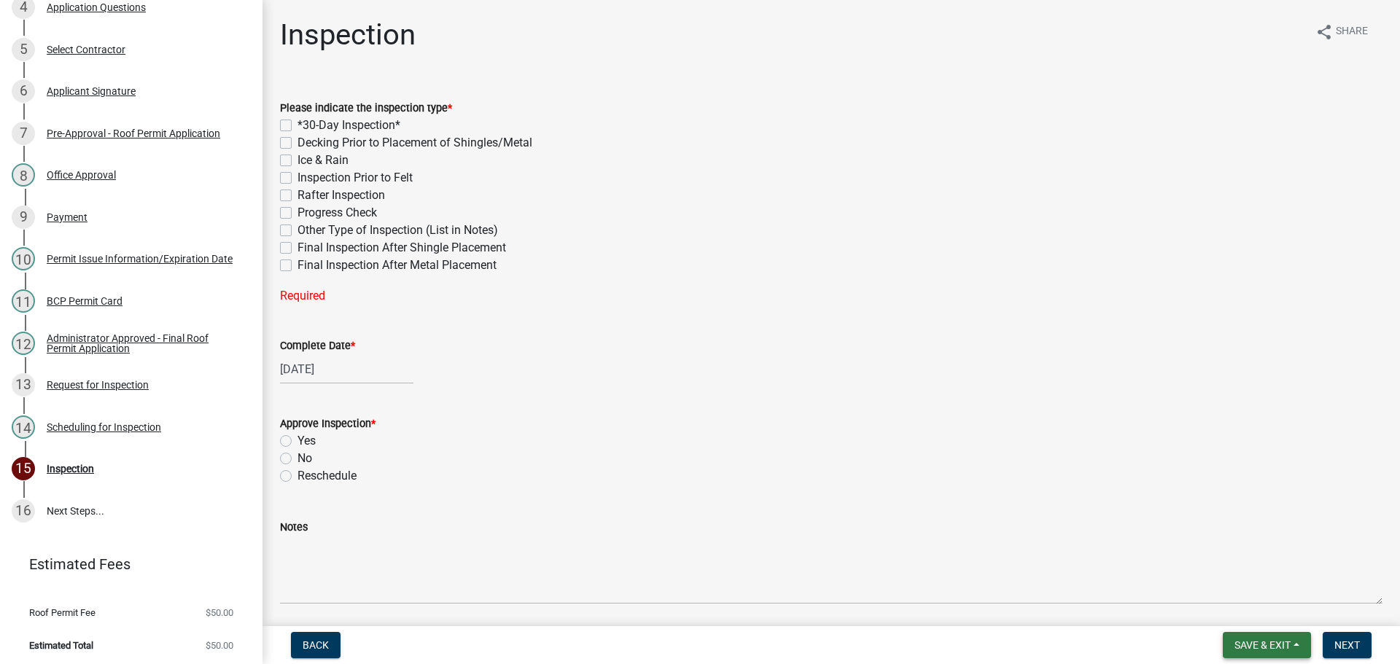
click at [1276, 647] on span "Save & Exit" at bounding box center [1263, 646] width 56 height 12
click at [1260, 613] on button "Save & Exit" at bounding box center [1253, 607] width 117 height 35
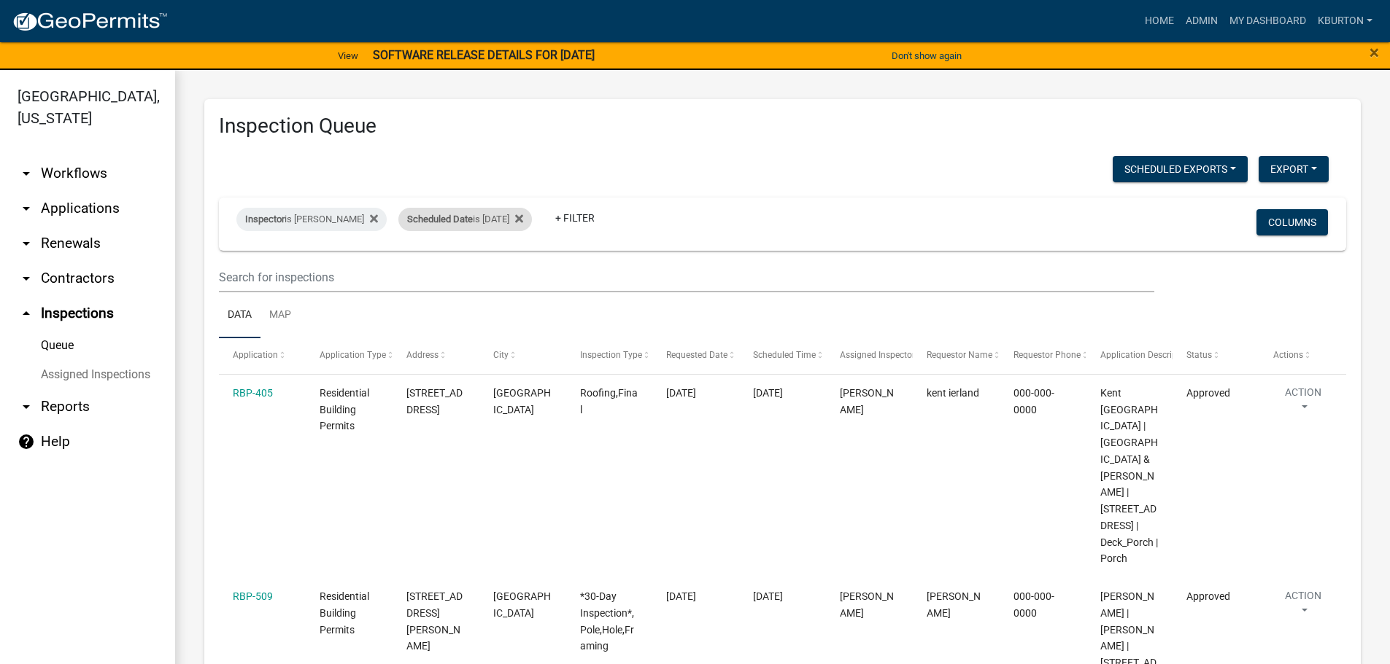
click at [484, 221] on div "Scheduled Date is [DATE]" at bounding box center [464, 219] width 133 height 23
click at [507, 275] on input "[DATE]" at bounding box center [467, 274] width 102 height 30
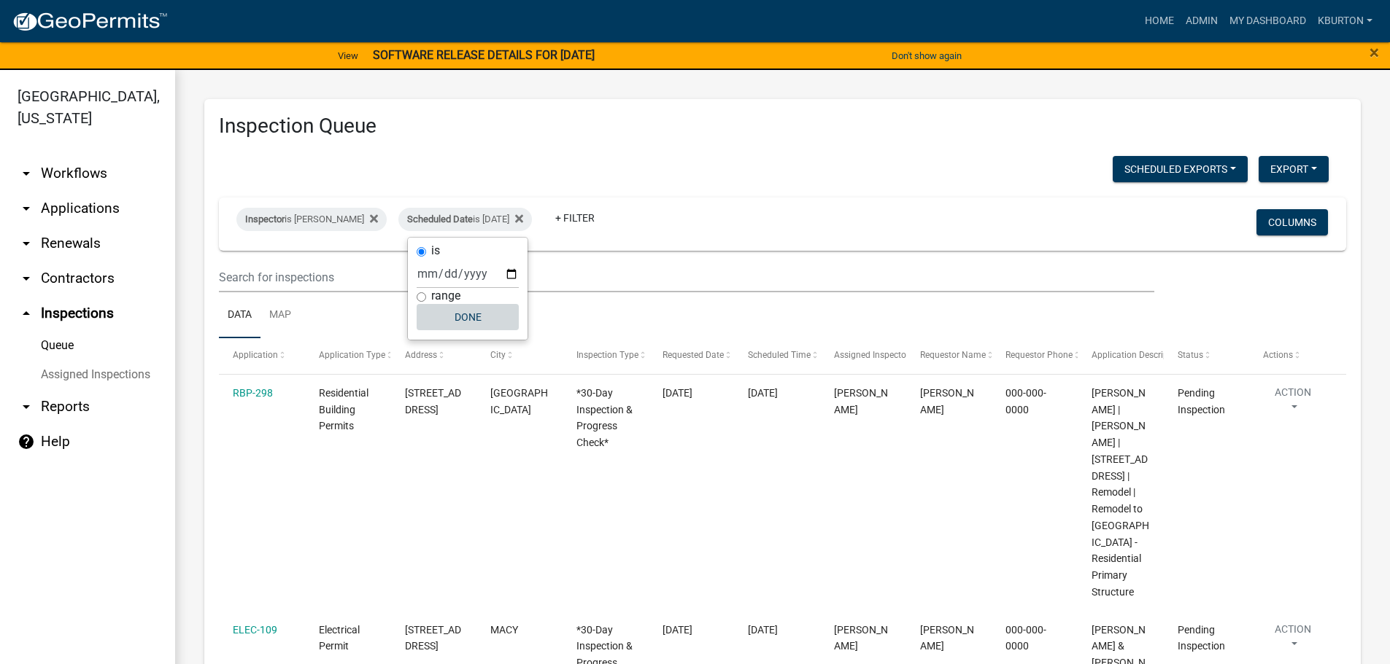
click at [487, 321] on button "Done" at bounding box center [467, 317] width 102 height 26
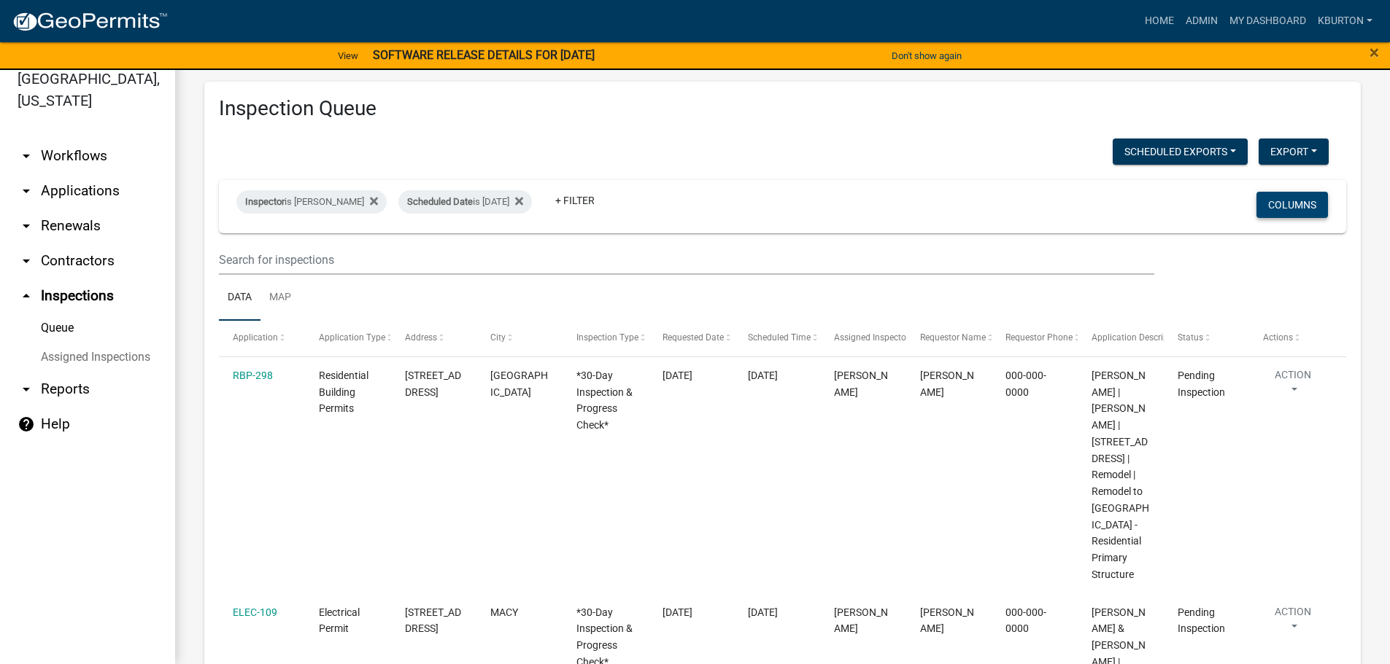
click at [1288, 206] on button "Columns" at bounding box center [1291, 205] width 71 height 26
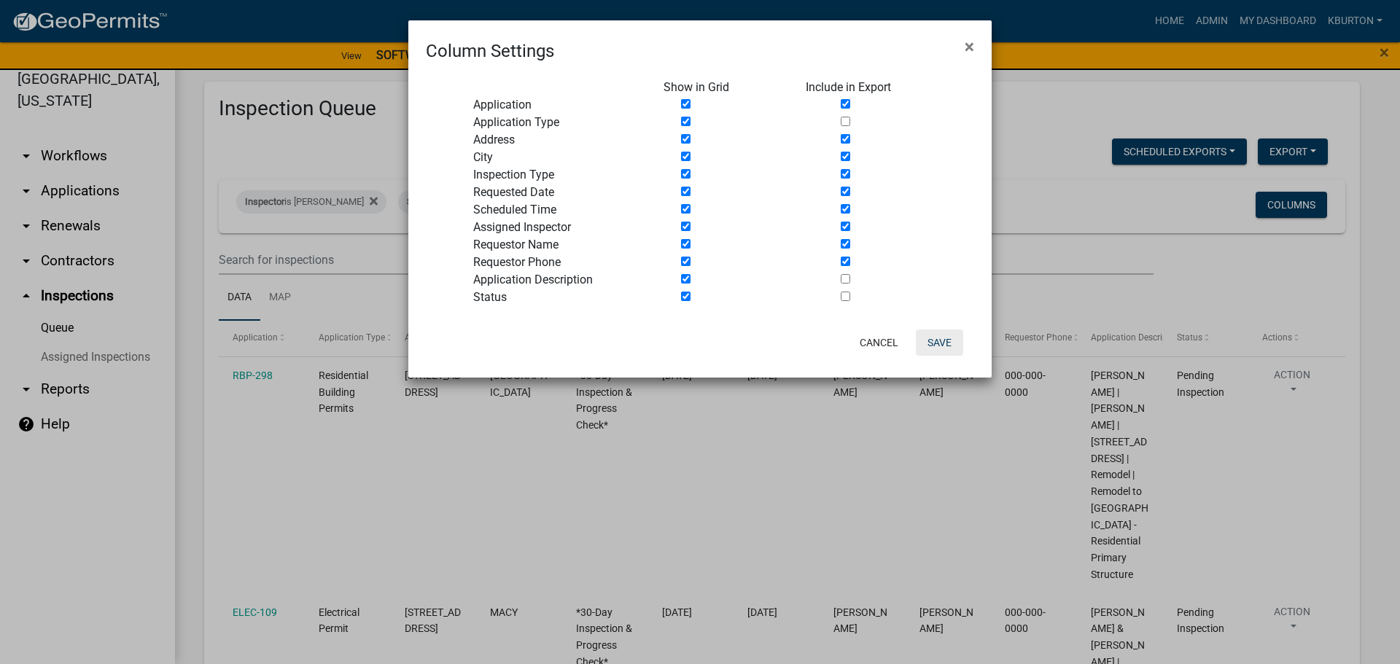
click at [931, 347] on button "Save" at bounding box center [939, 343] width 47 height 26
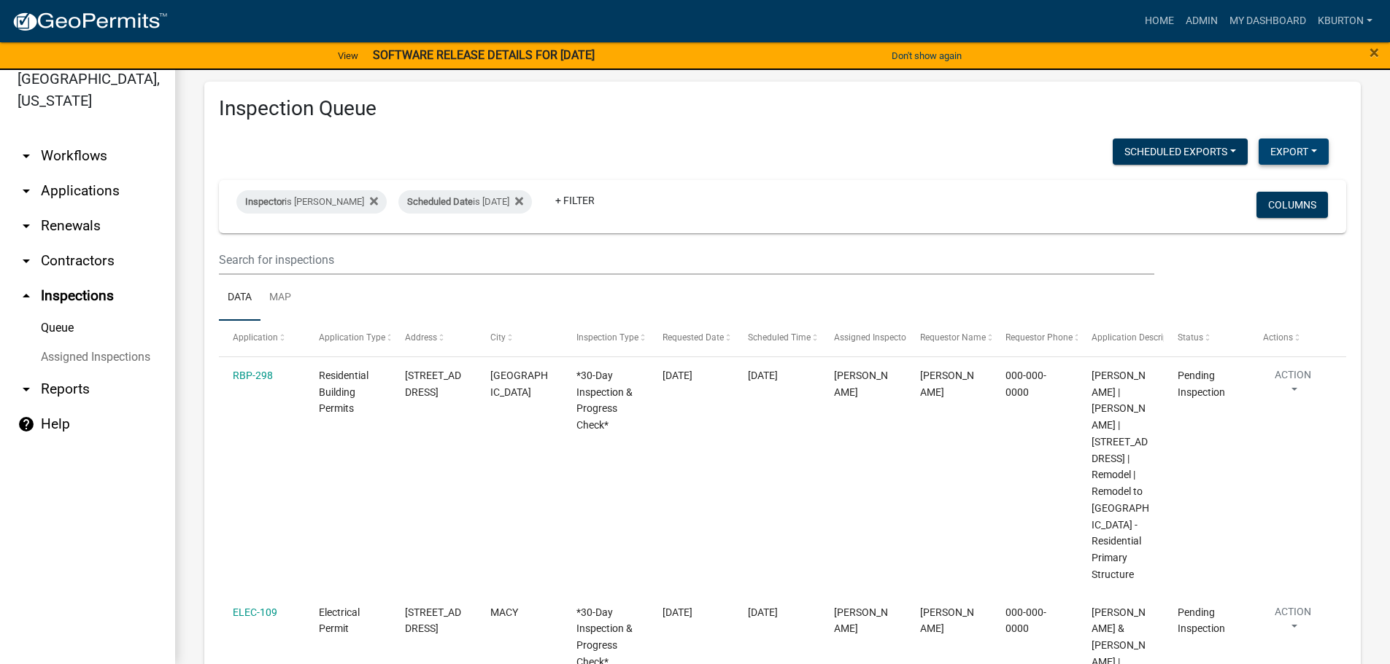
click at [1281, 154] on button "Export" at bounding box center [1293, 152] width 70 height 26
click at [1247, 180] on button "Excel Format (.xlsx)" at bounding box center [1260, 189] width 136 height 35
